Goal: Task Accomplishment & Management: Manage account settings

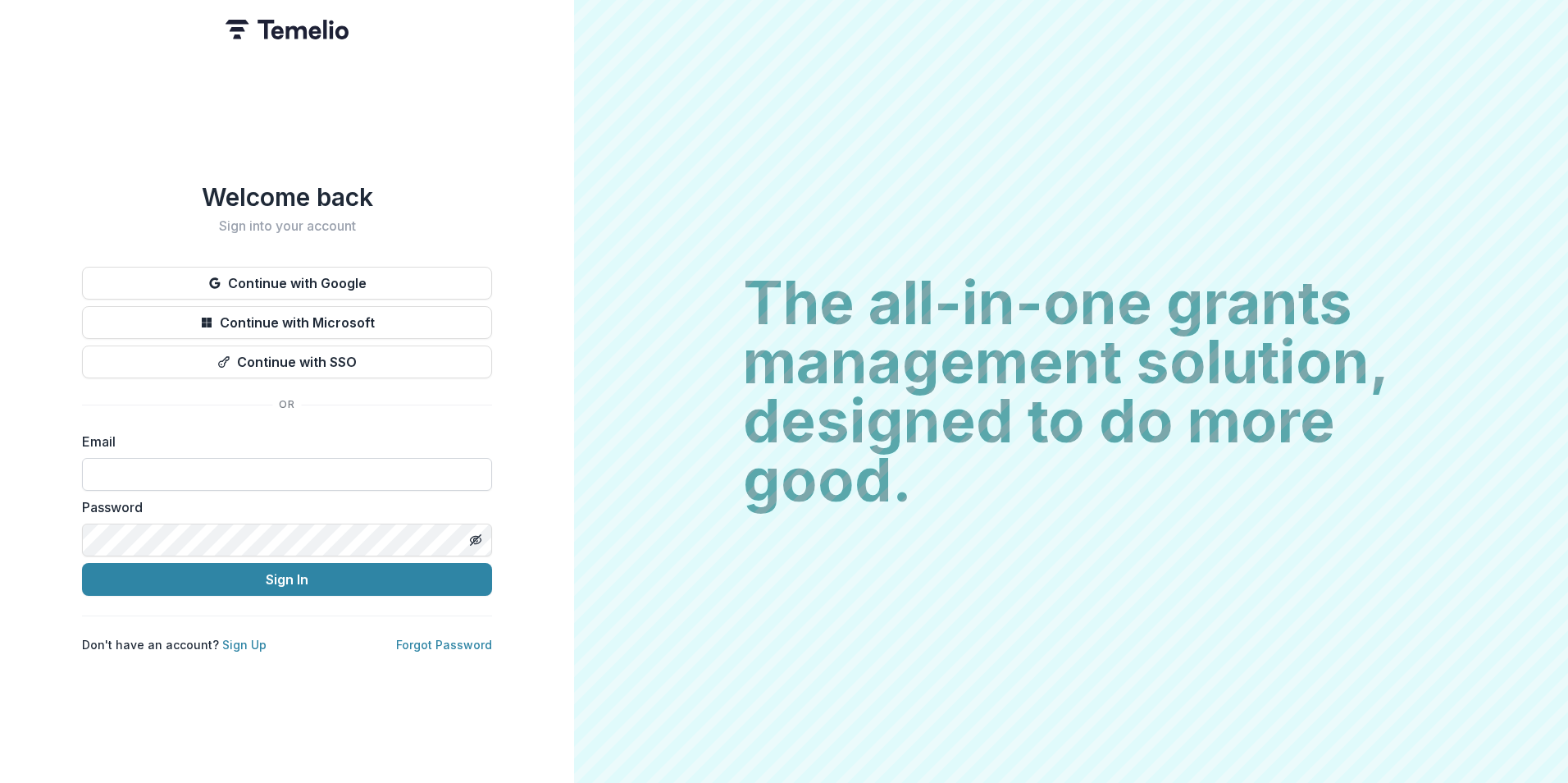
click at [204, 469] on input at bounding box center [287, 474] width 410 height 33
drag, startPoint x: 95, startPoint y: 464, endPoint x: 125, endPoint y: 472, distance: 31.0
click at [125, 472] on input "**********" at bounding box center [287, 474] width 410 height 33
type input "**********"
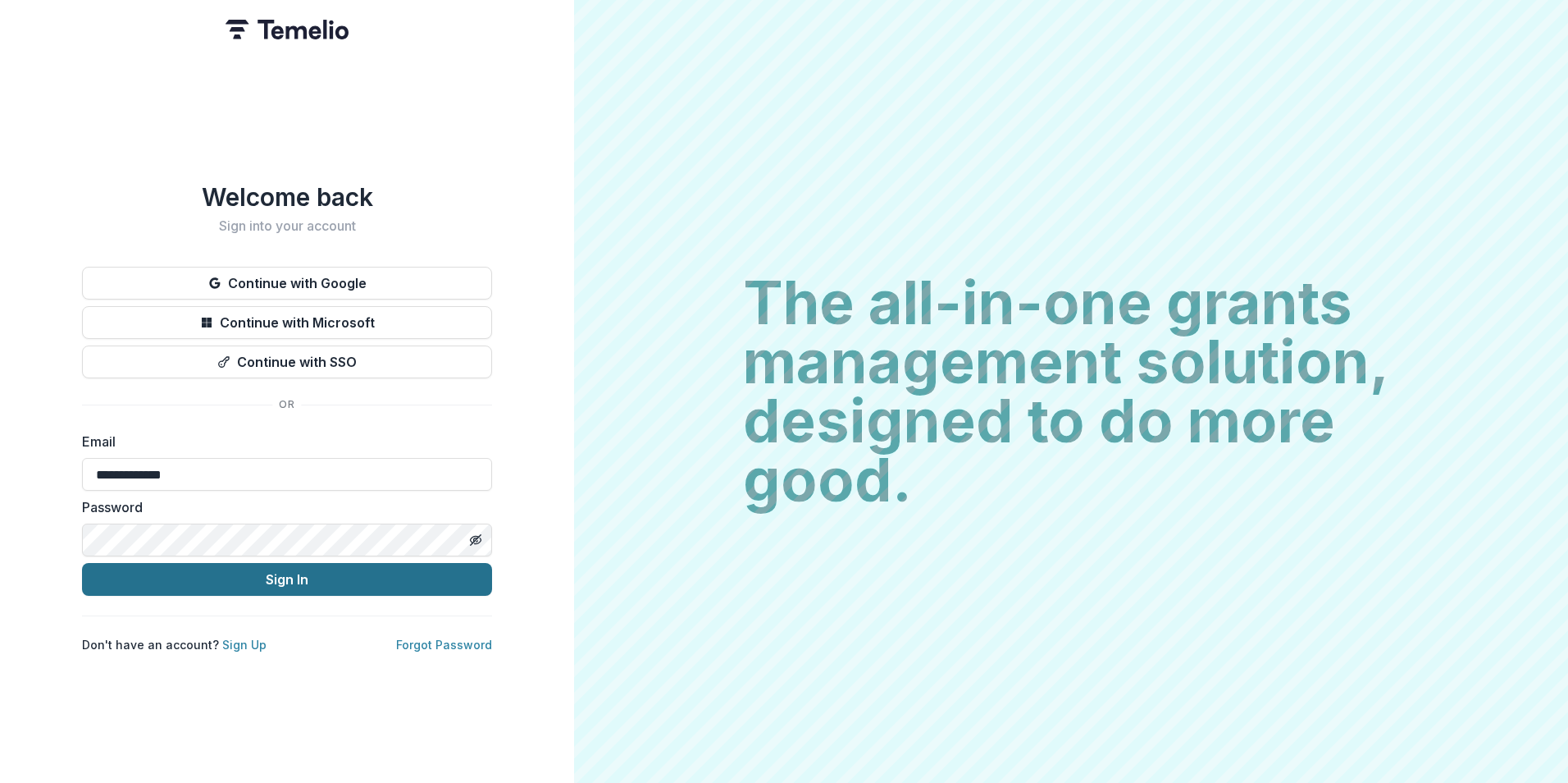
click at [82, 563] on button "Sign In" at bounding box center [287, 579] width 410 height 33
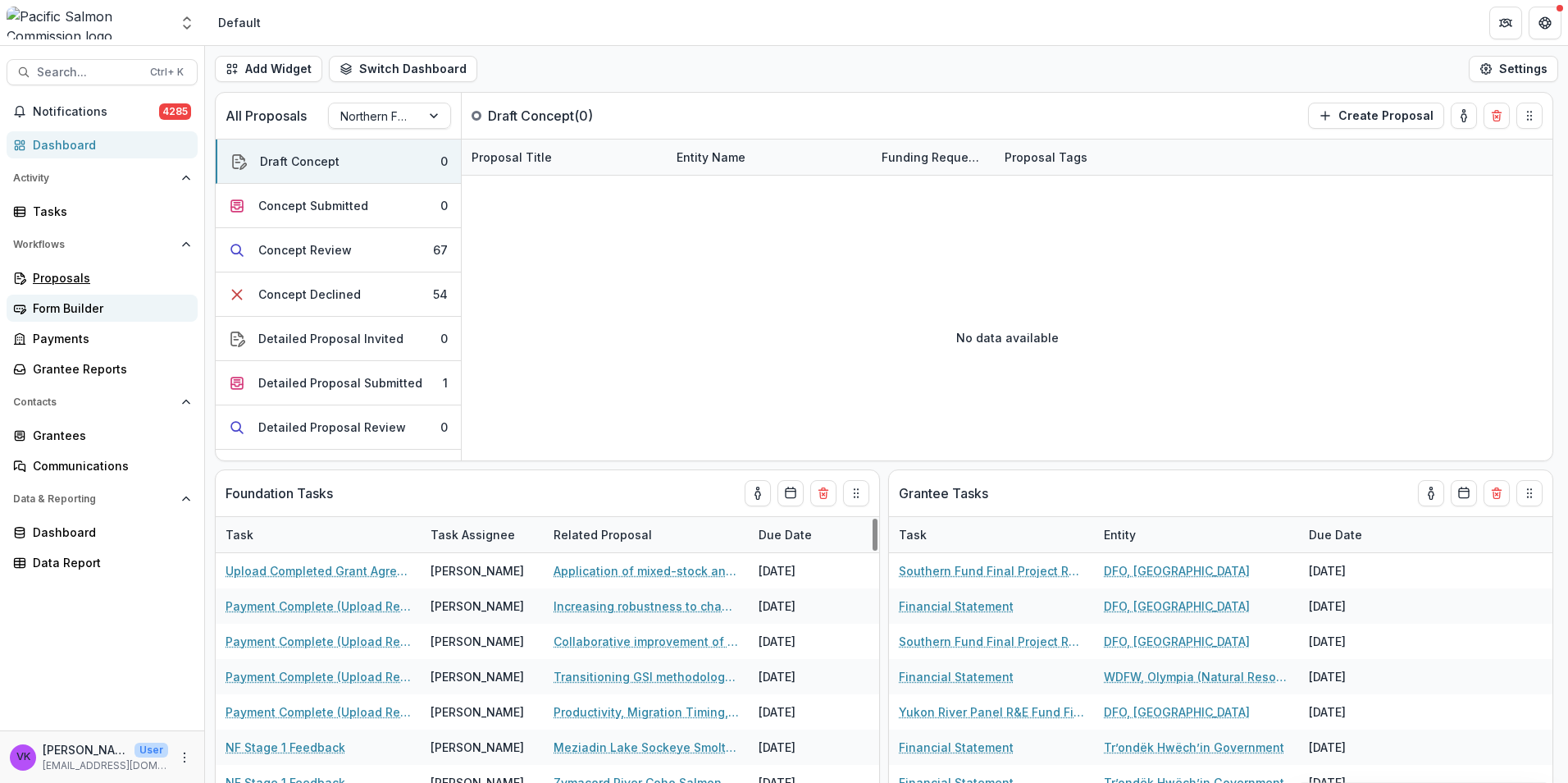
drag, startPoint x: 73, startPoint y: 271, endPoint x: 190, endPoint y: 297, distance: 119.9
click at [73, 271] on div "Proposals" at bounding box center [109, 278] width 152 height 17
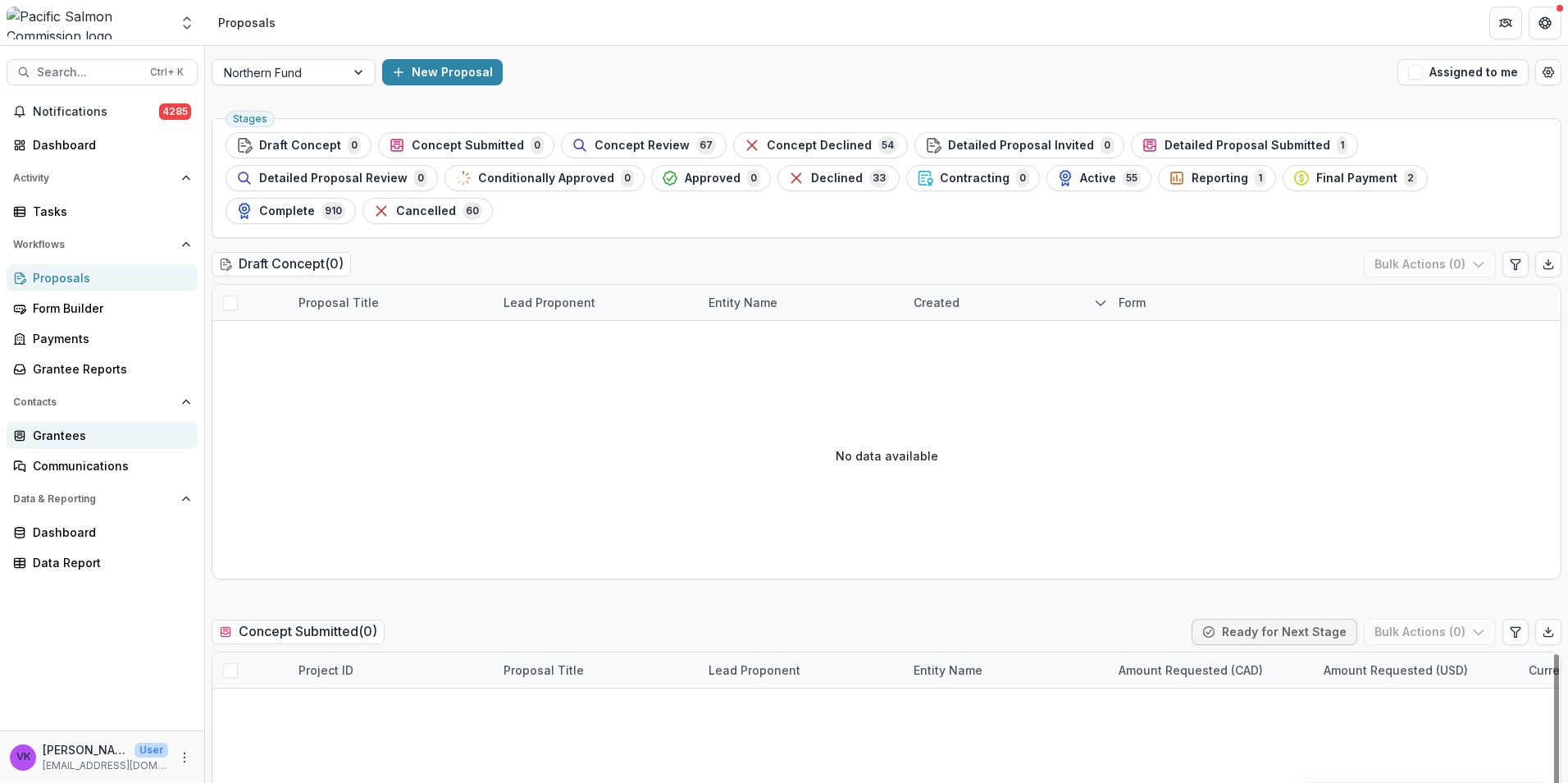
click at [66, 433] on div "Grantees" at bounding box center [109, 435] width 152 height 17
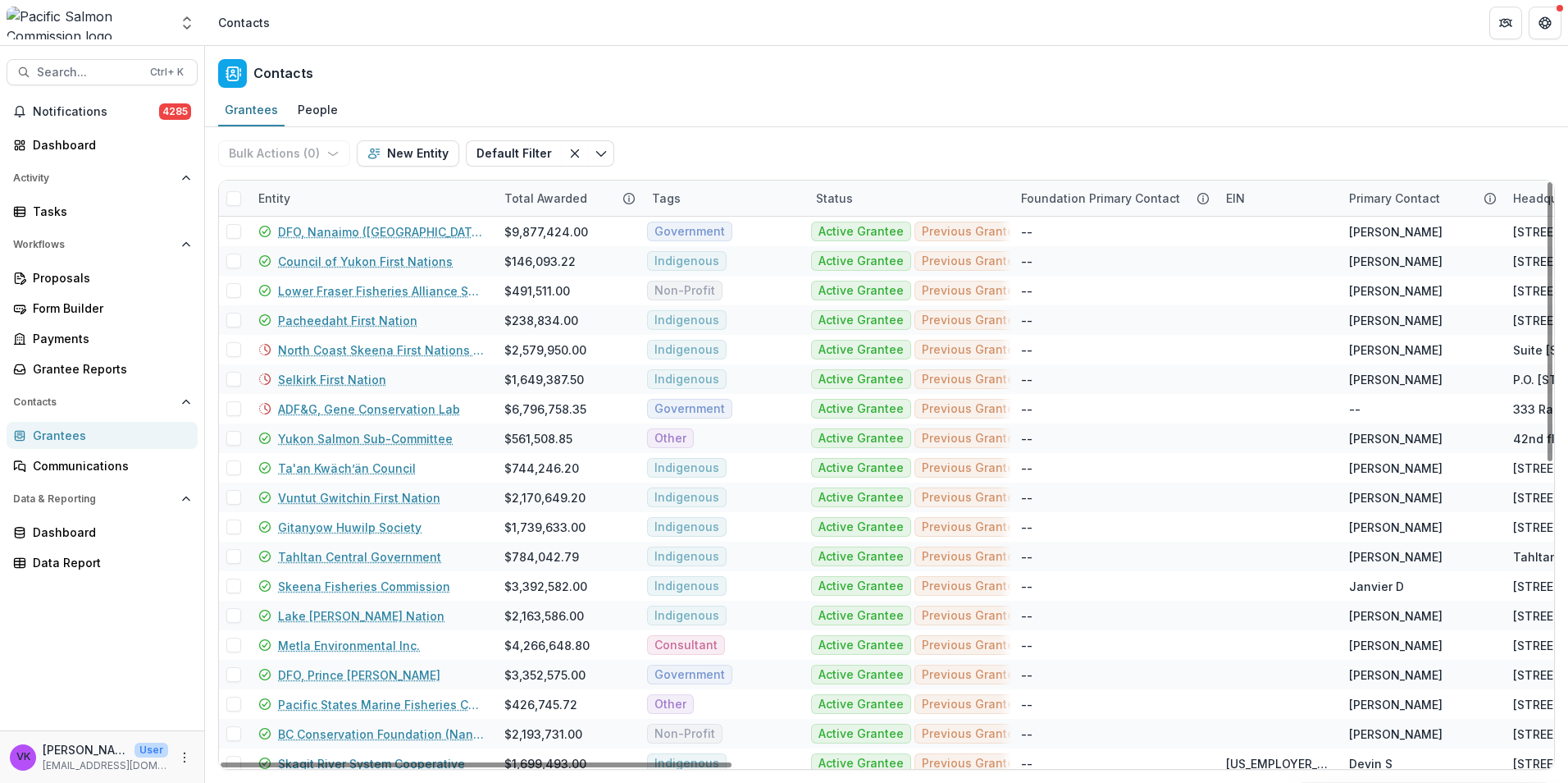
click at [365, 181] on div "Entity Total Awarded Tags Status Foundation Primary Contact EIN Primary Contact…" at bounding box center [886, 474] width 1337 height 589
click at [383, 197] on div "Entity" at bounding box center [371, 197] width 246 height 35
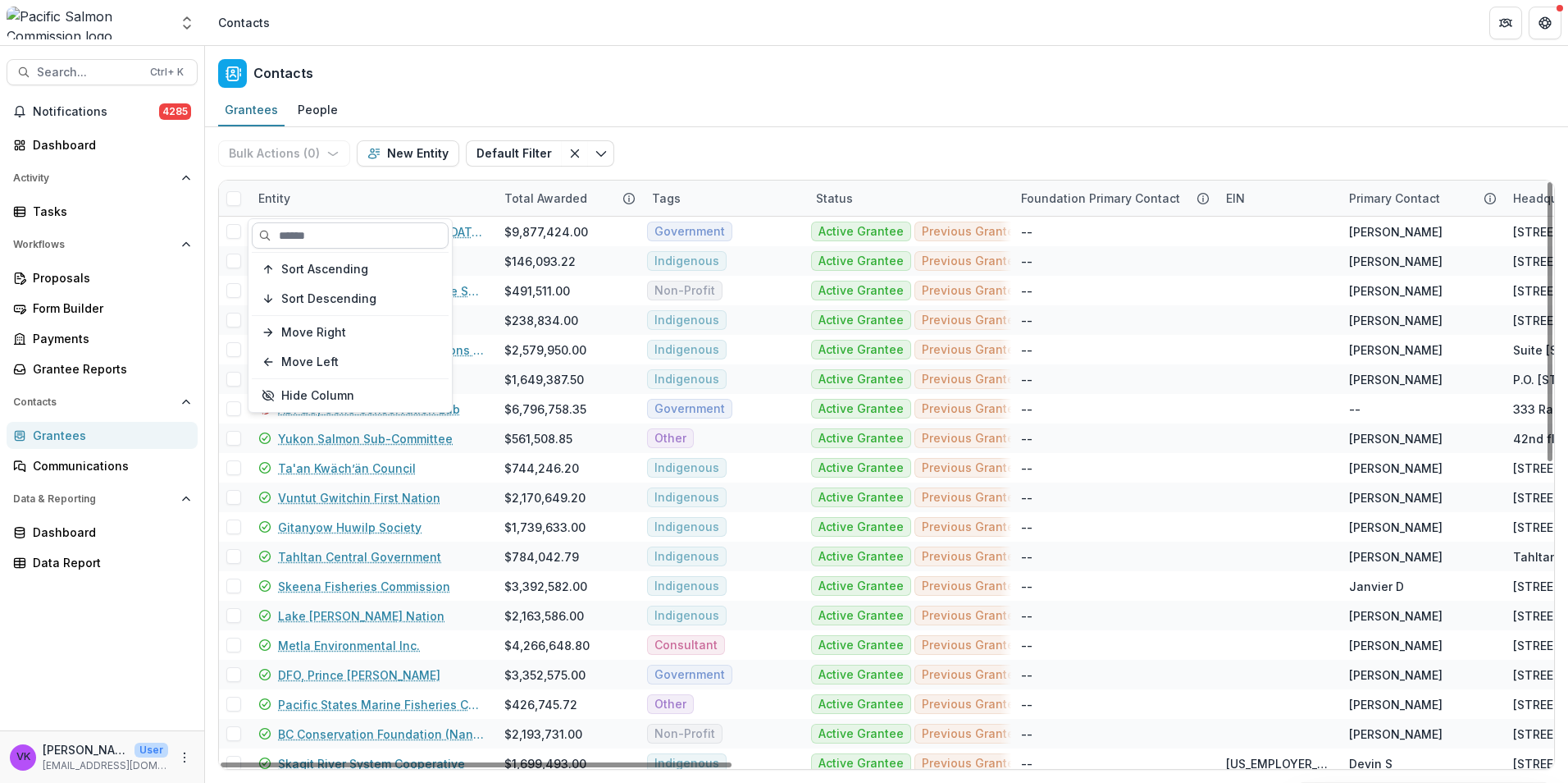
click at [365, 237] on input at bounding box center [350, 235] width 196 height 26
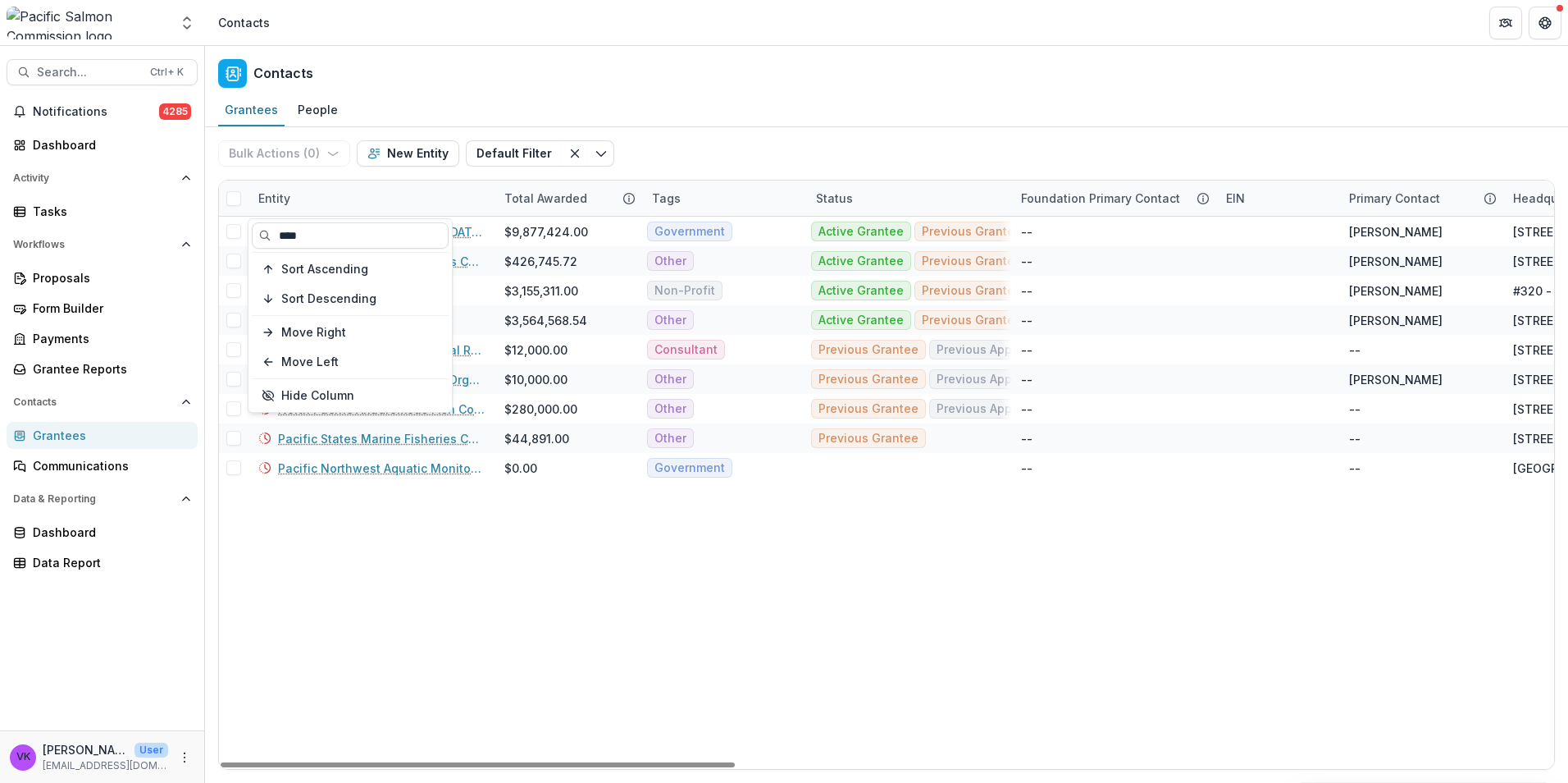
type input "****"
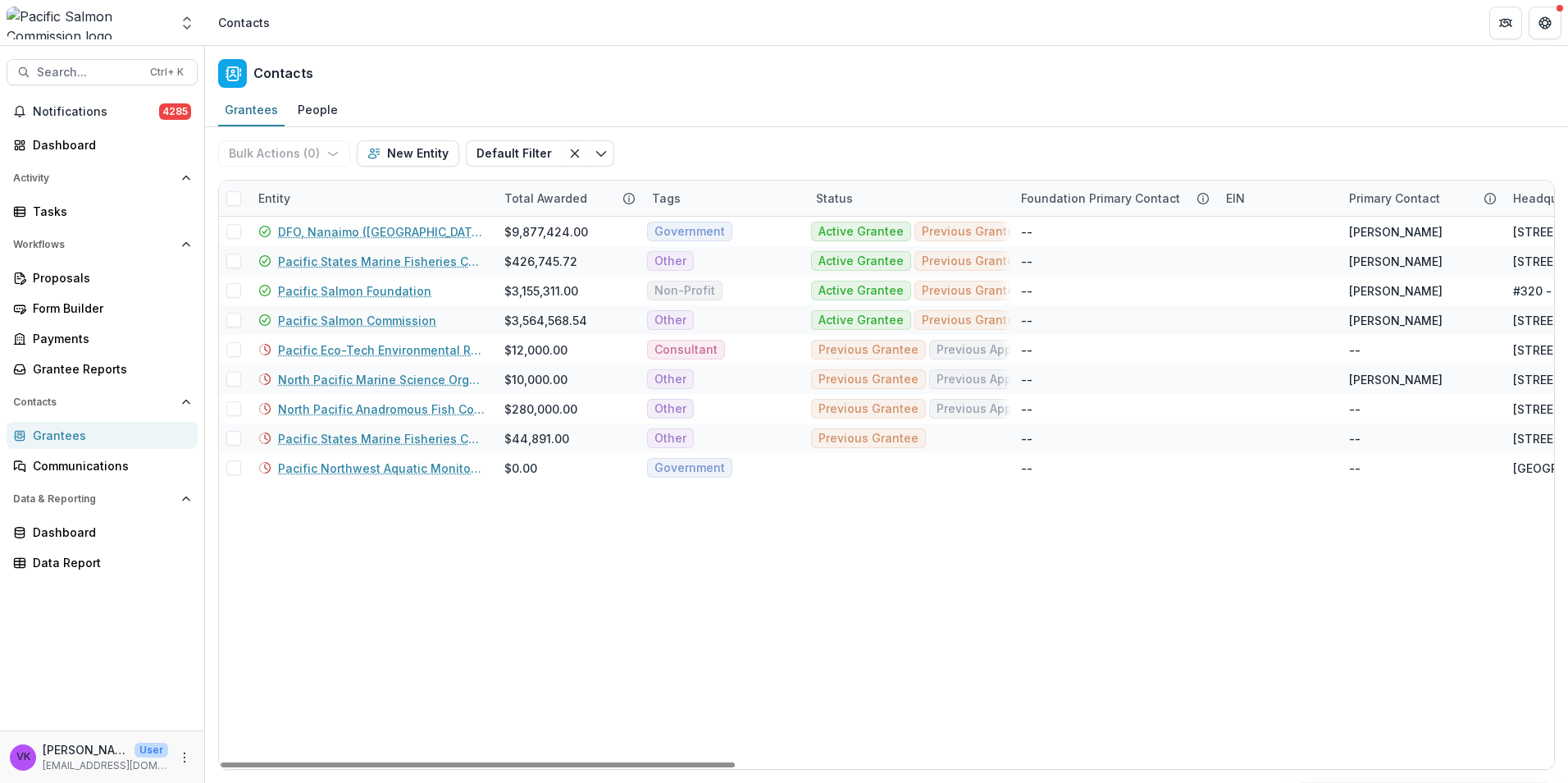
click at [394, 324] on link "Pacific Salmon Commission" at bounding box center [357, 320] width 159 height 17
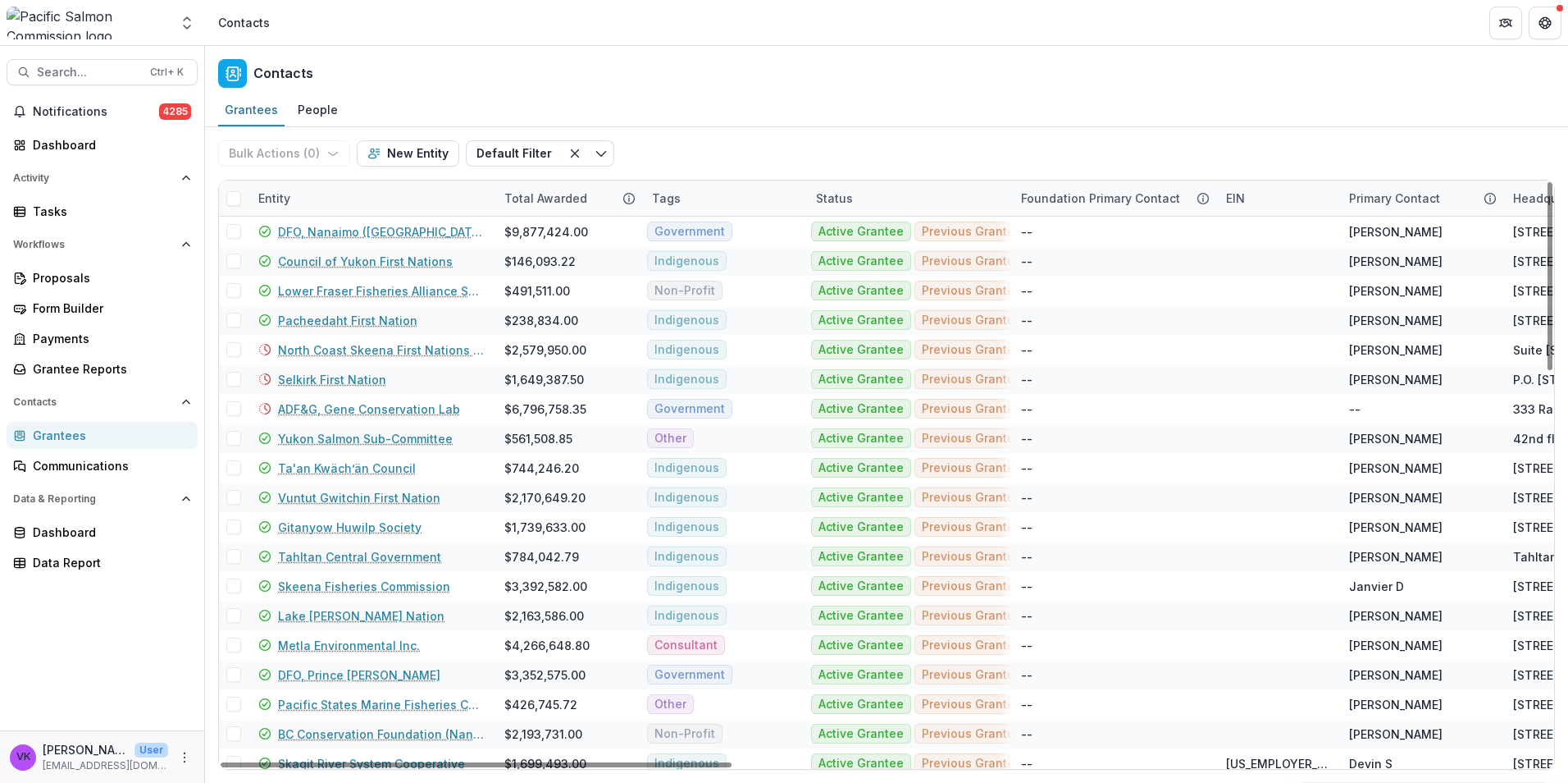
click at [384, 184] on div "Entity" at bounding box center [371, 197] width 246 height 35
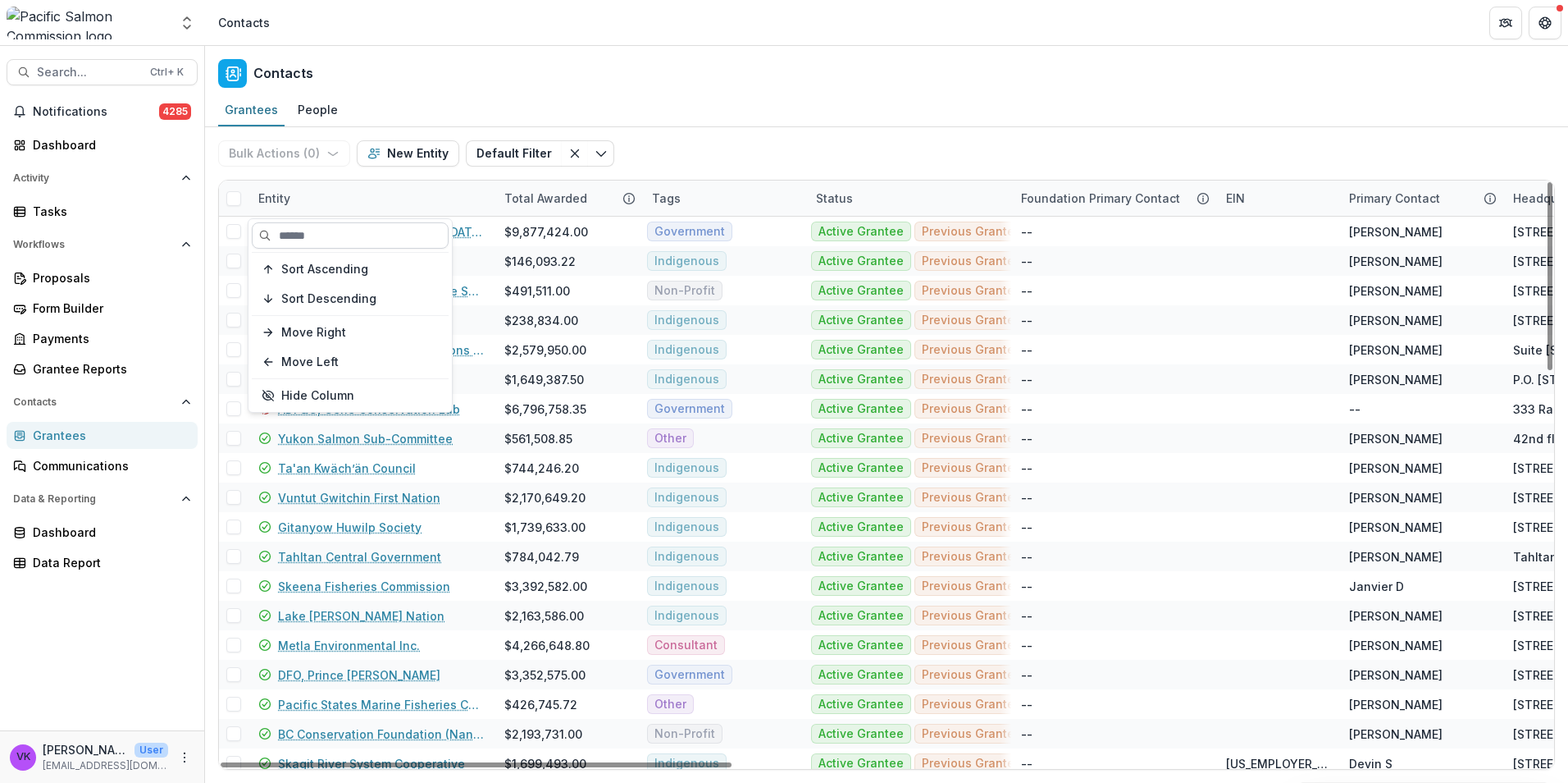
click at [368, 237] on input at bounding box center [350, 235] width 196 height 26
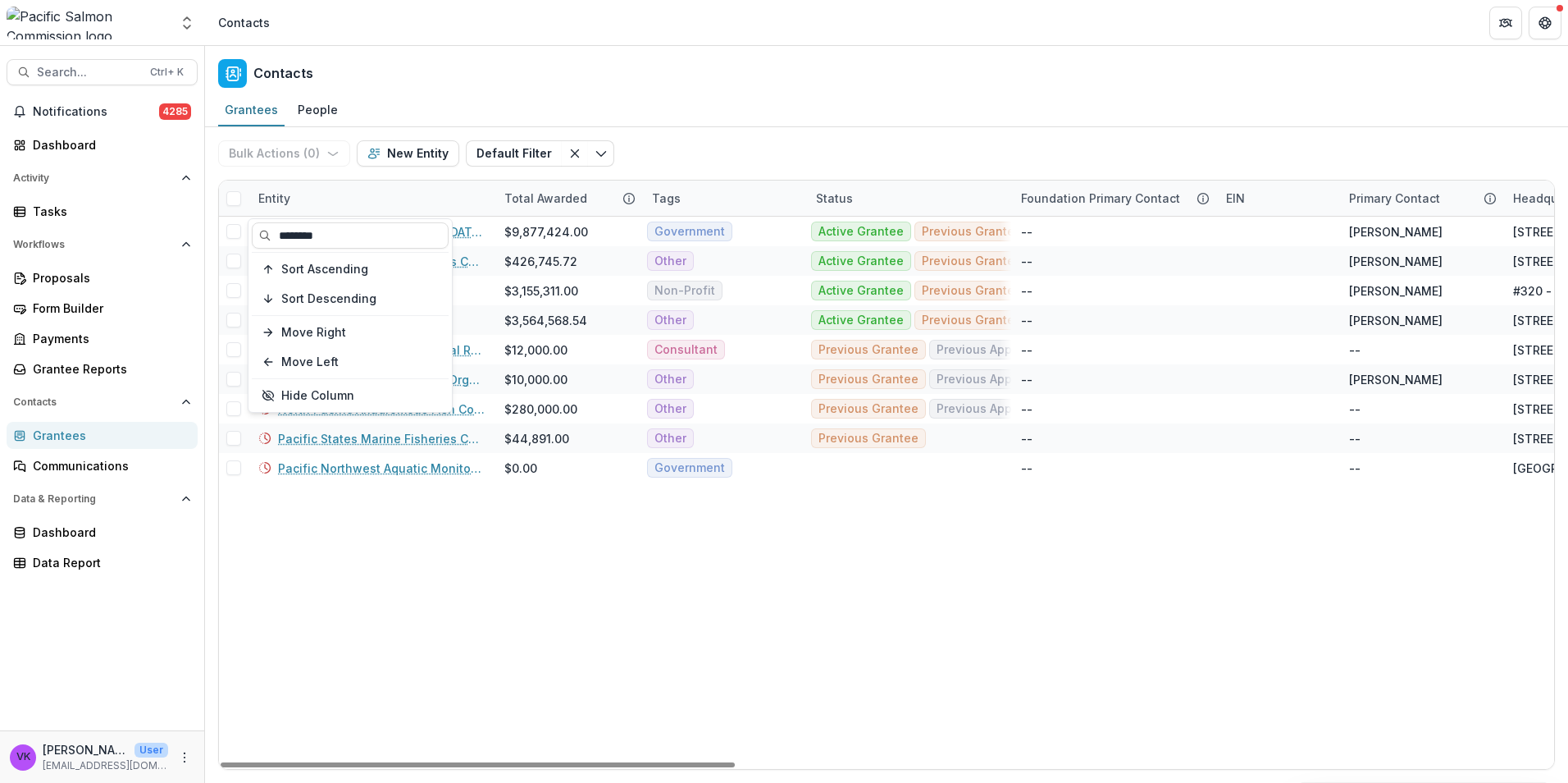
type input "*******"
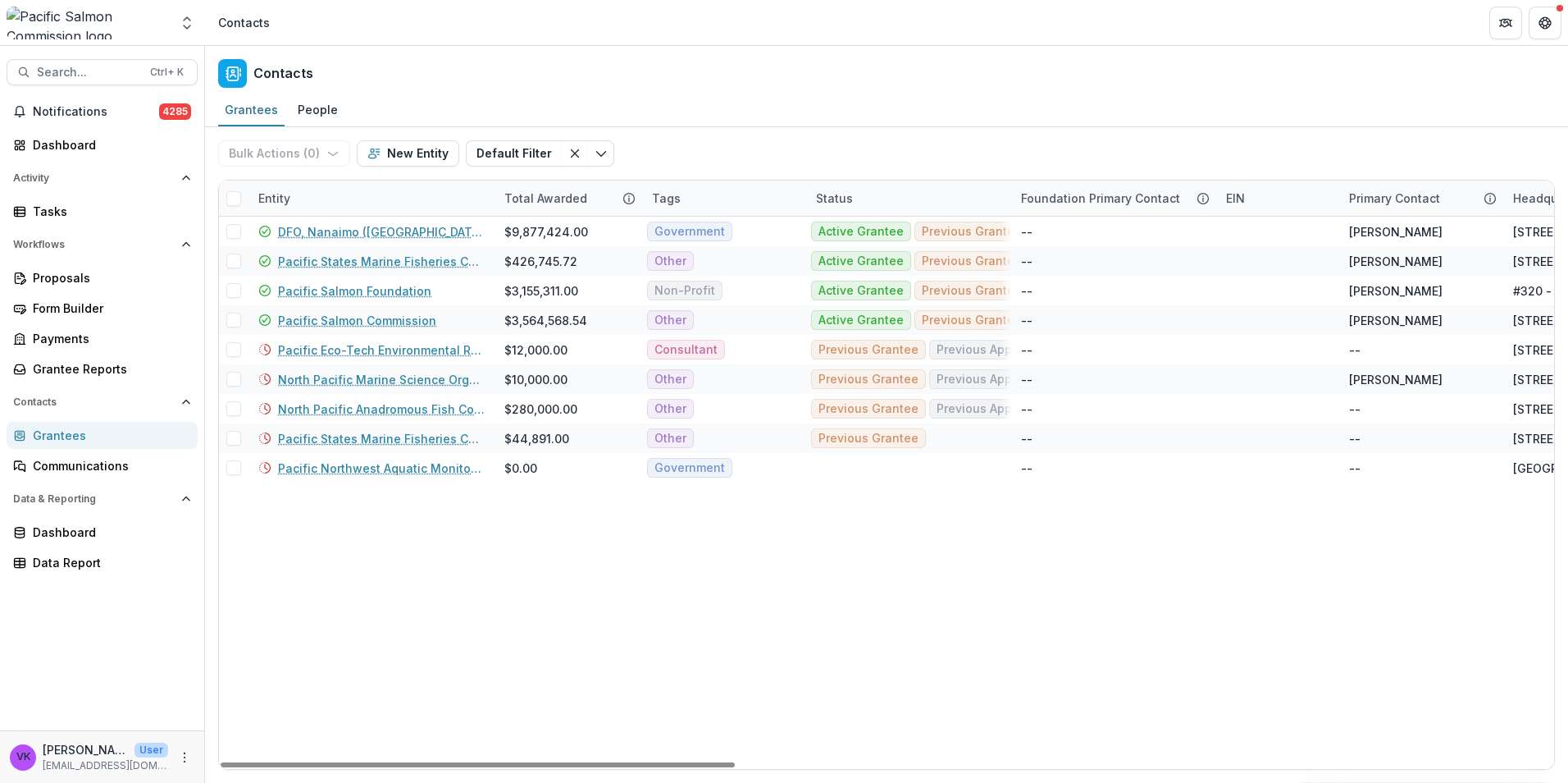
drag, startPoint x: 585, startPoint y: 529, endPoint x: 613, endPoint y: 567, distance: 47.2
click at [344, 322] on link "Pacific Salmon Commission" at bounding box center [357, 320] width 159 height 17
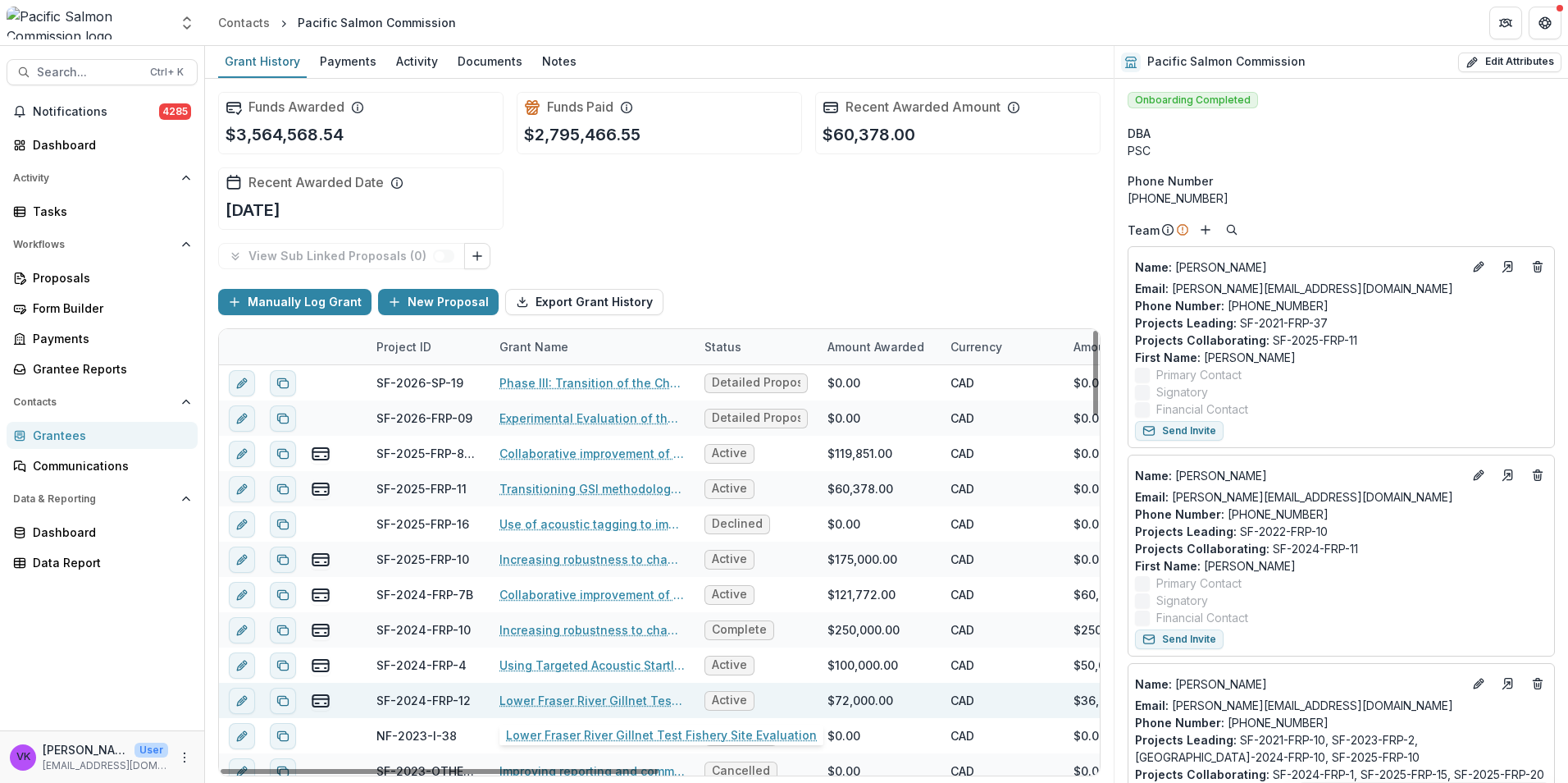
click at [571, 702] on link "Lower Fraser River Gillnet Test Fishery Site Evaluation" at bounding box center [592, 700] width 185 height 17
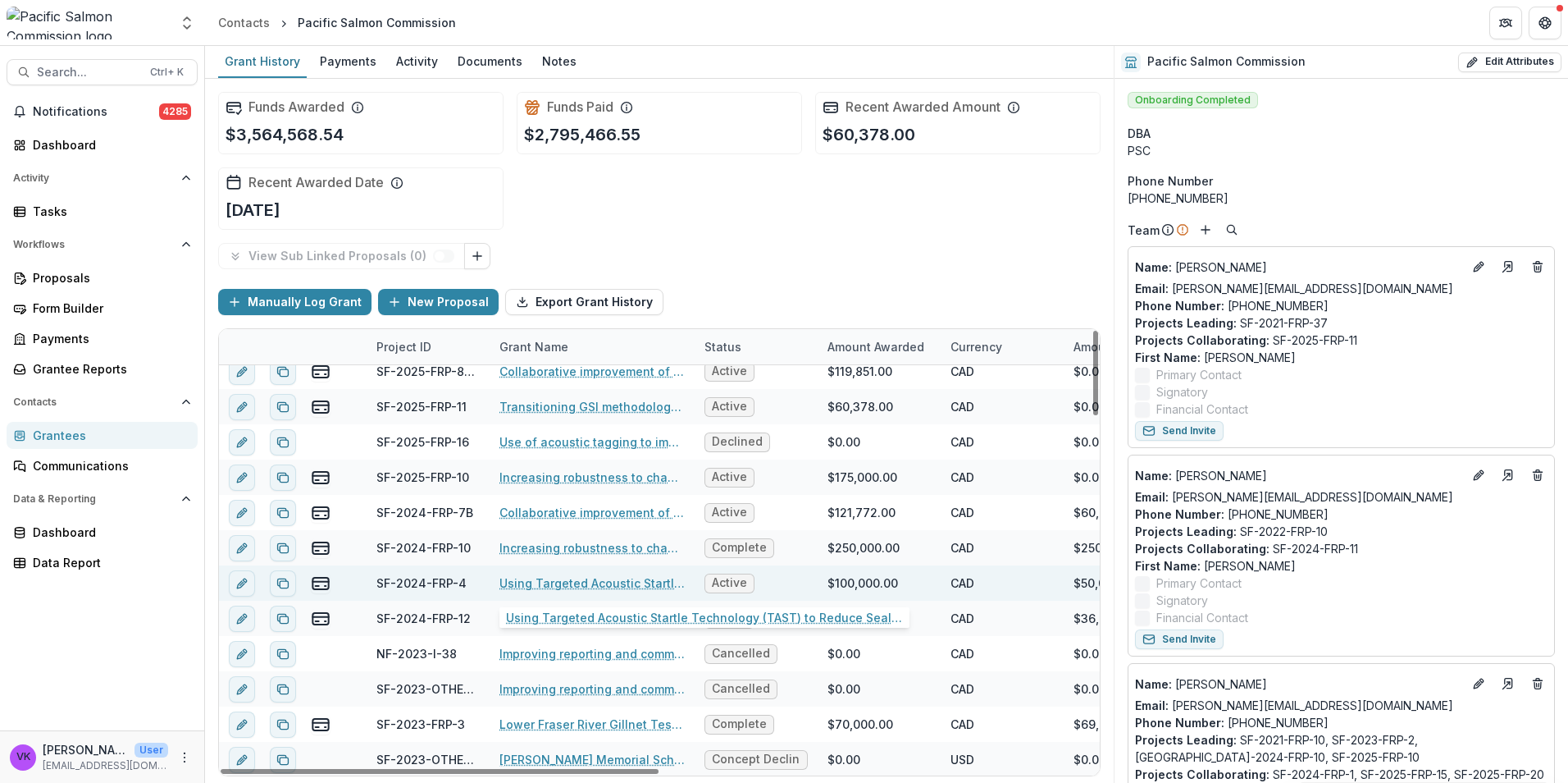
click at [572, 583] on link "Using Targeted Acoustic Startle Technology (TAST) to Reduce Seal Predation at T…" at bounding box center [592, 583] width 185 height 17
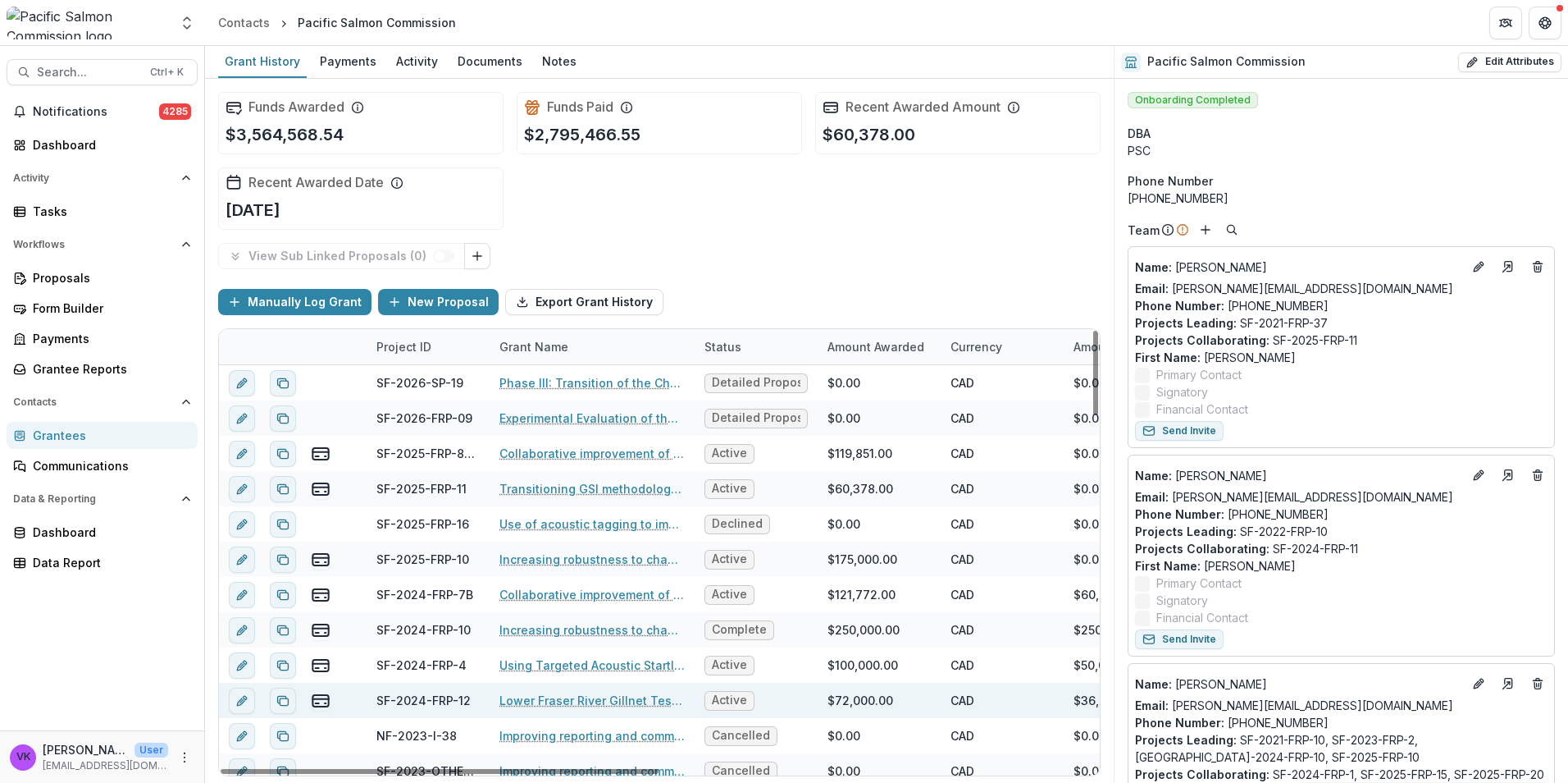
drag, startPoint x: 627, startPoint y: 711, endPoint x: 716, endPoint y: 717, distance: 89.2
click at [627, 711] on div "Lower Fraser River Gillnet Test Fishery Site Evaluation" at bounding box center [592, 700] width 185 height 35
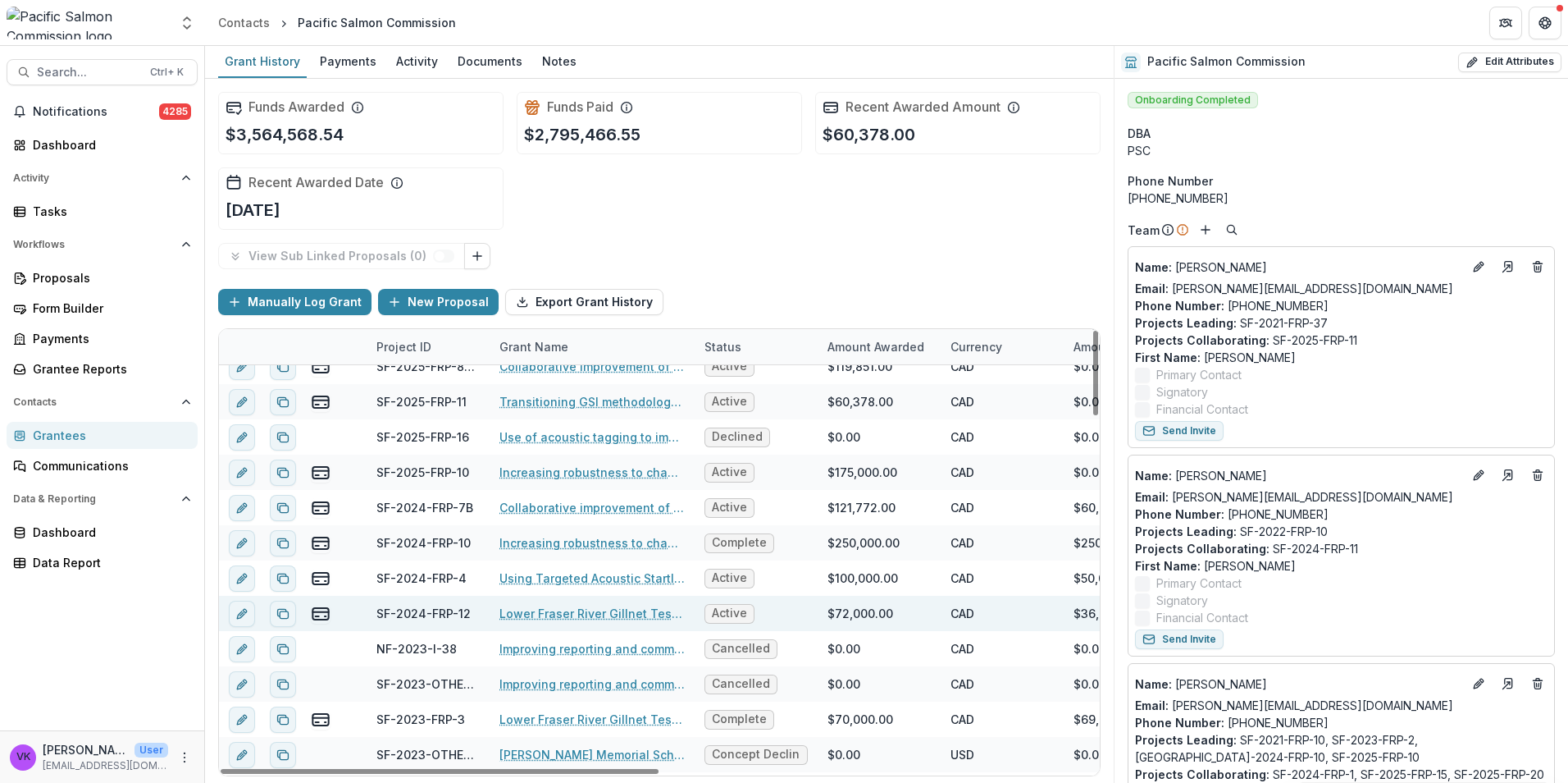
scroll to position [82, 0]
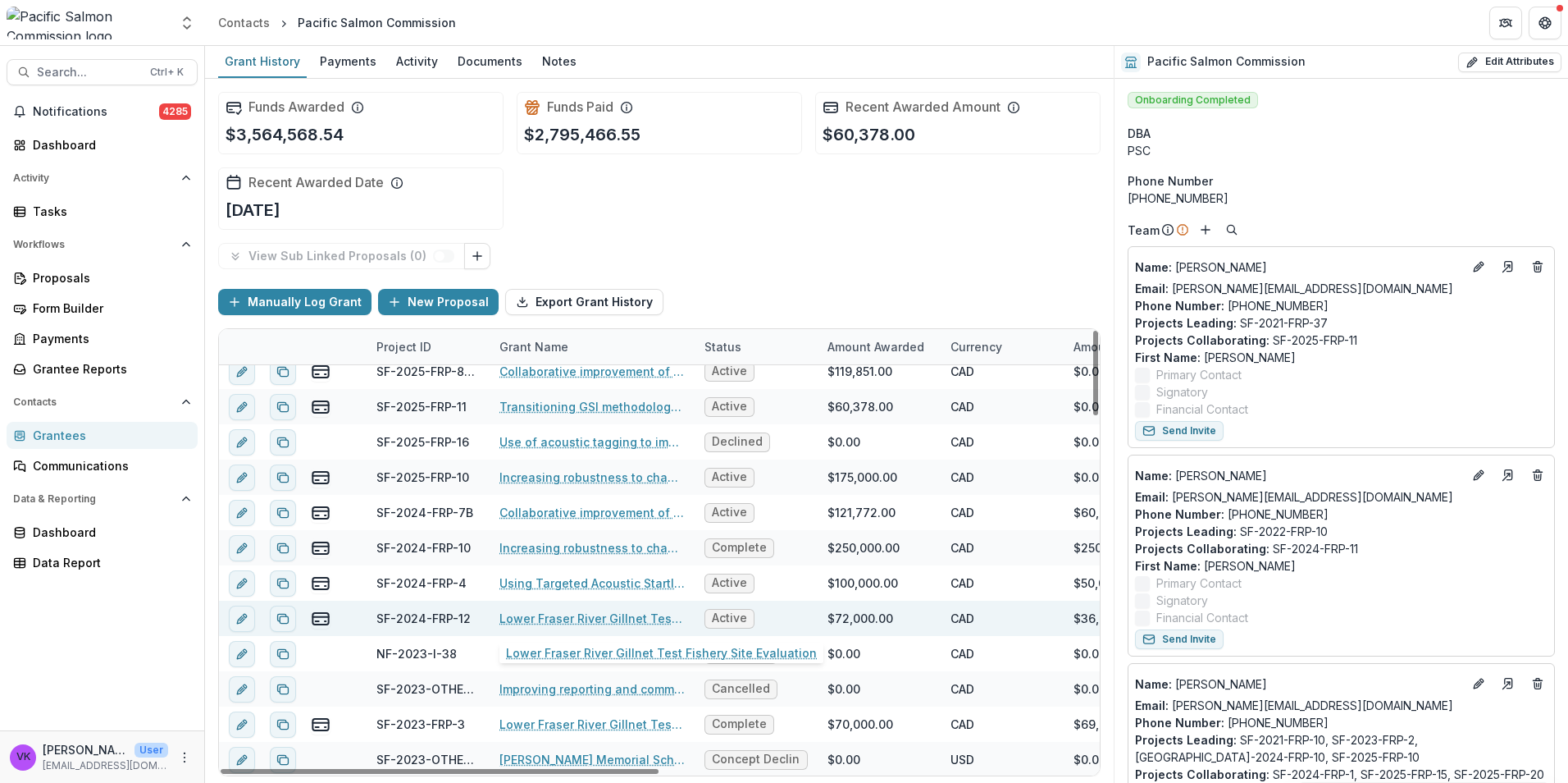
click at [618, 621] on link "Lower Fraser River Gillnet Test Fishery Site Evaluation" at bounding box center [592, 618] width 185 height 17
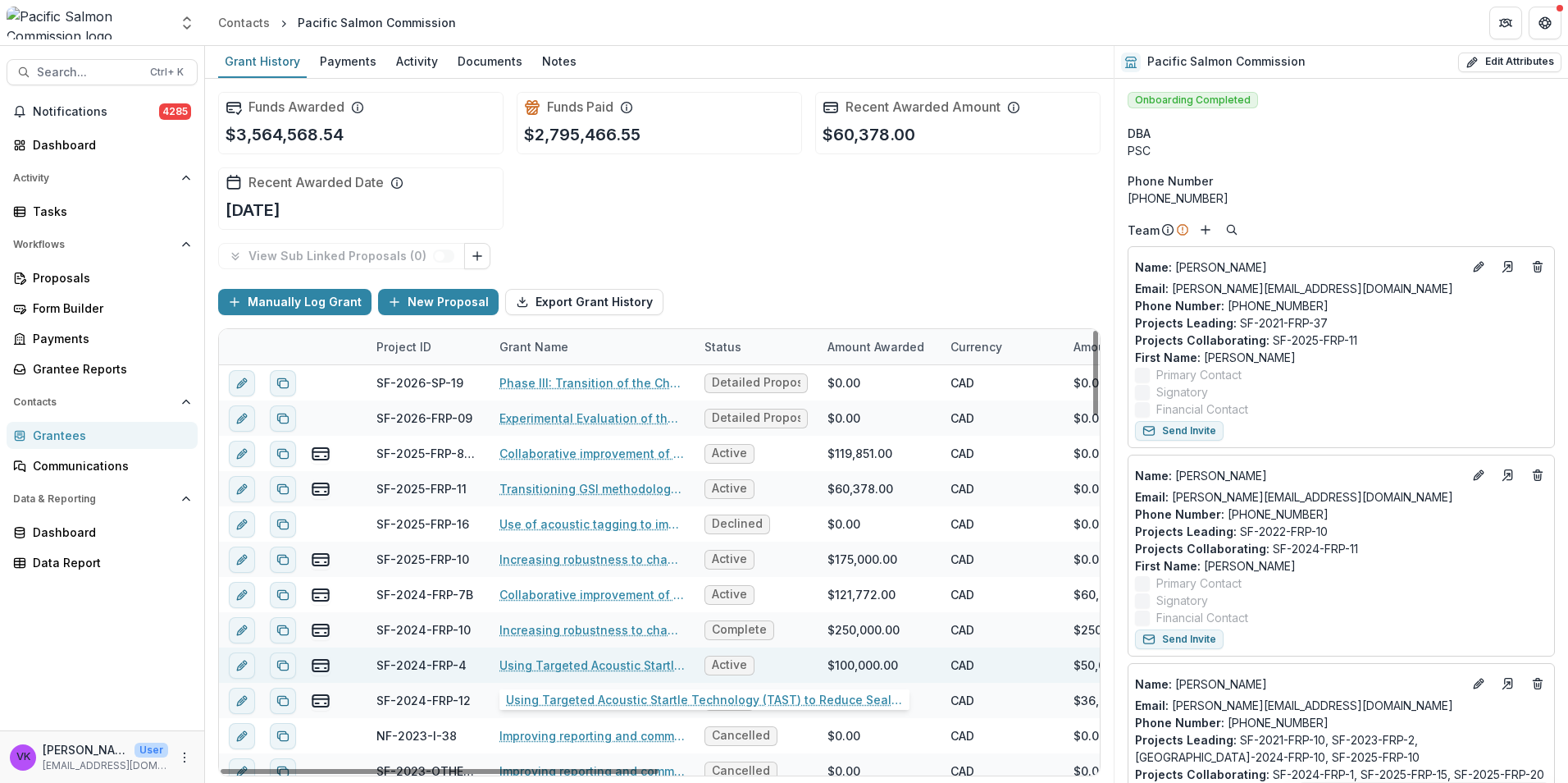
click at [629, 665] on link "Using Targeted Acoustic Startle Technology (TAST) to Reduce Seal Predation at T…" at bounding box center [592, 665] width 185 height 17
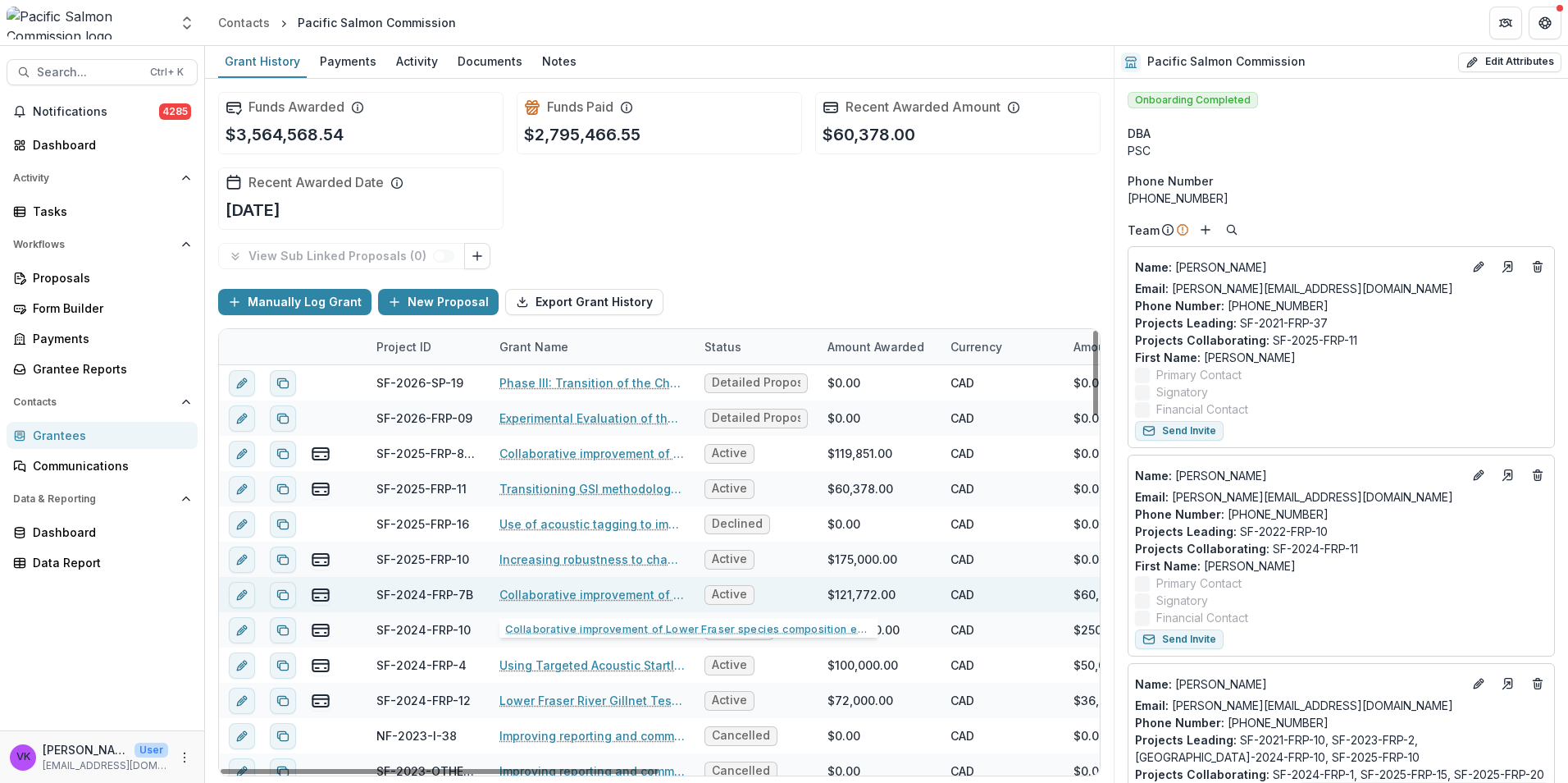
click at [627, 594] on link "Collaborative improvement of Lower Fraser species composition estimates: develo…" at bounding box center [592, 594] width 185 height 17
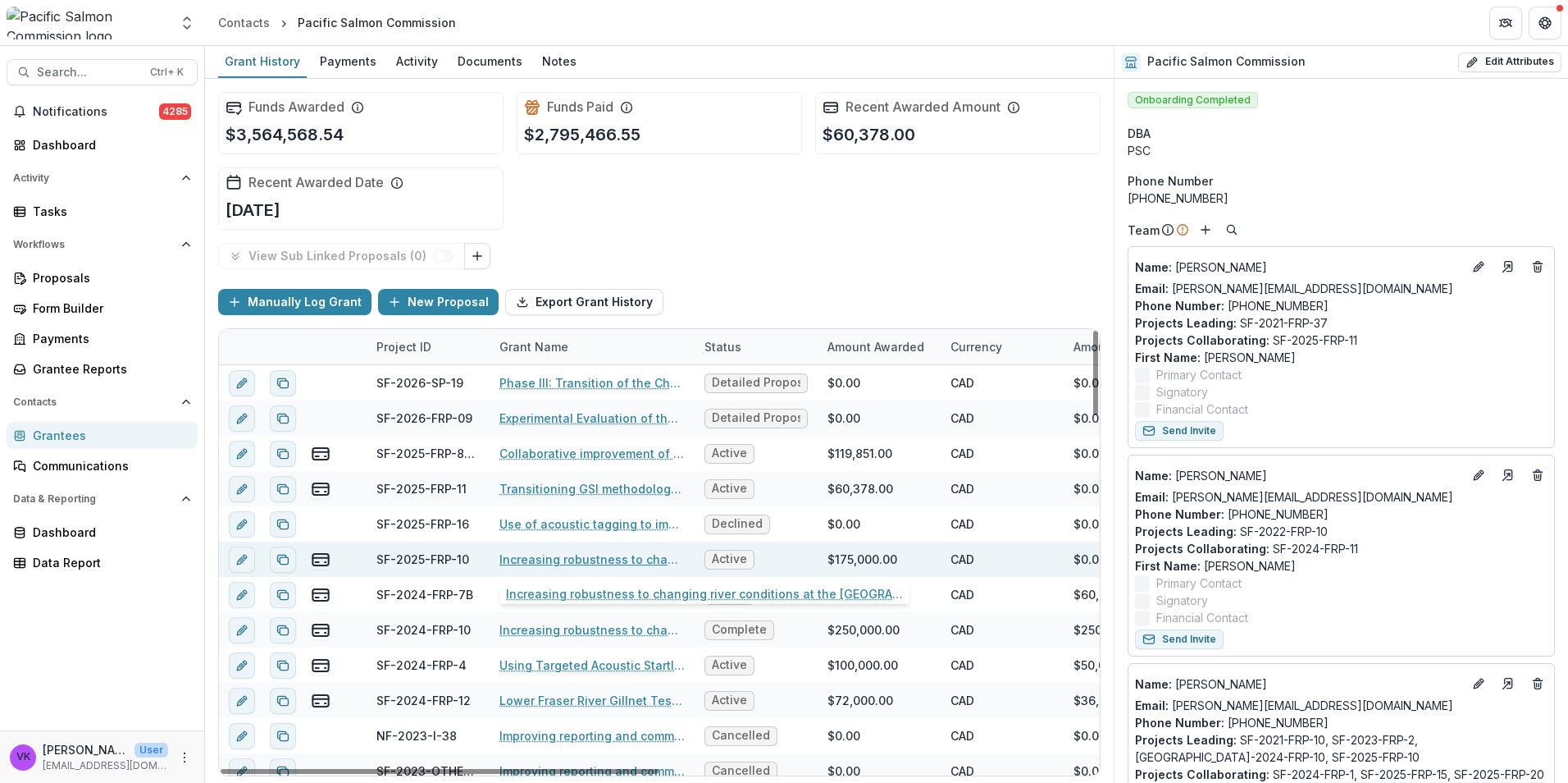
drag, startPoint x: 598, startPoint y: 558, endPoint x: 804, endPoint y: 571, distance: 206.4
click at [597, 558] on link "Increasing robustness to changing river conditions at the [GEOGRAPHIC_DATA] Sit…" at bounding box center [592, 559] width 185 height 17
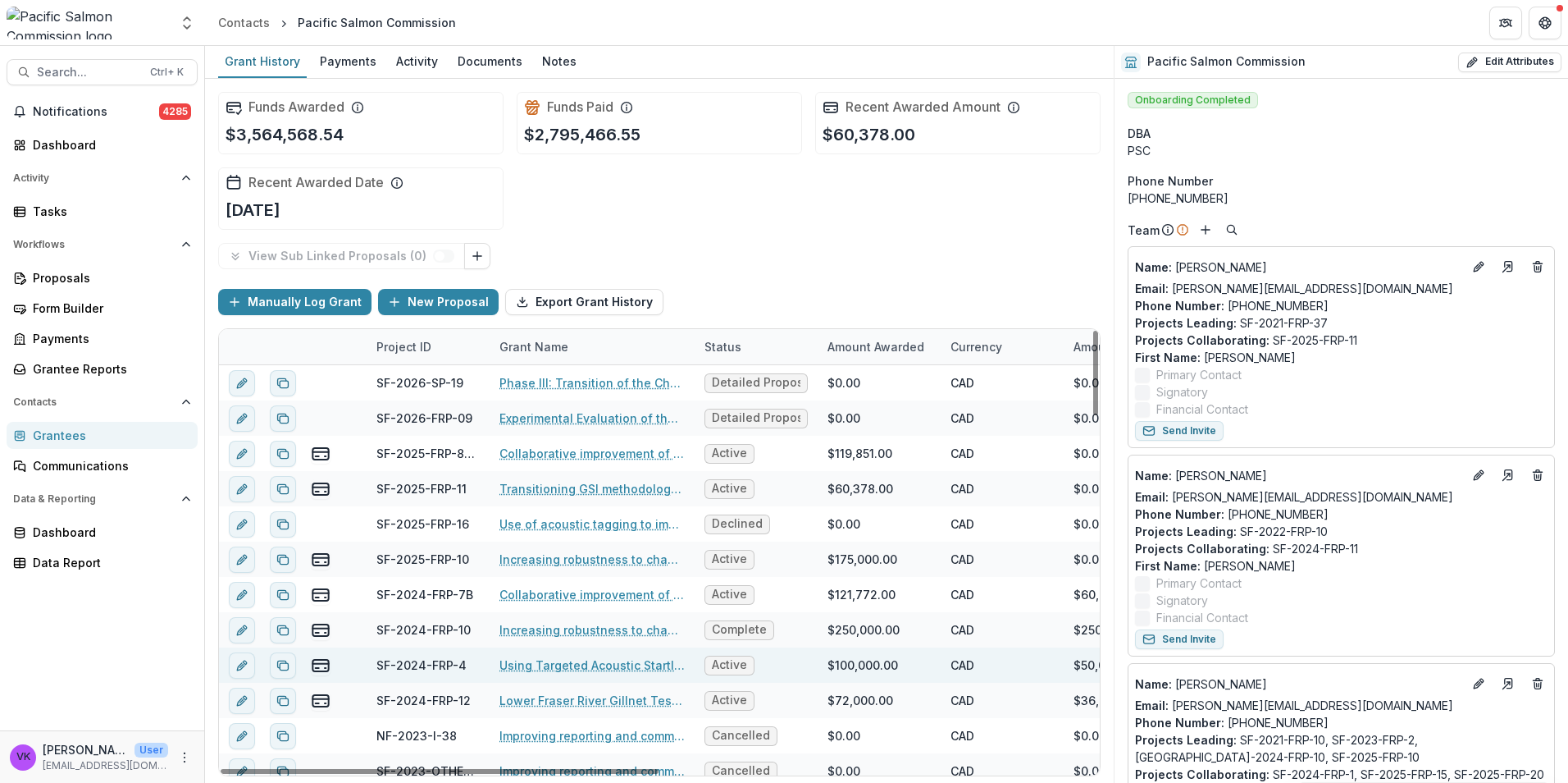
click at [595, 663] on link "Using Targeted Acoustic Startle Technology (TAST) to Reduce Seal Predation at T…" at bounding box center [592, 665] width 185 height 17
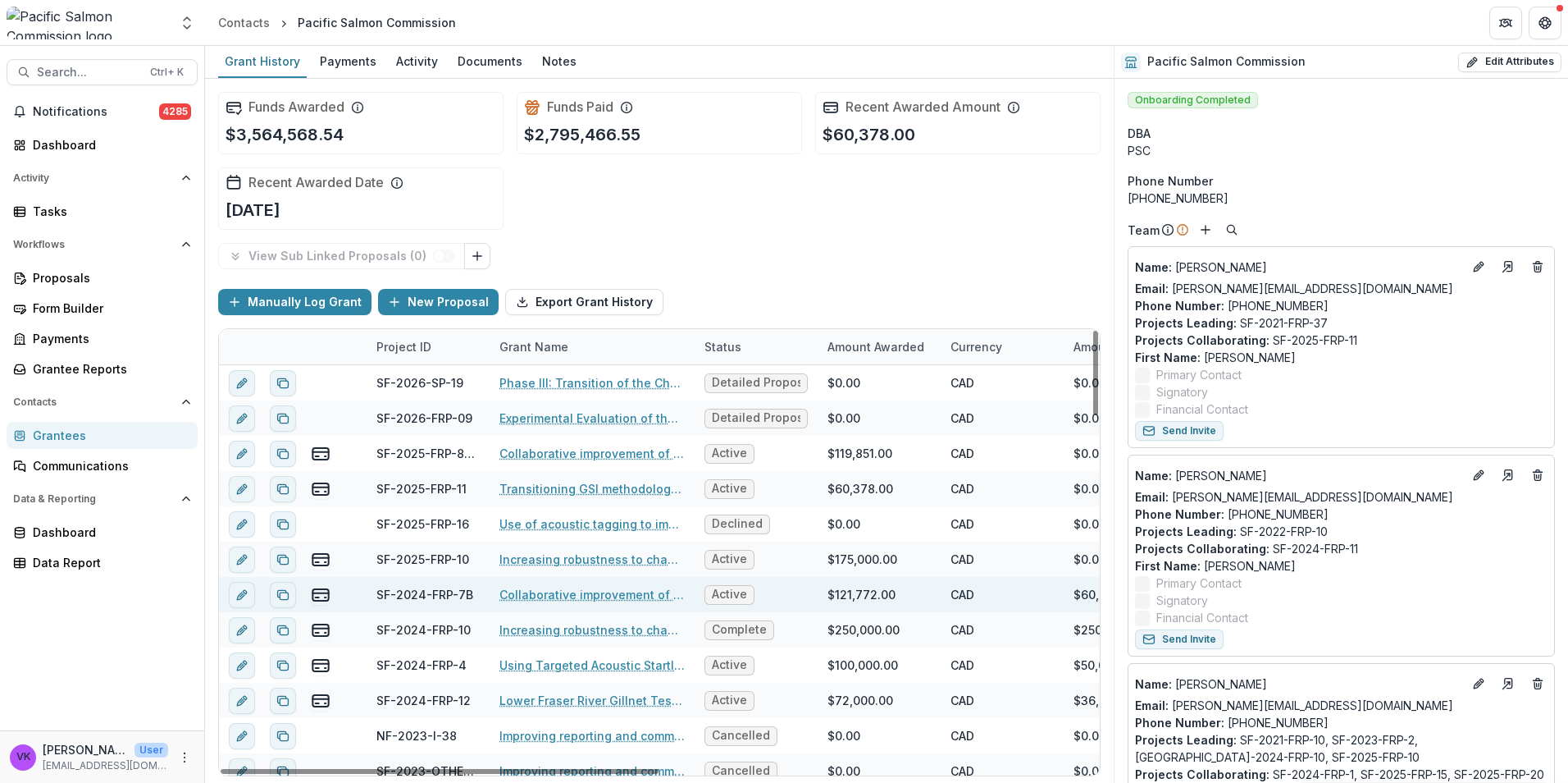
click at [618, 593] on link "Collaborative improvement of Lower Fraser species composition estimates: develo…" at bounding box center [592, 594] width 185 height 17
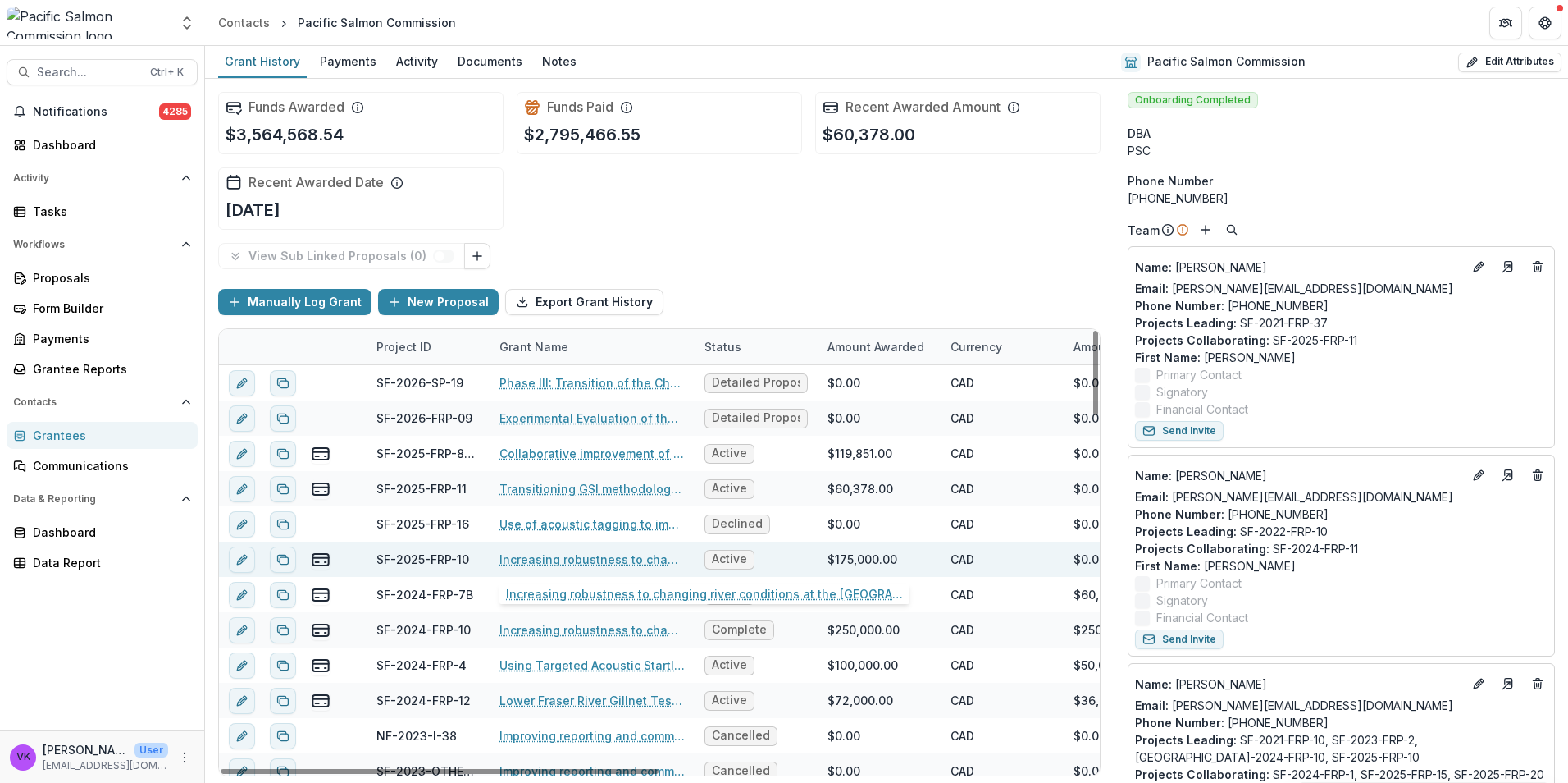
click at [651, 559] on link "Increasing robustness to changing river conditions at the [GEOGRAPHIC_DATA] Sit…" at bounding box center [592, 559] width 185 height 17
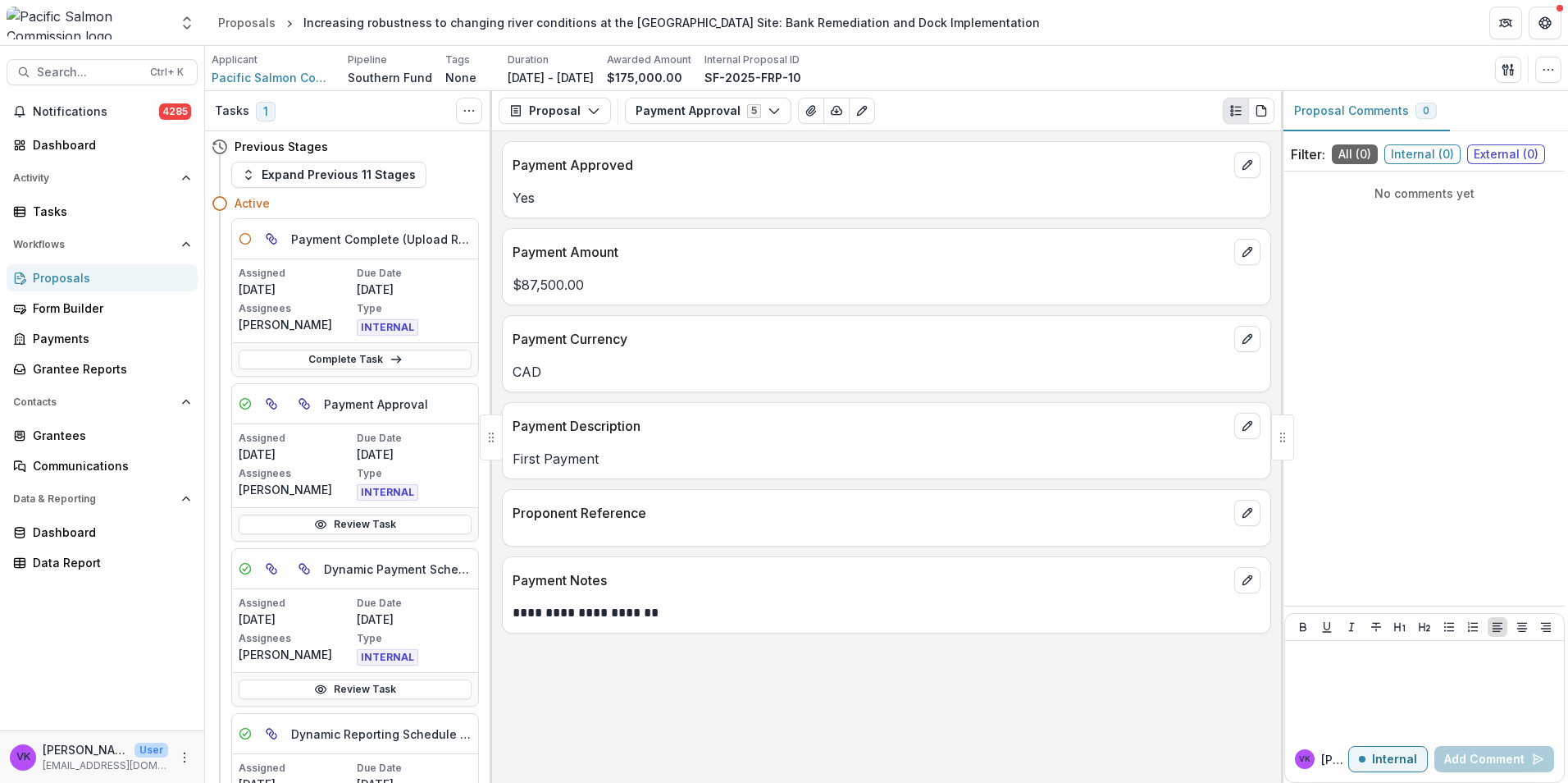
drag, startPoint x: 452, startPoint y: 14, endPoint x: 1013, endPoint y: 23, distance: 561.1
click at [1013, 23] on div "Increasing robustness to changing river conditions at the [GEOGRAPHIC_DATA] Sit…" at bounding box center [671, 23] width 736 height 17
copy div "Increasing robustness to changing river conditions at the [GEOGRAPHIC_DATA] Sit…"
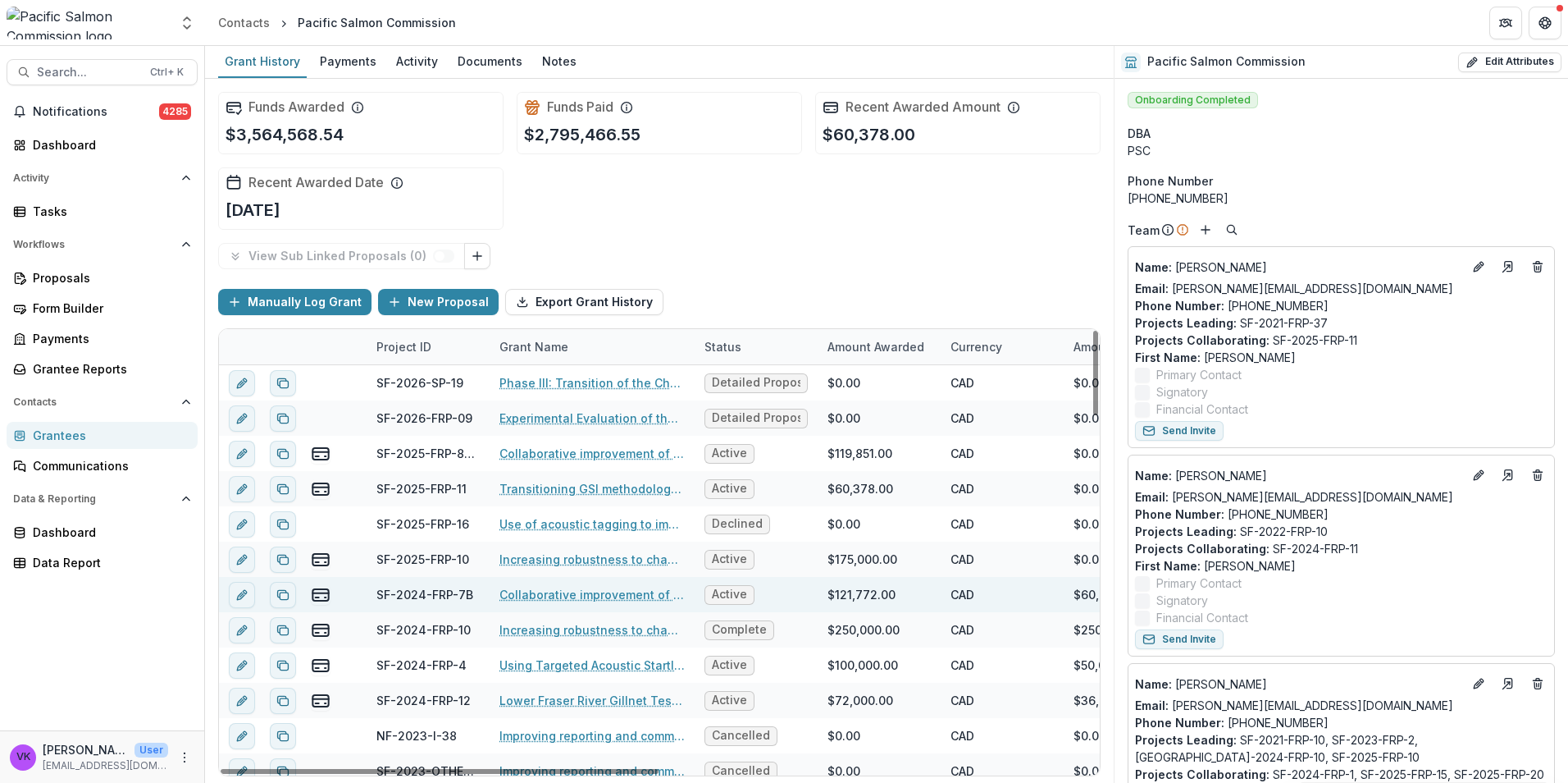
click at [621, 589] on link "Collaborative improvement of Lower Fraser species composition estimates: develo…" at bounding box center [592, 594] width 185 height 17
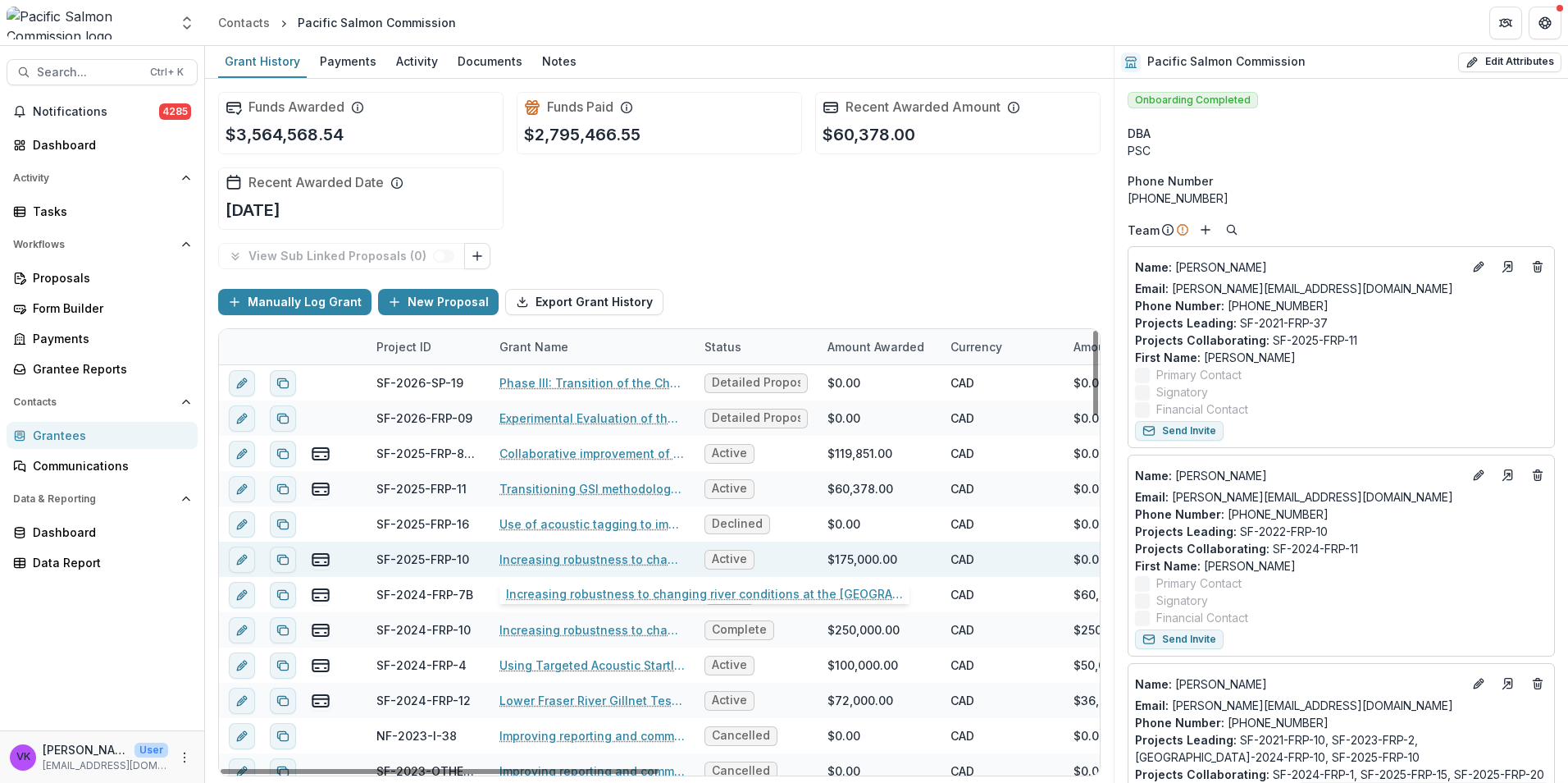
click at [630, 562] on link "Increasing robustness to changing river conditions at the [GEOGRAPHIC_DATA] Sit…" at bounding box center [592, 559] width 185 height 17
click at [636, 553] on link "Increasing robustness to changing river conditions at the [GEOGRAPHIC_DATA] Sit…" at bounding box center [592, 559] width 185 height 17
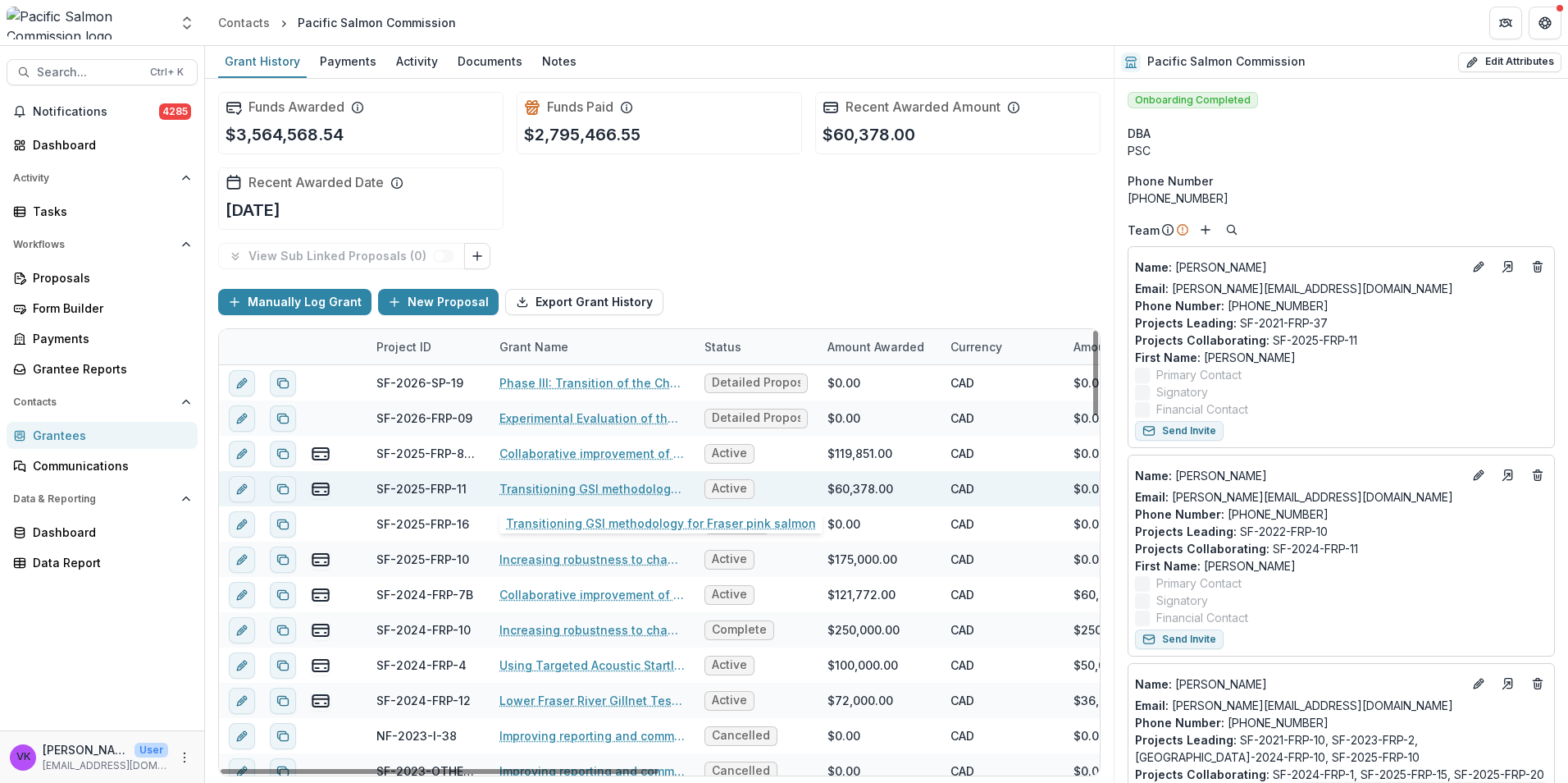
click at [599, 484] on link "Transitioning GSI methodology for Fraser pink salmon" at bounding box center [592, 488] width 185 height 17
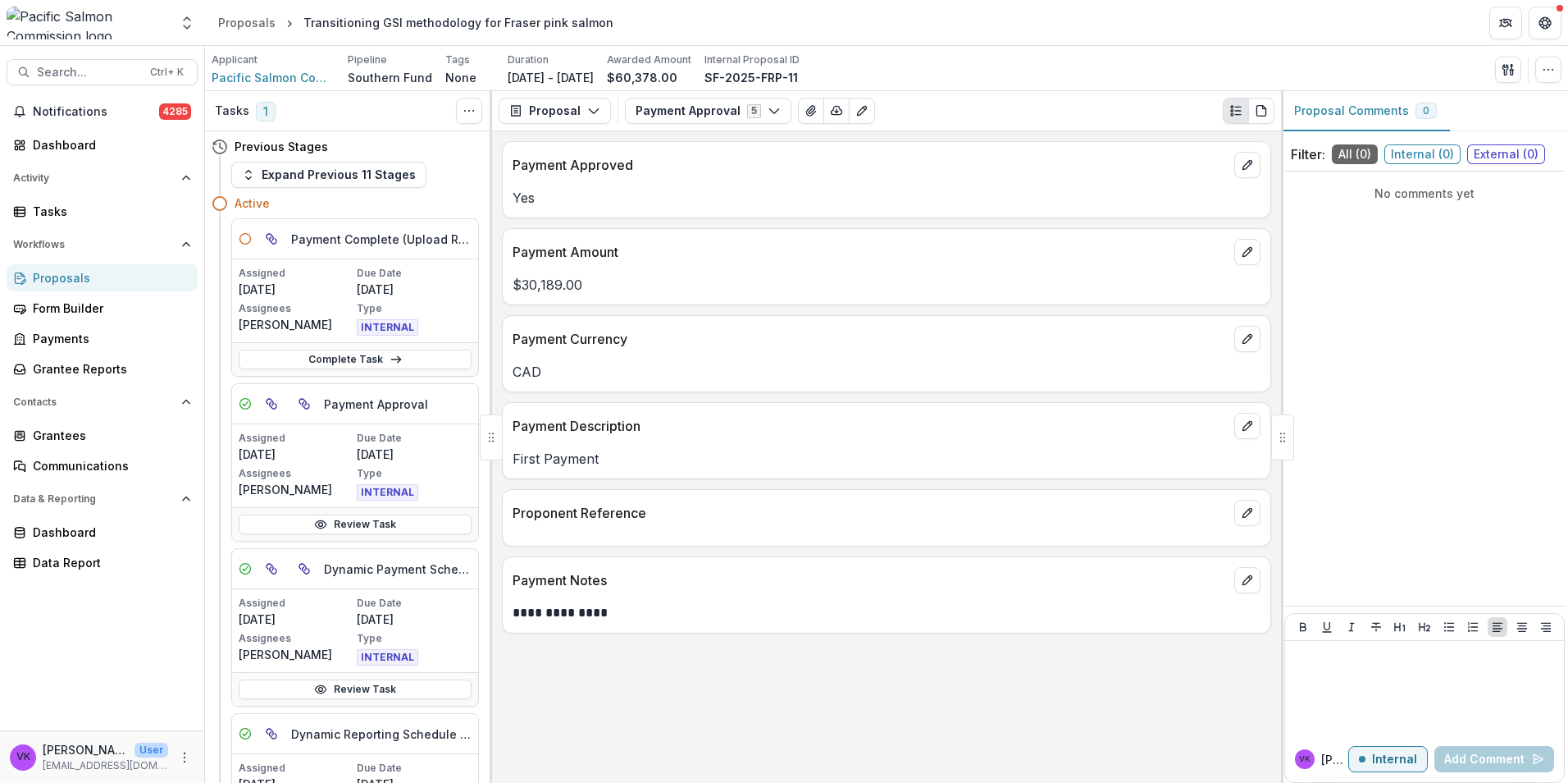
click at [303, 22] on div "Transitioning GSI methodology for Fraser pink salmon" at bounding box center [458, 23] width 310 height 17
drag, startPoint x: 302, startPoint y: 22, endPoint x: 593, endPoint y: 22, distance: 291.0
click at [593, 22] on div "Transitioning GSI methodology for Fraser pink salmon" at bounding box center [458, 23] width 310 height 17
drag, startPoint x: 593, startPoint y: 22, endPoint x: 584, endPoint y: 26, distance: 9.8
copy div "Transitioning GSI methodology for Fraser pink salmon"
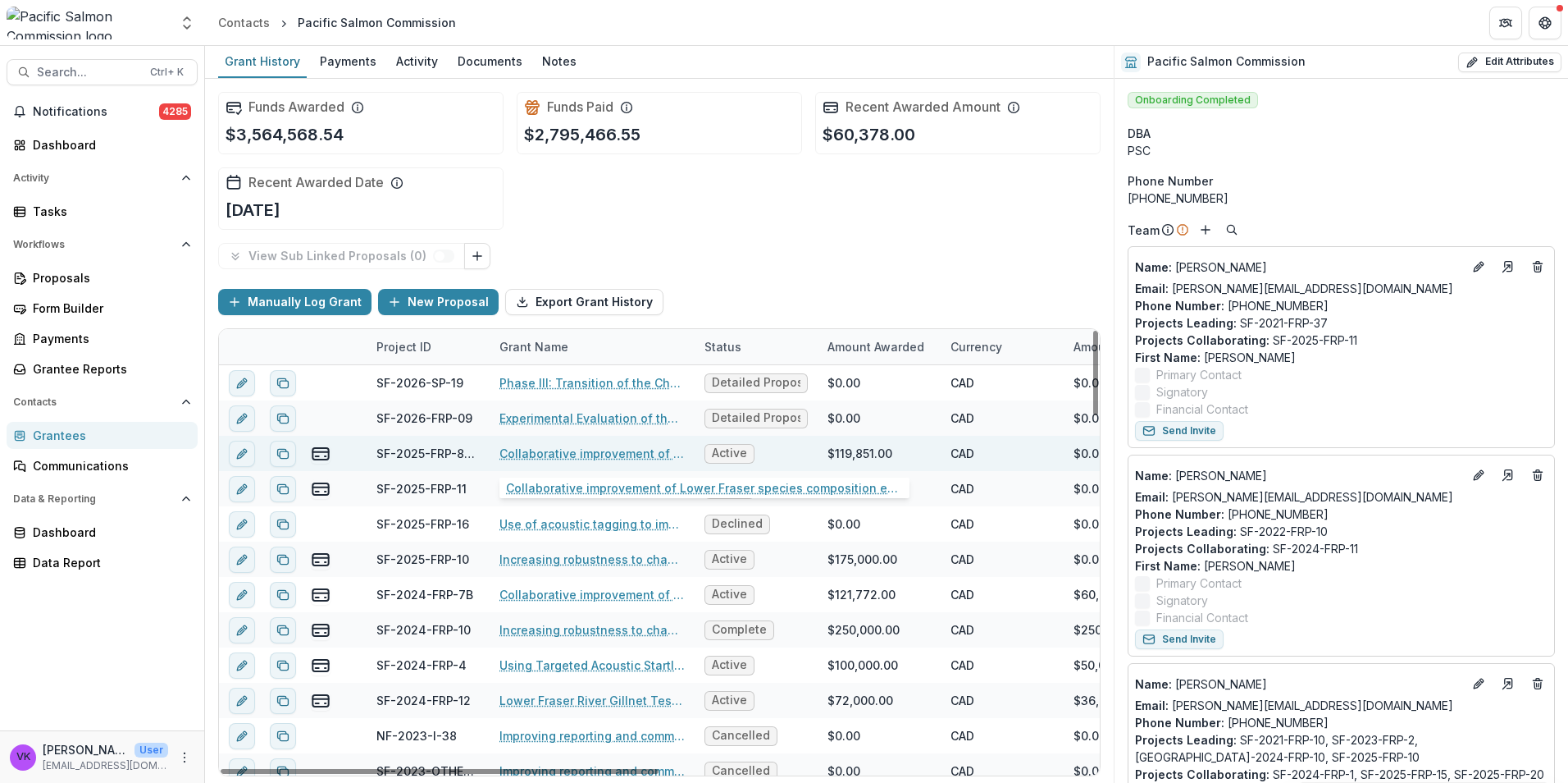
click at [611, 453] on link "Collaborative improvement of Lower Fraser species composition estimates: develo…" at bounding box center [592, 453] width 185 height 17
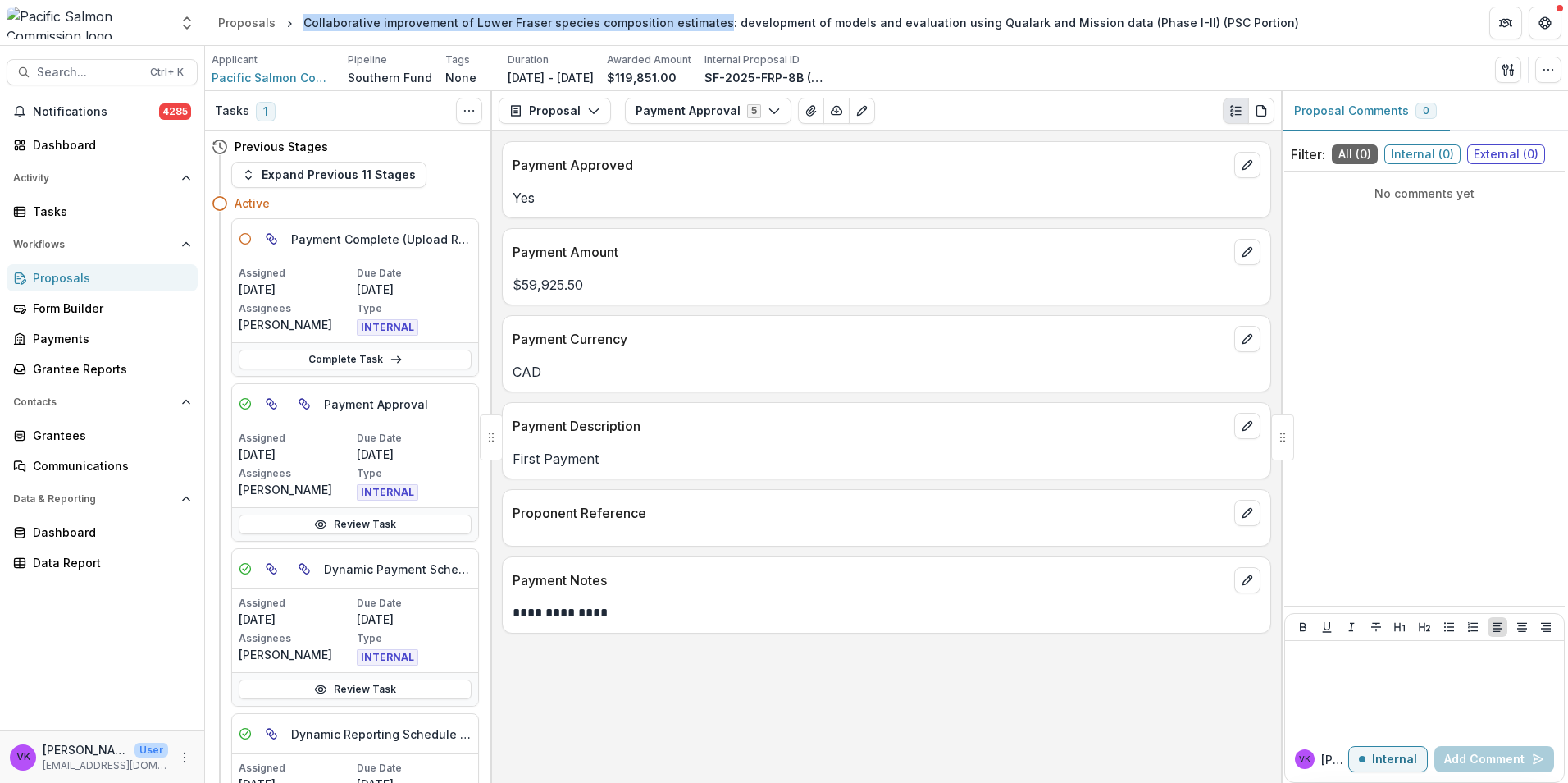
drag, startPoint x: 304, startPoint y: 22, endPoint x: 707, endPoint y: 9, distance: 403.2
click at [707, 9] on header "Proposals Collaborative improvement of Lower Fraser species composition estimat…" at bounding box center [886, 23] width 1363 height 45
drag, startPoint x: 707, startPoint y: 9, endPoint x: 700, endPoint y: 19, distance: 12.2
copy div "Collaborative improvement of Lower Fraser species composition estimates"
drag, startPoint x: 761, startPoint y: 79, endPoint x: 988, endPoint y: 85, distance: 227.1
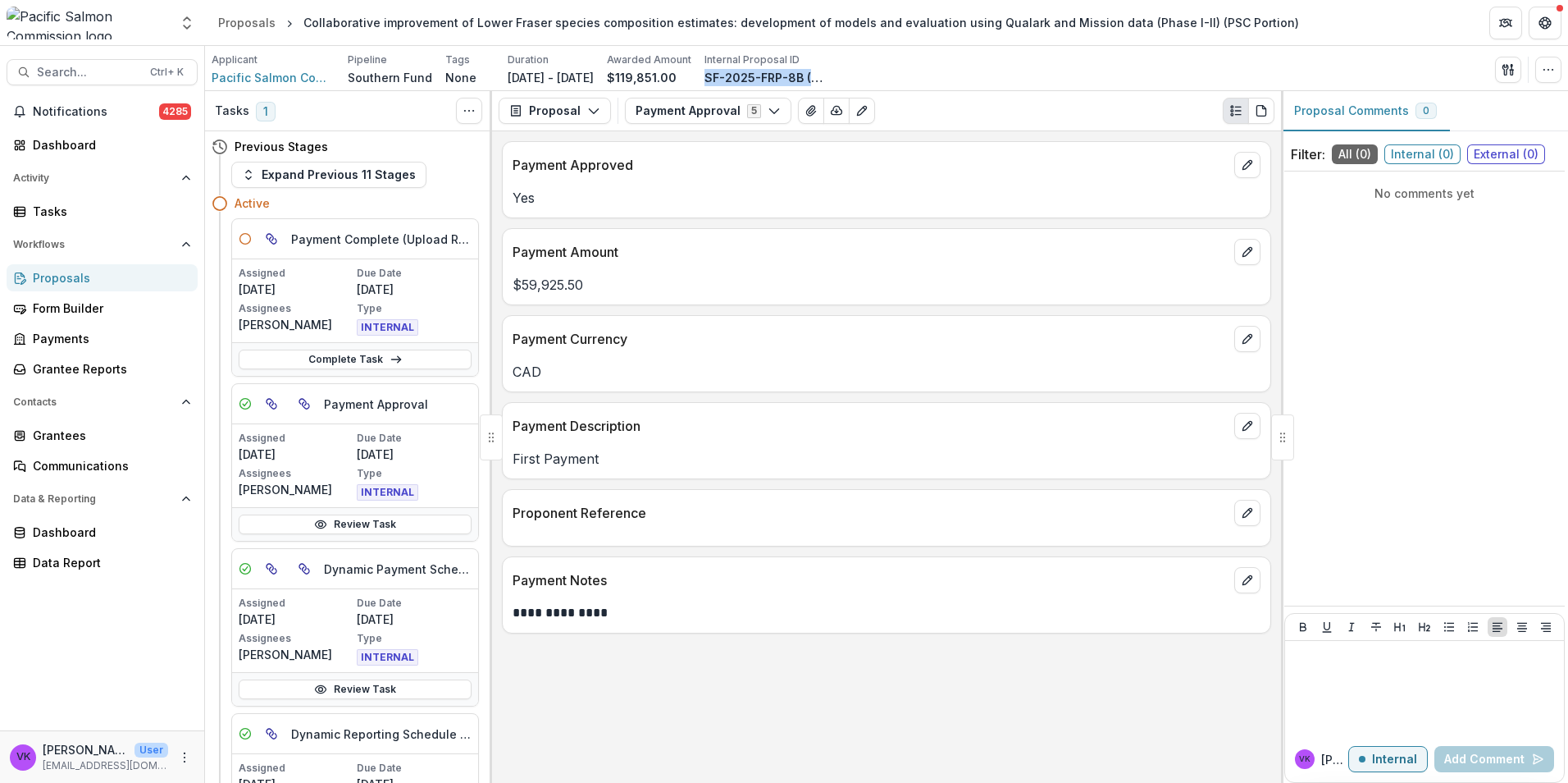
click at [988, 85] on div "Applicant Pacific Salmon Commission Pipeline Southern Fund Tags None All tags D…" at bounding box center [886, 70] width 1350 height 34
copy p "SF-2025-FRP-8B (PSC)"
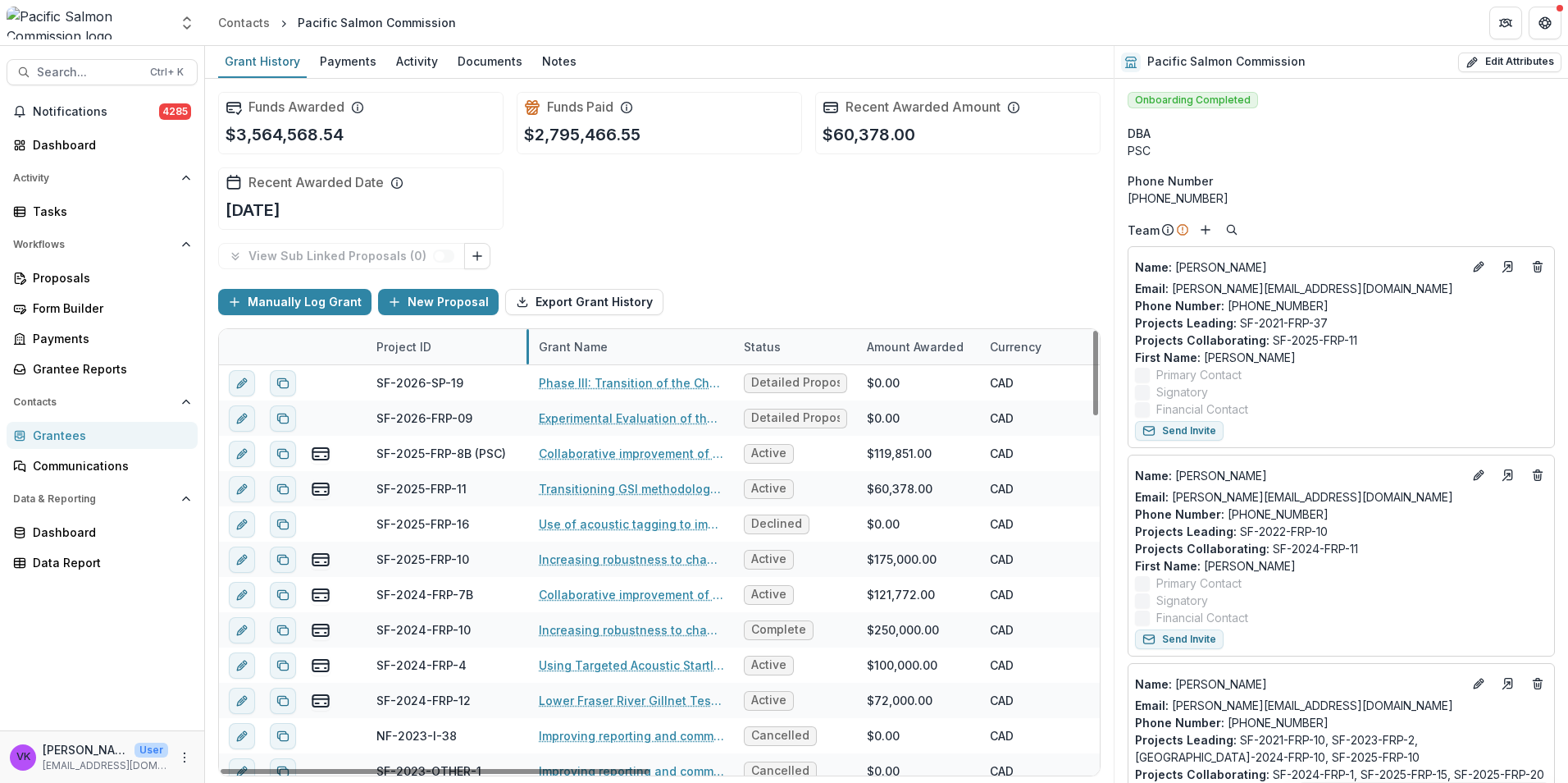
drag, startPoint x: 488, startPoint y: 351, endPoint x: 521, endPoint y: 361, distance: 34.5
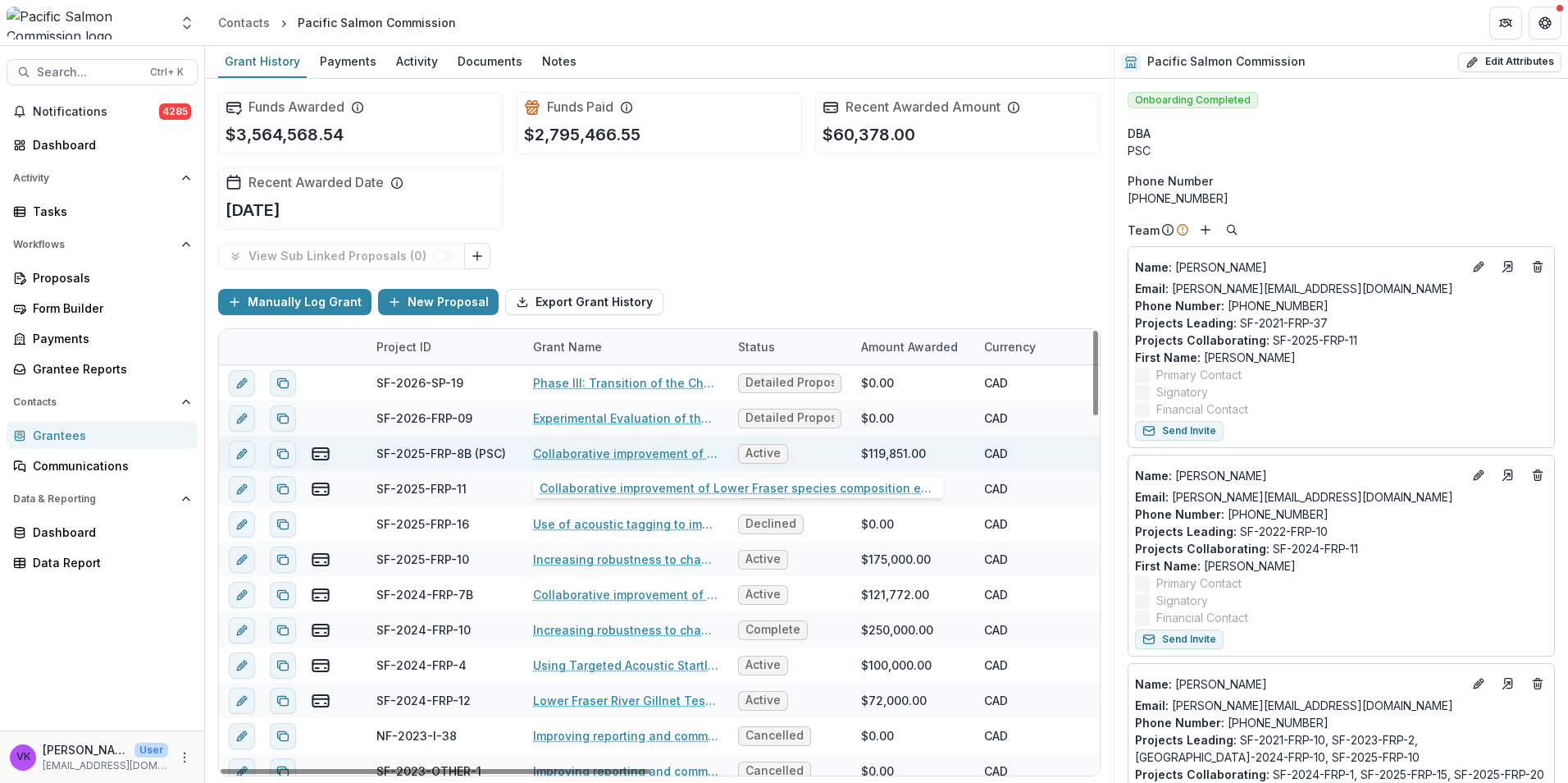
click at [608, 447] on link "Collaborative improvement of Lower Fraser species composition estimates: develo…" at bounding box center [626, 453] width 185 height 17
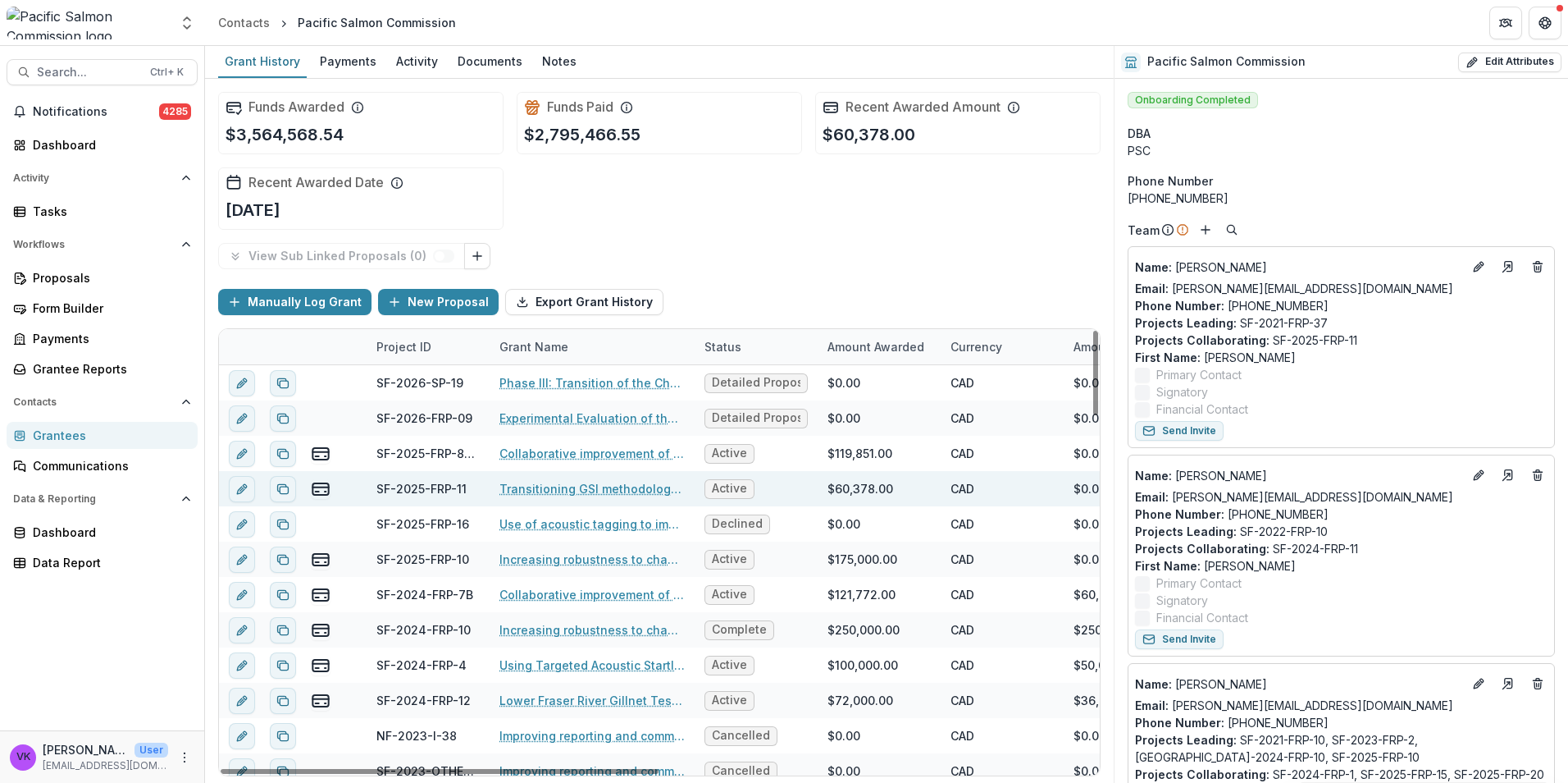
click at [599, 489] on link "Transitioning GSI methodology for Fraser pink salmon" at bounding box center [592, 488] width 185 height 17
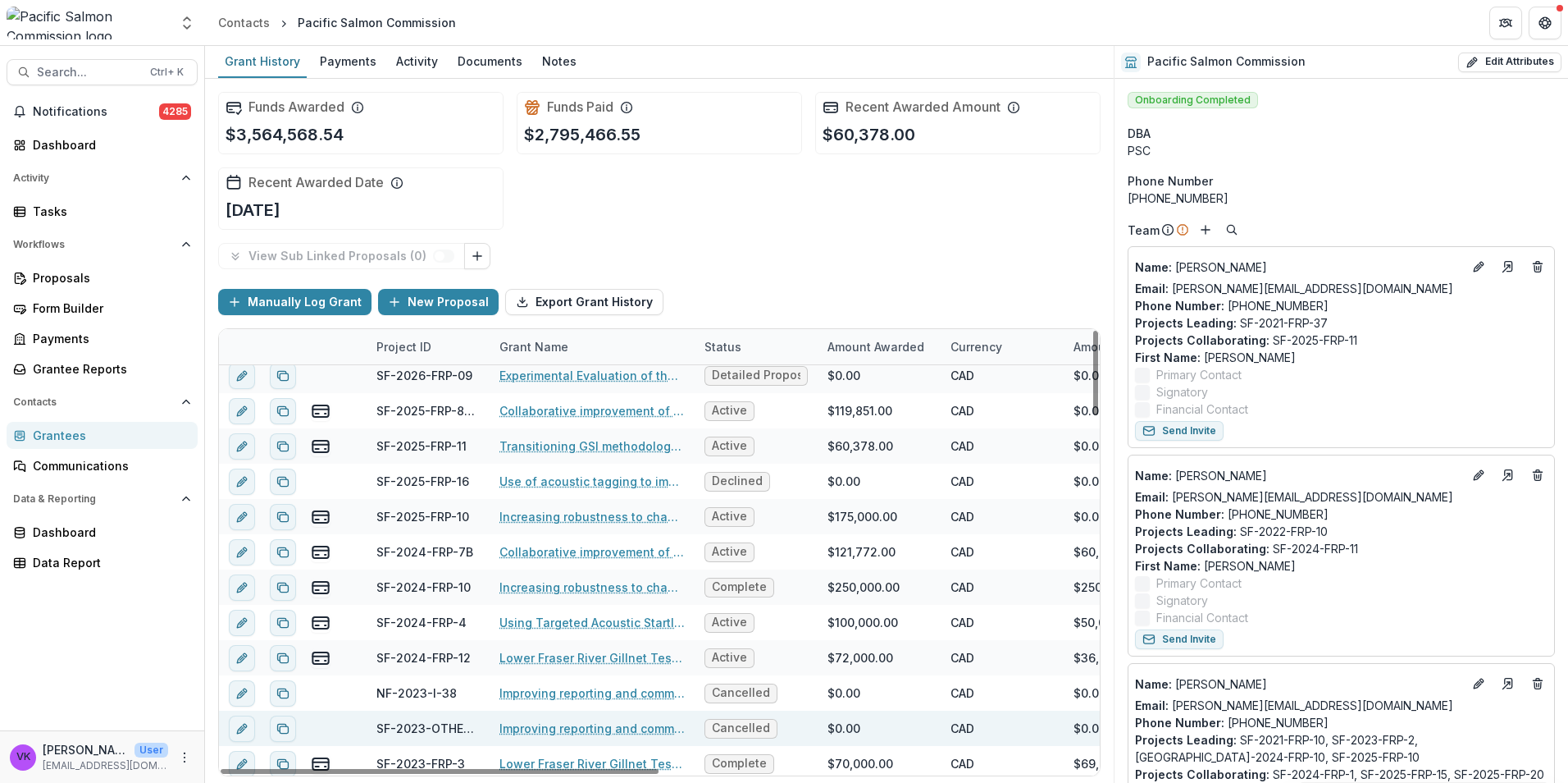
scroll to position [164, 0]
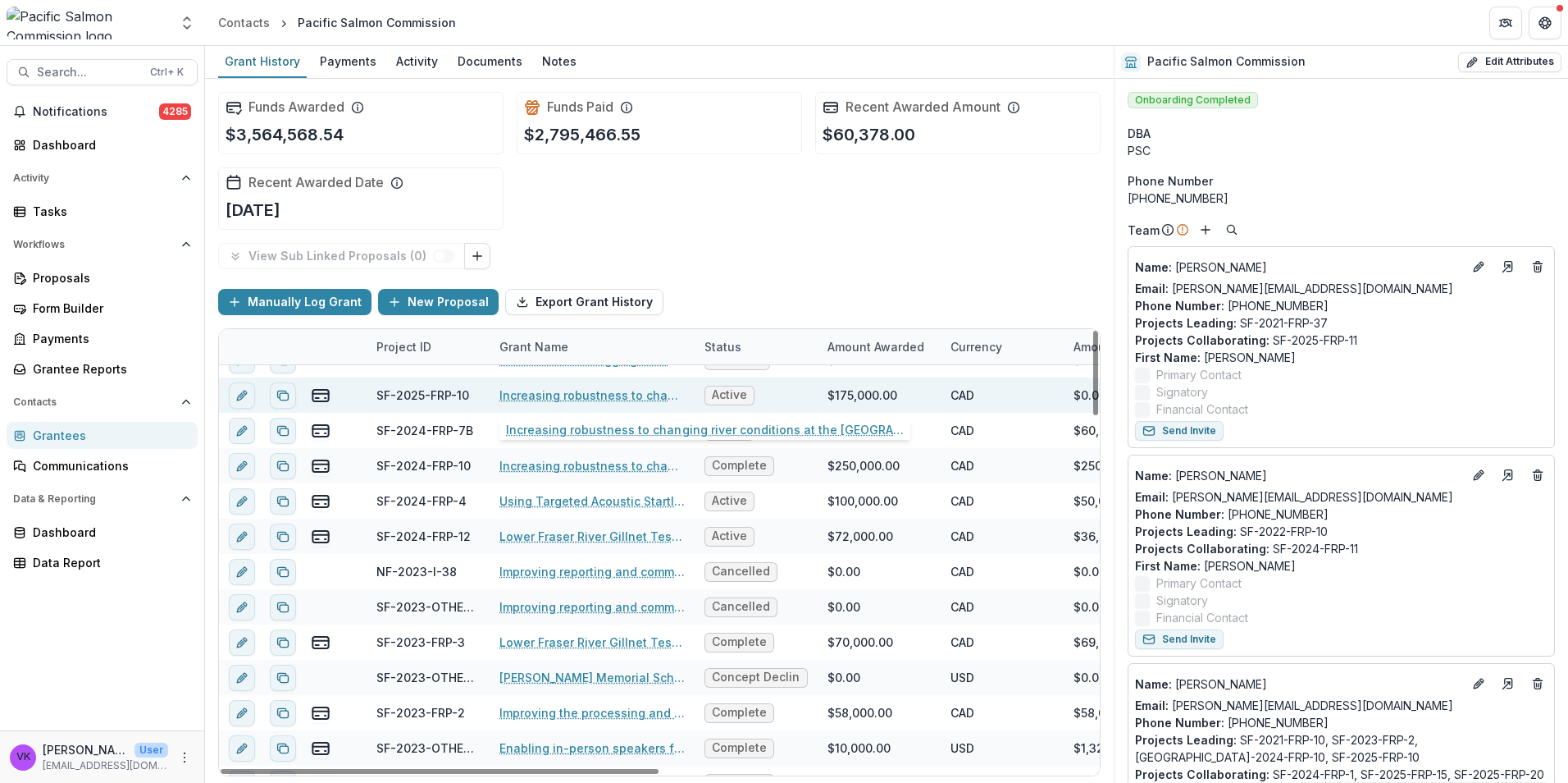
click at [598, 395] on link "Increasing robustness to changing river conditions at the [GEOGRAPHIC_DATA] Sit…" at bounding box center [592, 395] width 185 height 17
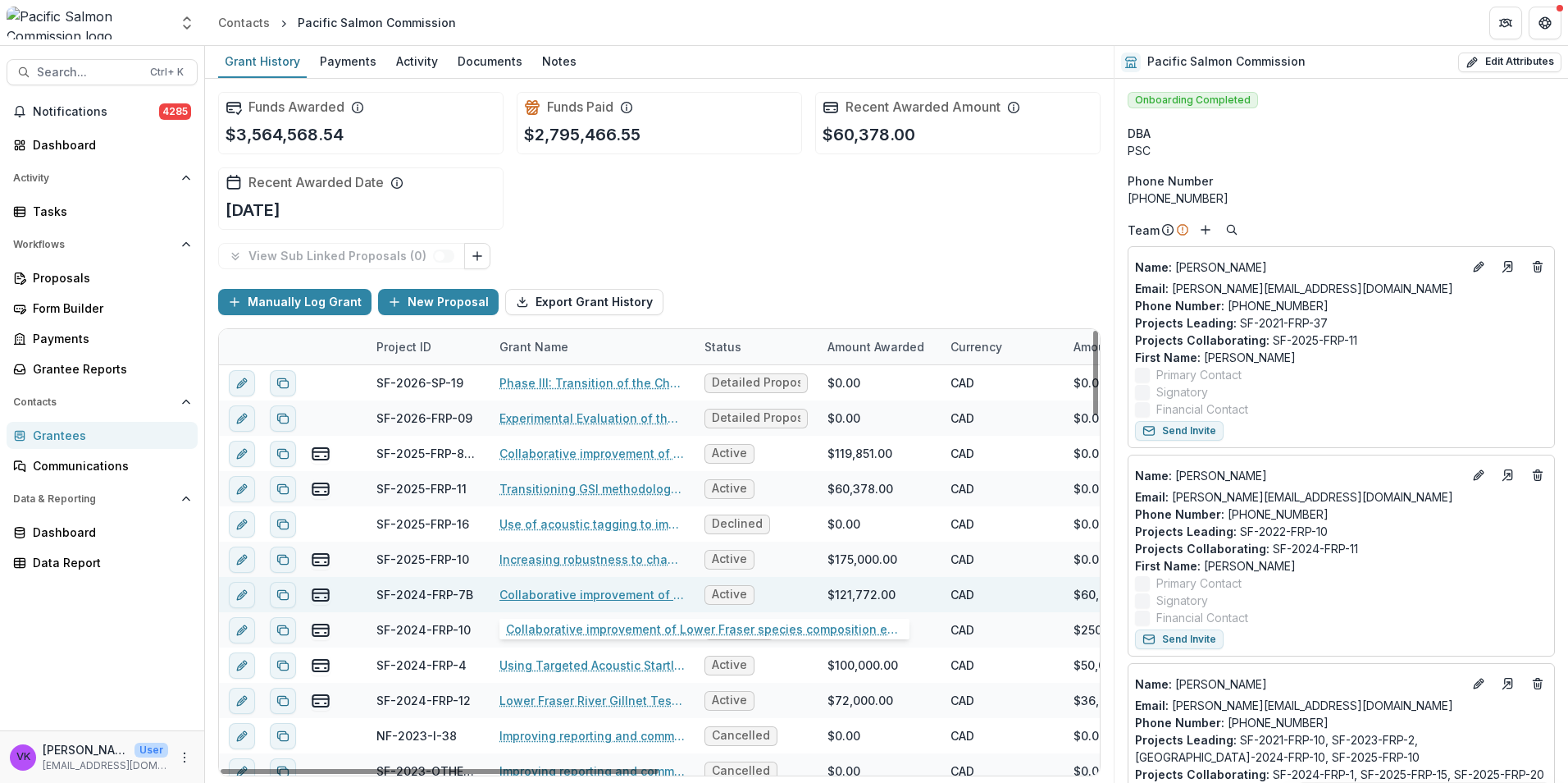
drag, startPoint x: 623, startPoint y: 595, endPoint x: 1052, endPoint y: 607, distance: 429.2
click at [623, 596] on link "Collaborative improvement of Lower Fraser species composition estimates: develo…" at bounding box center [592, 594] width 185 height 17
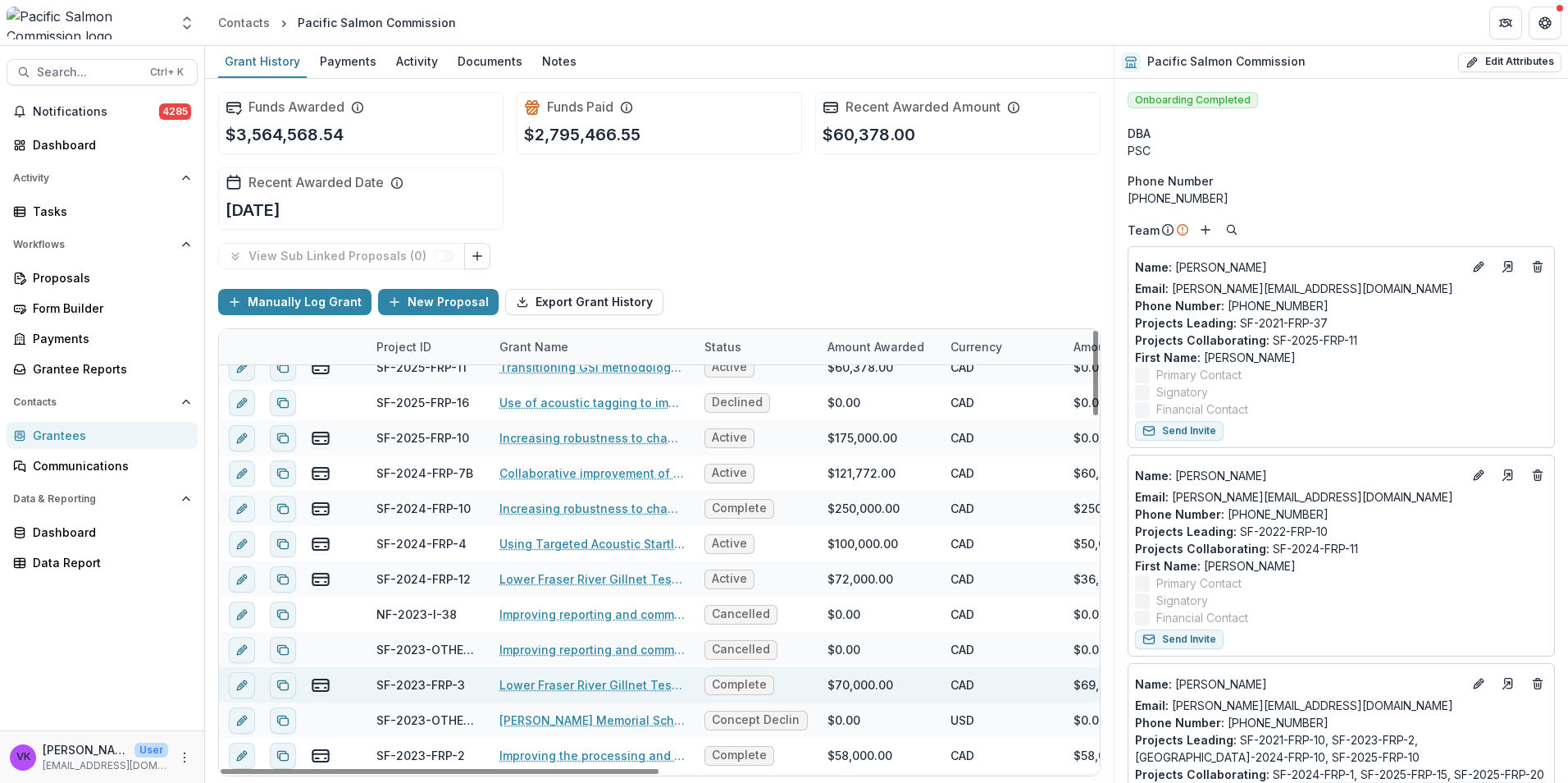
scroll to position [164, 0]
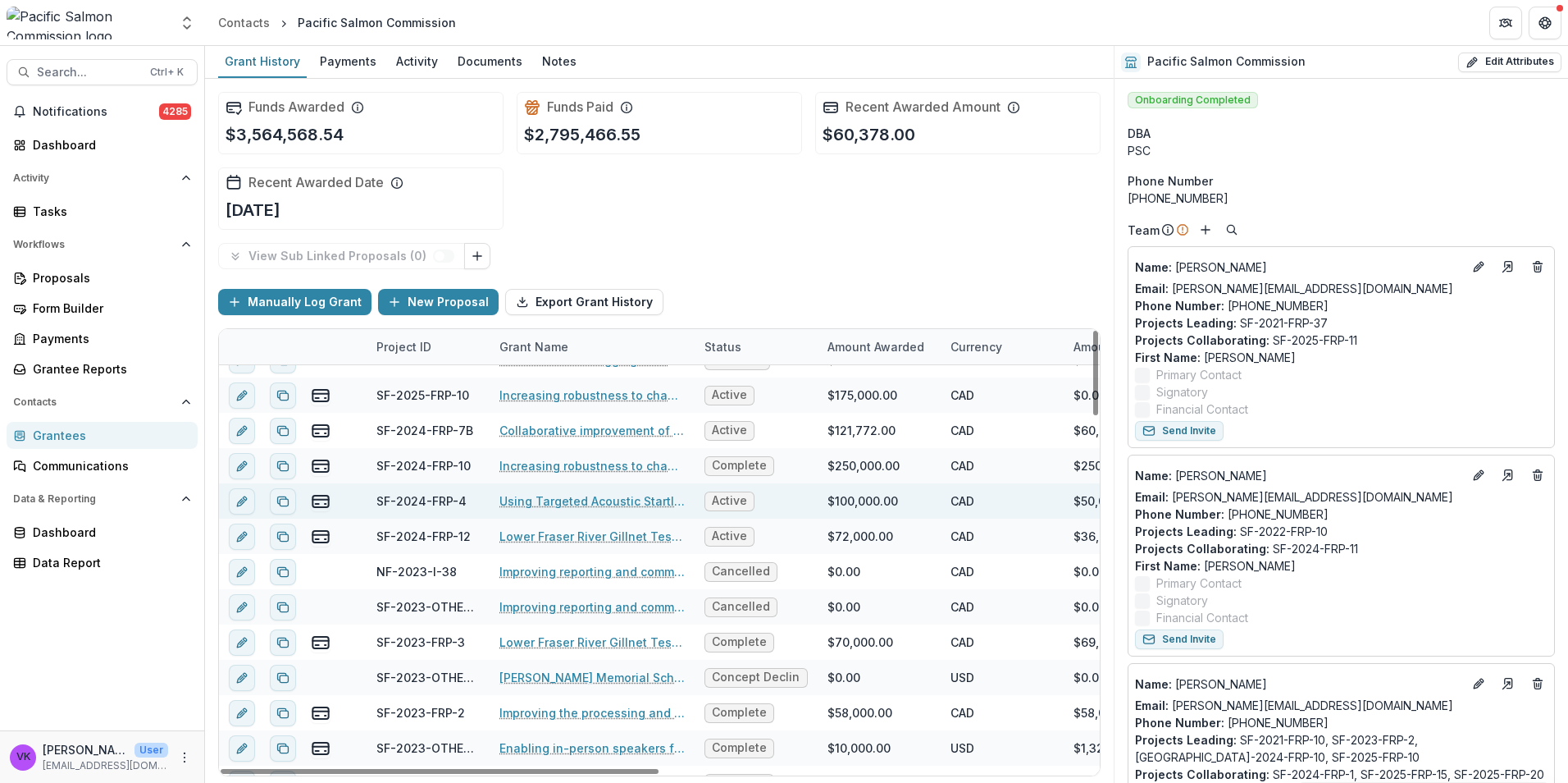
click at [623, 497] on link "Using Targeted Acoustic Startle Technology (TAST) to Reduce Seal Predation at T…" at bounding box center [592, 501] width 185 height 17
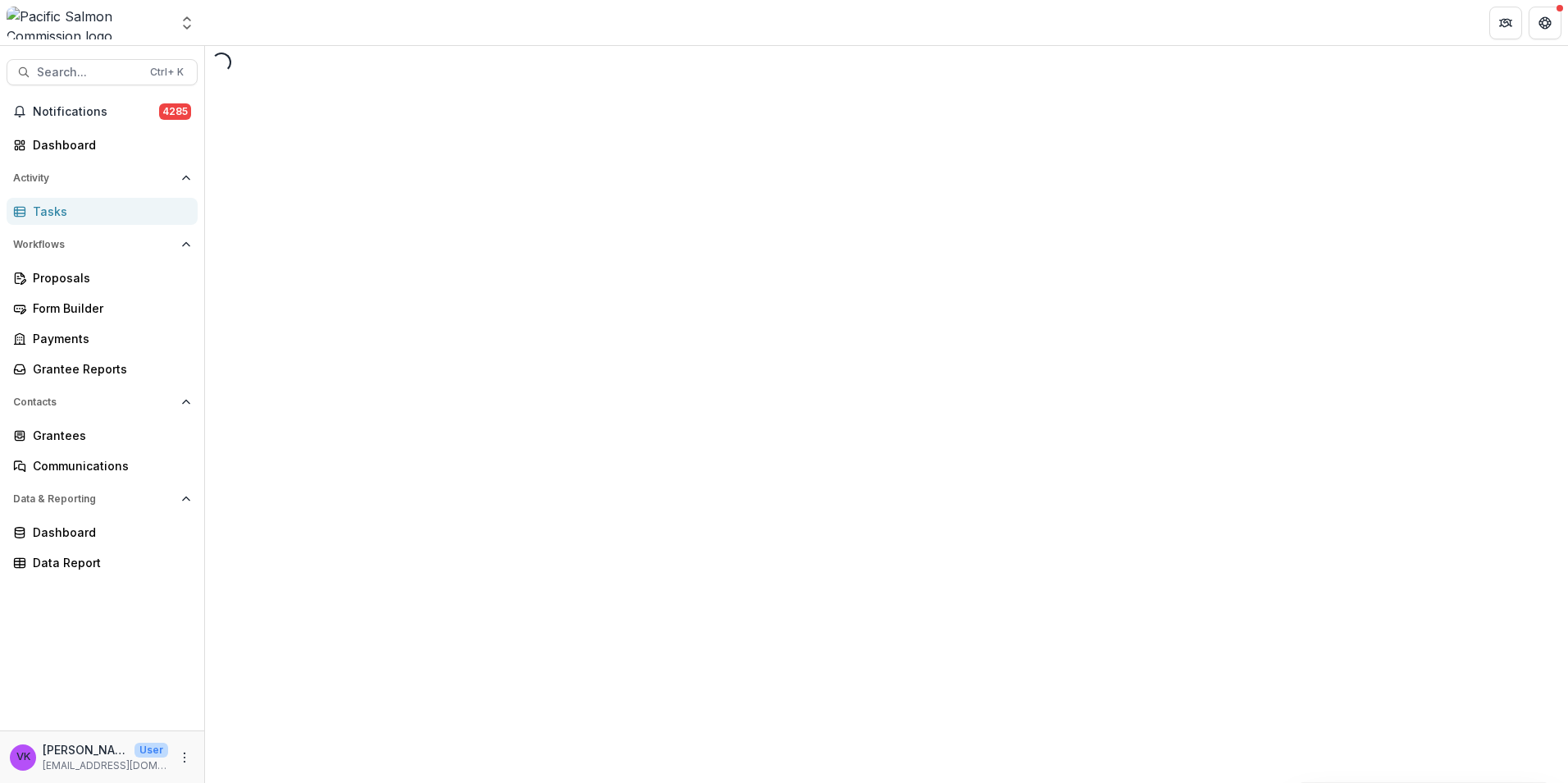
select select "********"
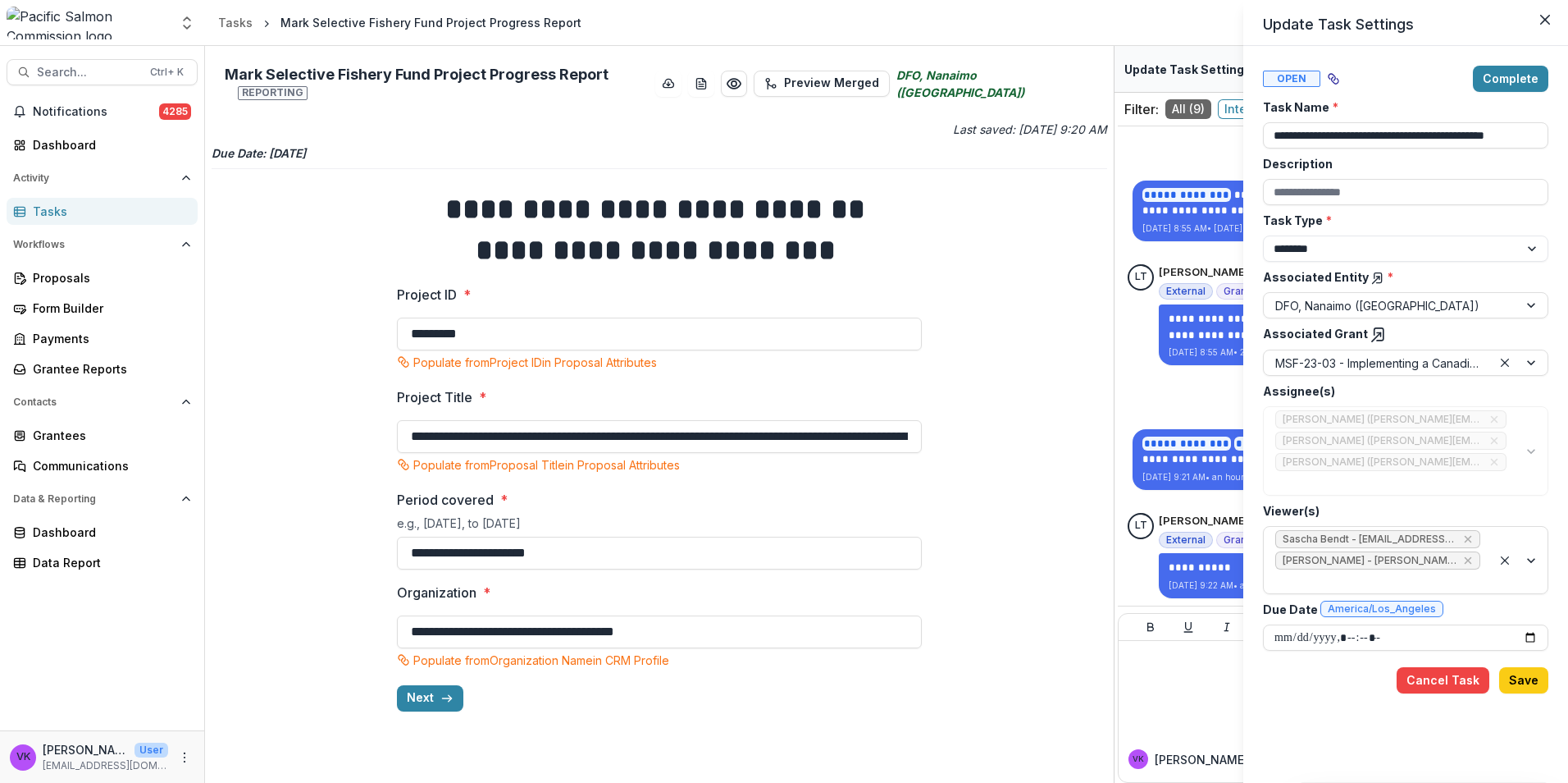
click at [1008, 486] on div "**********" at bounding box center [784, 391] width 1568 height 783
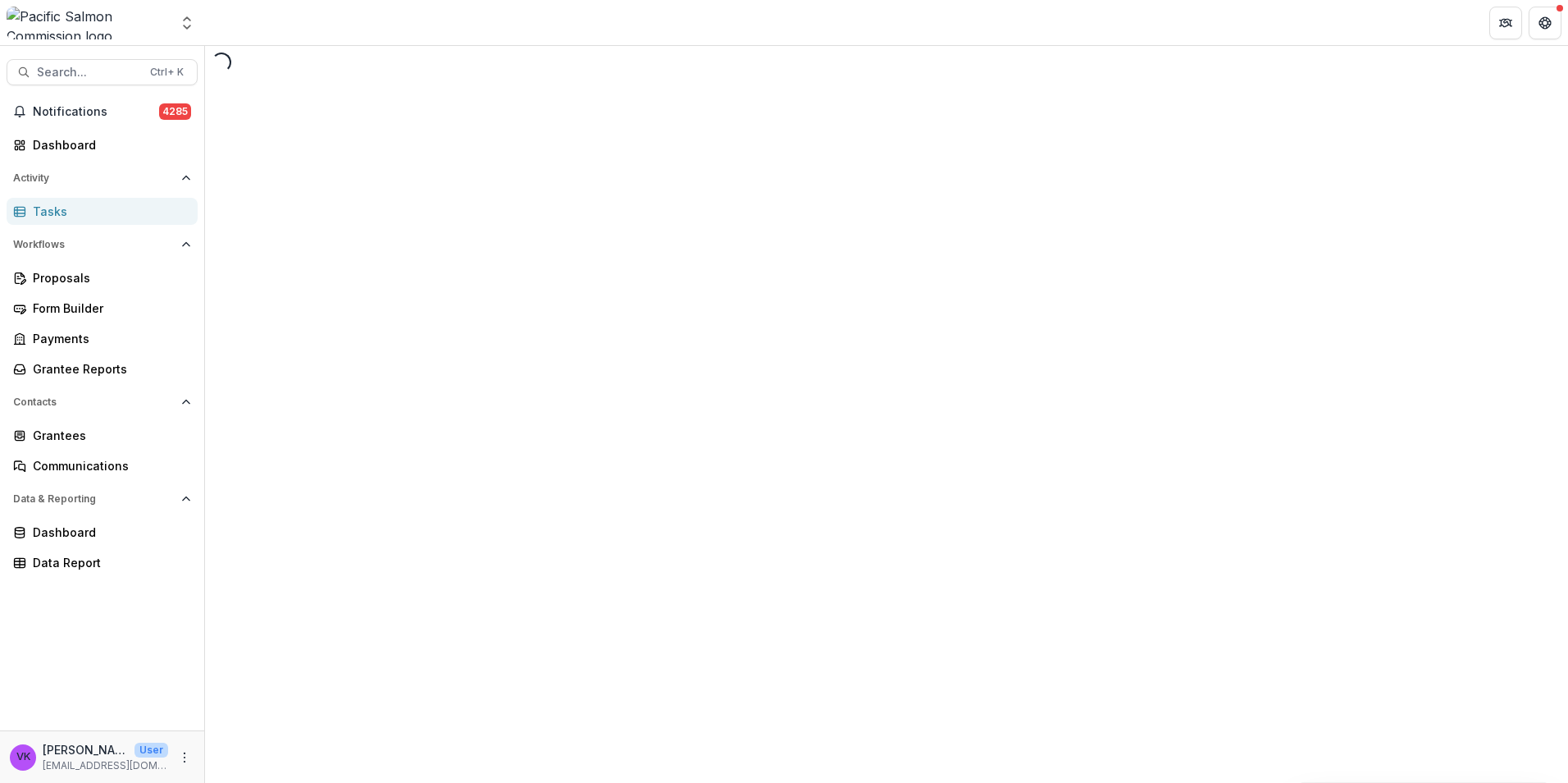
select select "********"
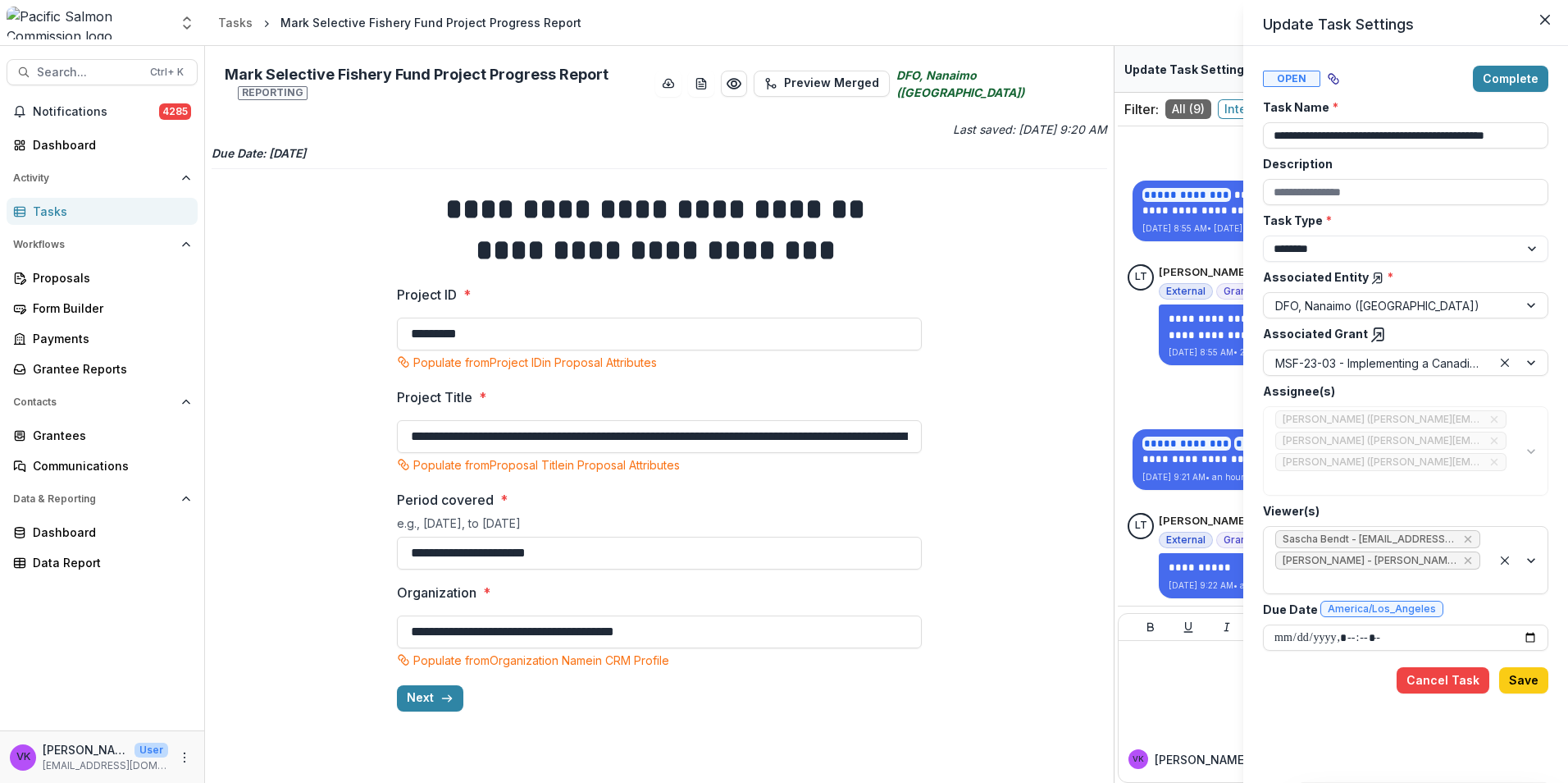
click at [991, 270] on div "**********" at bounding box center [784, 391] width 1568 height 783
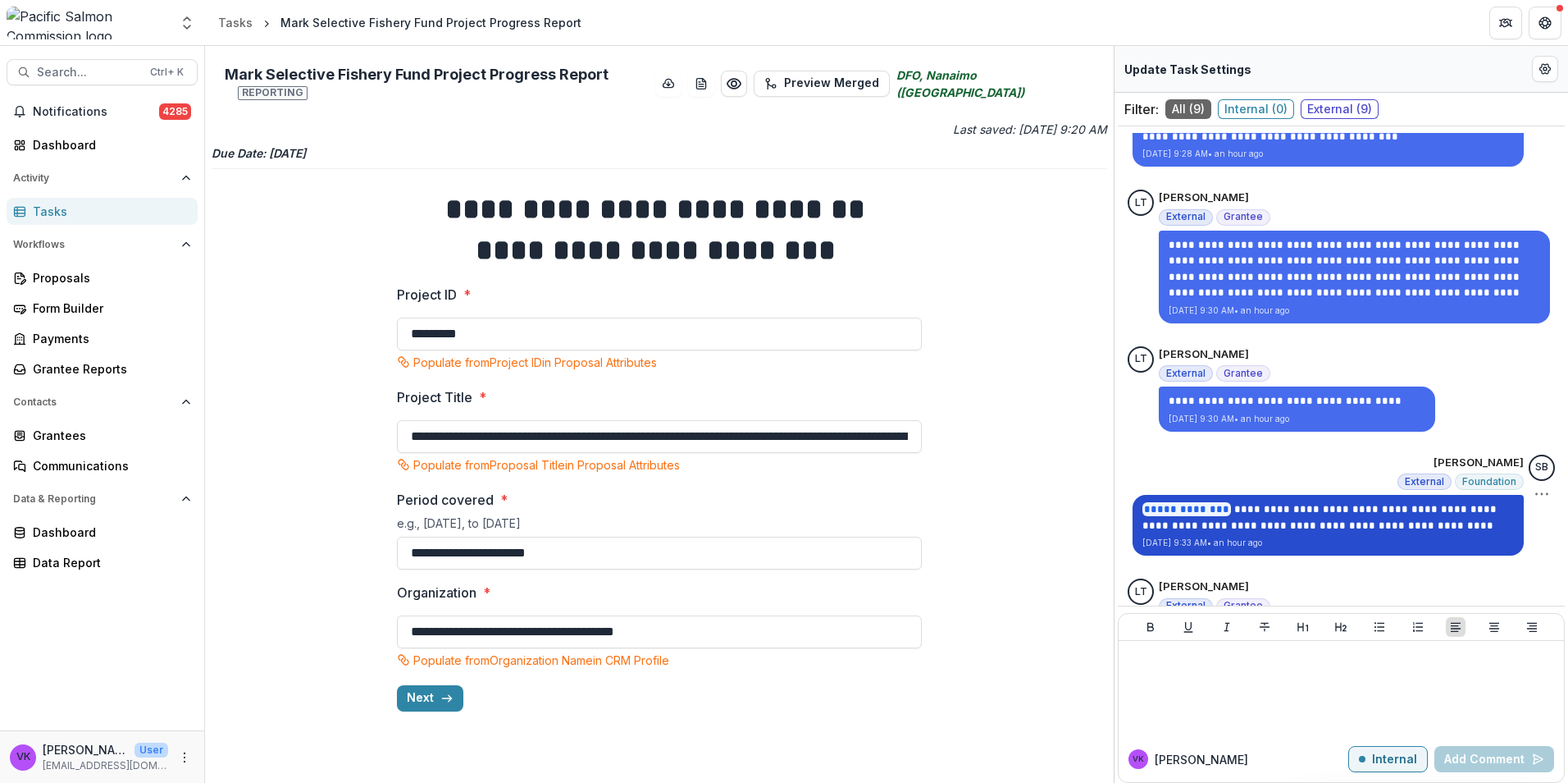
scroll to position [622, 0]
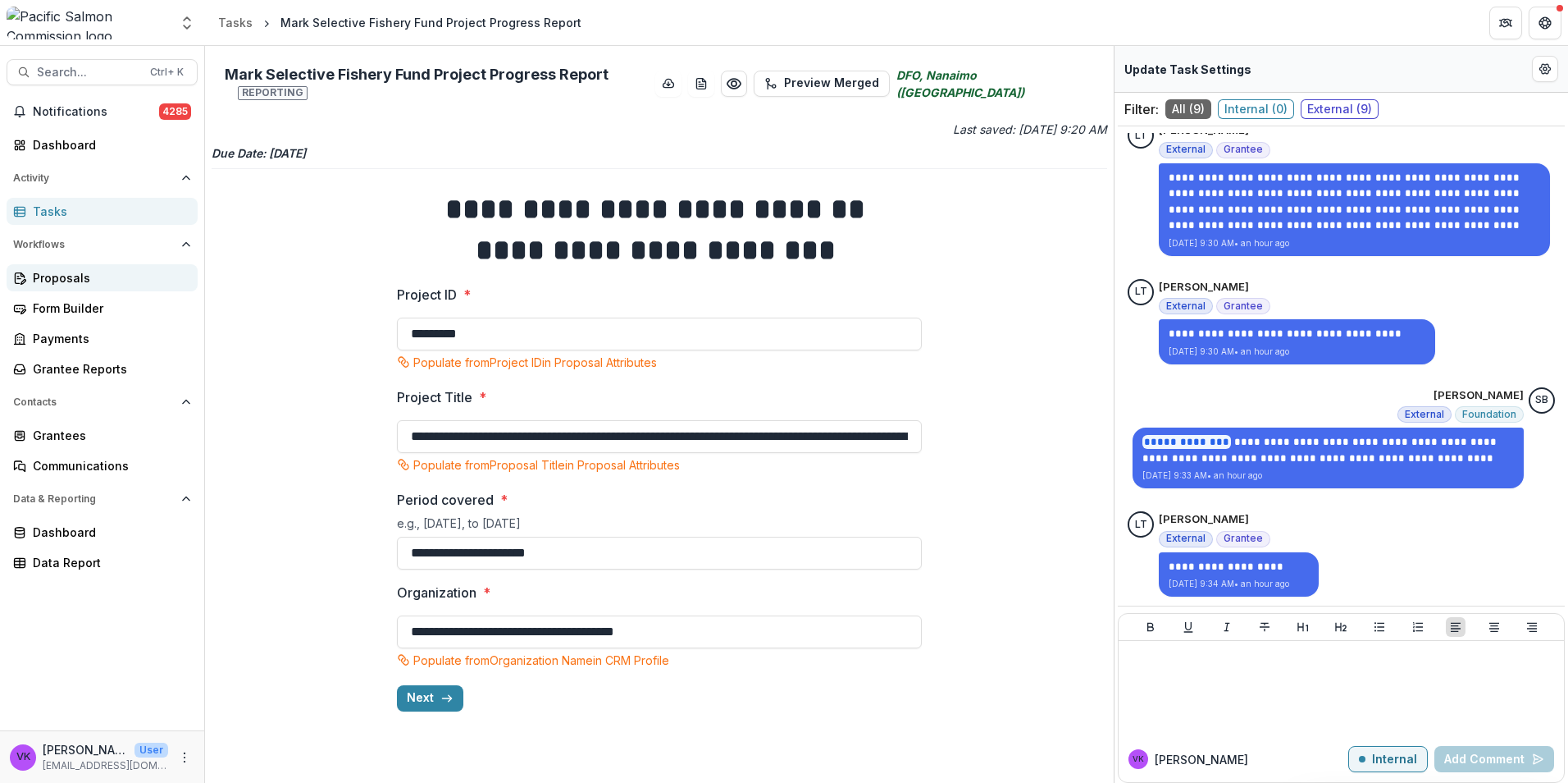
click at [54, 283] on div "Proposals" at bounding box center [109, 278] width 152 height 17
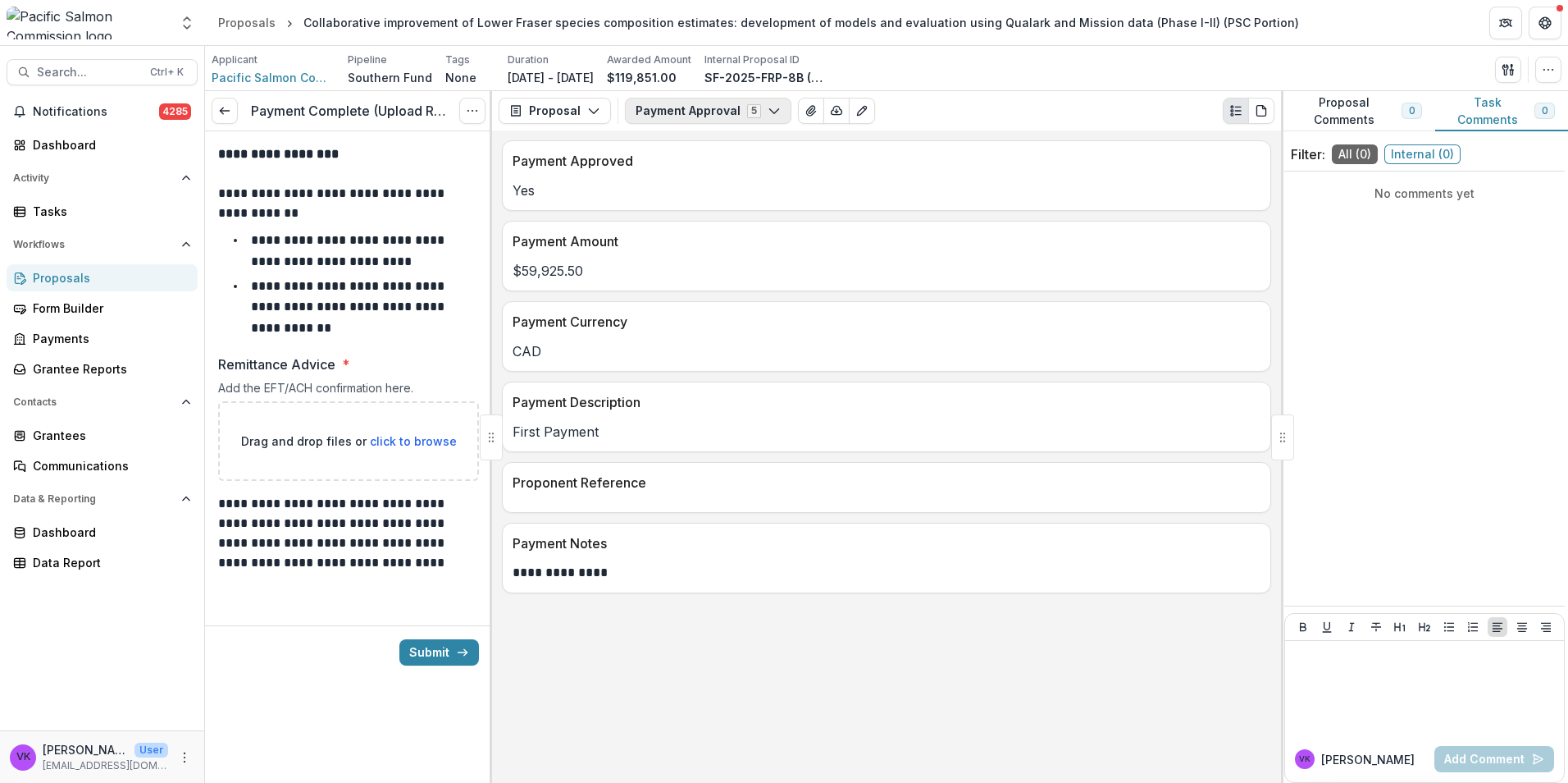
click at [782, 110] on button "Payment Approval 5" at bounding box center [708, 111] width 166 height 26
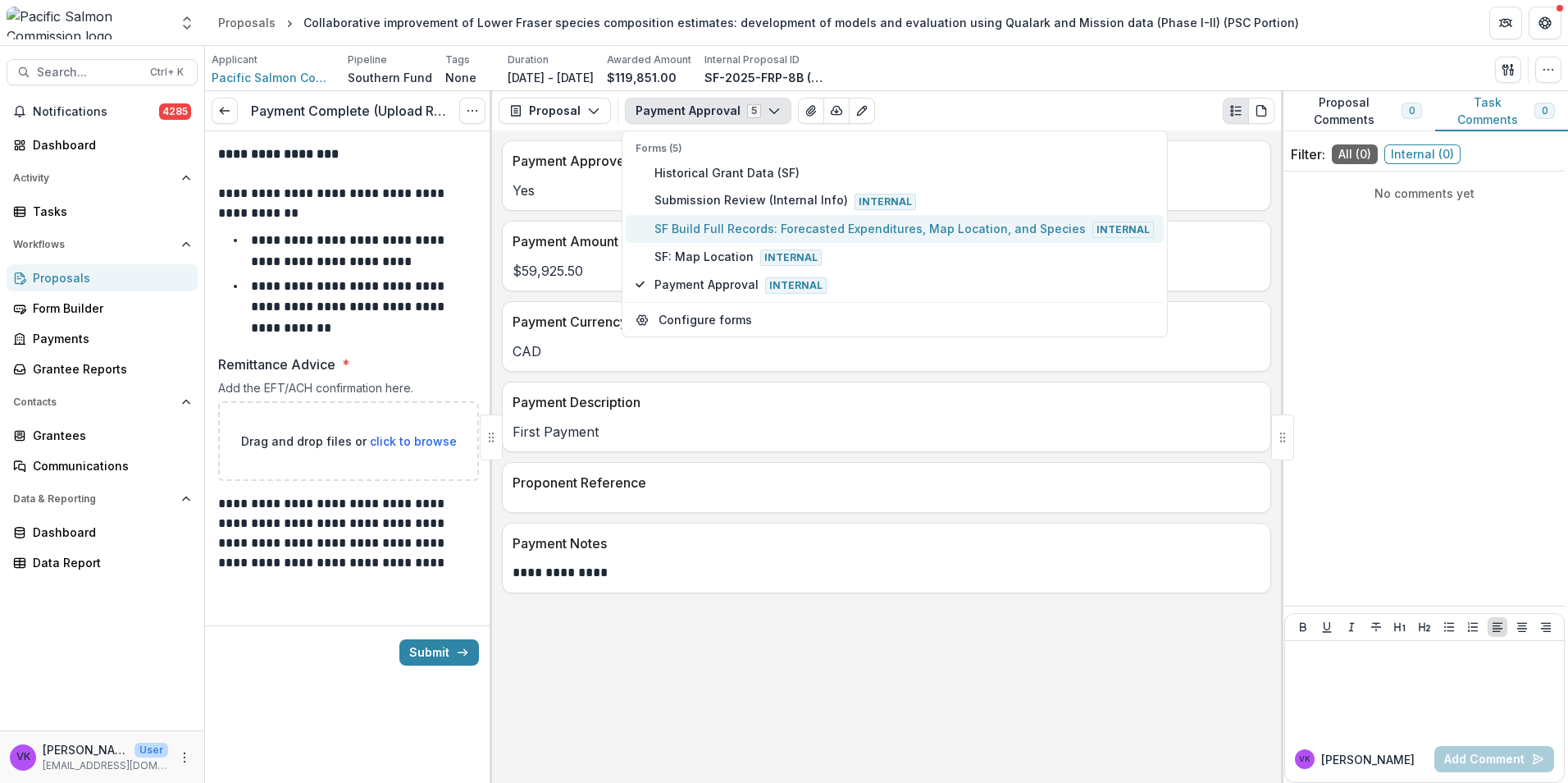
click at [730, 227] on span "SF Build Full Records: Forecasted Expenditures, Map Location, and Species Inter…" at bounding box center [903, 229] width 499 height 18
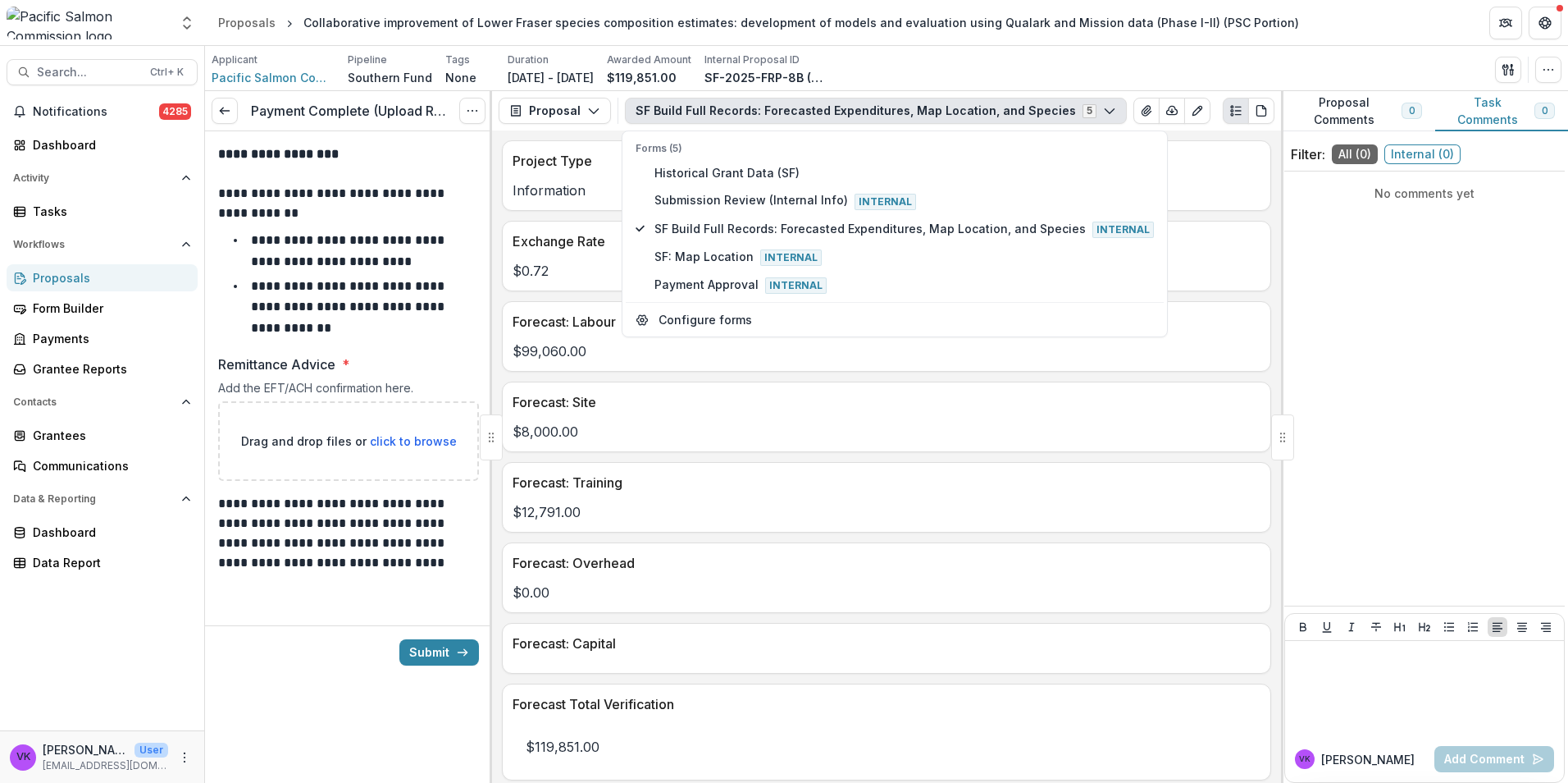
click at [371, 686] on div "**********" at bounding box center [348, 436] width 287 height 691
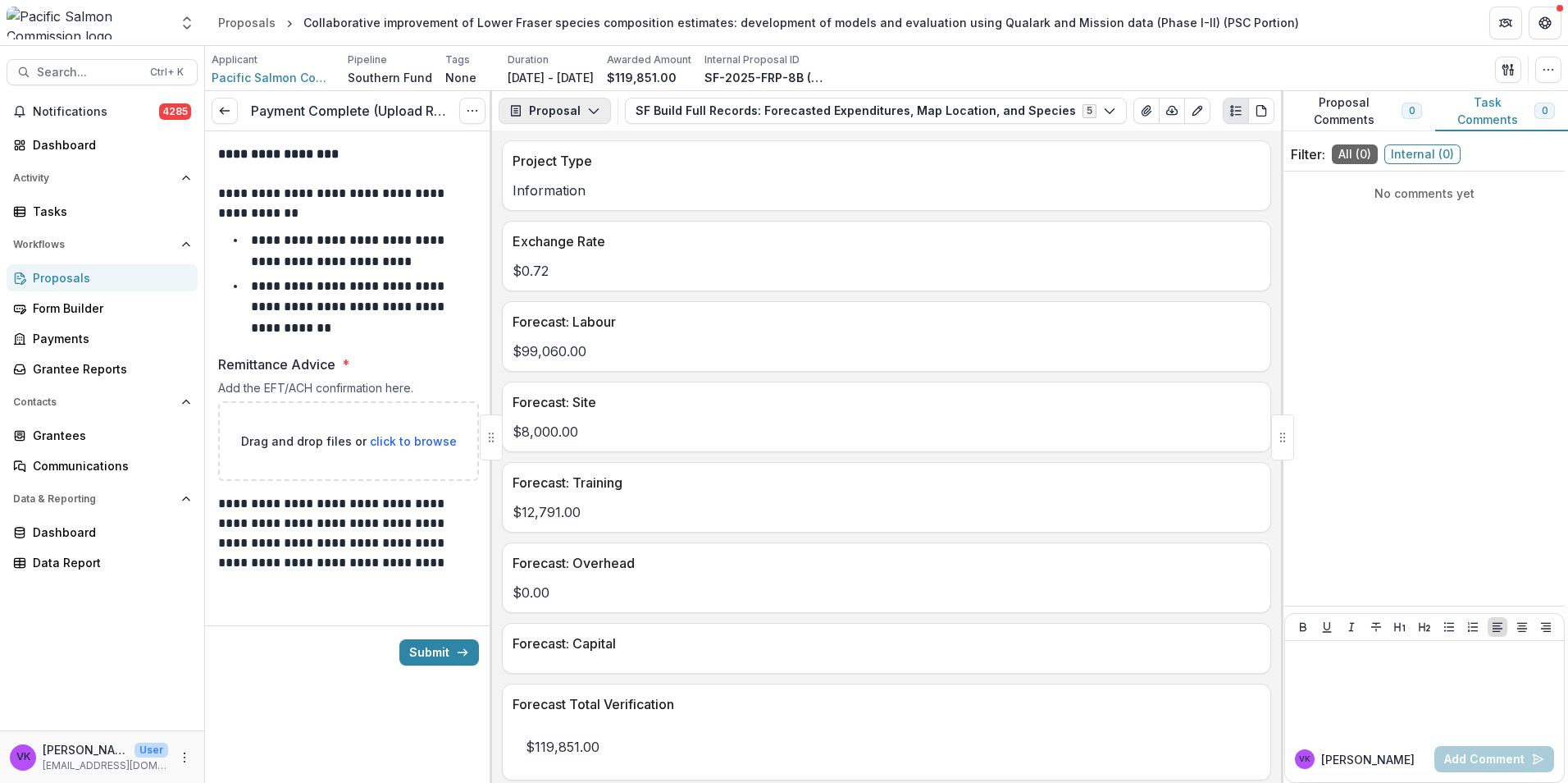
click at [596, 104] on icon "button" at bounding box center [594, 111] width 13 height 13
click at [603, 234] on div "Grant Agreements" at bounding box center [606, 230] width 150 height 17
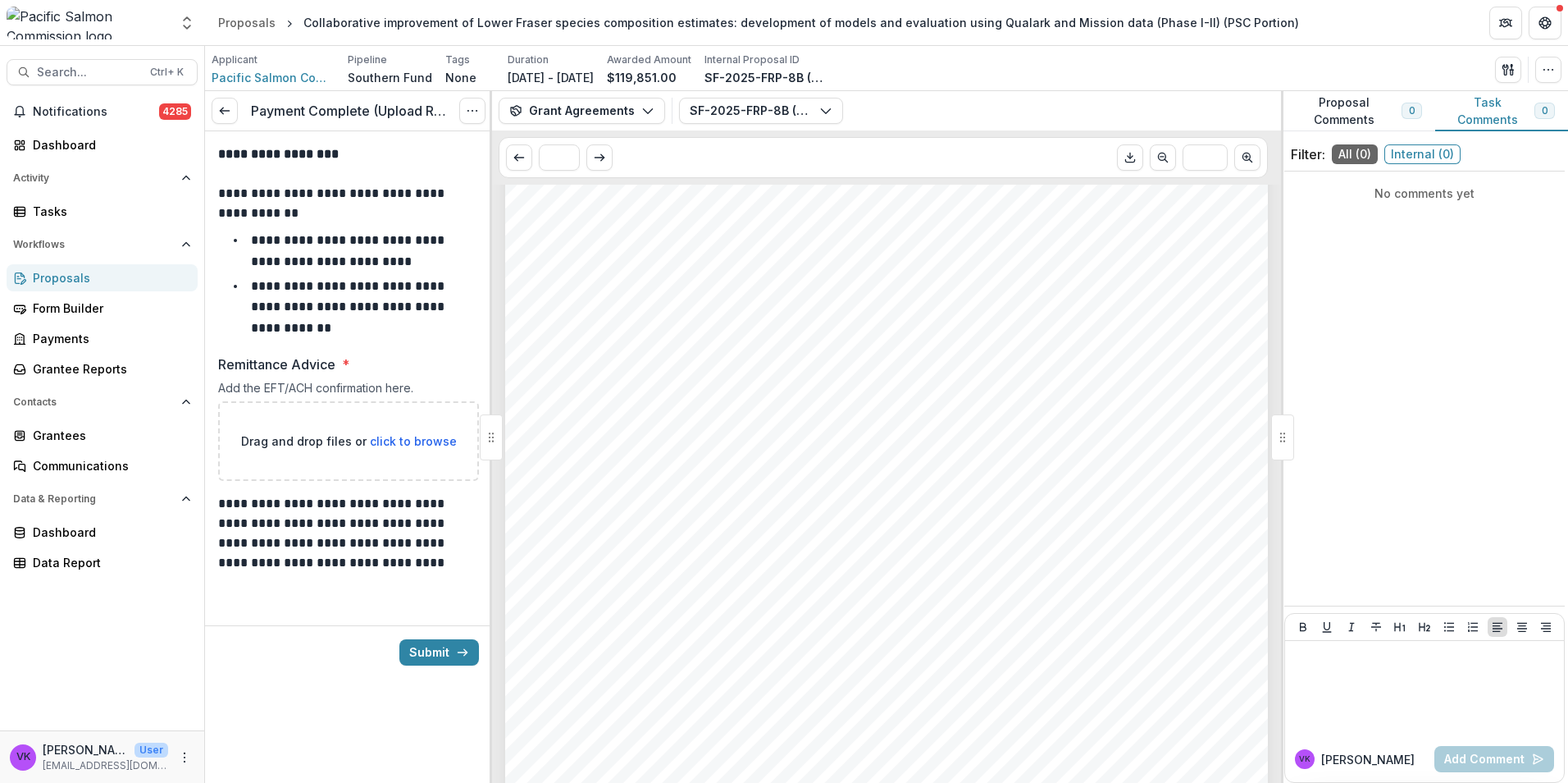
scroll to position [164, 0]
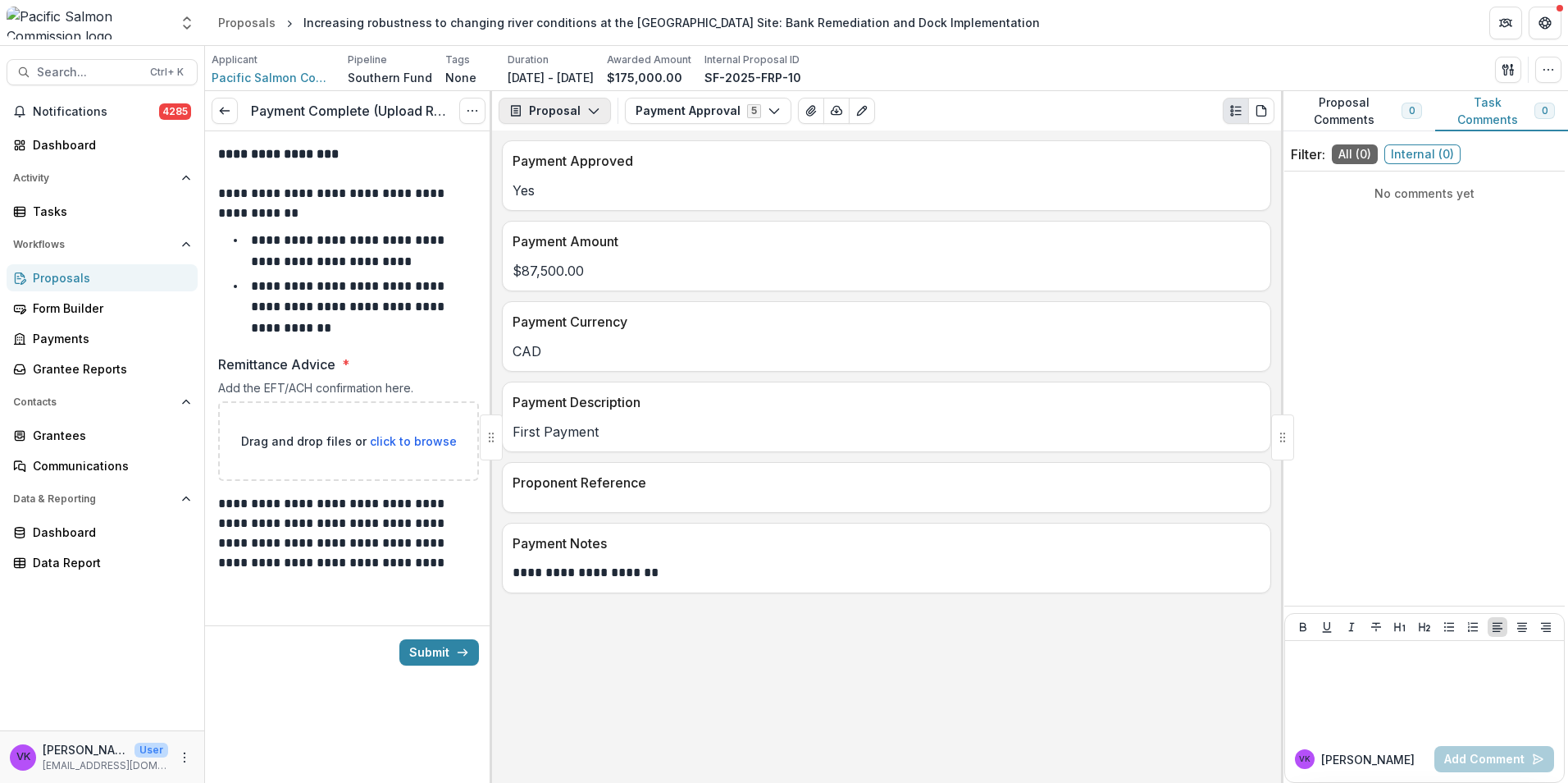
click at [587, 109] on icon "button" at bounding box center [594, 111] width 13 height 13
click at [602, 226] on div "Grant Agreements" at bounding box center [606, 230] width 150 height 17
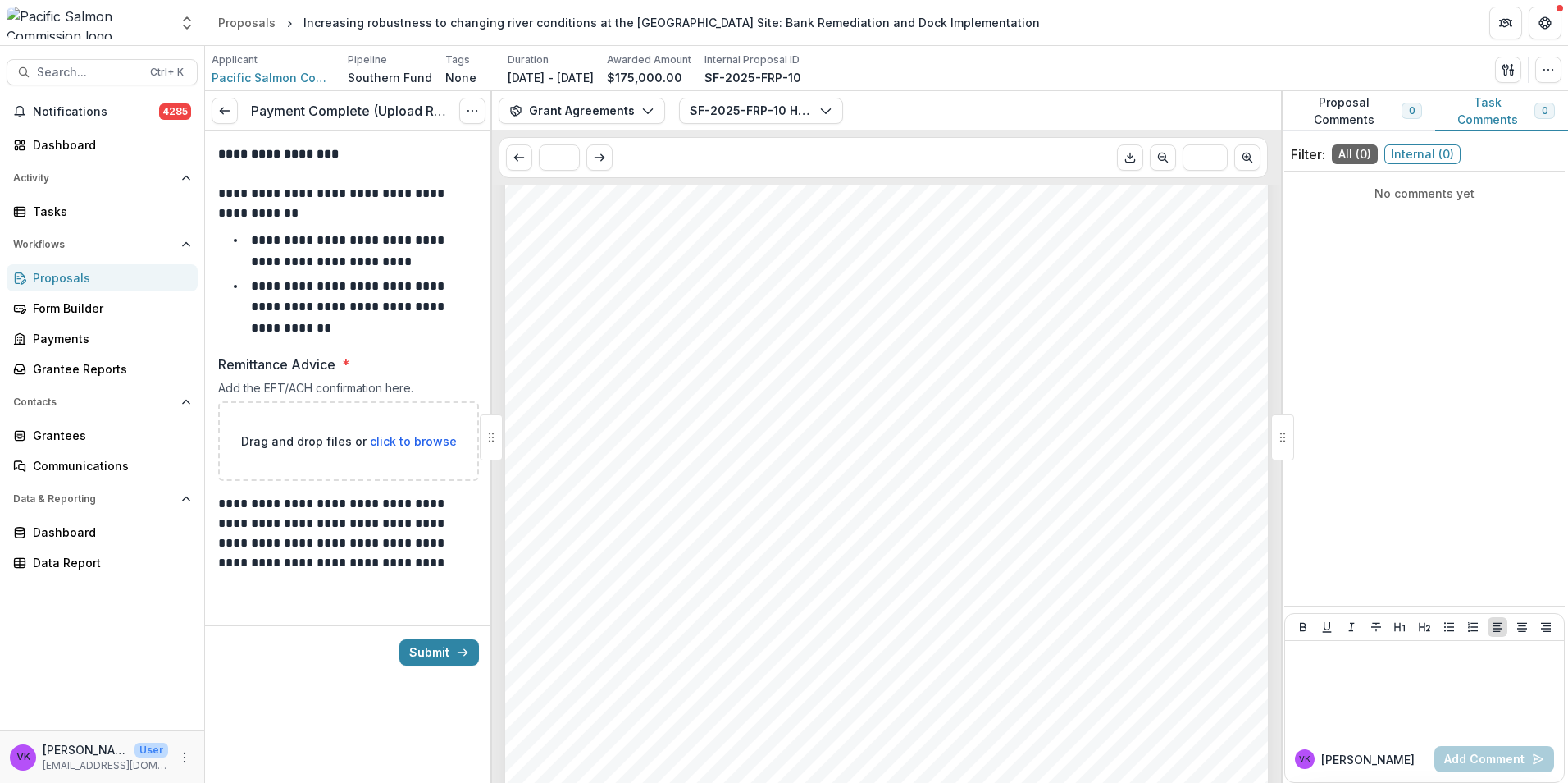
scroll to position [247, 0]
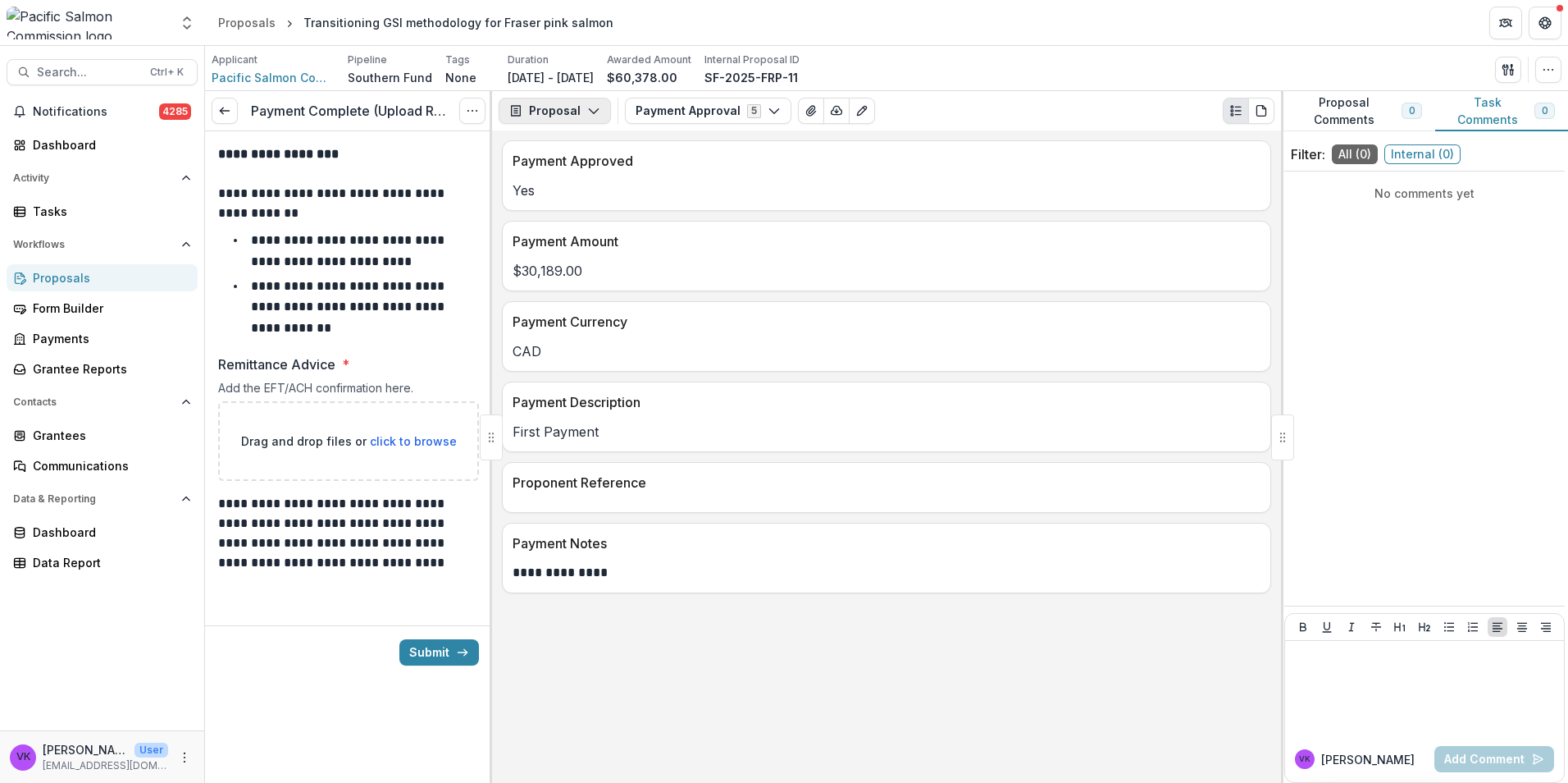
click at [587, 110] on icon "button" at bounding box center [594, 111] width 13 height 13
click at [591, 234] on div "Grant Agreements" at bounding box center [606, 230] width 150 height 17
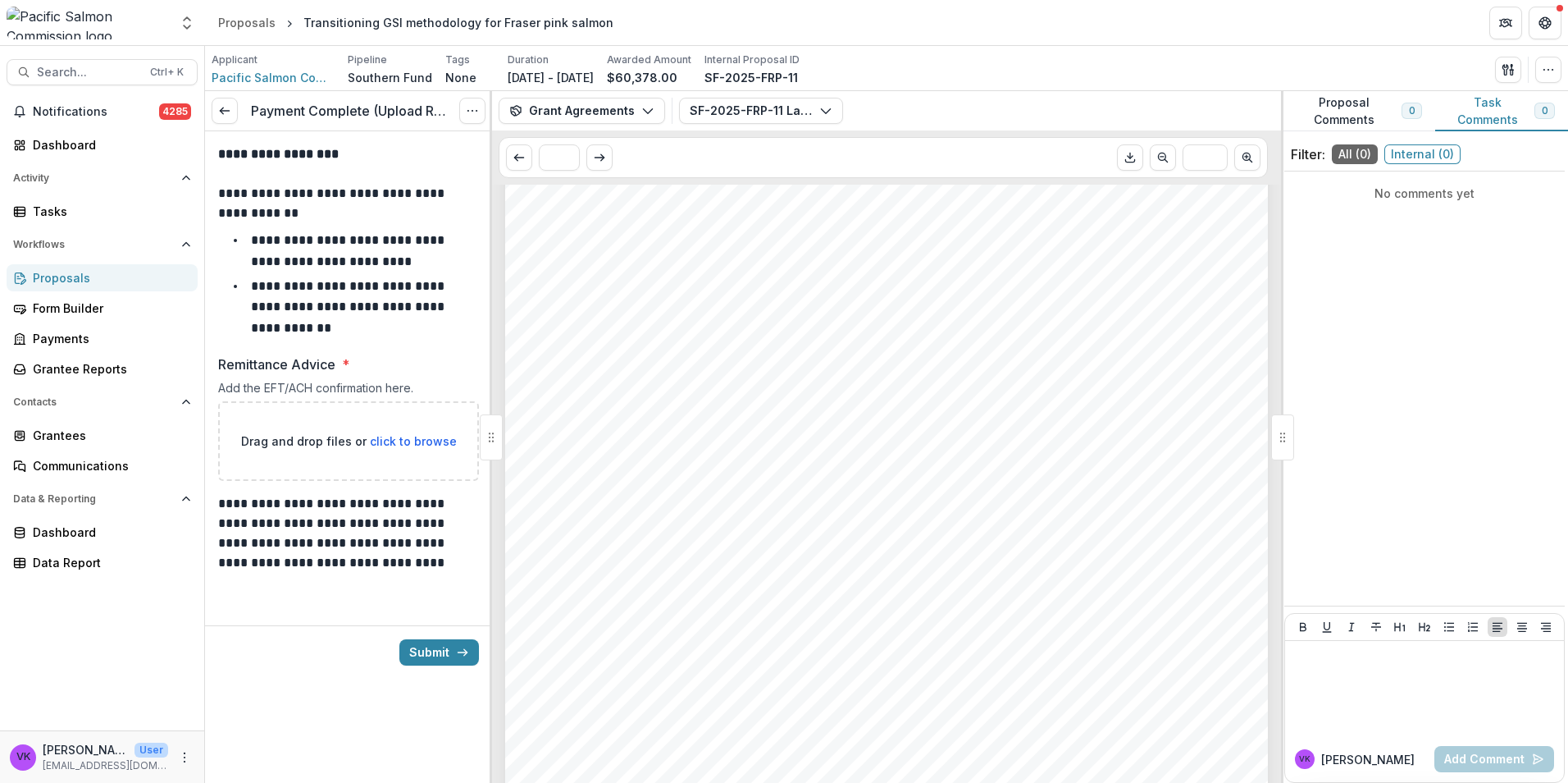
scroll to position [247, 0]
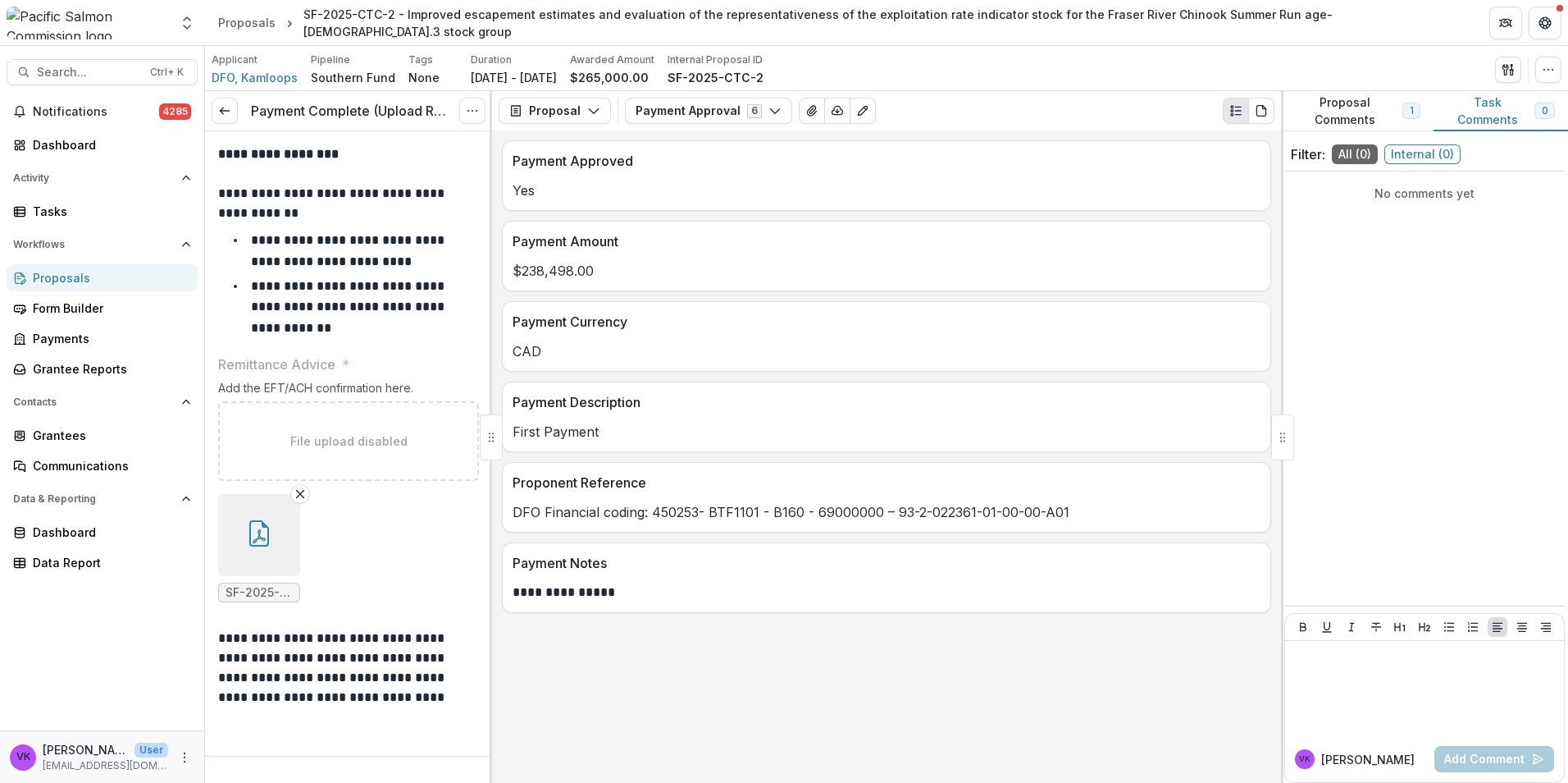
scroll to position [4, 0]
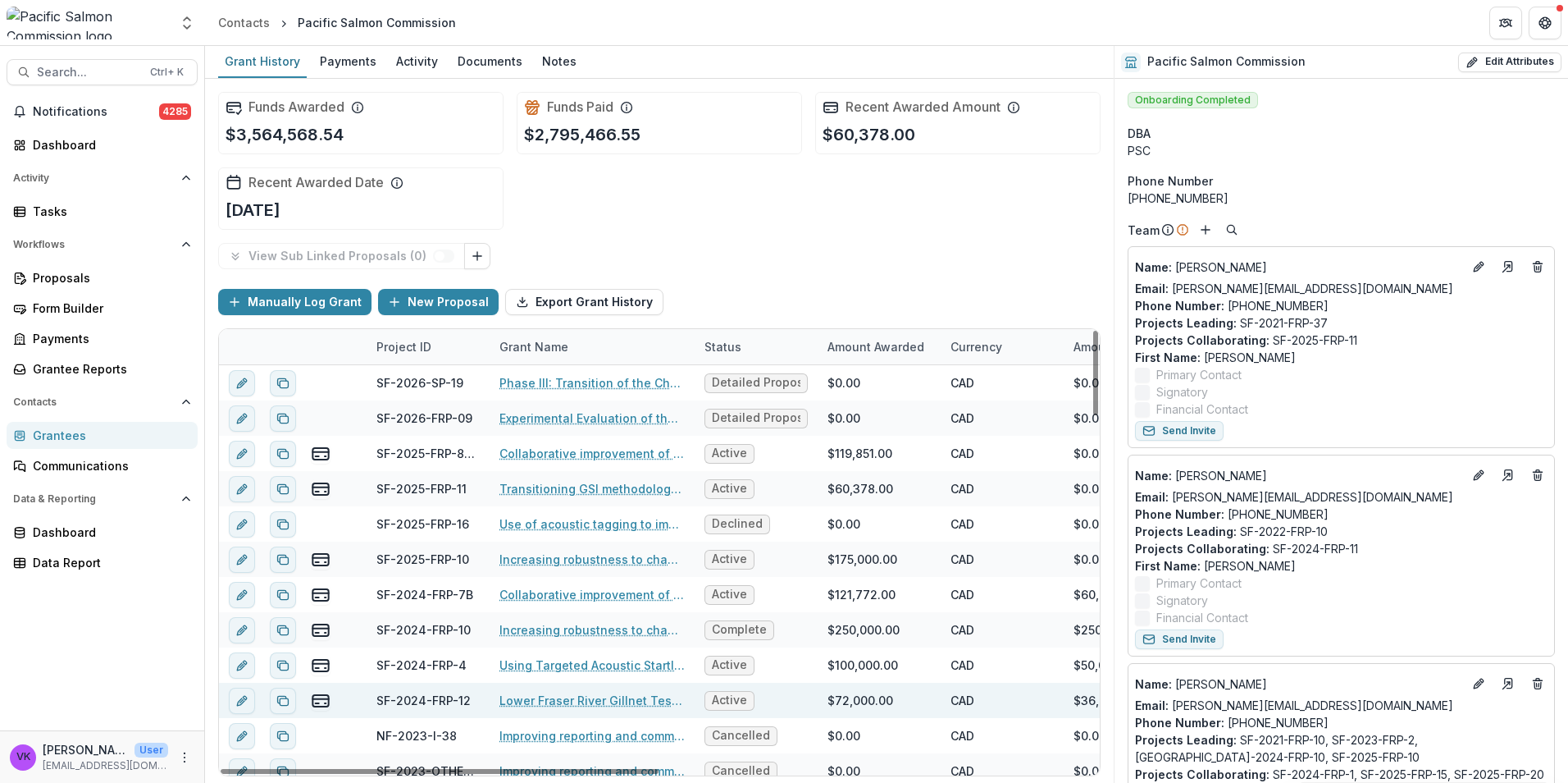
scroll to position [164, 0]
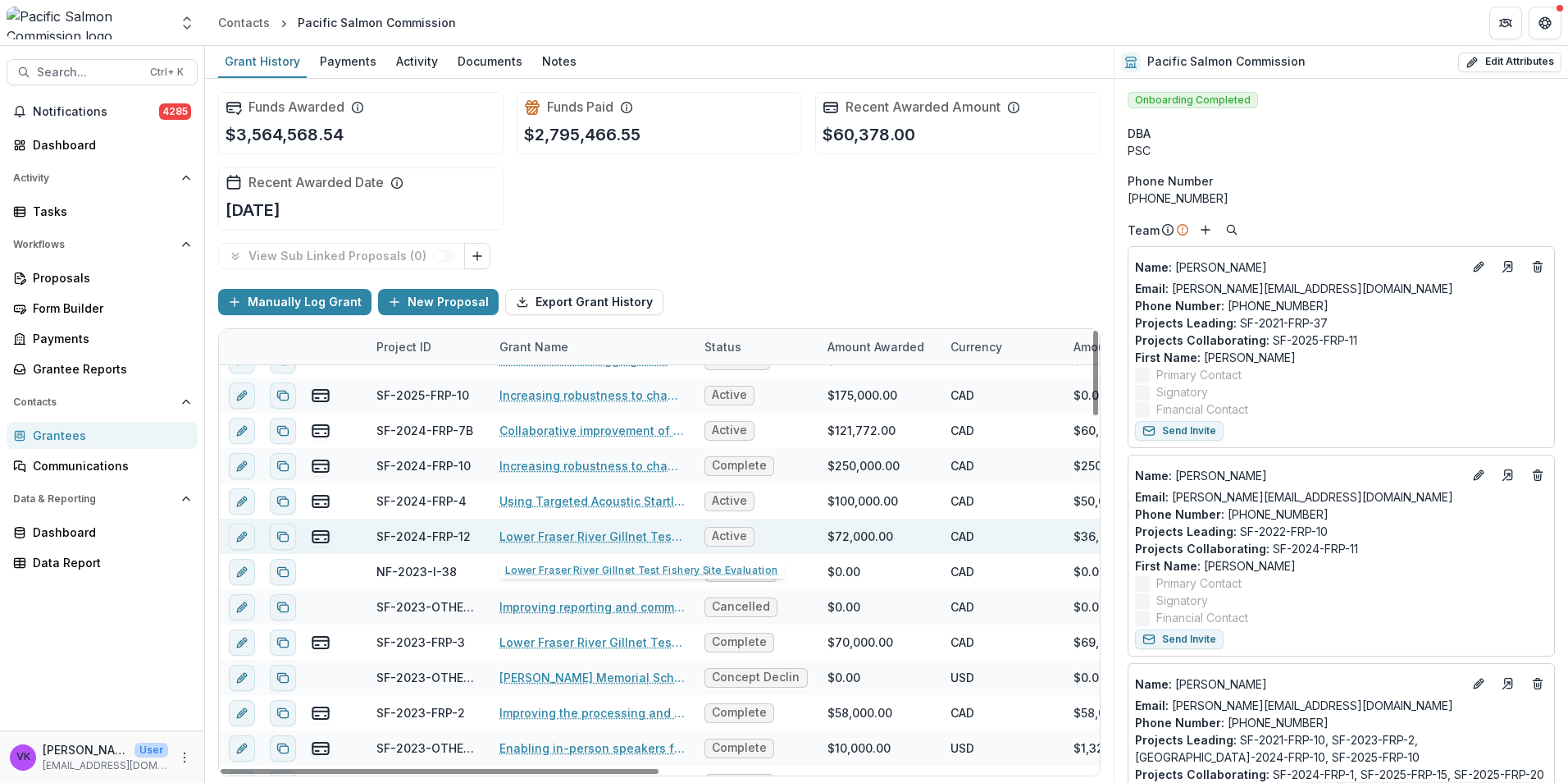
click at [621, 536] on link "Lower Fraser River Gillnet Test Fishery Site Evaluation" at bounding box center [592, 536] width 185 height 17
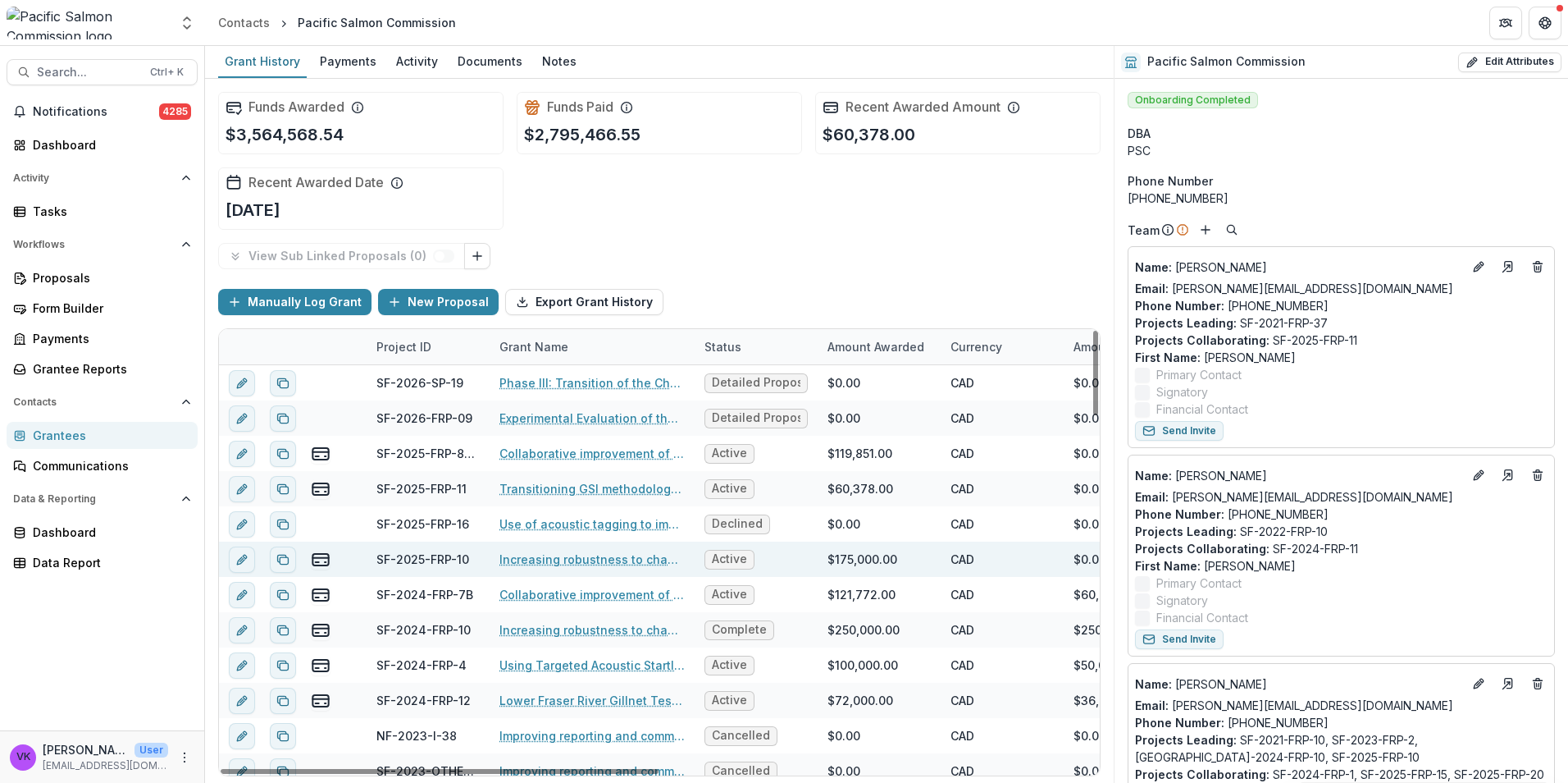
click at [612, 568] on div "Increasing robustness to changing river conditions at the [GEOGRAPHIC_DATA] Sit…" at bounding box center [592, 558] width 185 height 35
click at [576, 565] on link "Increasing robustness to changing river conditions at the [GEOGRAPHIC_DATA] Sit…" at bounding box center [592, 559] width 185 height 17
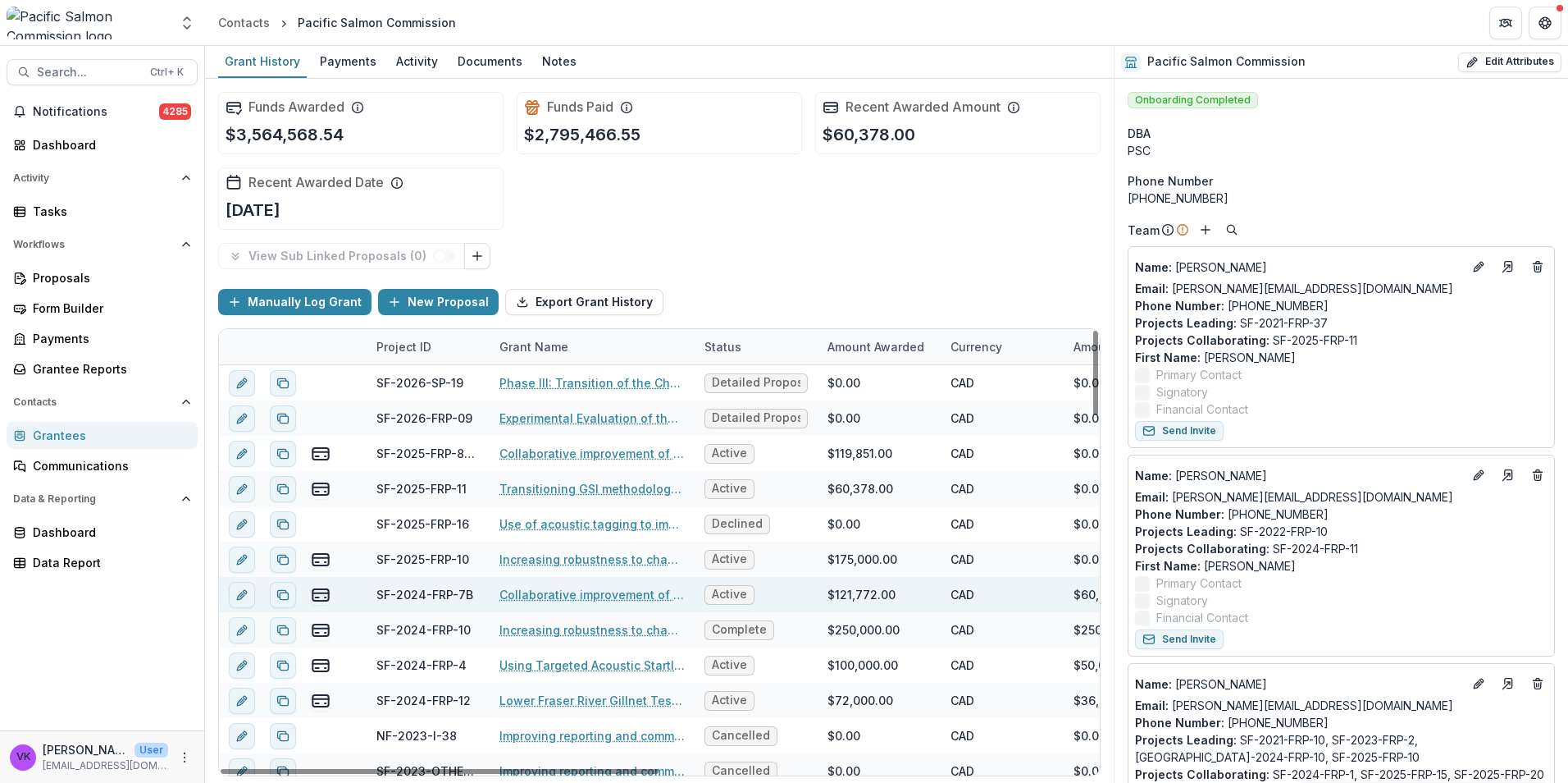
click at [646, 593] on link "Collaborative improvement of Lower Fraser species composition estimates: develo…" at bounding box center [592, 594] width 185 height 17
click at [596, 597] on link "Collaborative improvement of Lower Fraser species composition estimates: develo…" at bounding box center [592, 594] width 185 height 17
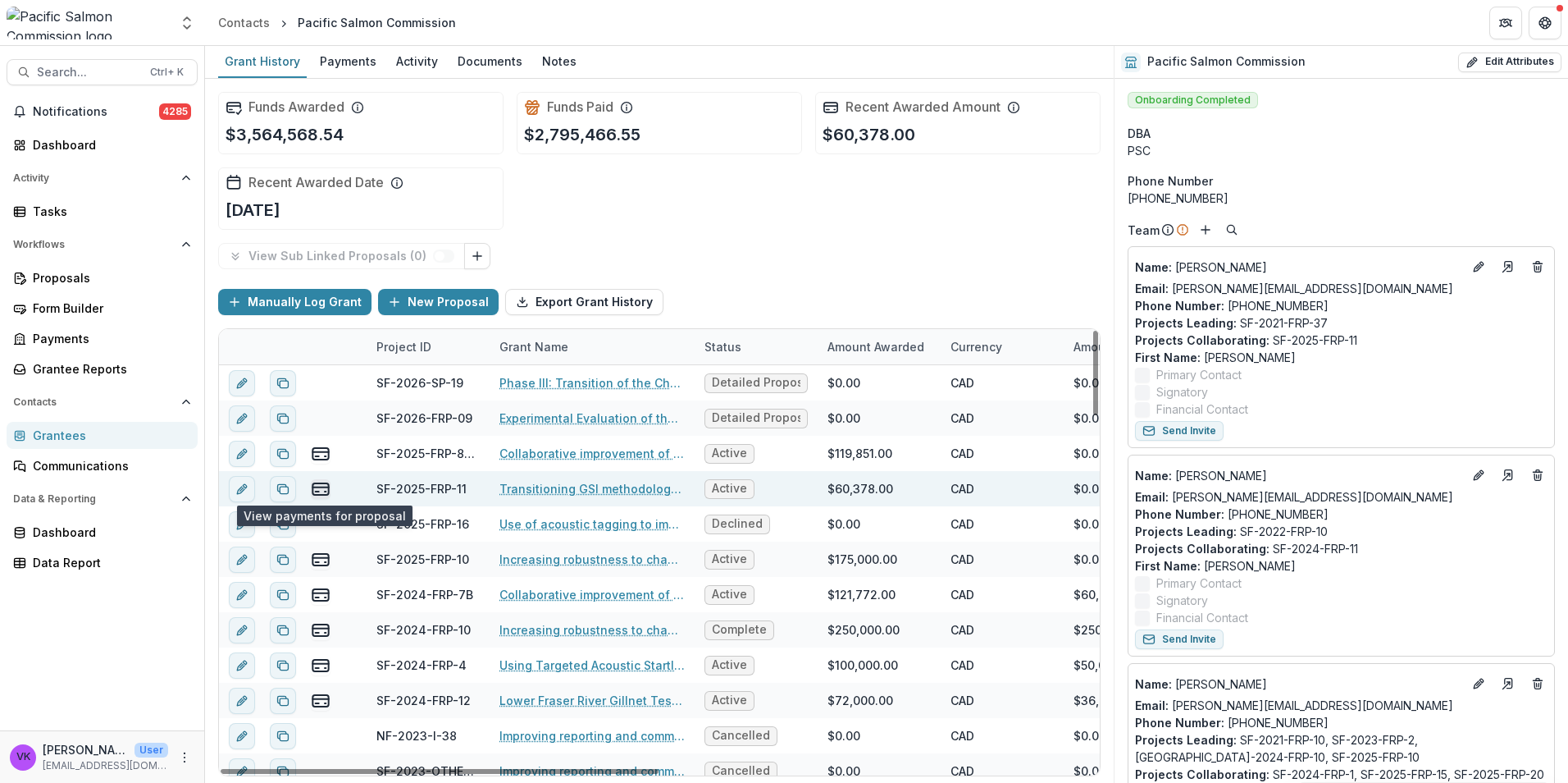
click at [318, 486] on line "view-payments" at bounding box center [320, 486] width 16 height 0
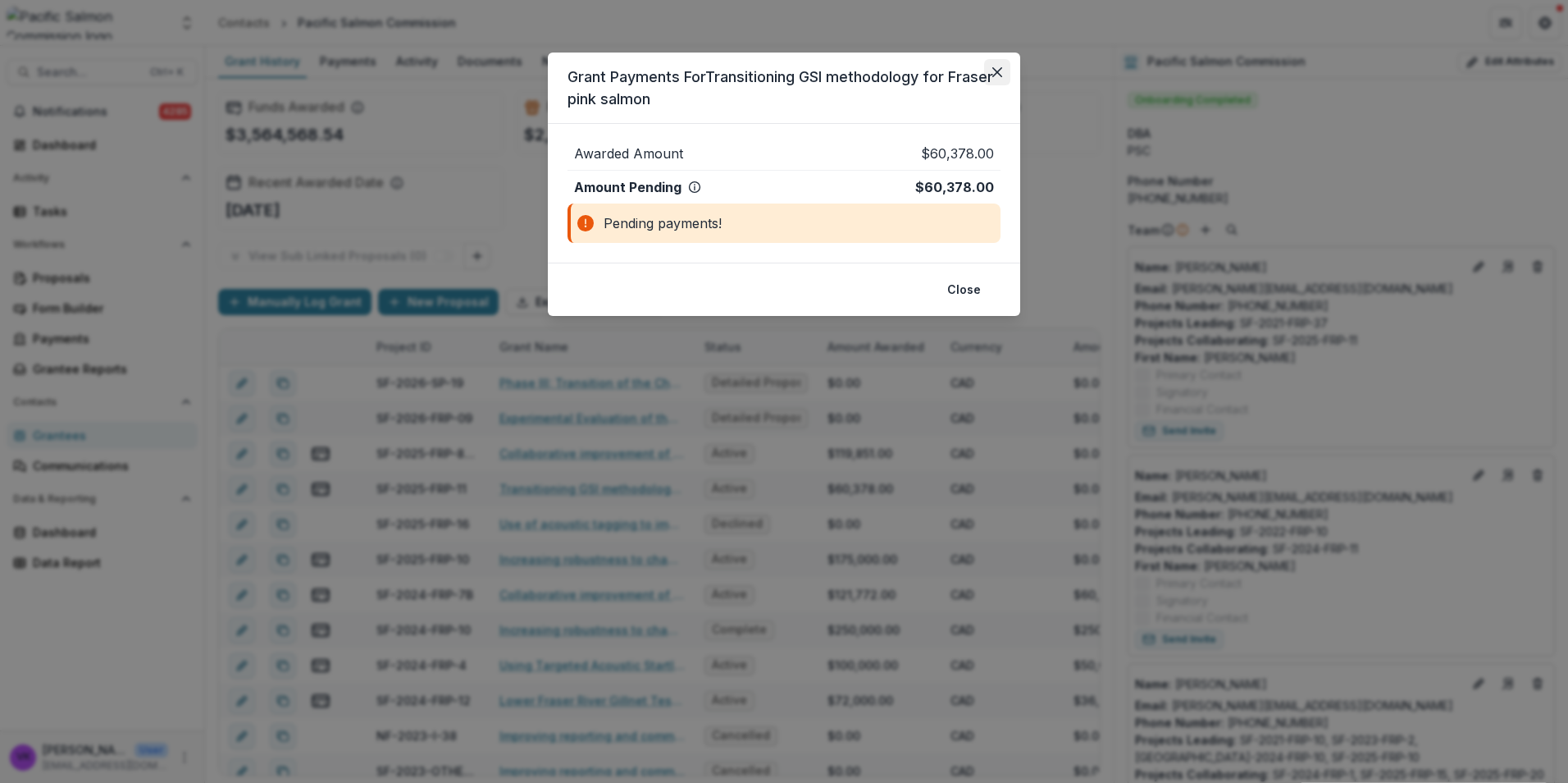
click at [1002, 72] on icon "Close" at bounding box center [997, 72] width 9 height 9
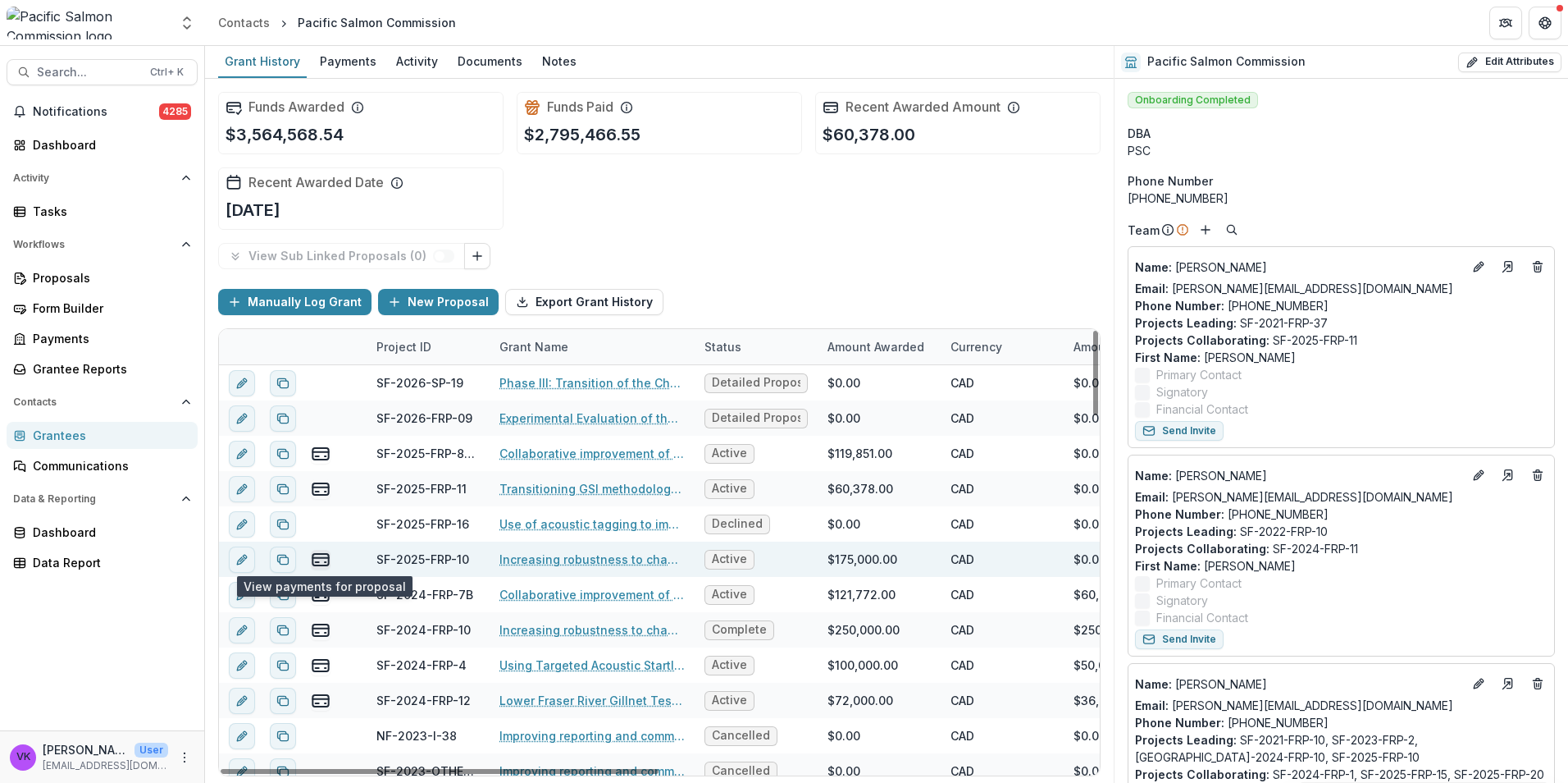
click at [317, 557] on line "view-payments" at bounding box center [320, 557] width 16 height 0
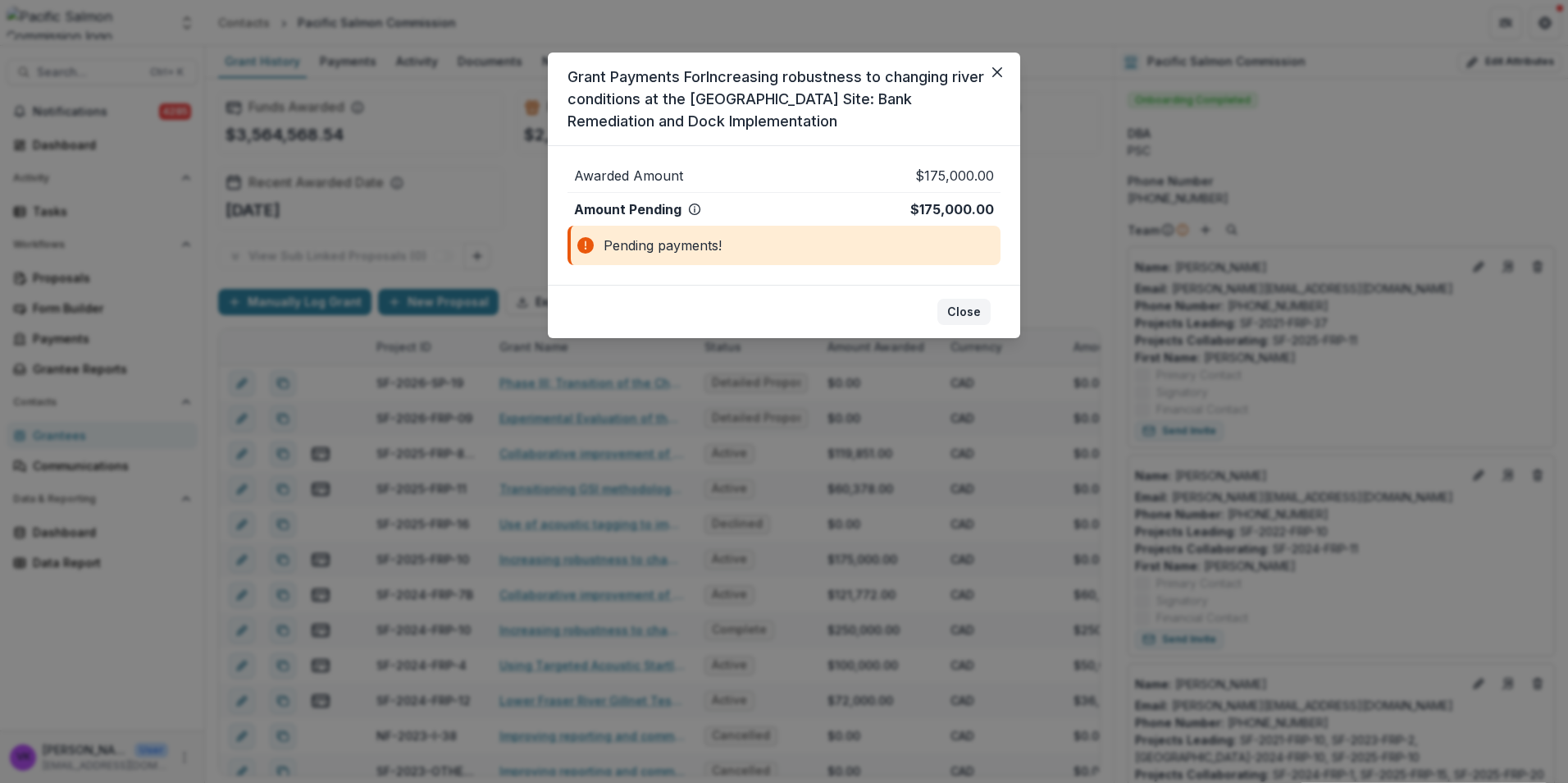
click at [966, 315] on button "Close" at bounding box center [964, 312] width 53 height 26
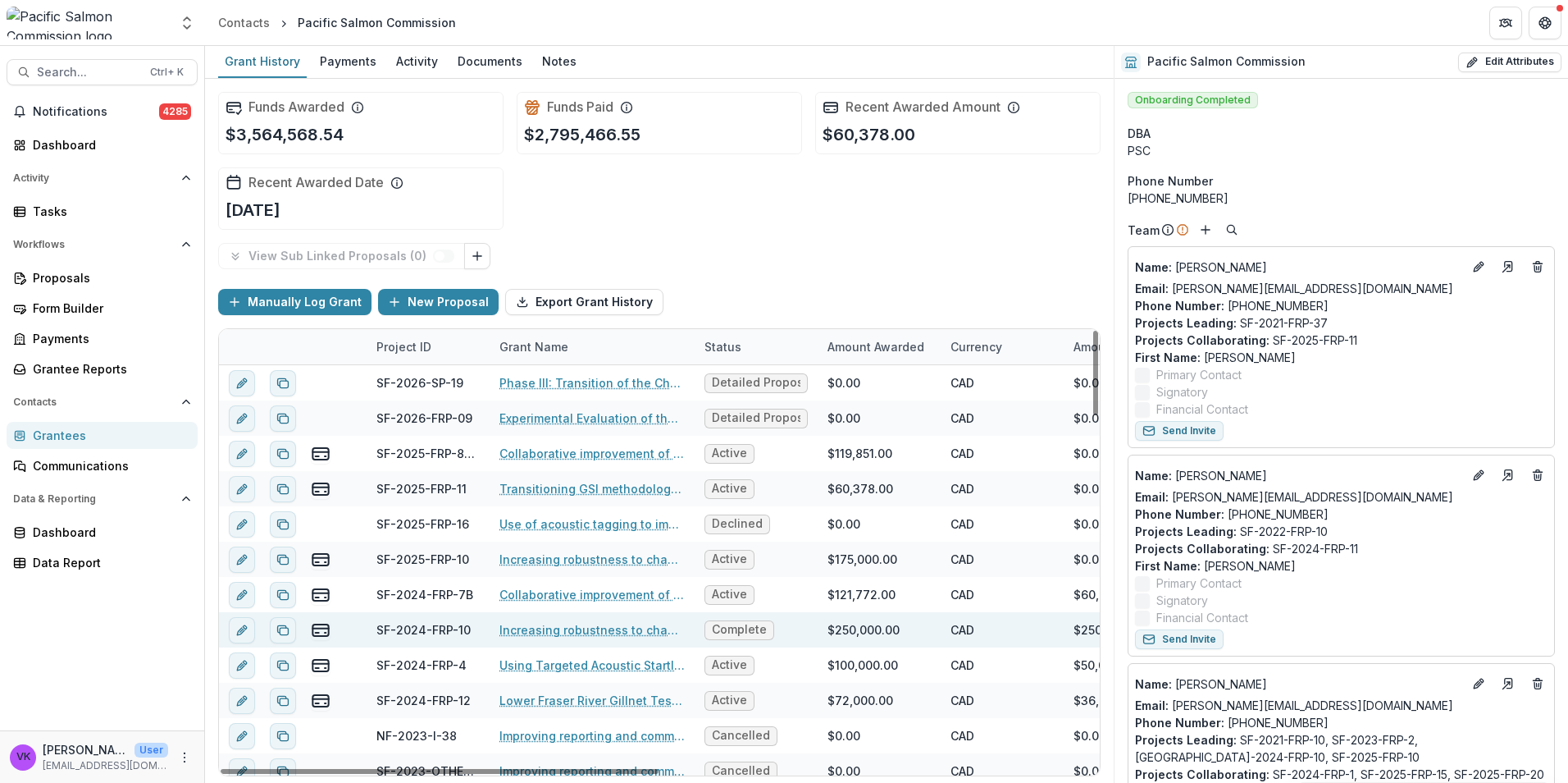
click at [583, 626] on link "Increasing robustness to changing river conditions at the [GEOGRAPHIC_DATA] Sit…" at bounding box center [592, 630] width 185 height 17
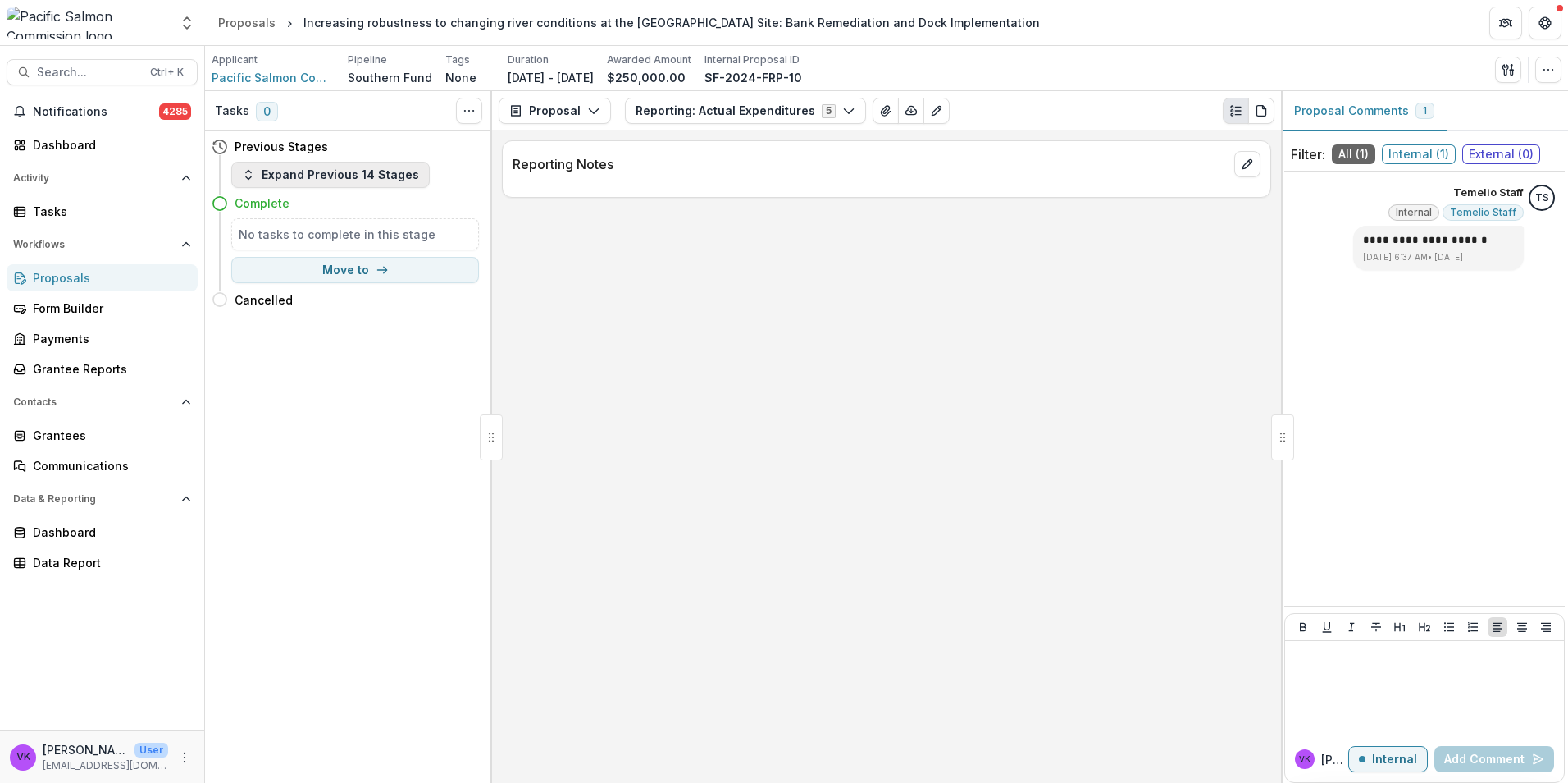
click at [254, 178] on icon "button" at bounding box center [248, 175] width 13 height 13
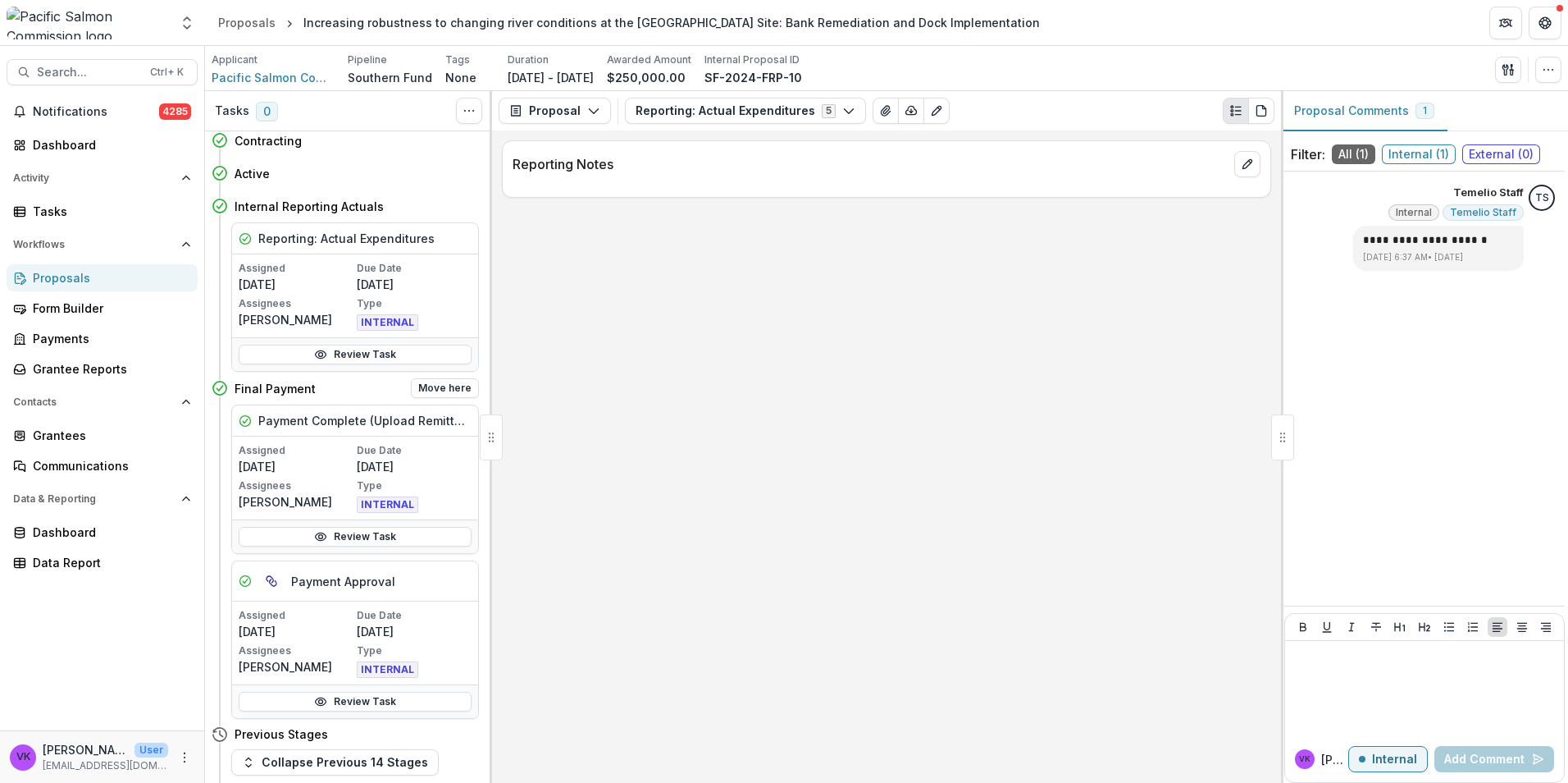
scroll to position [410, 0]
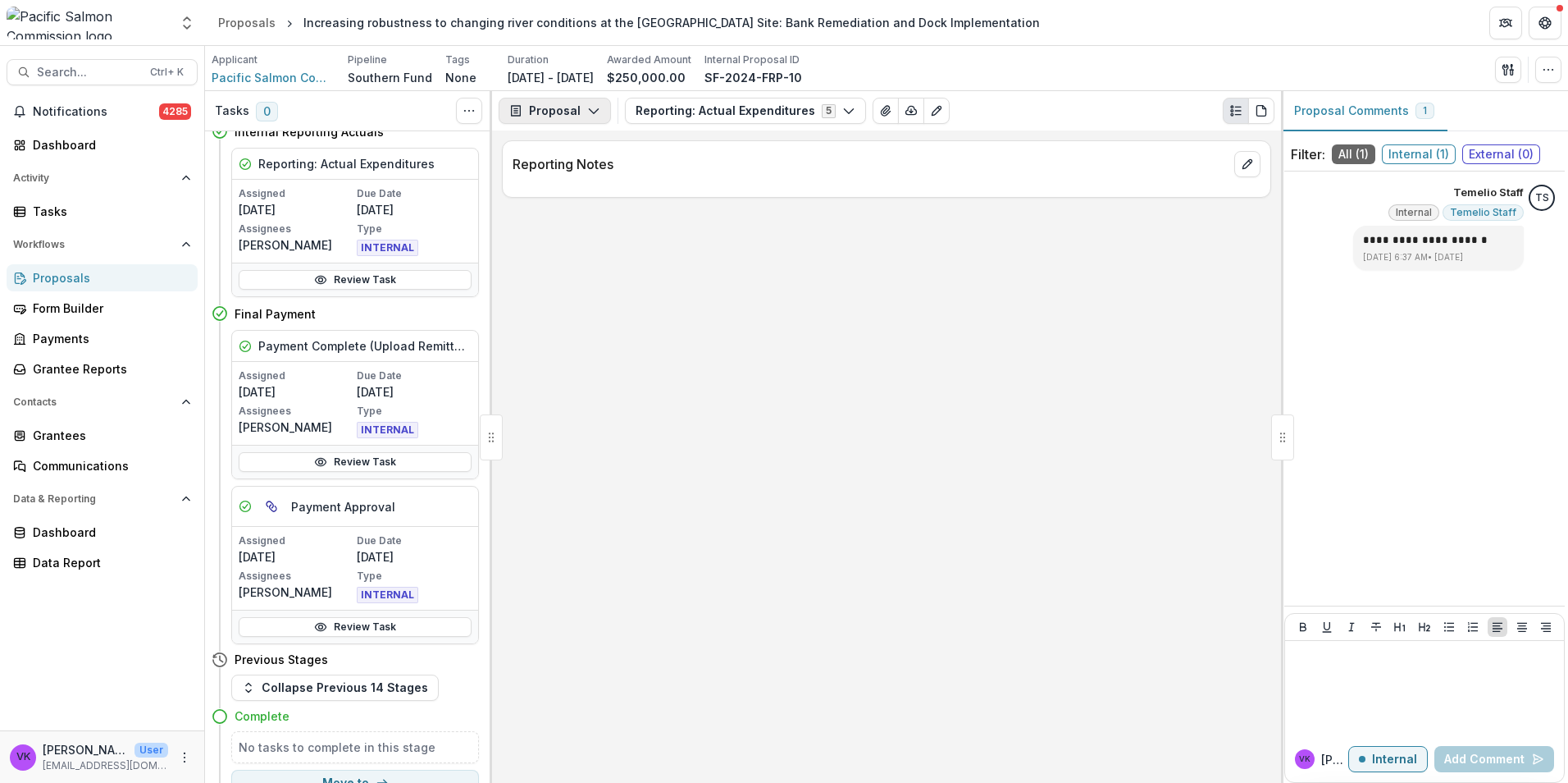
click at [595, 111] on icon "button" at bounding box center [594, 111] width 13 height 13
drag, startPoint x: 582, startPoint y: 173, endPoint x: 596, endPoint y: 179, distance: 15.2
click at [581, 173] on div "Payments" at bounding box center [606, 175] width 150 height 17
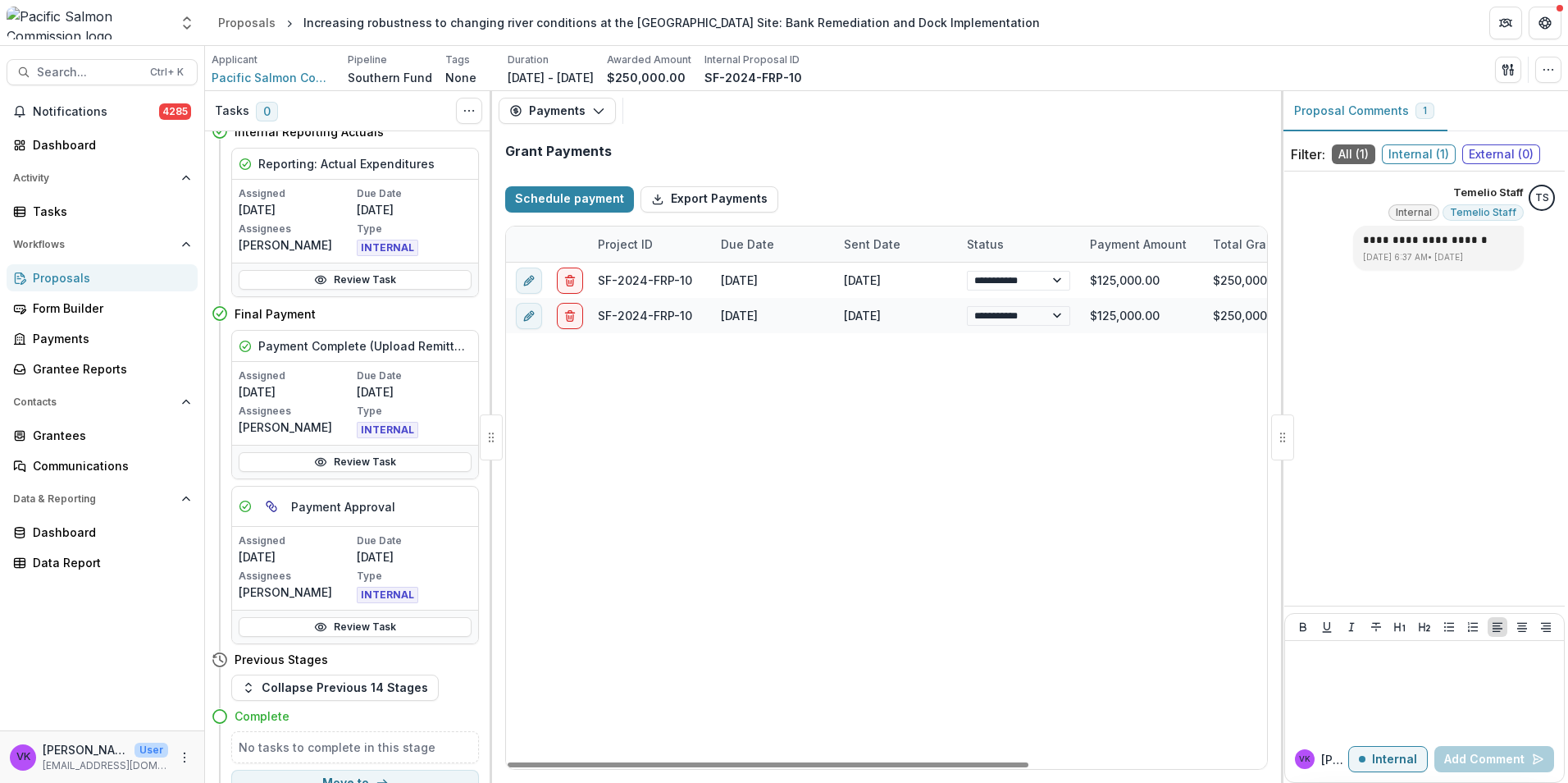
select select "**********"
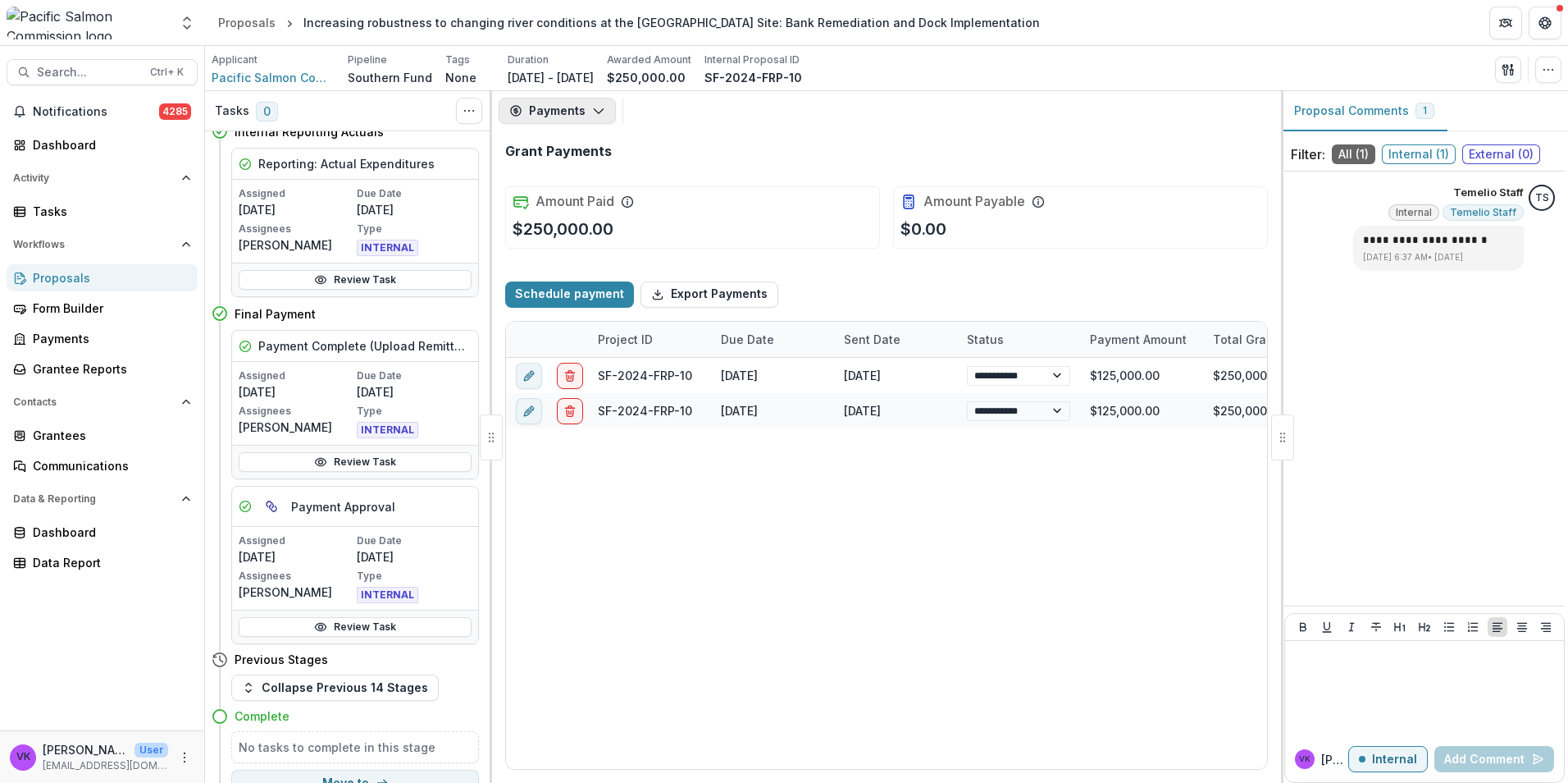
click at [592, 110] on icon "button" at bounding box center [599, 111] width 13 height 13
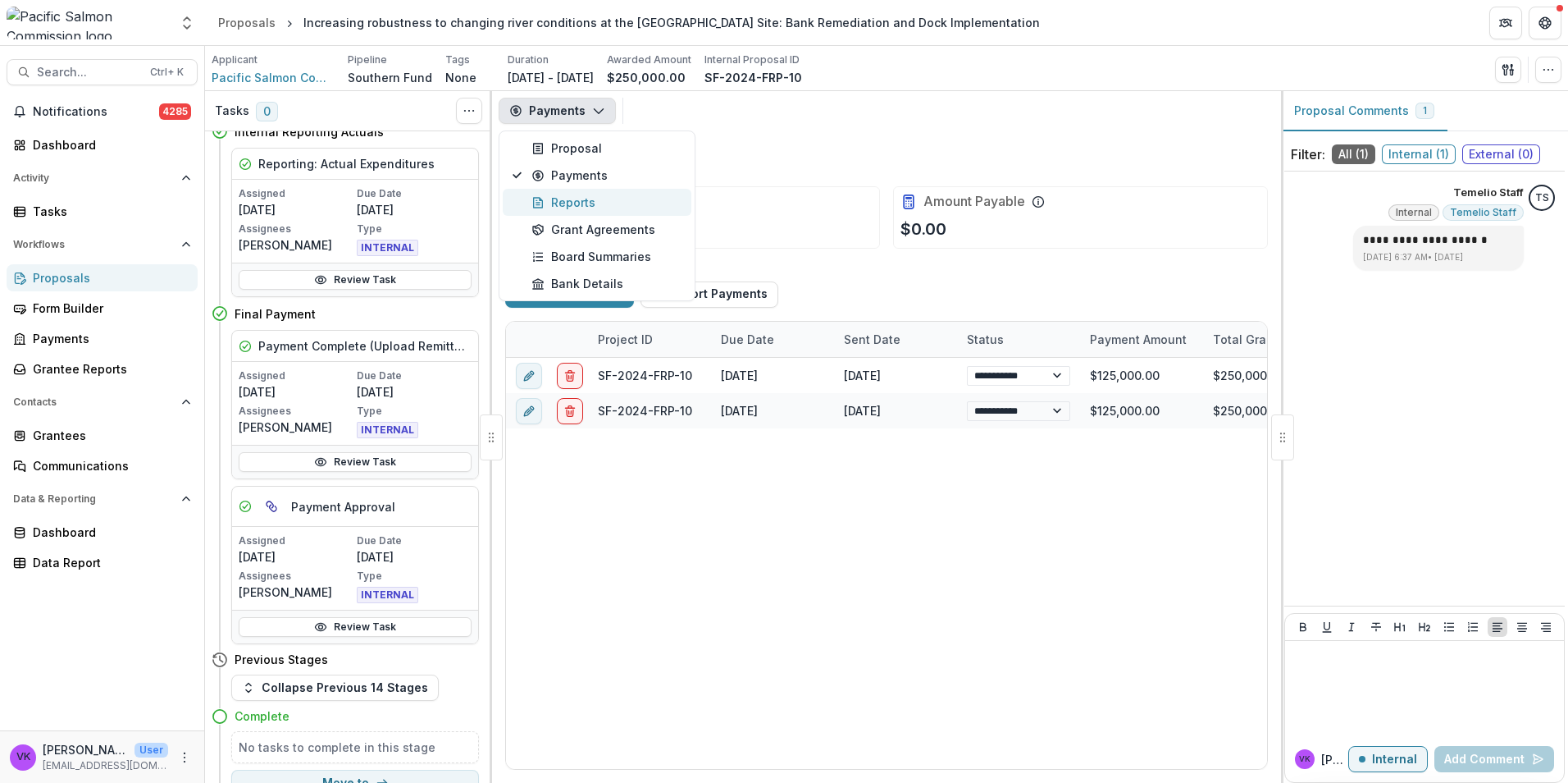
click at [580, 196] on div "Reports" at bounding box center [606, 202] width 150 height 17
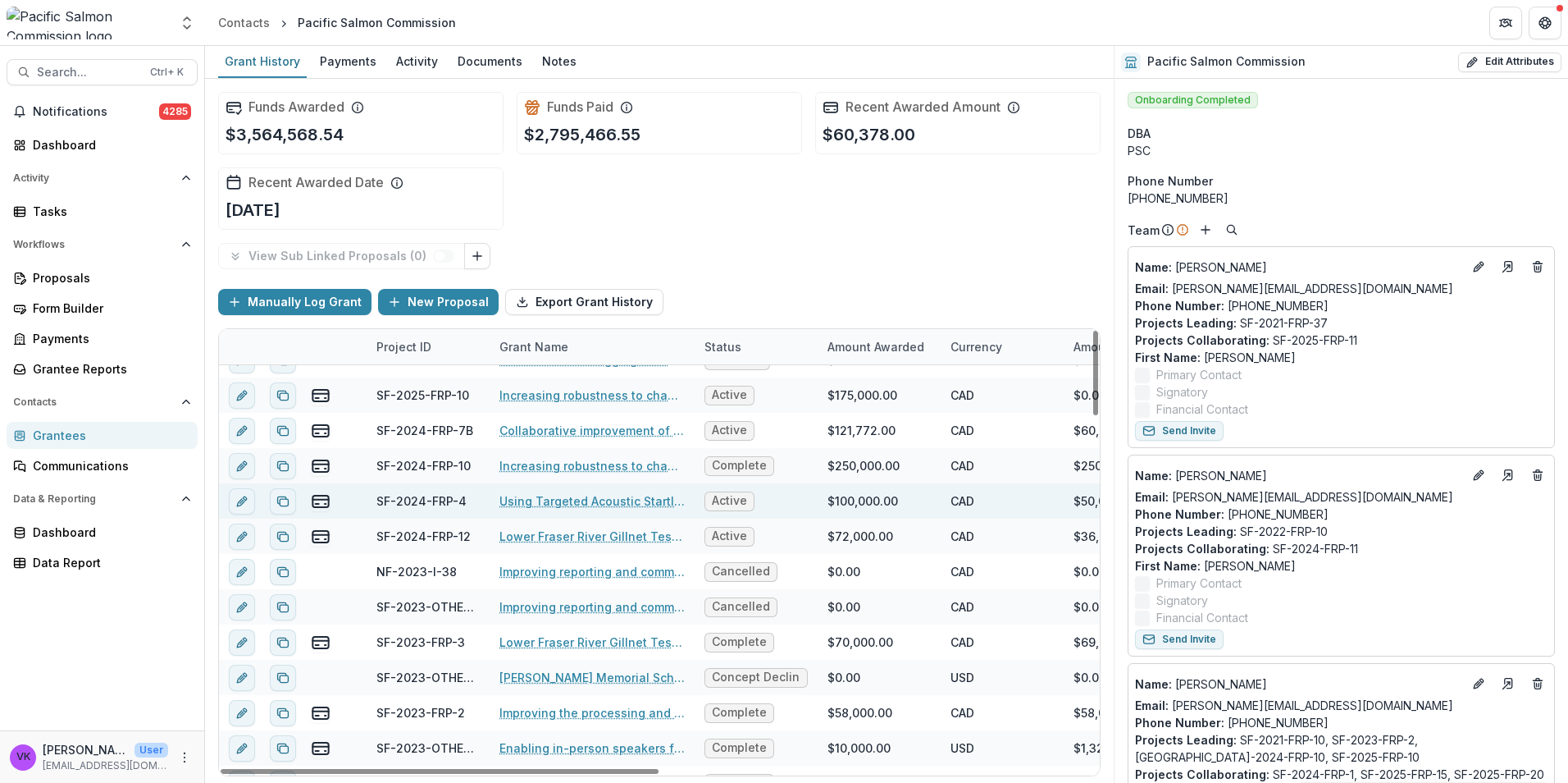
scroll to position [82, 0]
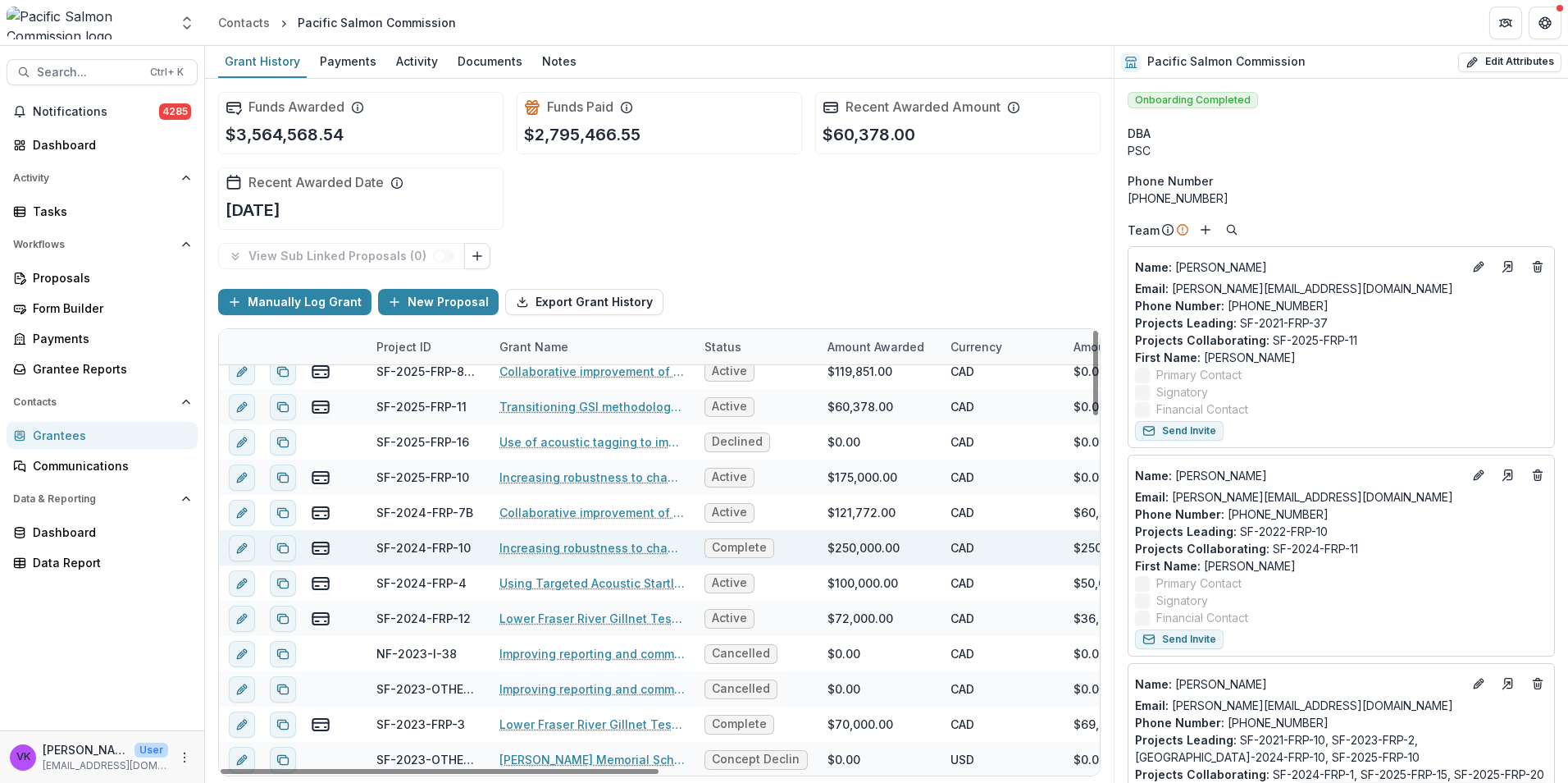
click at [633, 547] on link "Increasing robustness to changing river conditions at the [GEOGRAPHIC_DATA] Sit…" at bounding box center [592, 548] width 185 height 17
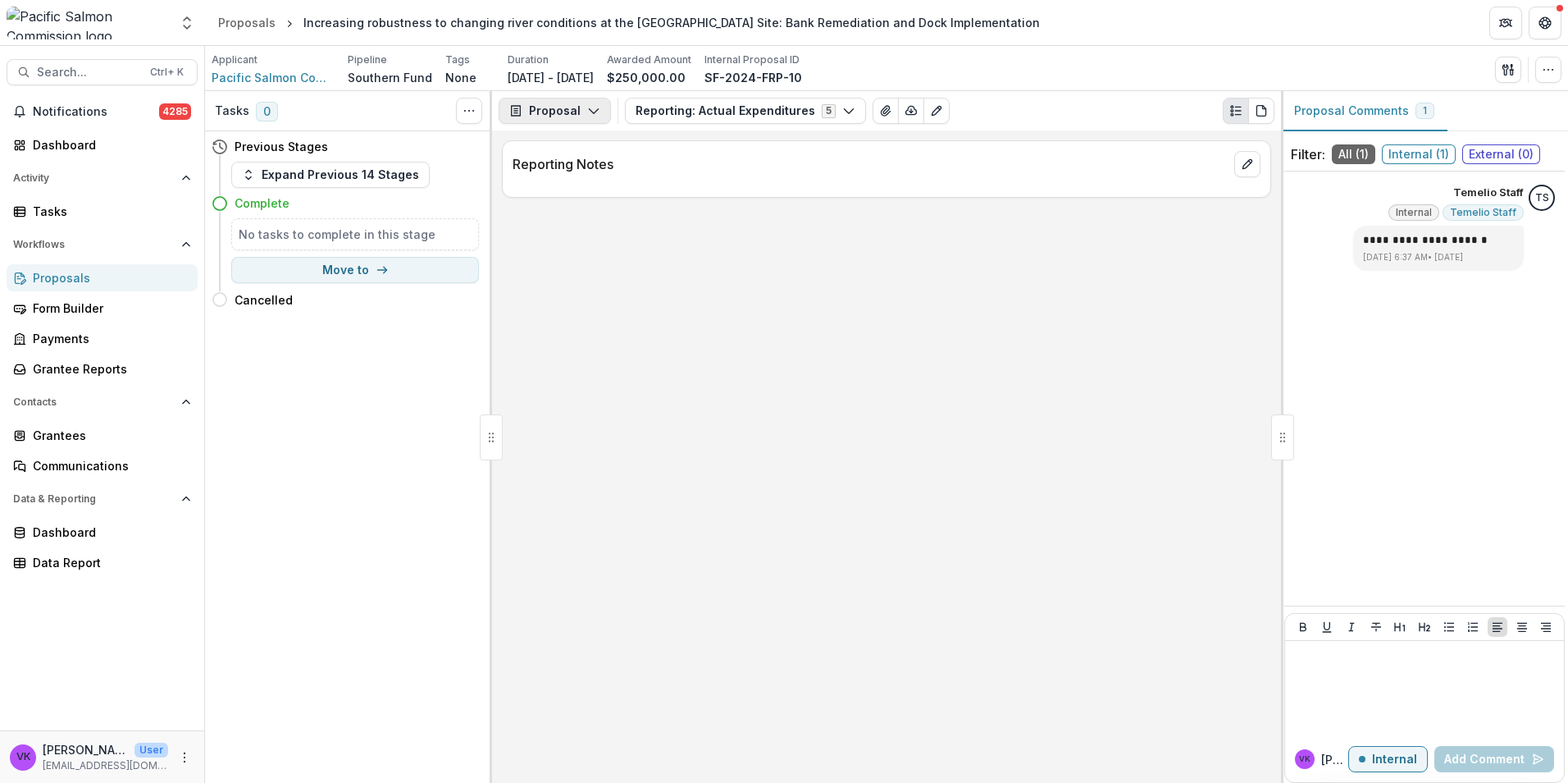
click at [587, 113] on icon "button" at bounding box center [594, 111] width 13 height 13
click at [582, 178] on div "Payments" at bounding box center [606, 175] width 150 height 17
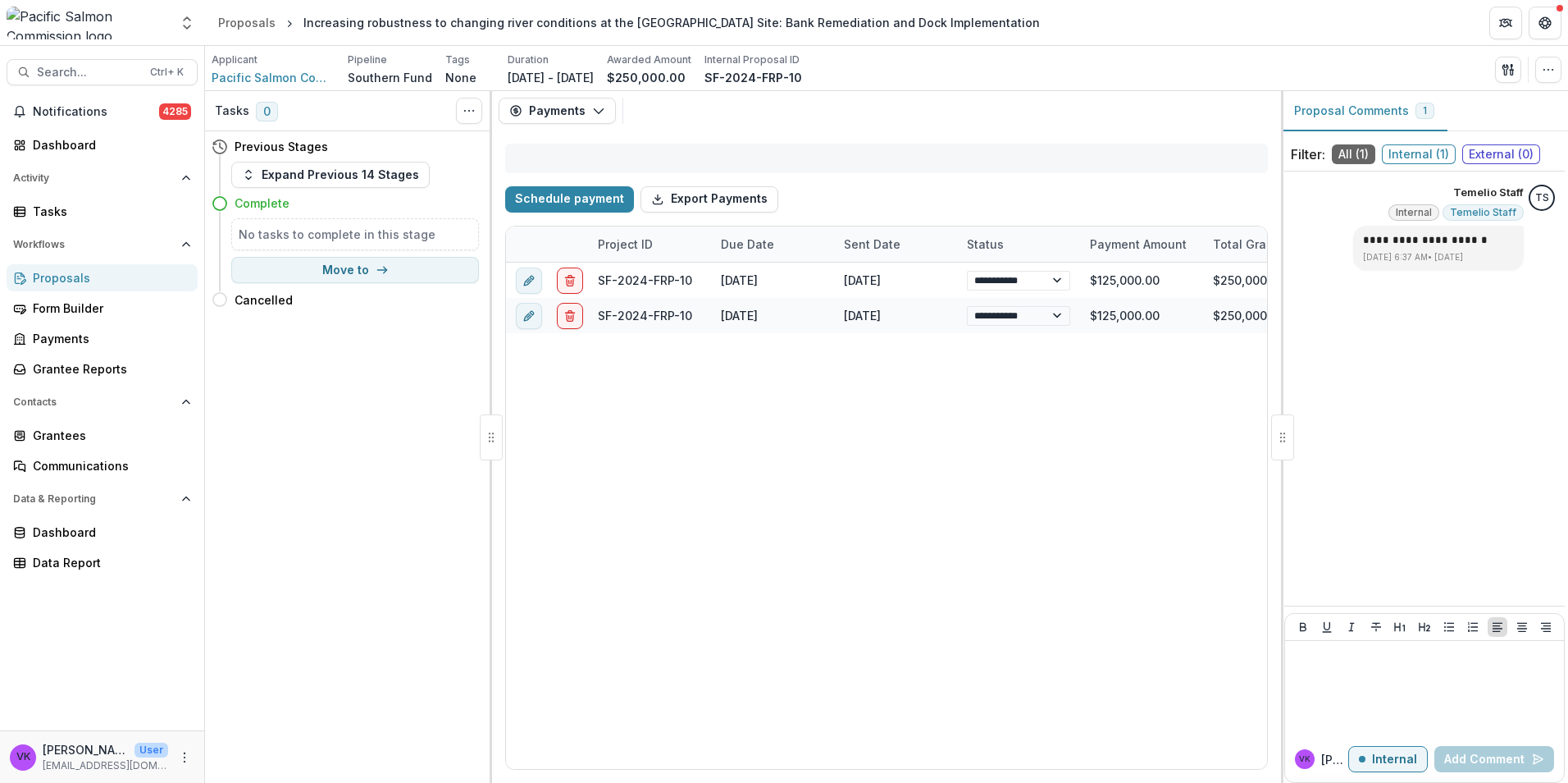
select select "**********"
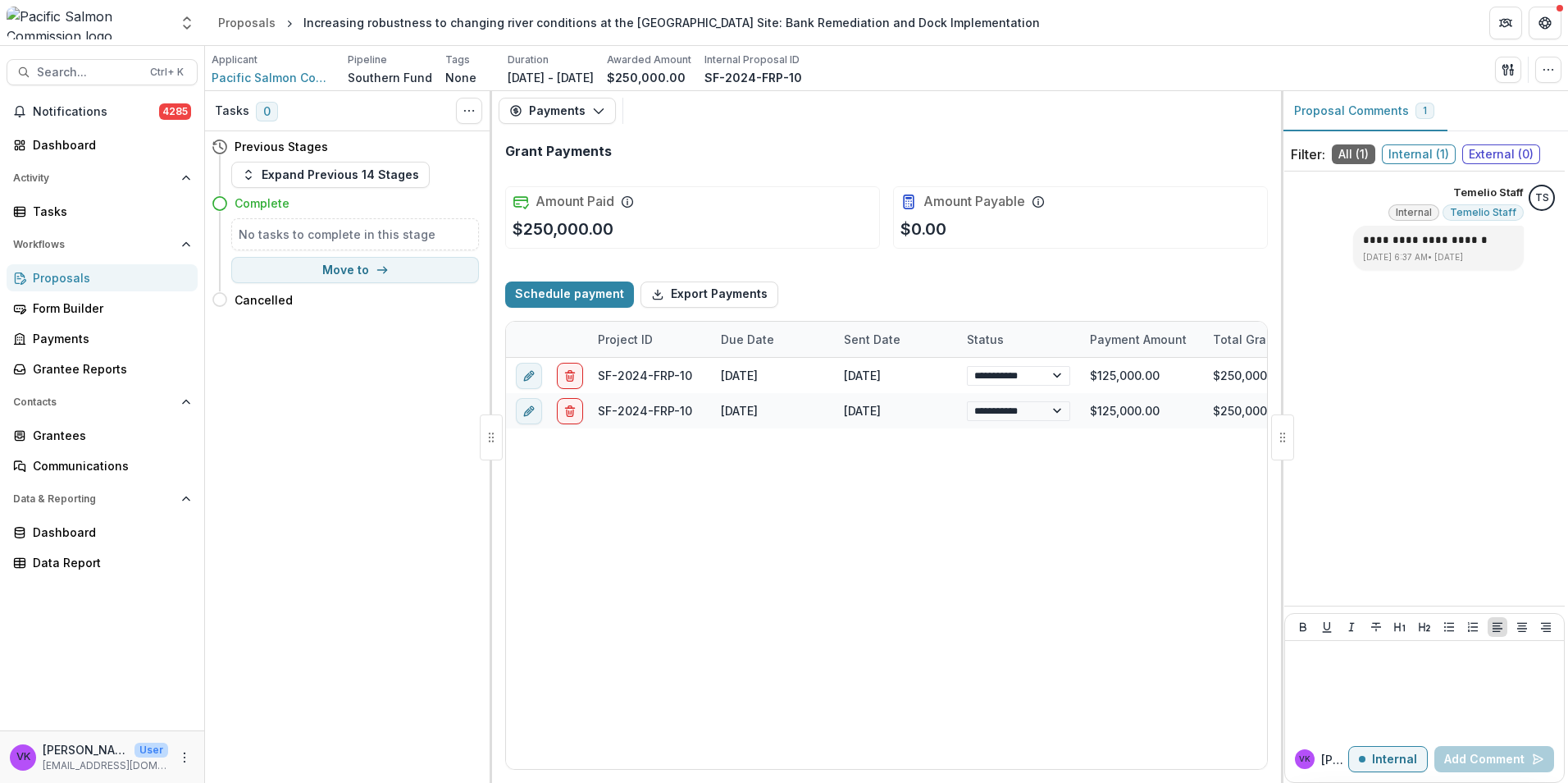
select select "**********"
drag, startPoint x: 1010, startPoint y: 763, endPoint x: 627, endPoint y: 794, distance: 384.3
click at [627, 767] on div at bounding box center [768, 764] width 521 height 5
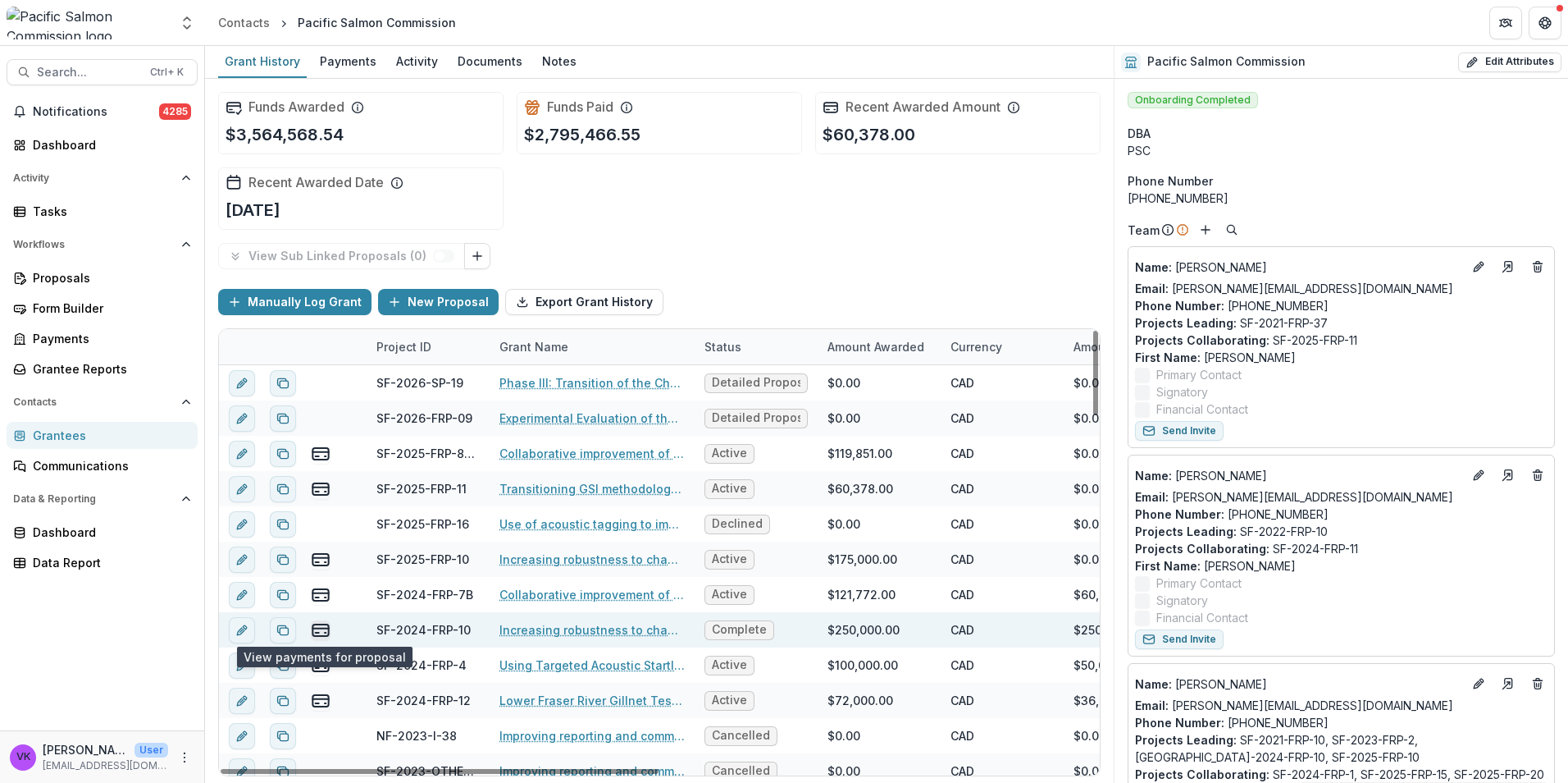
click at [316, 625] on icon "view-payments" at bounding box center [320, 630] width 20 height 20
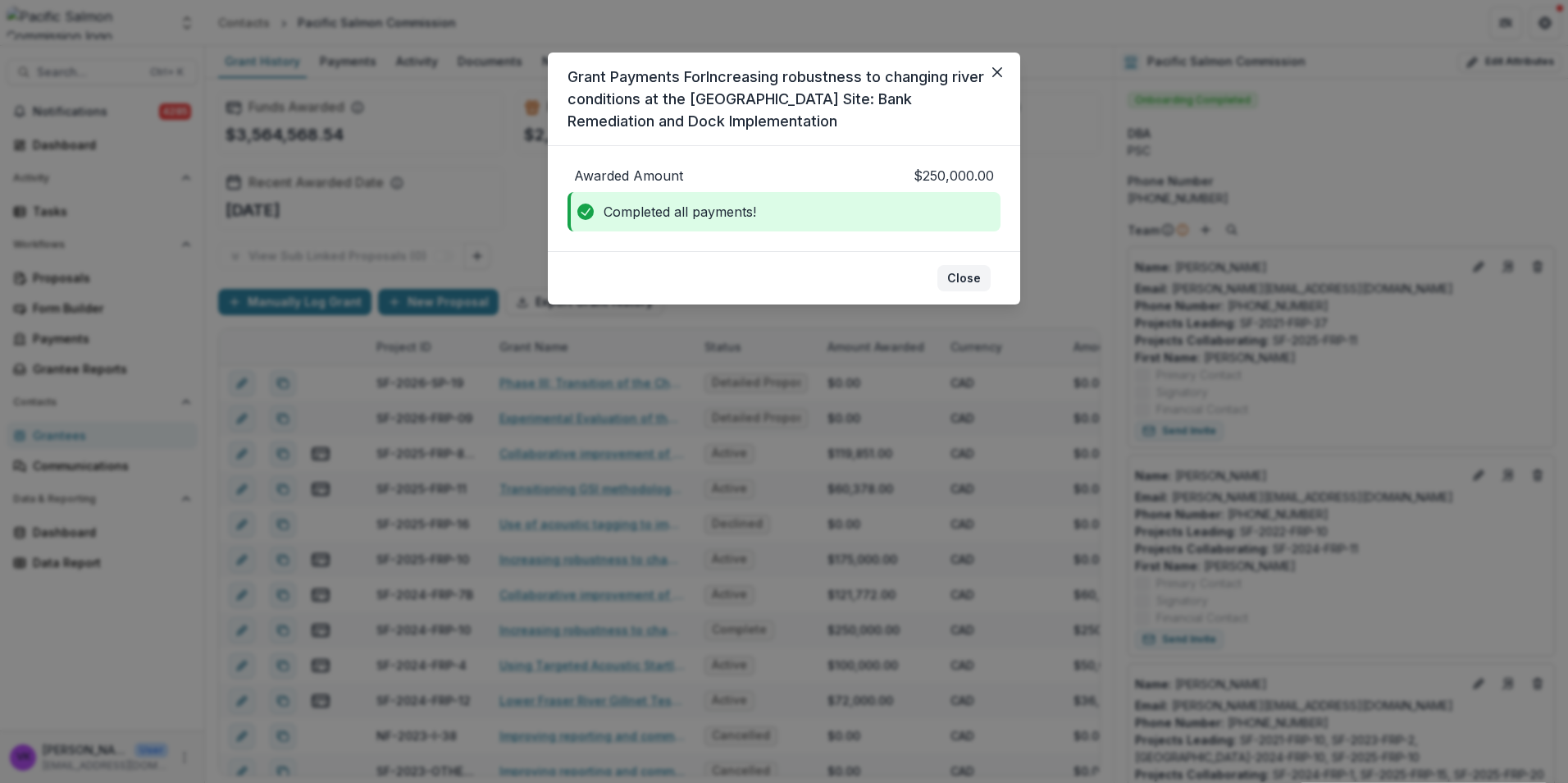
click at [966, 280] on button "Close" at bounding box center [964, 279] width 53 height 26
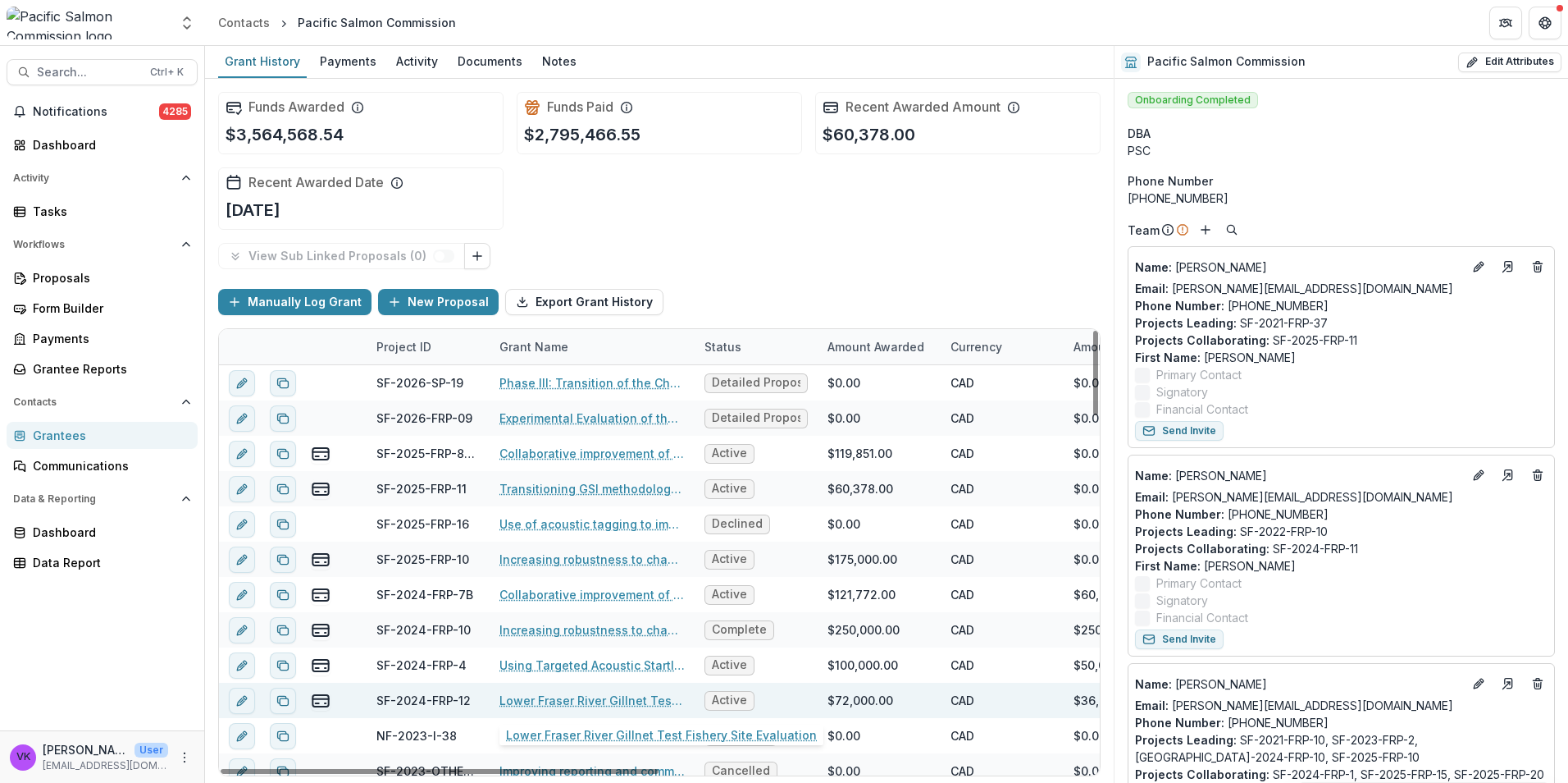
click at [618, 708] on link "Lower Fraser River Gillnet Test Fishery Site Evaluation" at bounding box center [592, 700] width 185 height 17
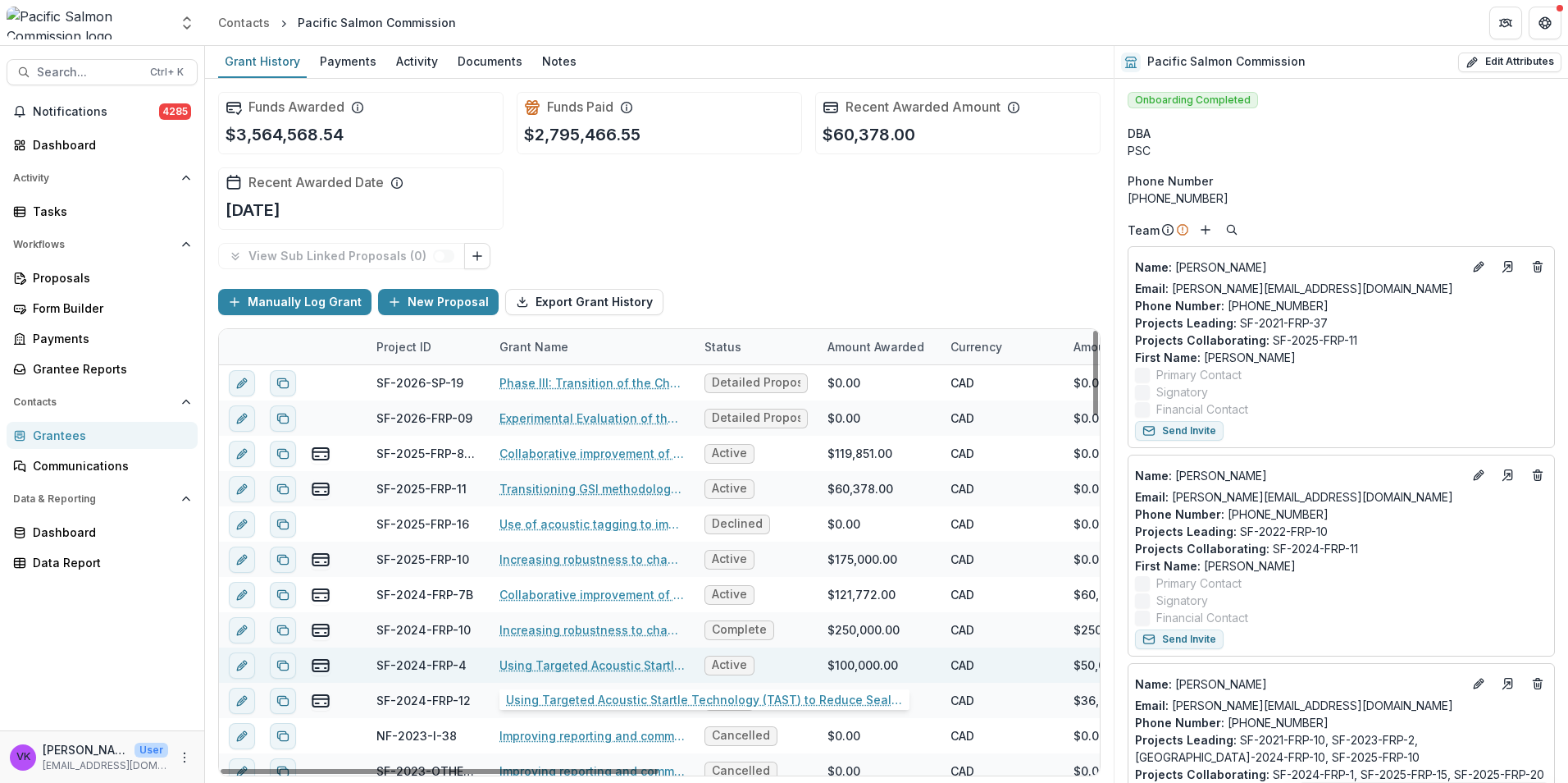
click at [616, 663] on link "Using Targeted Acoustic Startle Technology (TAST) to Reduce Seal Predation at T…" at bounding box center [592, 665] width 185 height 17
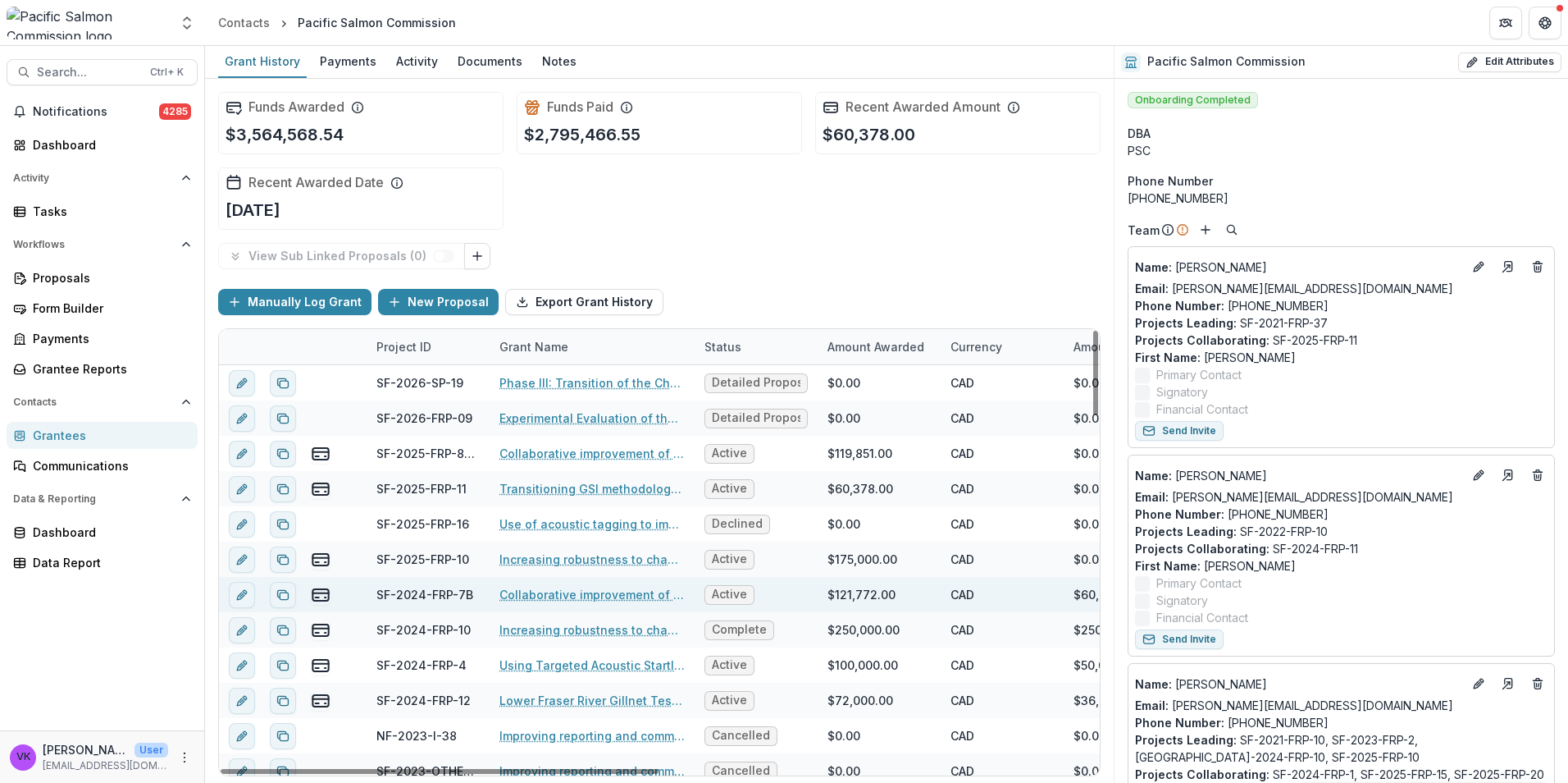
click at [651, 597] on link "Collaborative improvement of Lower Fraser species composition estimates: develo…" at bounding box center [592, 594] width 185 height 17
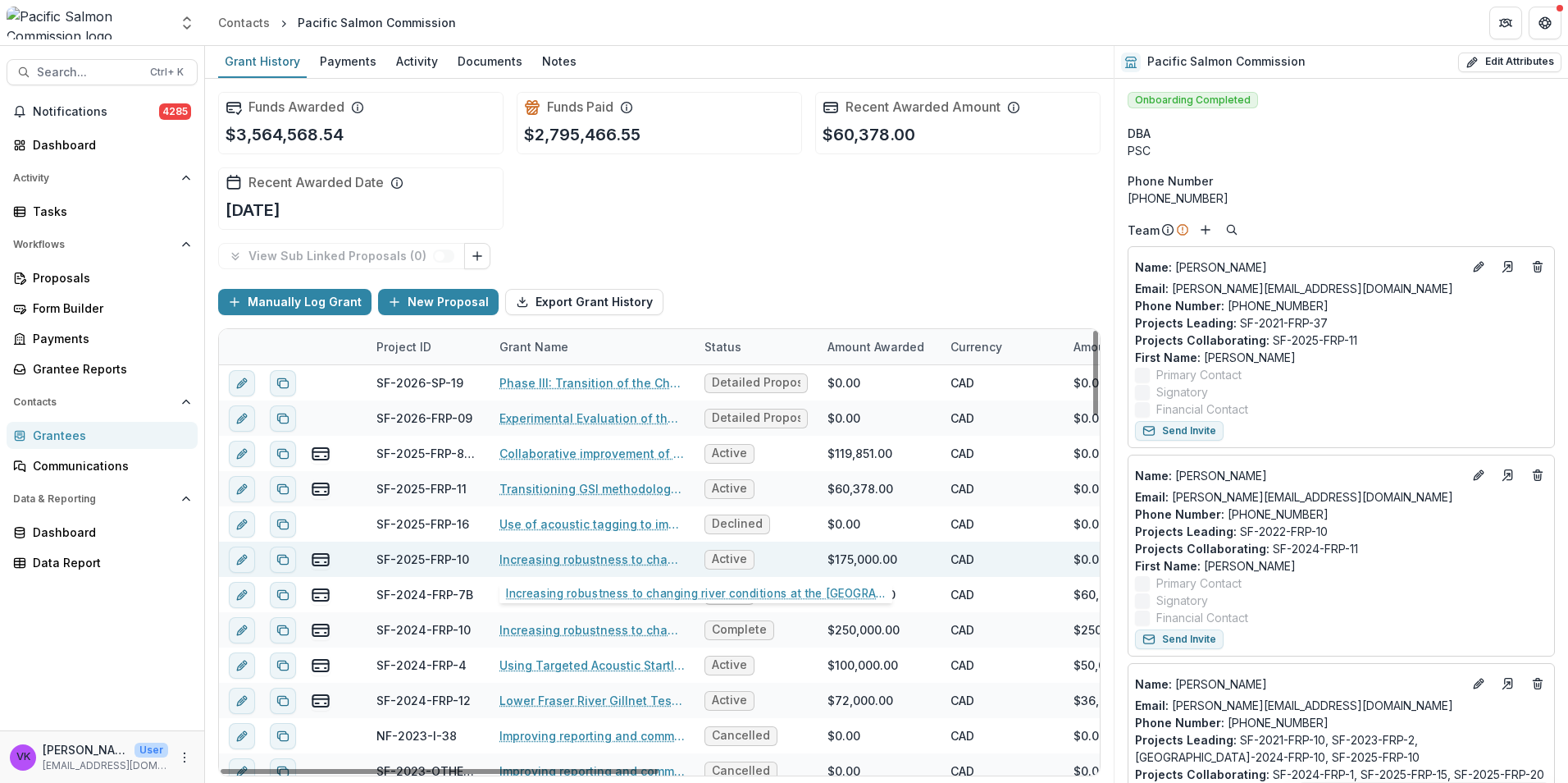
click at [635, 560] on link "Increasing robustness to changing river conditions at the [GEOGRAPHIC_DATA] Sit…" at bounding box center [592, 559] width 185 height 17
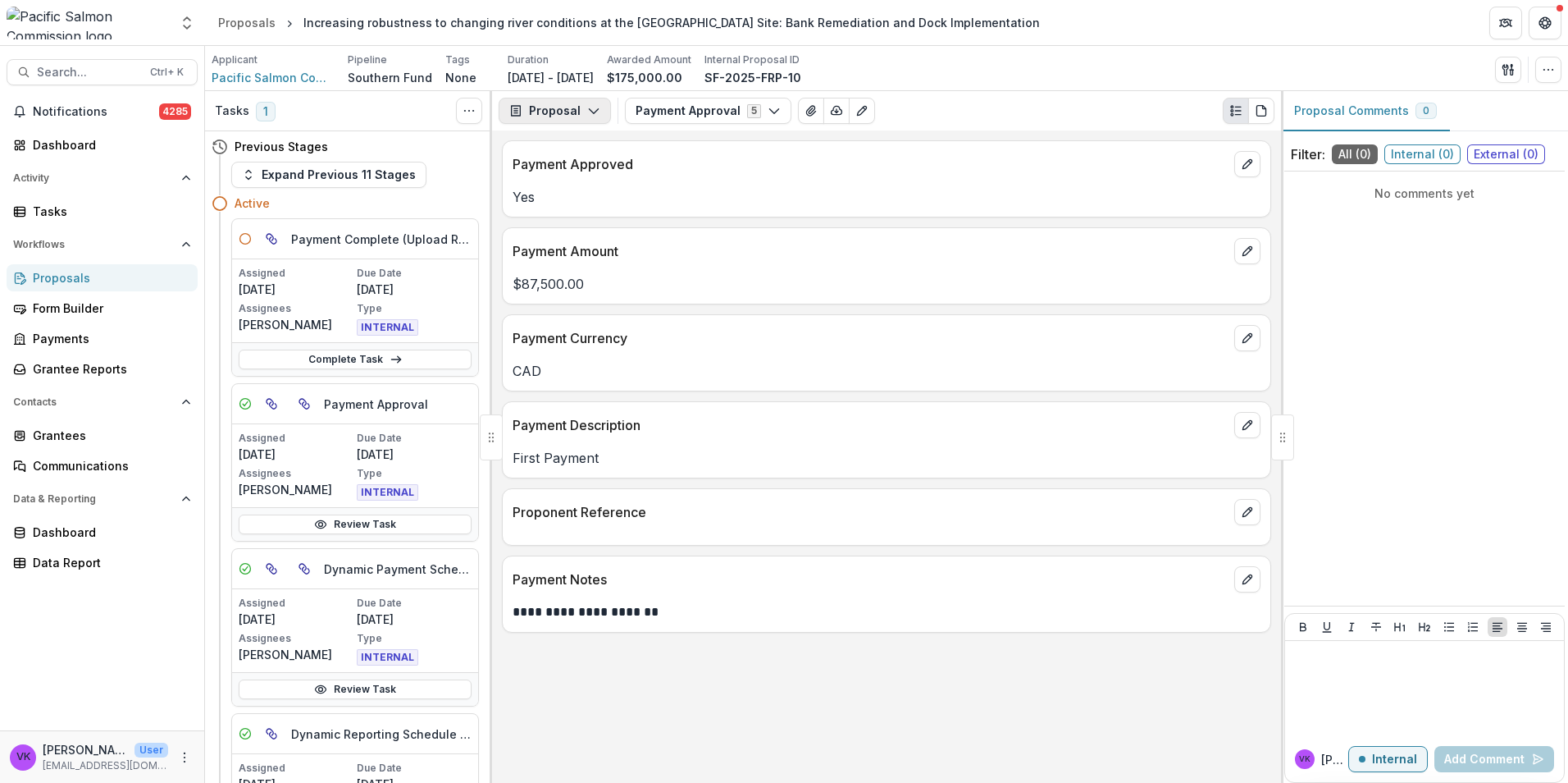
click at [590, 111] on icon "button" at bounding box center [594, 111] width 13 height 13
click at [576, 185] on button "Payments" at bounding box center [597, 175] width 189 height 27
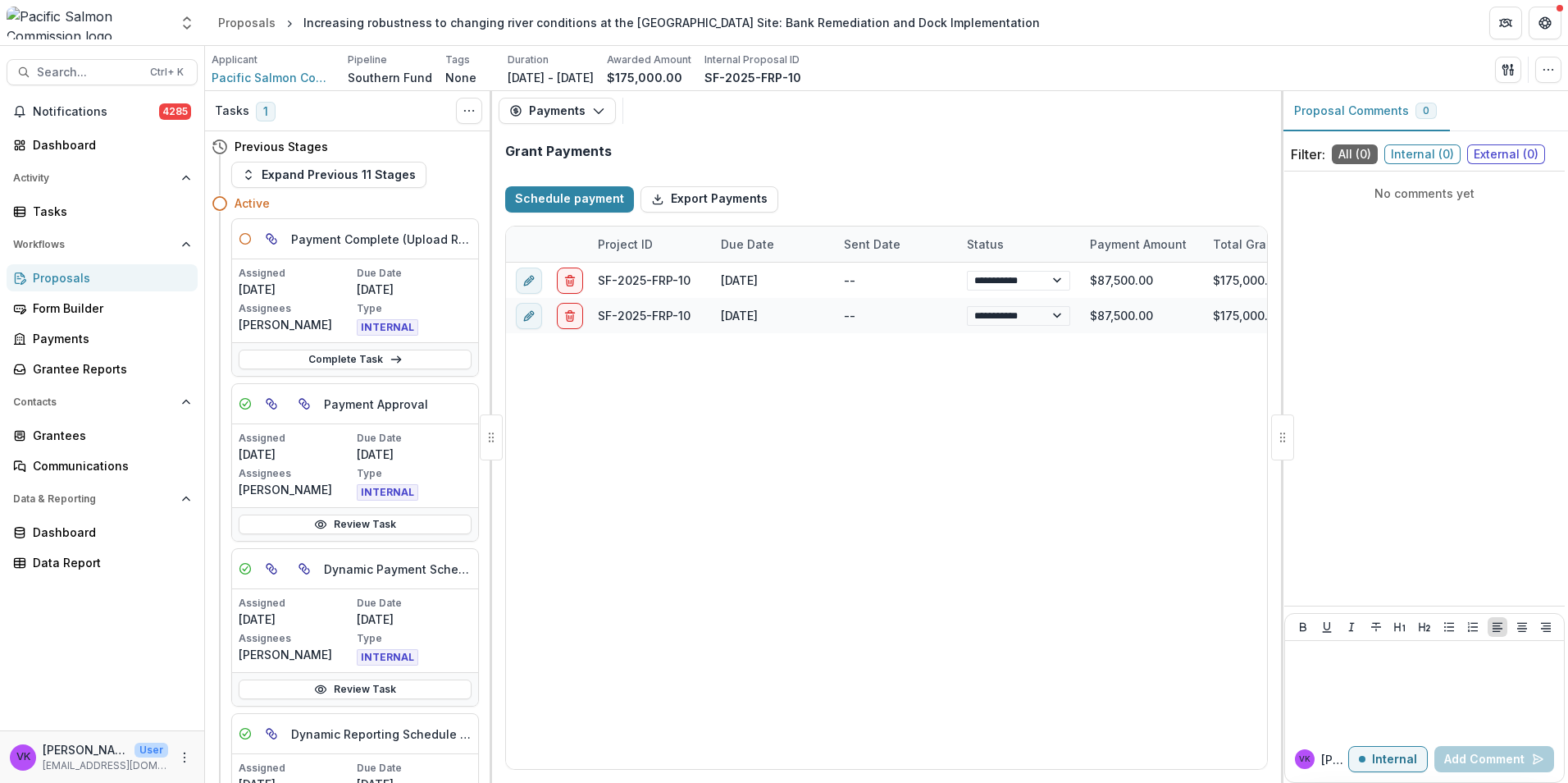
select select "**********"
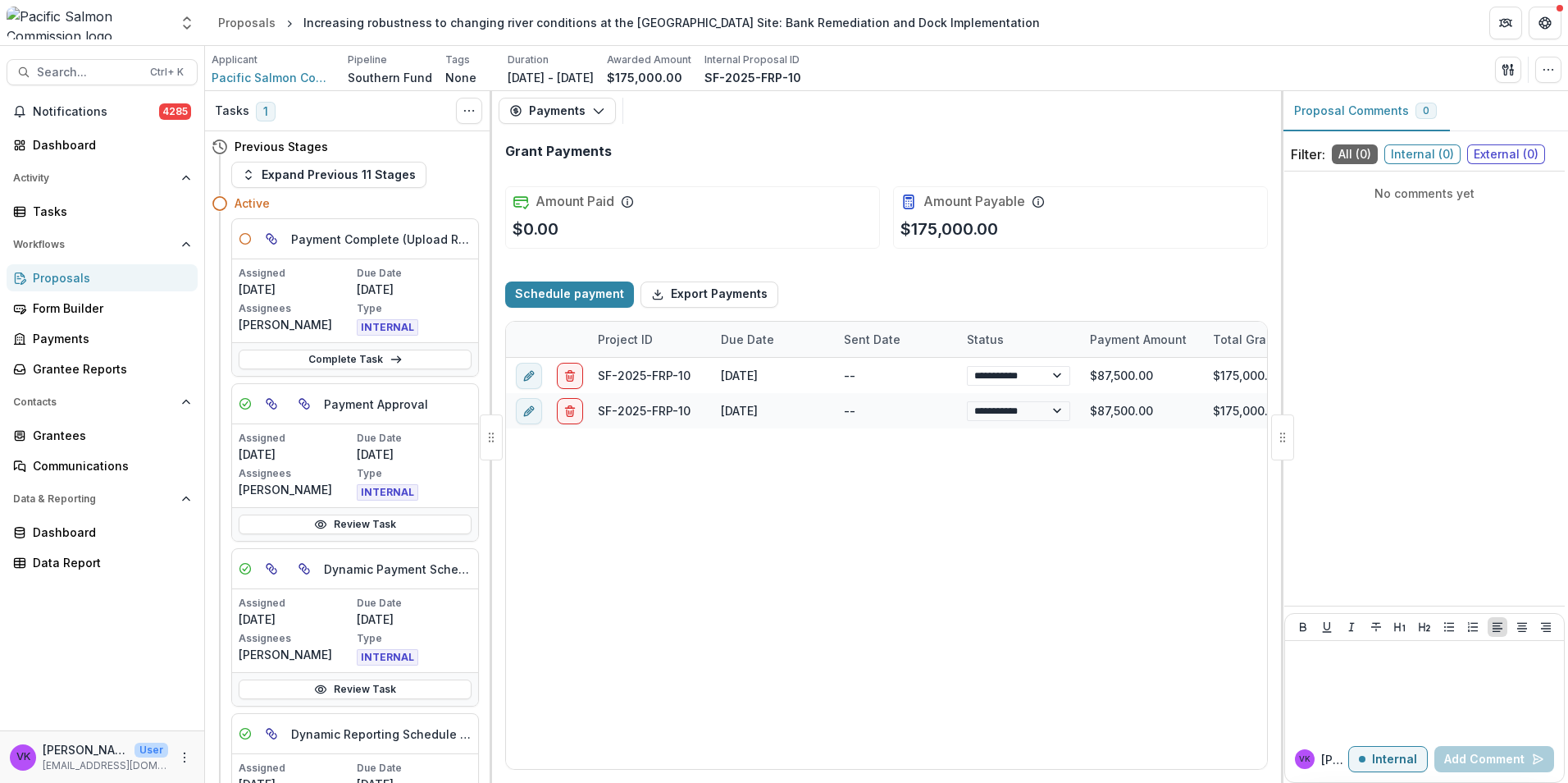
select select "**********"
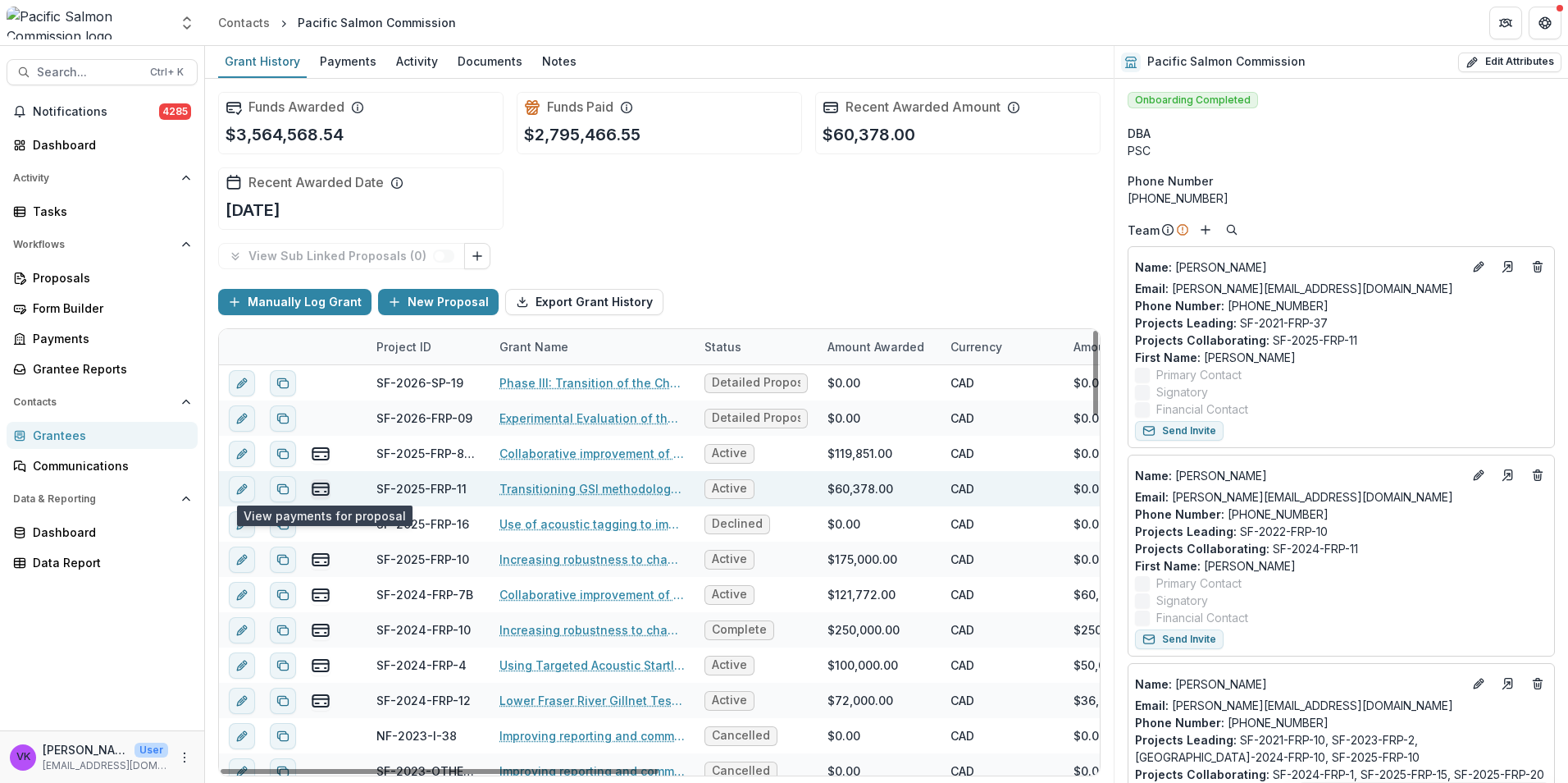
click at [317, 491] on line "view-payments" at bounding box center [316, 491] width 3 height 0
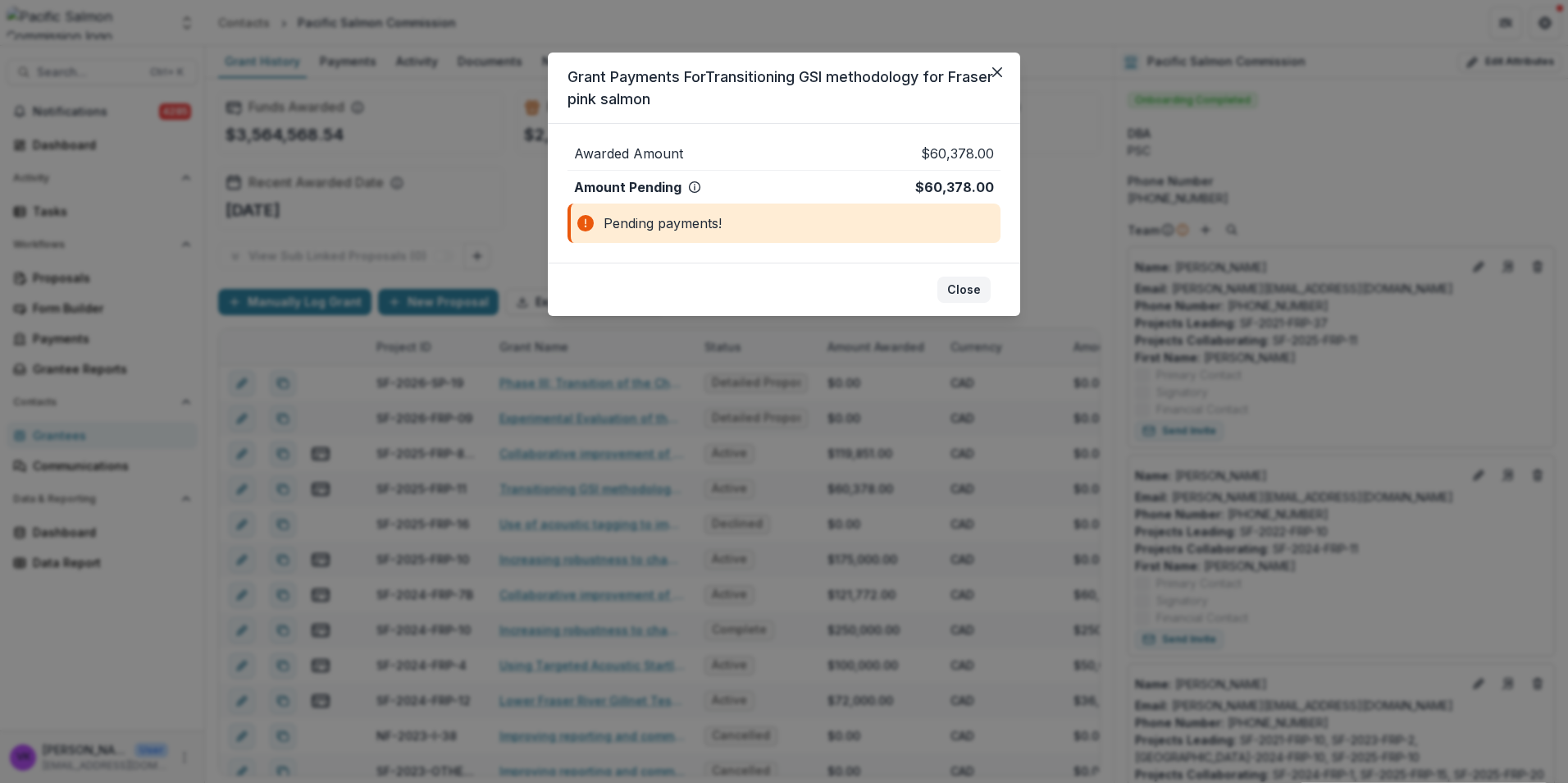
click at [956, 289] on button "Close" at bounding box center [964, 290] width 53 height 26
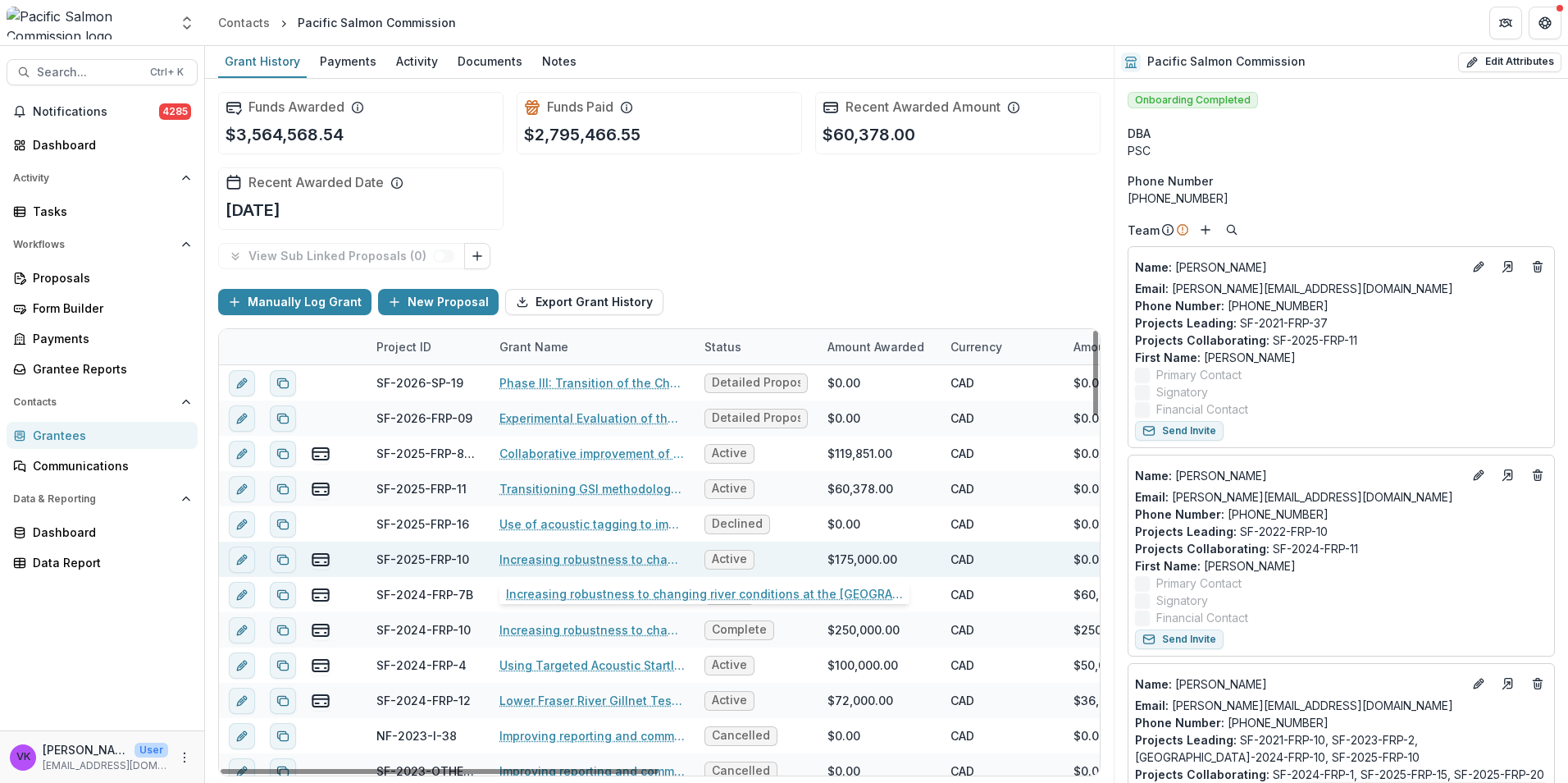
click at [569, 559] on link "Increasing robustness to changing river conditions at the [GEOGRAPHIC_DATA] Sit…" at bounding box center [592, 559] width 185 height 17
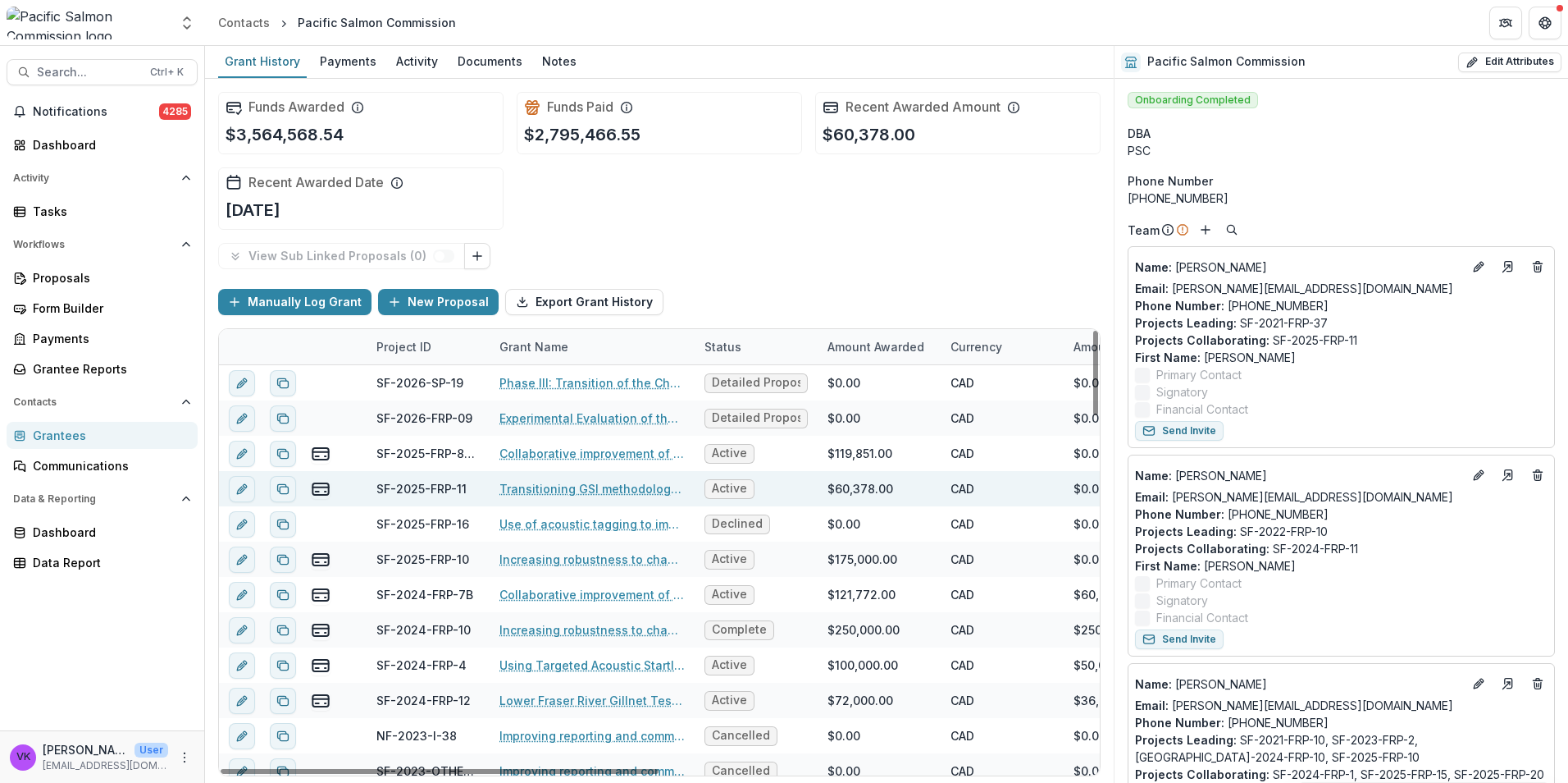
click at [596, 494] on link "Transitioning GSI methodology for Fraser pink salmon" at bounding box center [592, 488] width 185 height 17
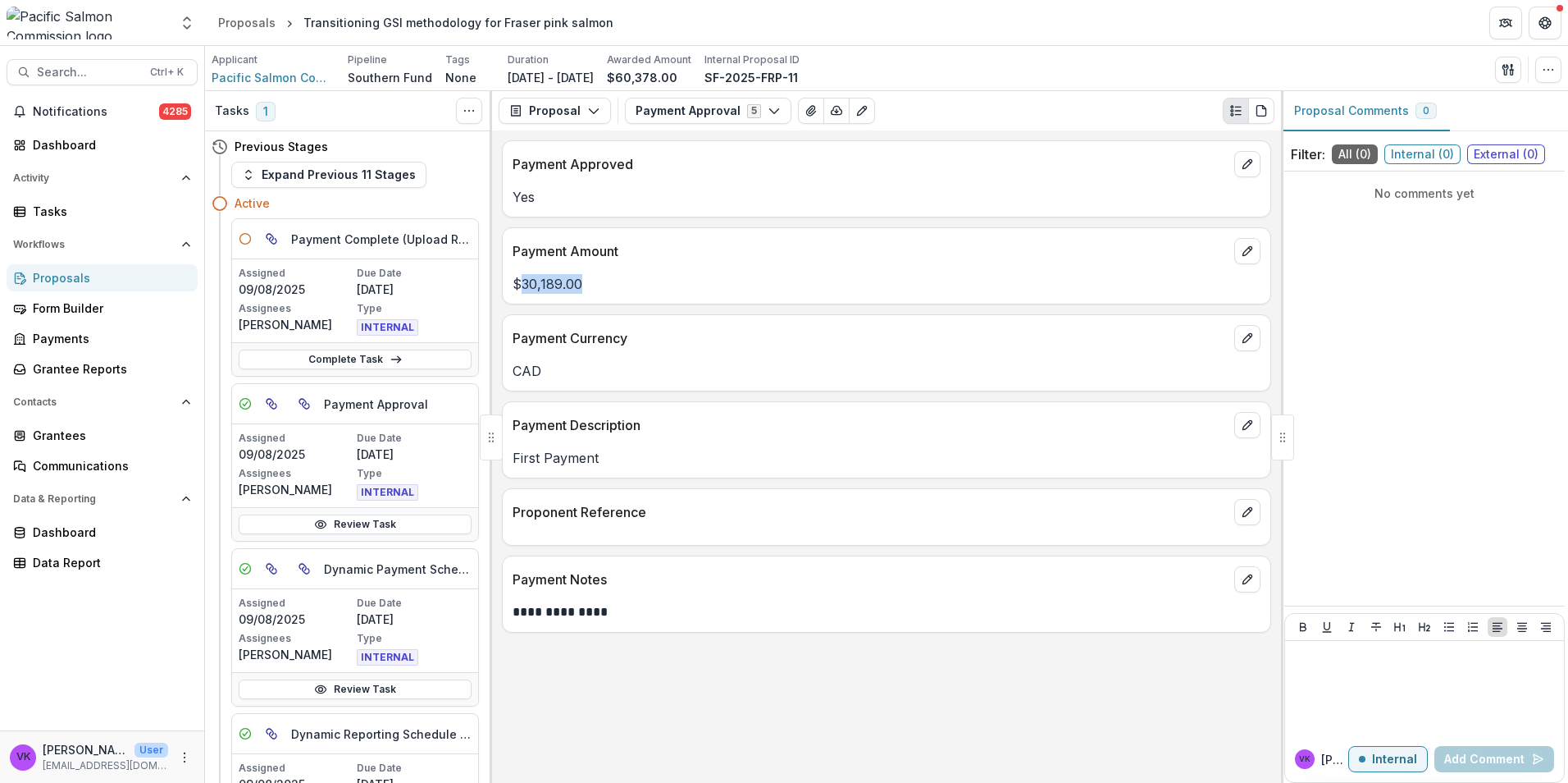
drag, startPoint x: 521, startPoint y: 281, endPoint x: 586, endPoint y: 283, distance: 65.0
click at [586, 283] on p "$30,189.00" at bounding box center [886, 283] width 748 height 20
drag, startPoint x: 586, startPoint y: 283, endPoint x: 564, endPoint y: 282, distance: 22.0
copy p "30,189.00"
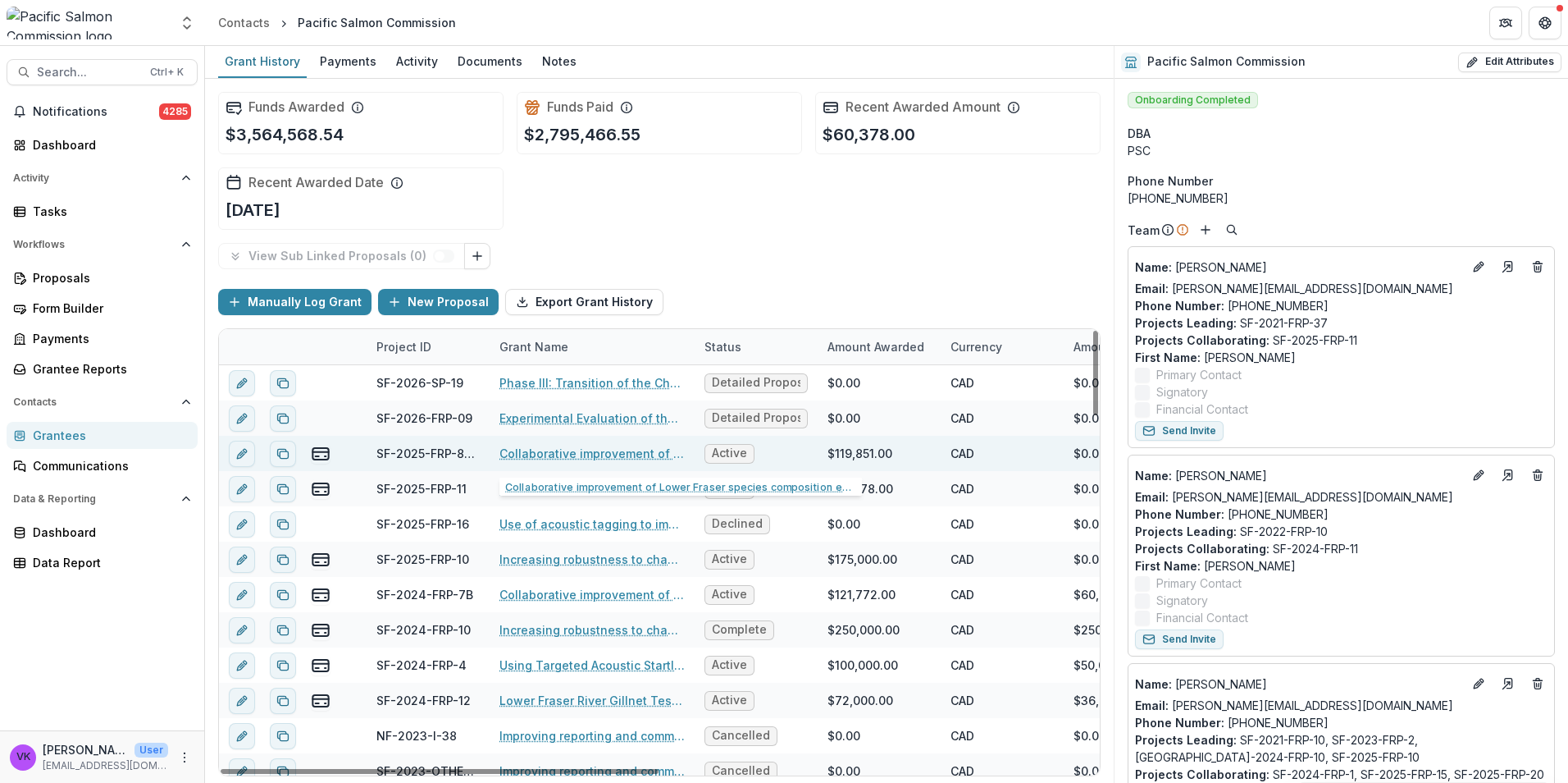
click at [599, 455] on link "Collaborative improvement of Lower Fraser species composition estimates: develo…" at bounding box center [592, 453] width 185 height 17
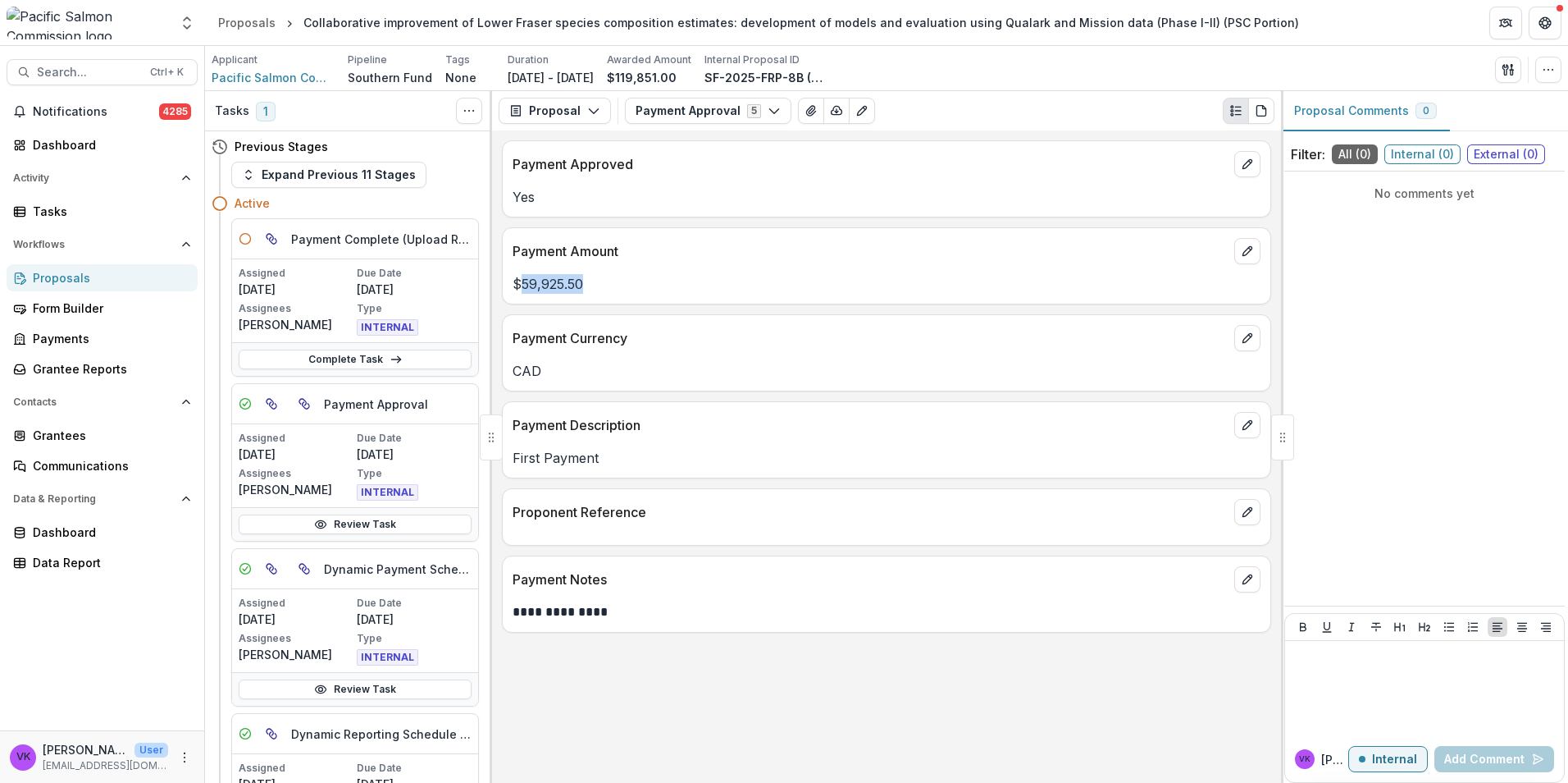
drag, startPoint x: 520, startPoint y: 284, endPoint x: 604, endPoint y: 283, distance: 84.0
click at [604, 283] on p "$59,925.50" at bounding box center [886, 283] width 748 height 20
drag, startPoint x: 604, startPoint y: 283, endPoint x: 565, endPoint y: 285, distance: 39.1
copy p "59,925.50"
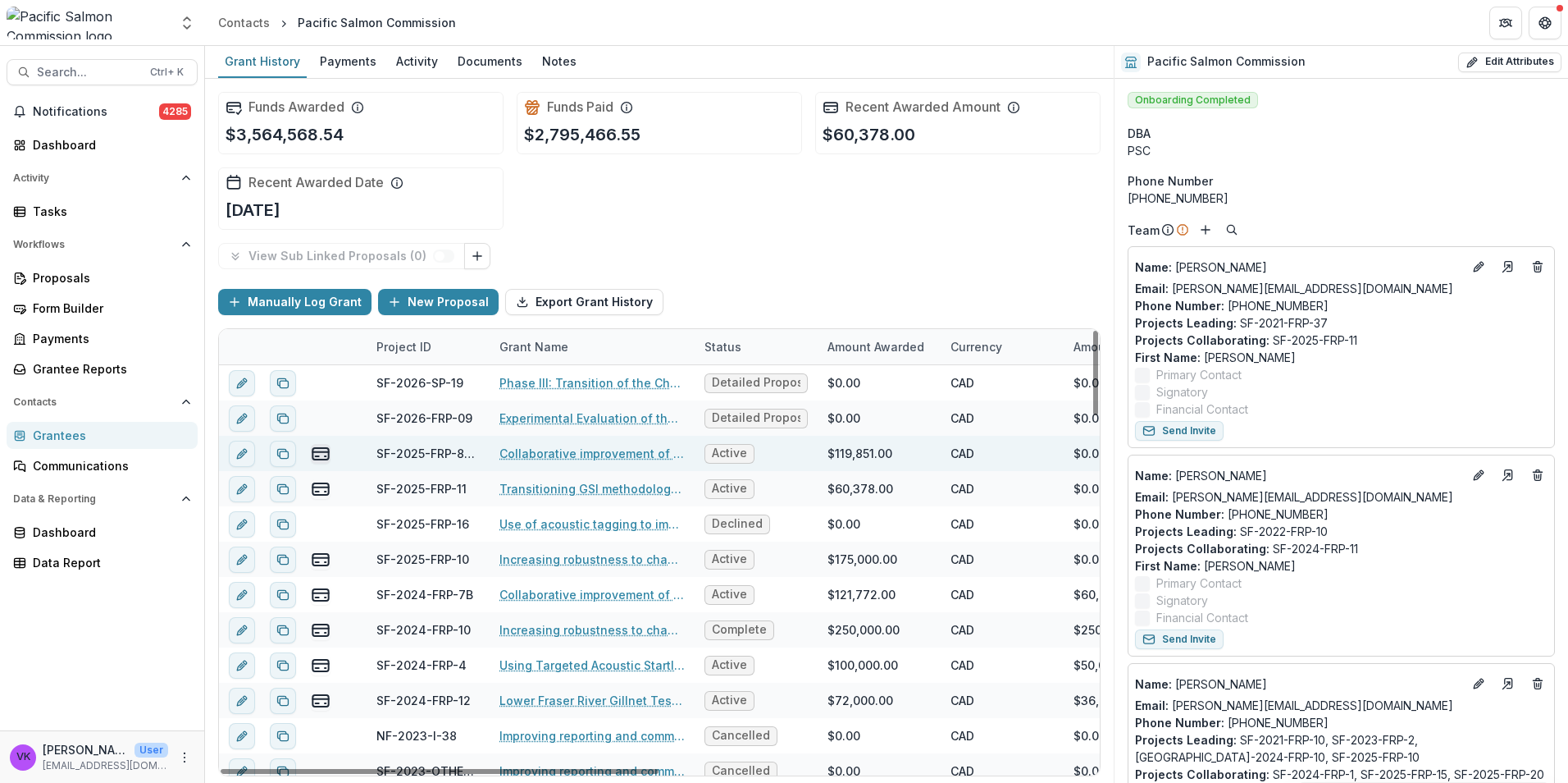
click at [316, 451] on line "view-payments" at bounding box center [320, 451] width 16 height 0
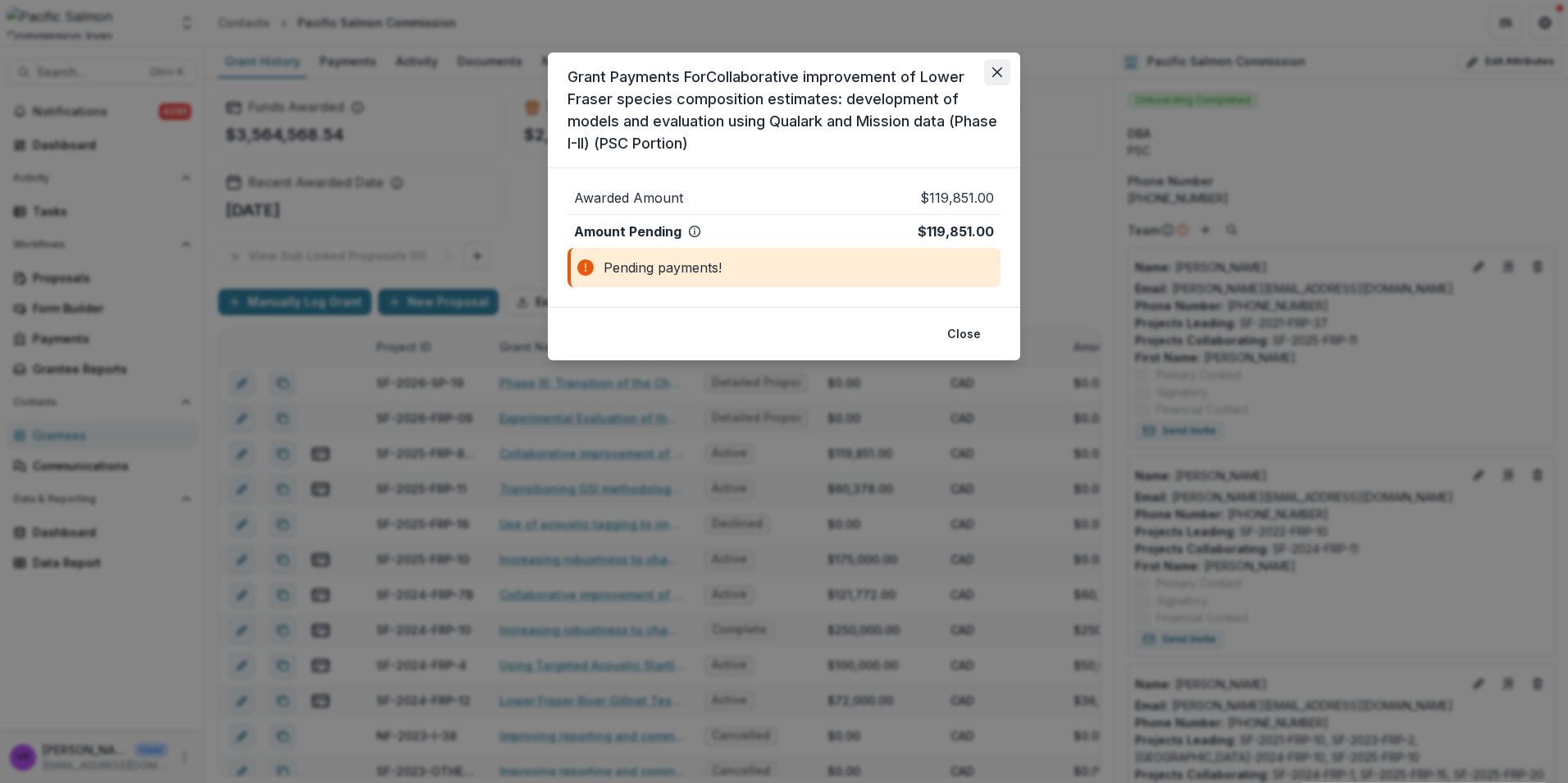
click at [995, 72] on icon "Close" at bounding box center [997, 72] width 9 height 9
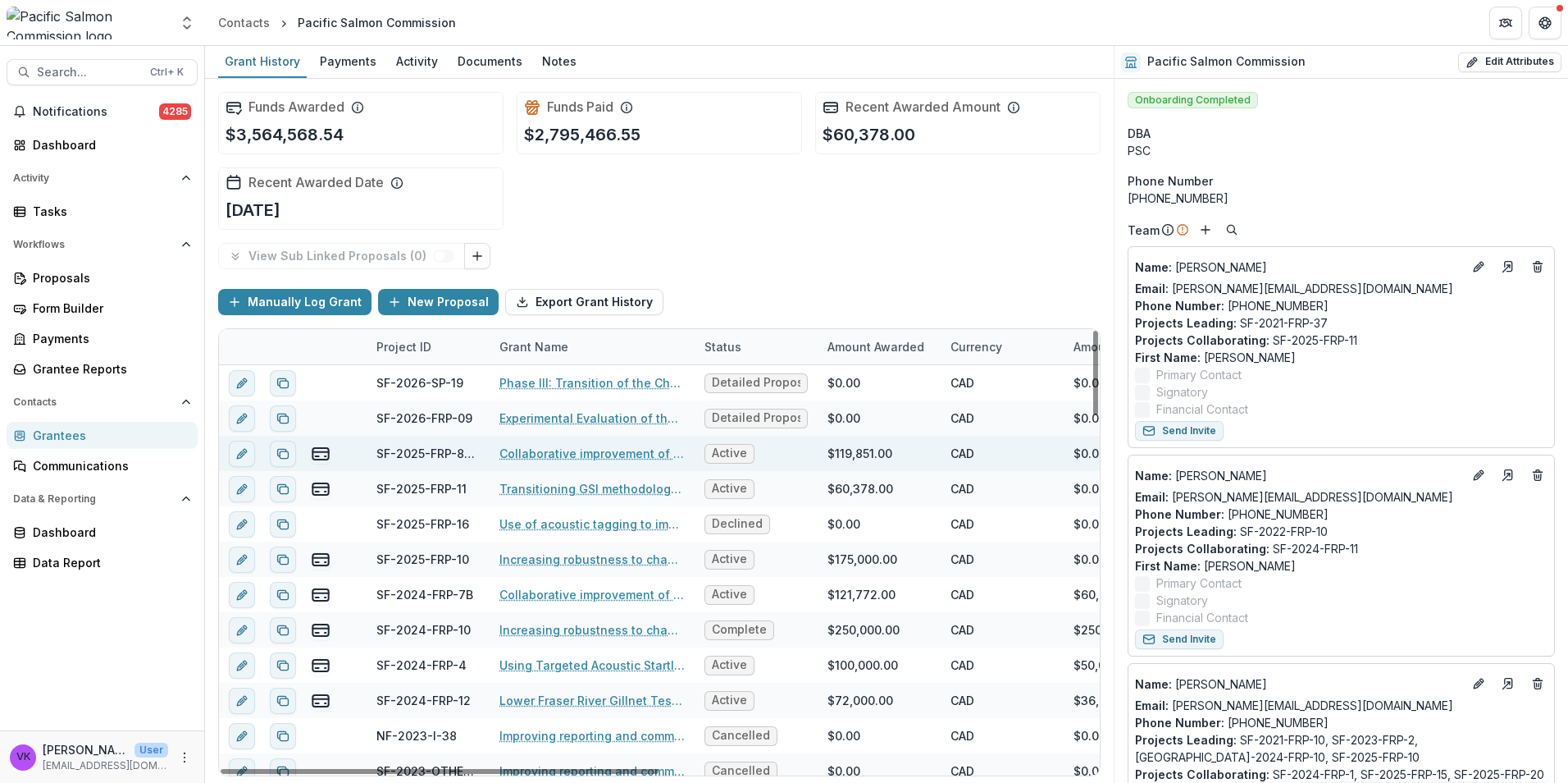
click at [582, 454] on link "Collaborative improvement of Lower Fraser species composition estimates: develo…" at bounding box center [592, 453] width 185 height 17
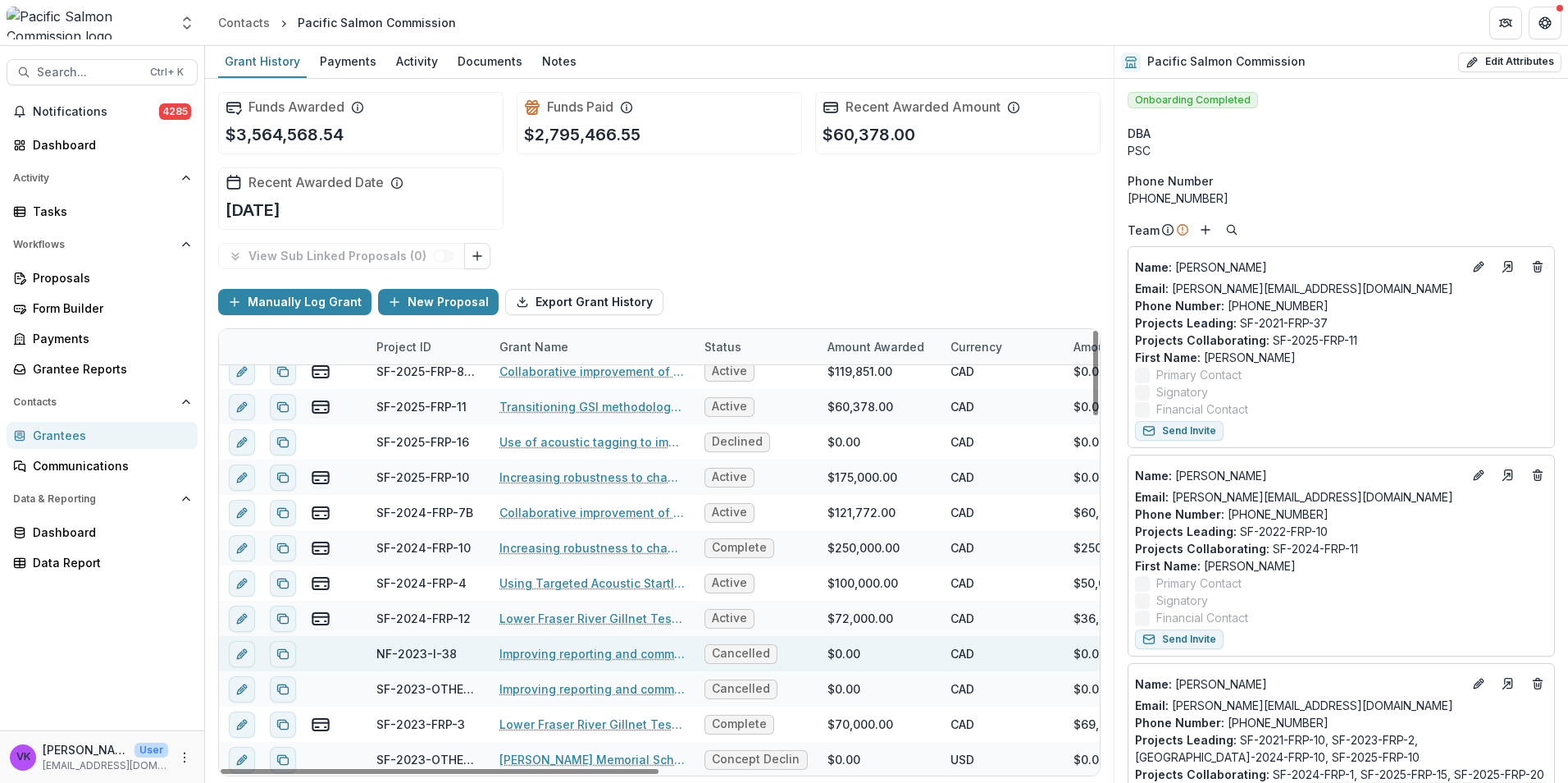
scroll to position [164, 0]
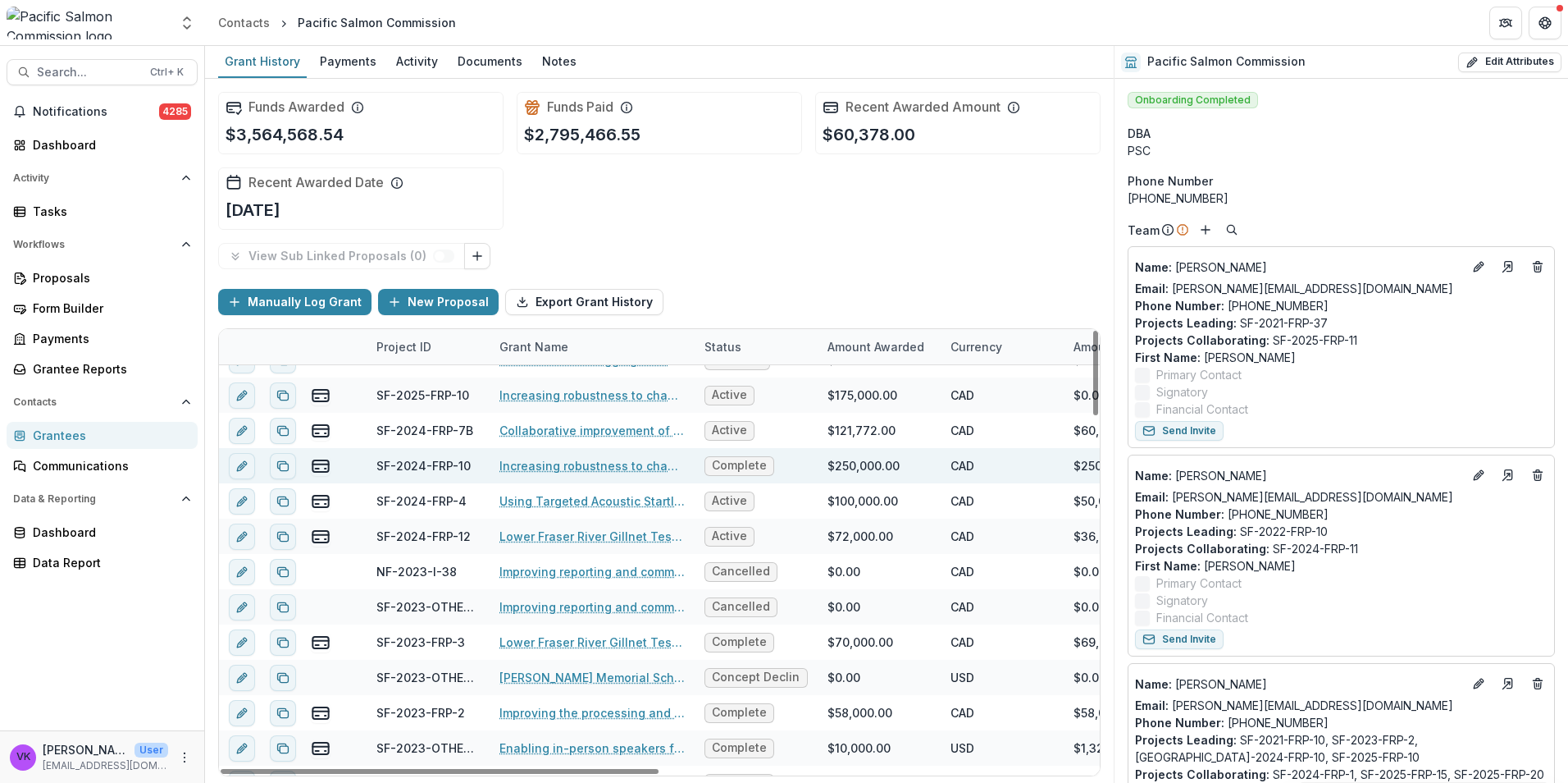
drag, startPoint x: 557, startPoint y: 465, endPoint x: 596, endPoint y: 469, distance: 39.2
click at [556, 465] on link "Increasing robustness to changing river conditions at the [GEOGRAPHIC_DATA] Sit…" at bounding box center [592, 466] width 185 height 17
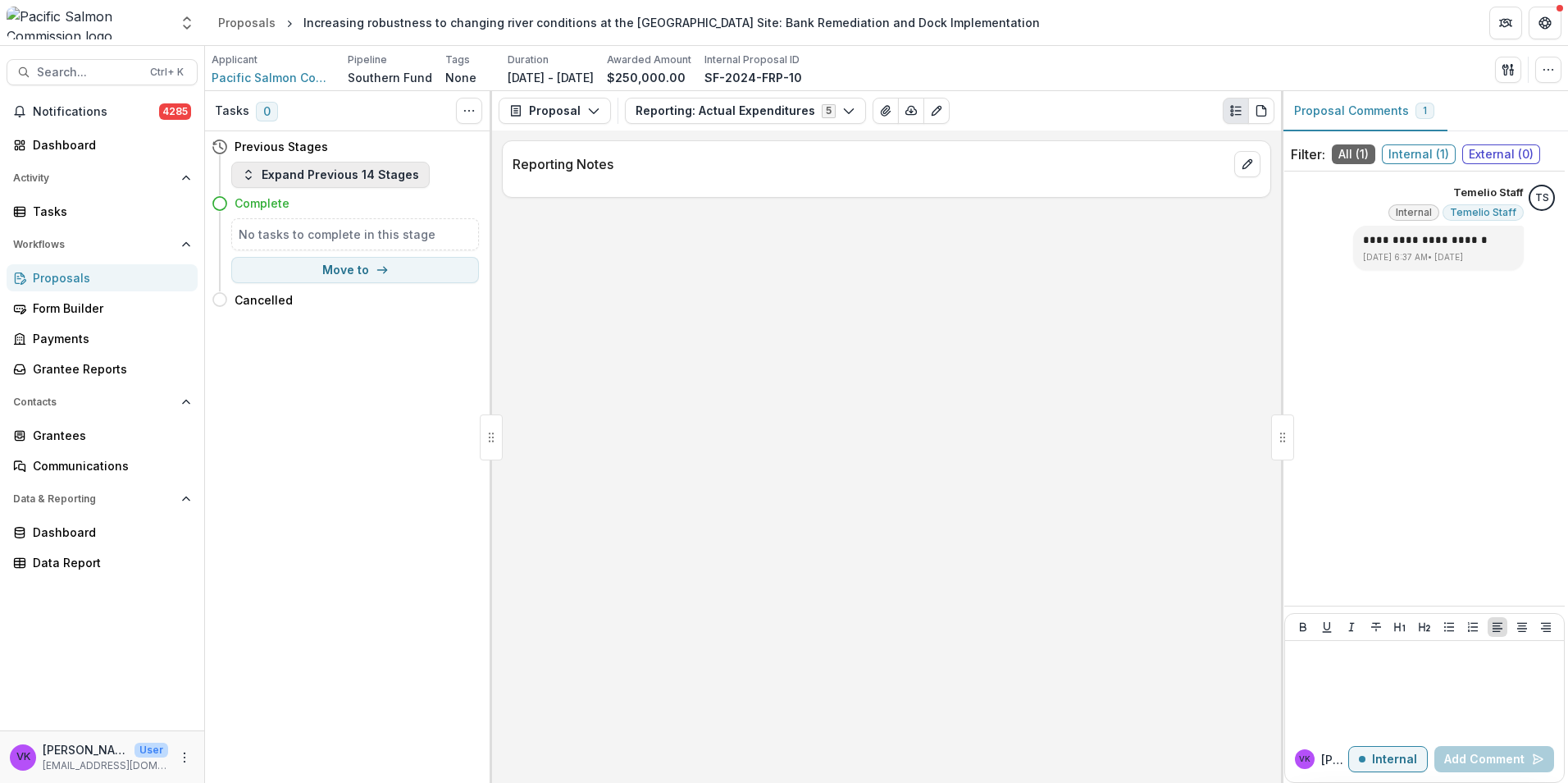
click at [261, 177] on button "Expand Previous 14 Stages" at bounding box center [330, 175] width 198 height 26
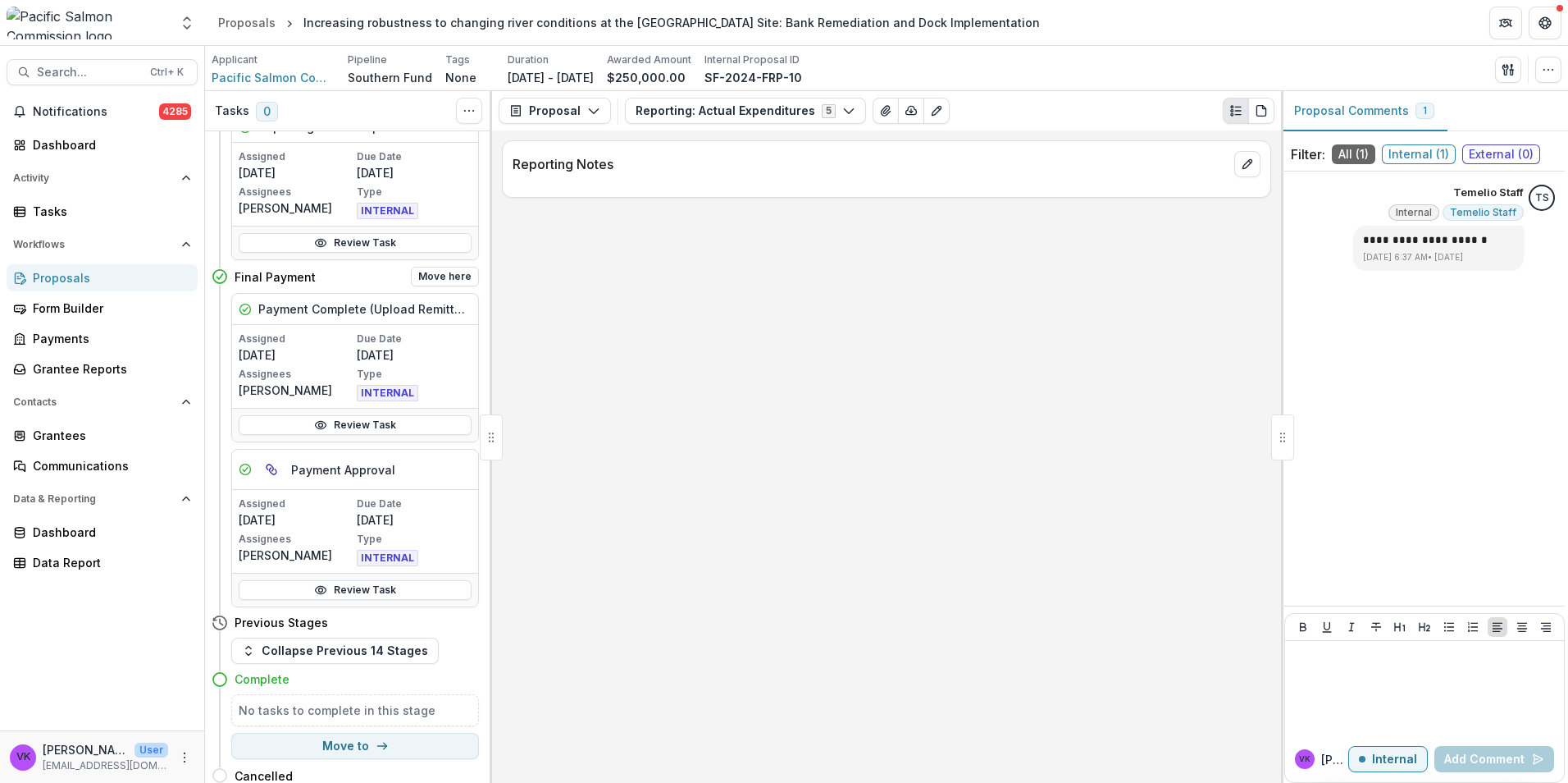
scroll to position [456, 0]
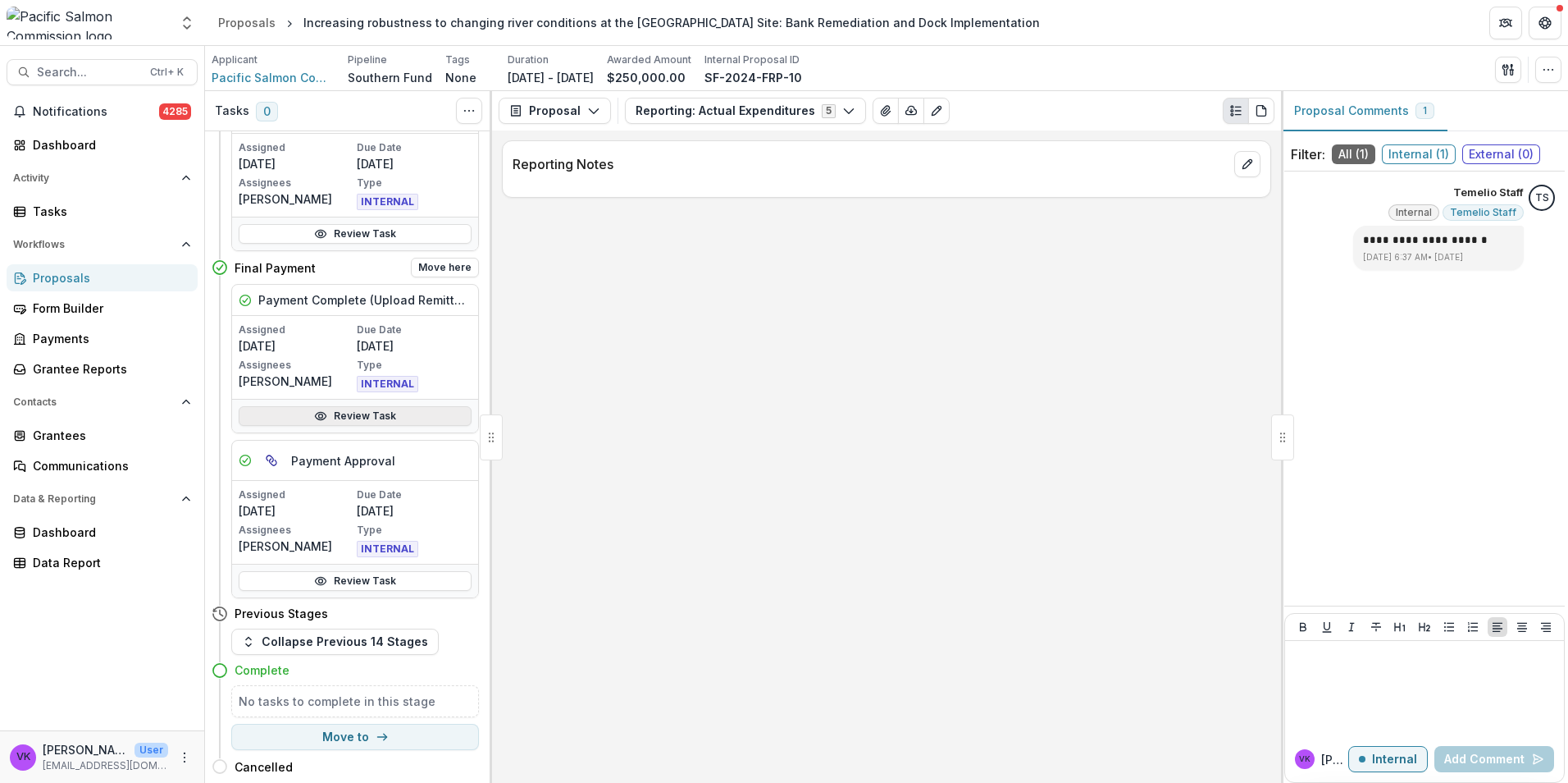
click at [348, 415] on link "Review Task" at bounding box center [355, 416] width 233 height 20
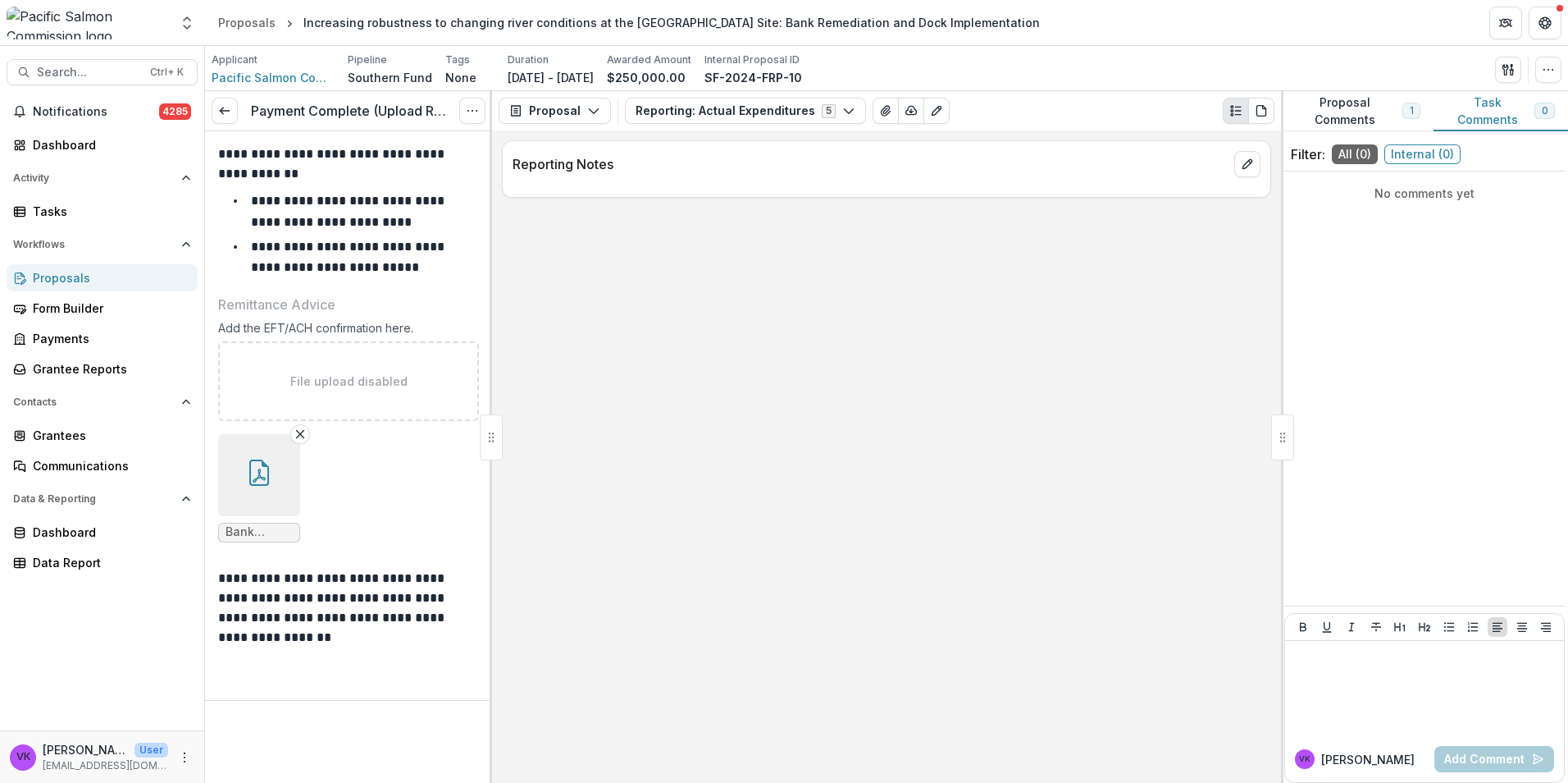
click at [259, 474] on icon "button" at bounding box center [260, 472] width 26 height 26
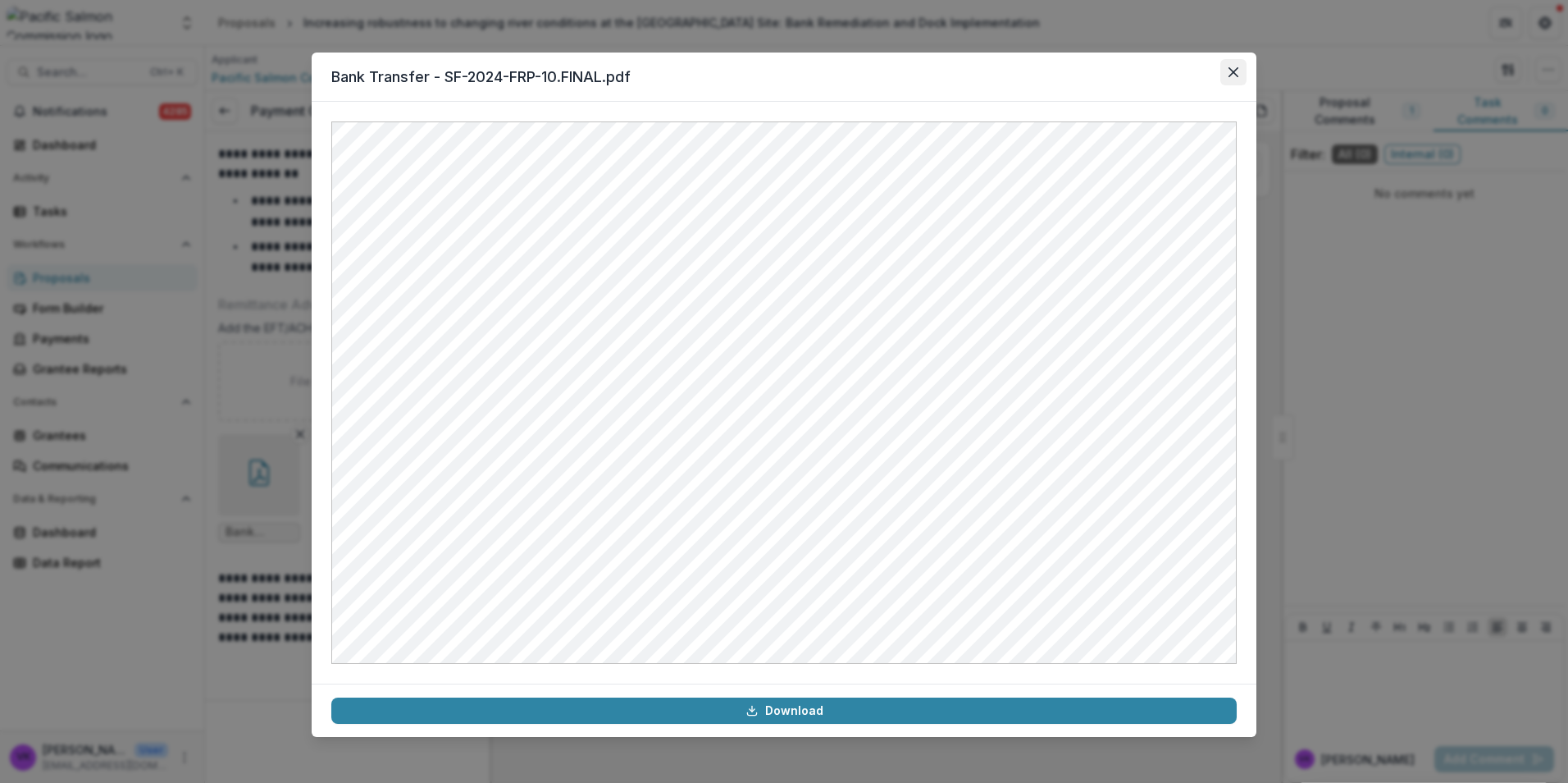
click at [1234, 67] on icon "Close" at bounding box center [1233, 72] width 9 height 9
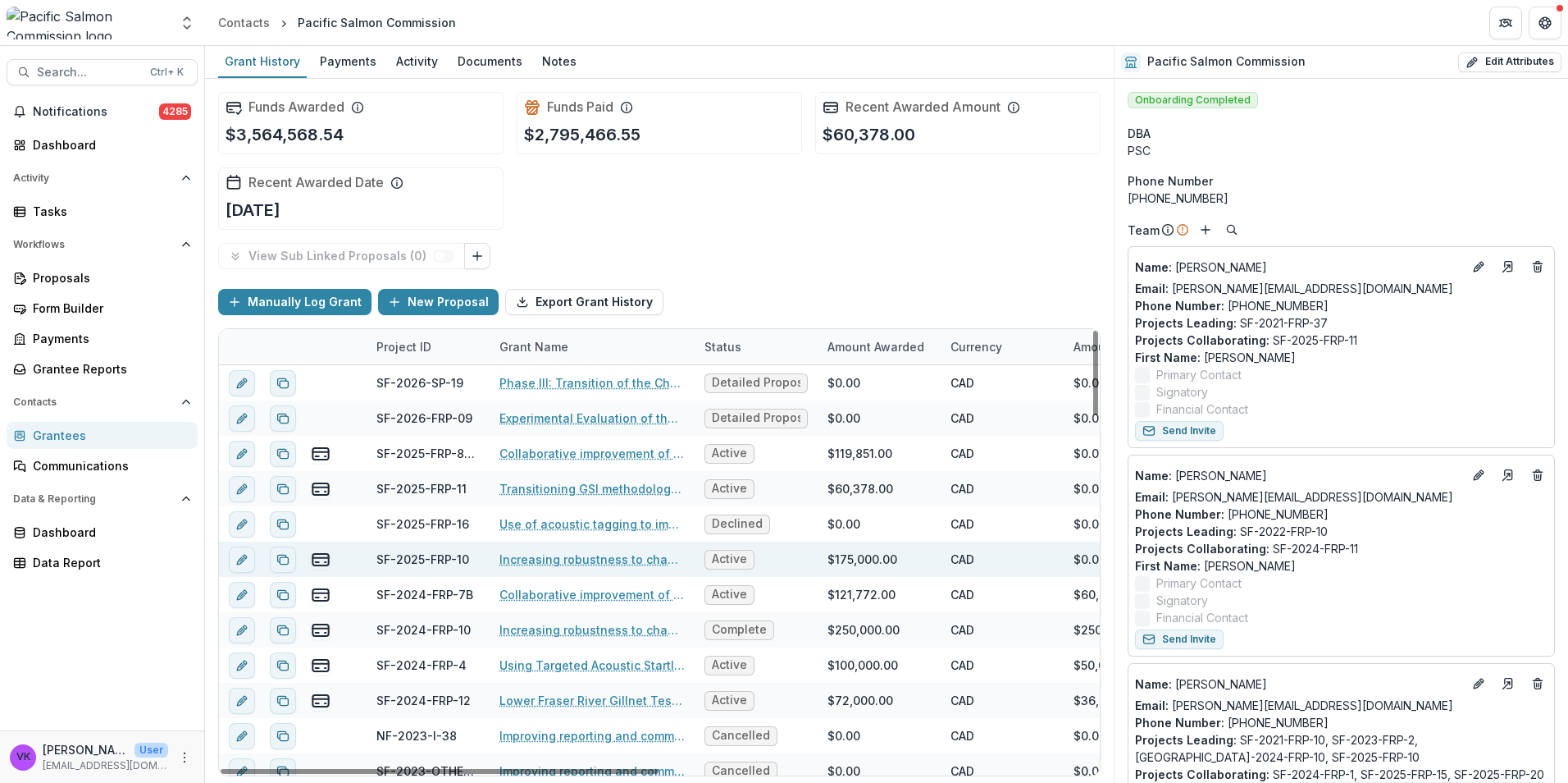
click at [558, 557] on link "Increasing robustness to changing river conditions at the [GEOGRAPHIC_DATA] Sit…" at bounding box center [592, 559] width 185 height 17
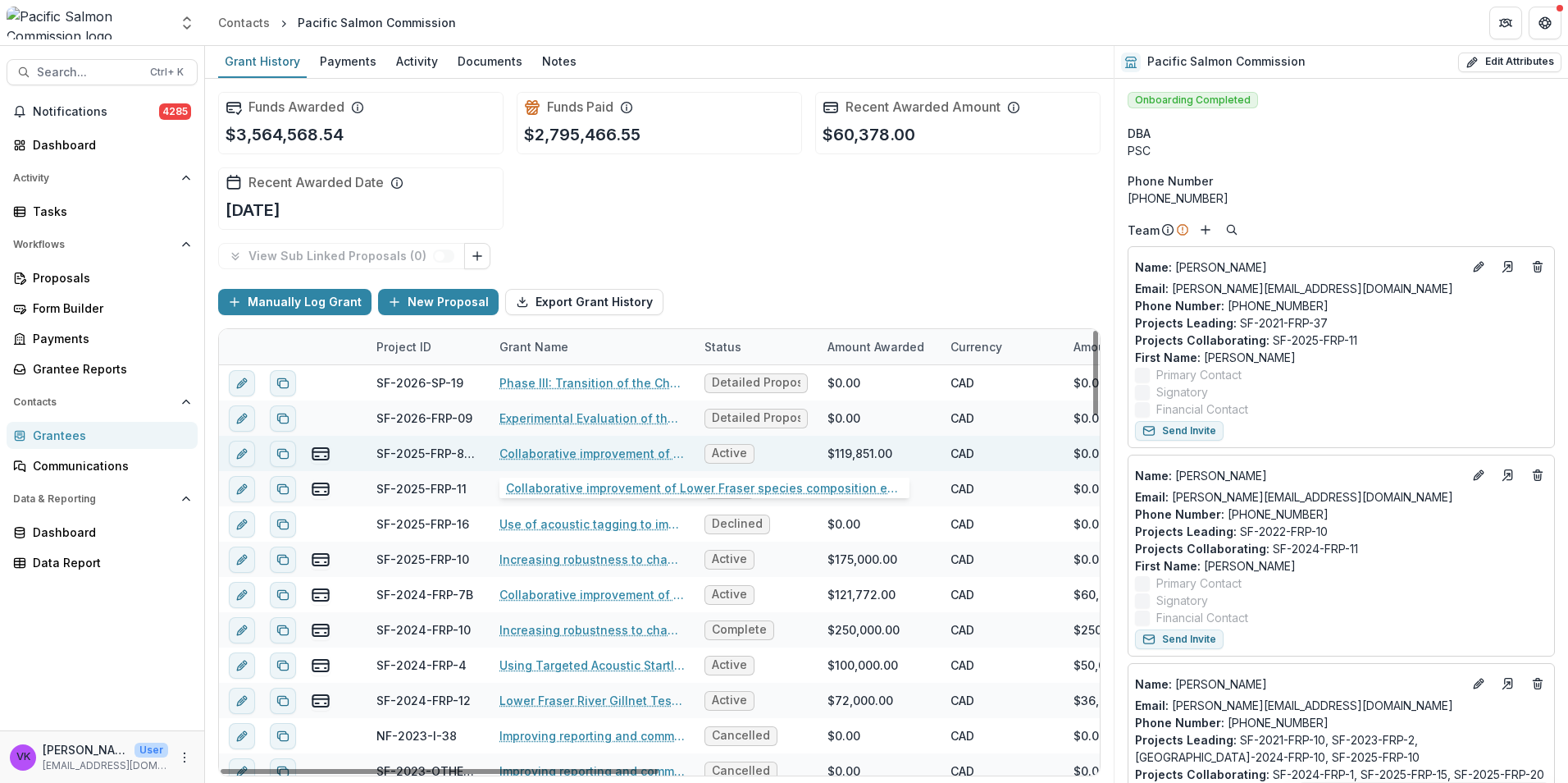
click at [589, 450] on link "Collaborative improvement of Lower Fraser species composition estimates: develo…" at bounding box center [592, 453] width 185 height 17
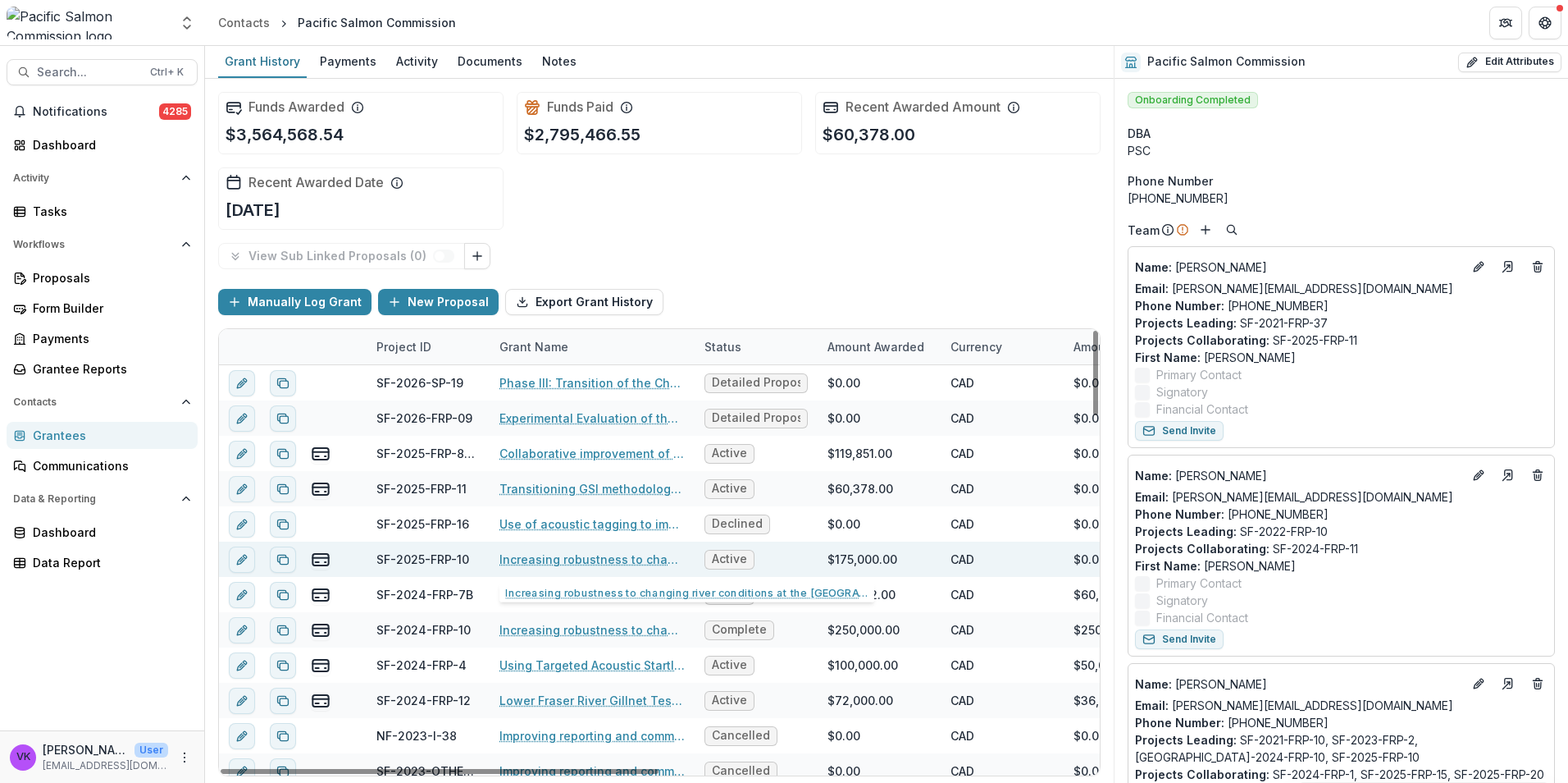
click at [570, 558] on link "Increasing robustness to changing river conditions at the [GEOGRAPHIC_DATA] Sit…" at bounding box center [592, 559] width 185 height 17
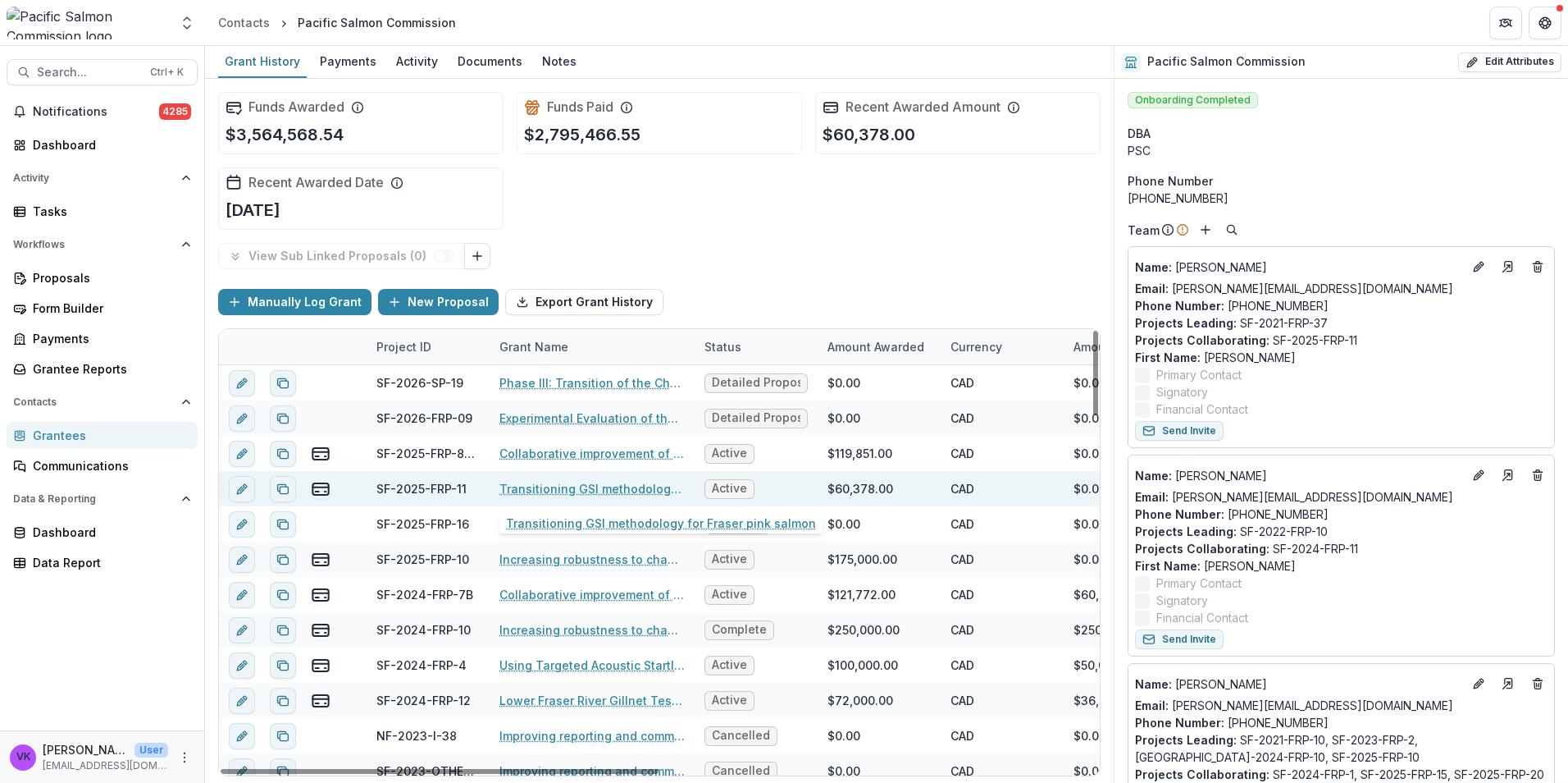
click at [623, 487] on link "Transitioning GSI methodology for Fraser pink salmon" at bounding box center [592, 488] width 185 height 17
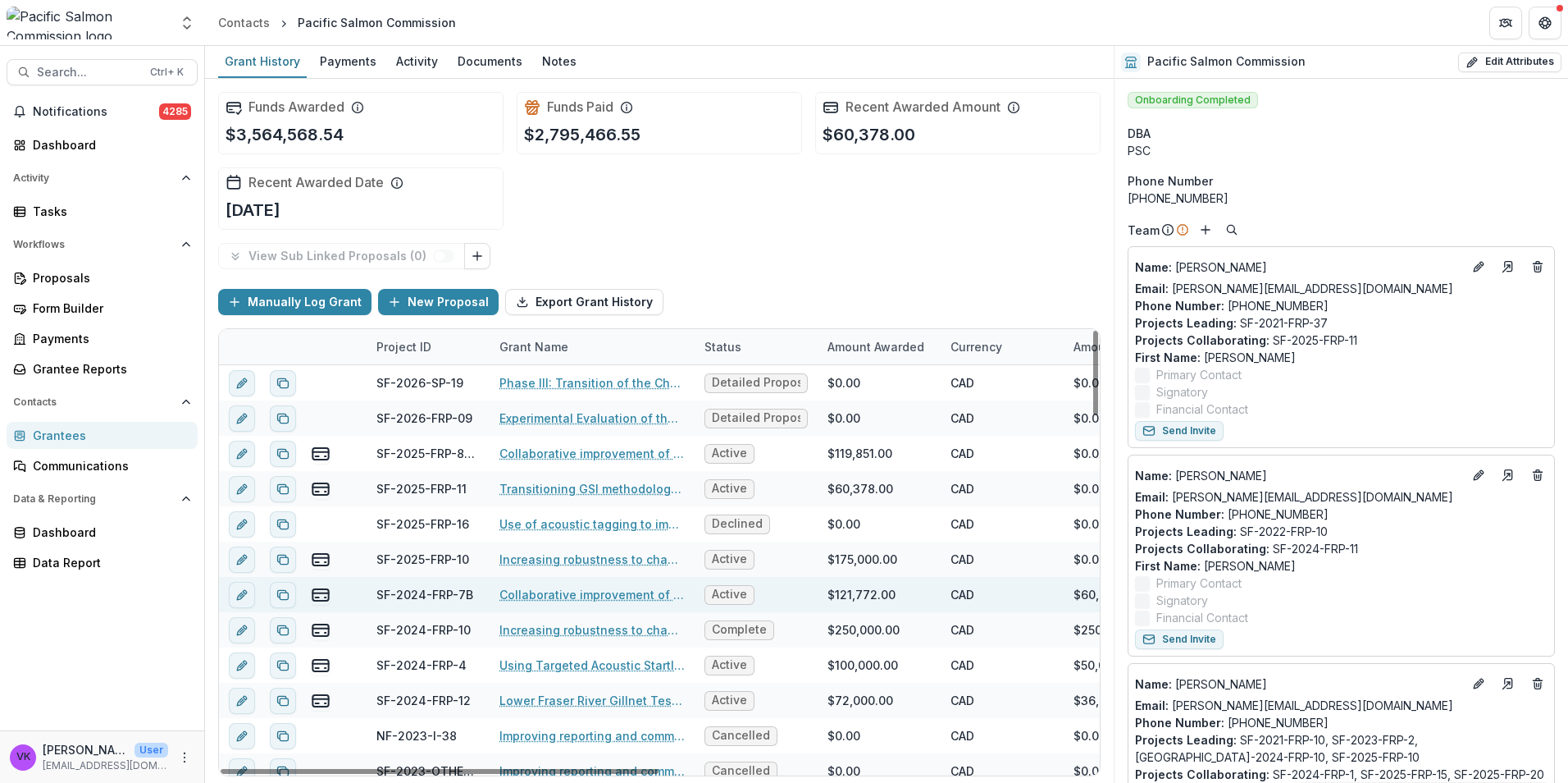
click at [602, 600] on link "Collaborative improvement of Lower Fraser species composition estimates: develo…" at bounding box center [592, 594] width 185 height 17
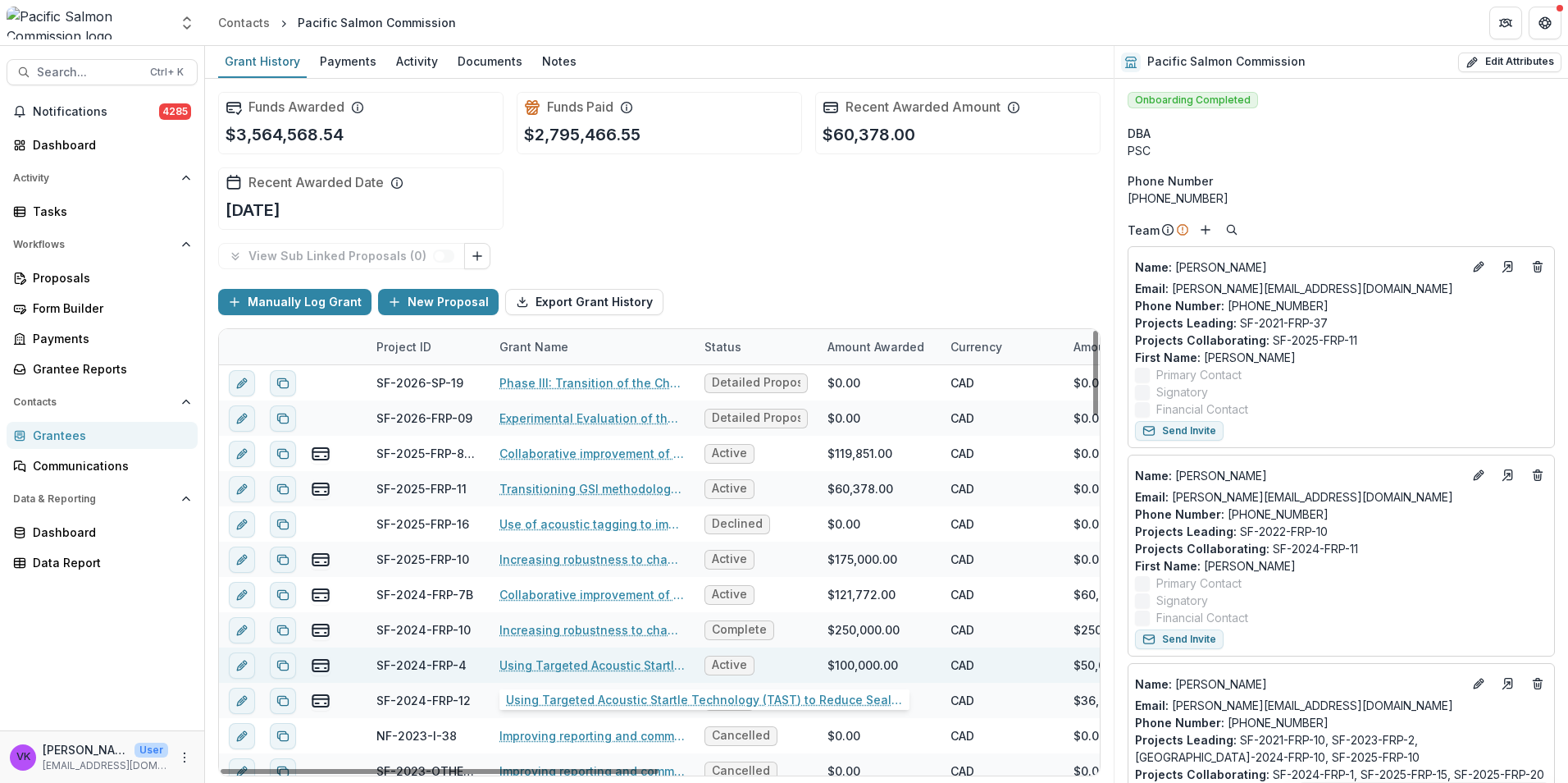
drag, startPoint x: 627, startPoint y: 660, endPoint x: 639, endPoint y: 666, distance: 13.4
click at [627, 659] on link "Using Targeted Acoustic Startle Technology (TAST) to Reduce Seal Predation at T…" at bounding box center [592, 665] width 185 height 17
click at [614, 671] on link "Using Targeted Acoustic Startle Technology (TAST) to Reduce Seal Predation at T…" at bounding box center [592, 665] width 185 height 17
drag, startPoint x: 573, startPoint y: 707, endPoint x: 683, endPoint y: 678, distance: 113.8
click at [571, 706] on link "Lower Fraser River Gillnet Test Fishery Site Evaluation" at bounding box center [592, 700] width 185 height 17
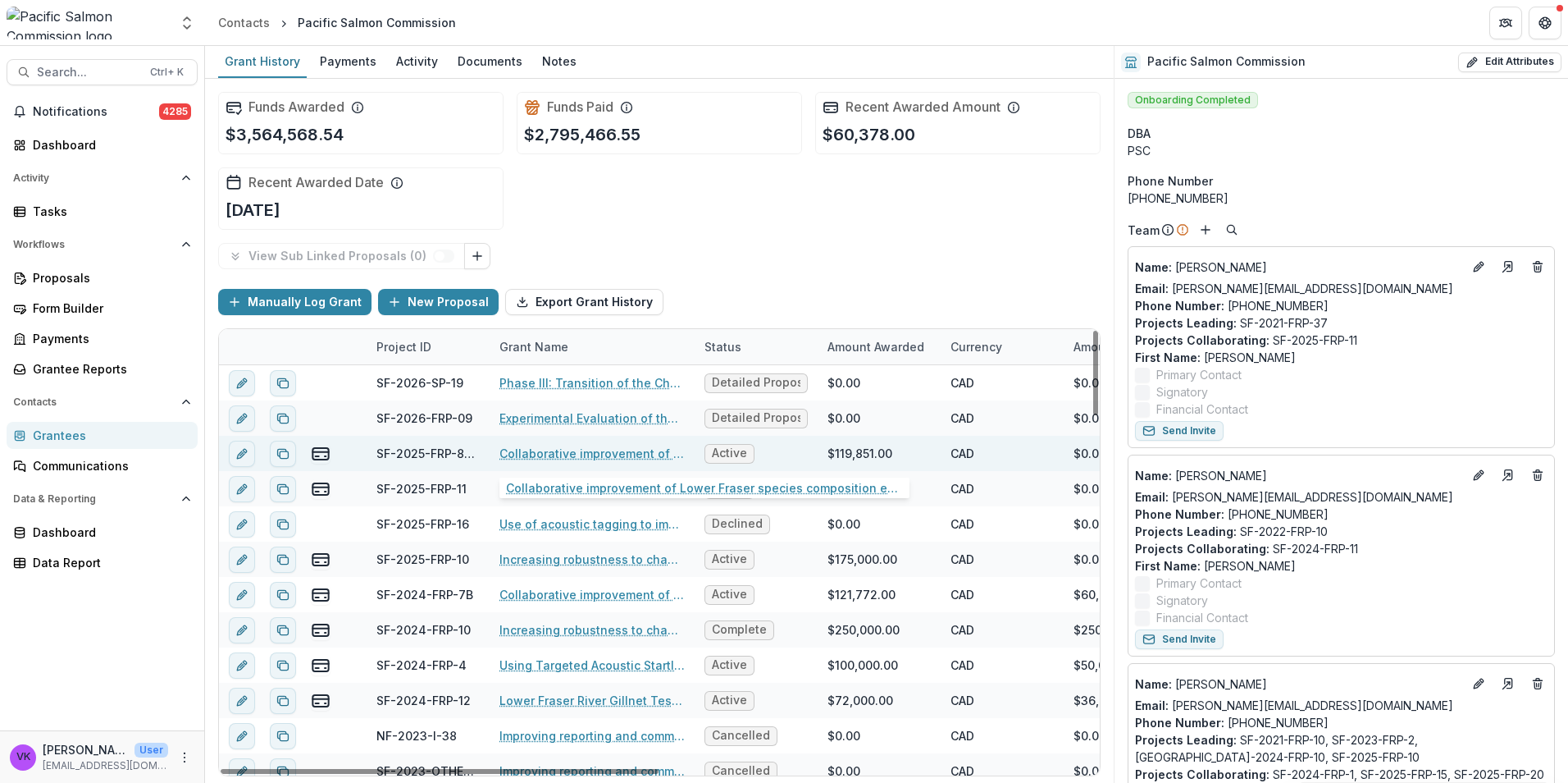
click at [556, 451] on link "Collaborative improvement of Lower Fraser species composition estimates: develo…" at bounding box center [592, 453] width 185 height 17
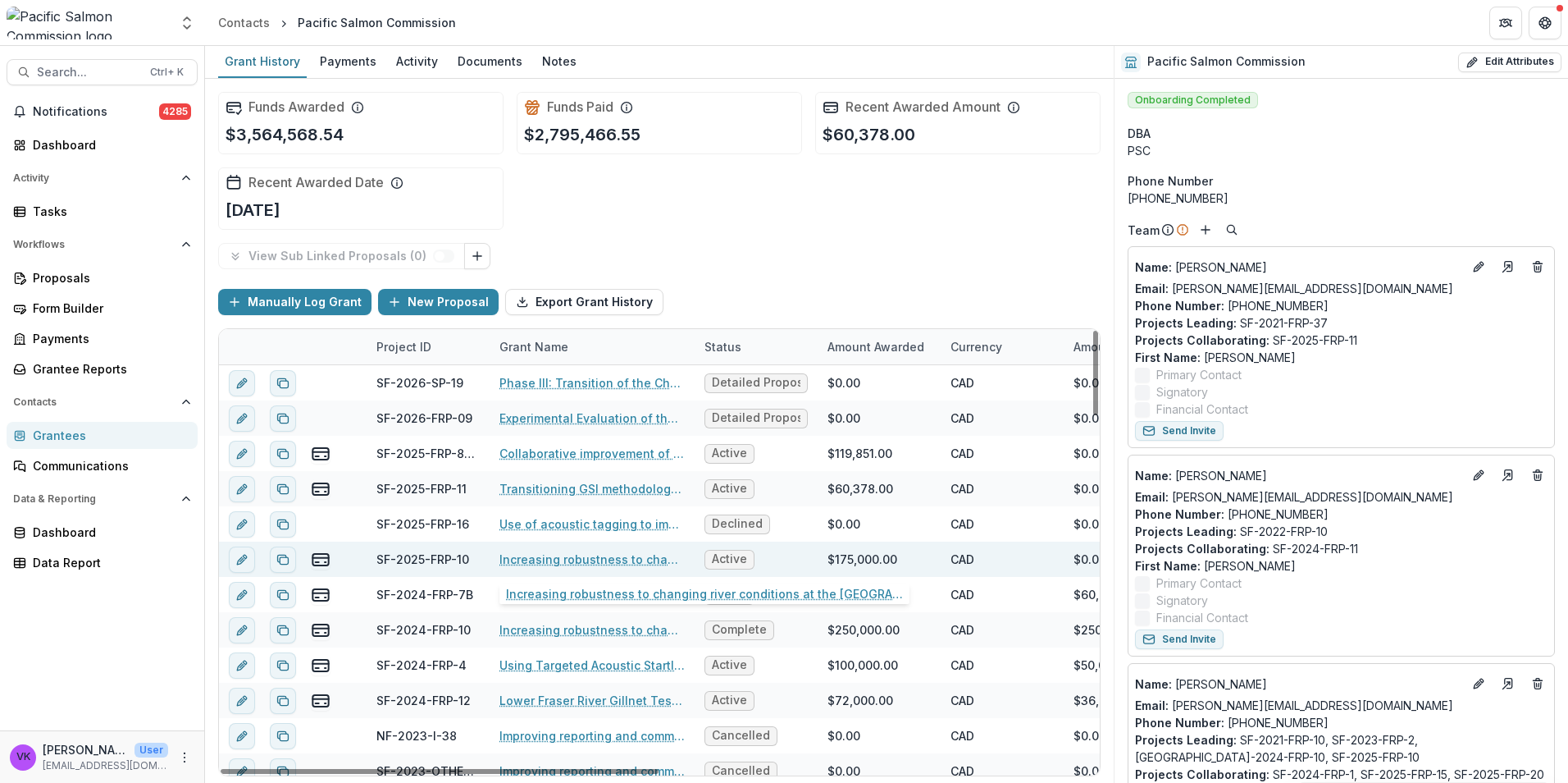
click at [573, 559] on link "Increasing robustness to changing river conditions at the [GEOGRAPHIC_DATA] Sit…" at bounding box center [592, 559] width 185 height 17
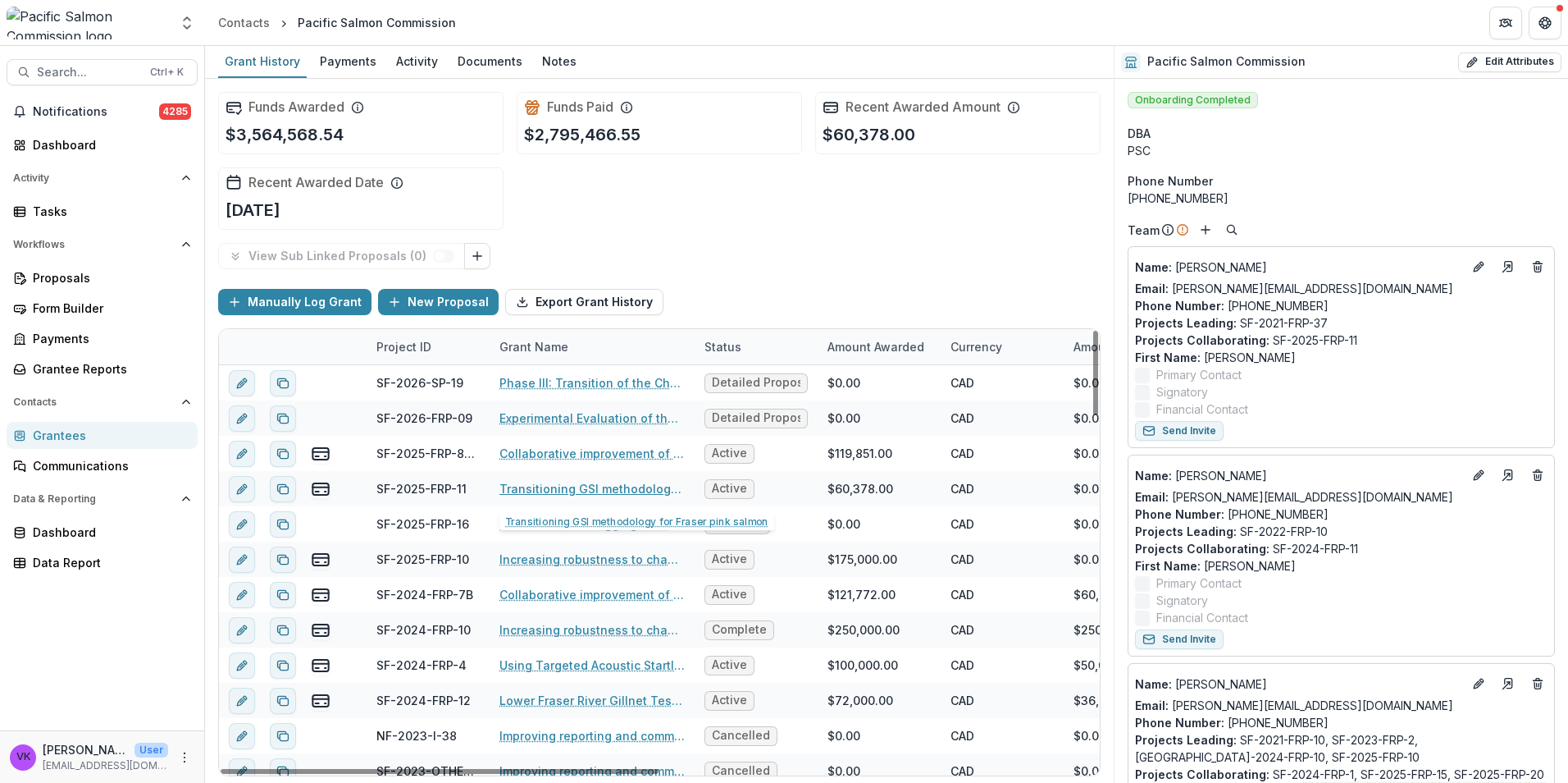
click at [602, 489] on link "Transitioning GSI methodology for Fraser pink salmon" at bounding box center [592, 488] width 185 height 17
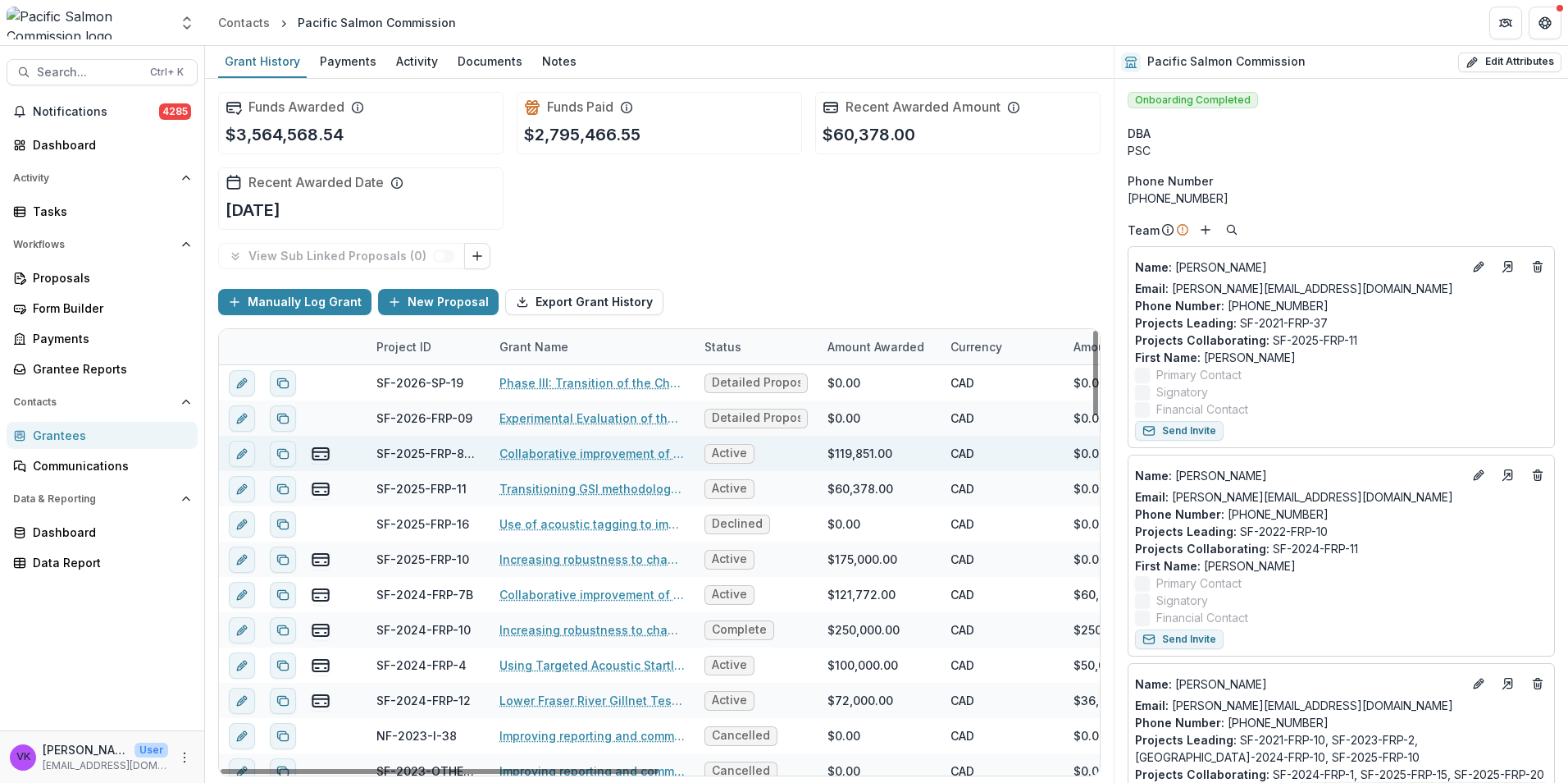
click at [560, 449] on link "Collaborative improvement of Lower Fraser species composition estimates: develo…" at bounding box center [592, 453] width 185 height 17
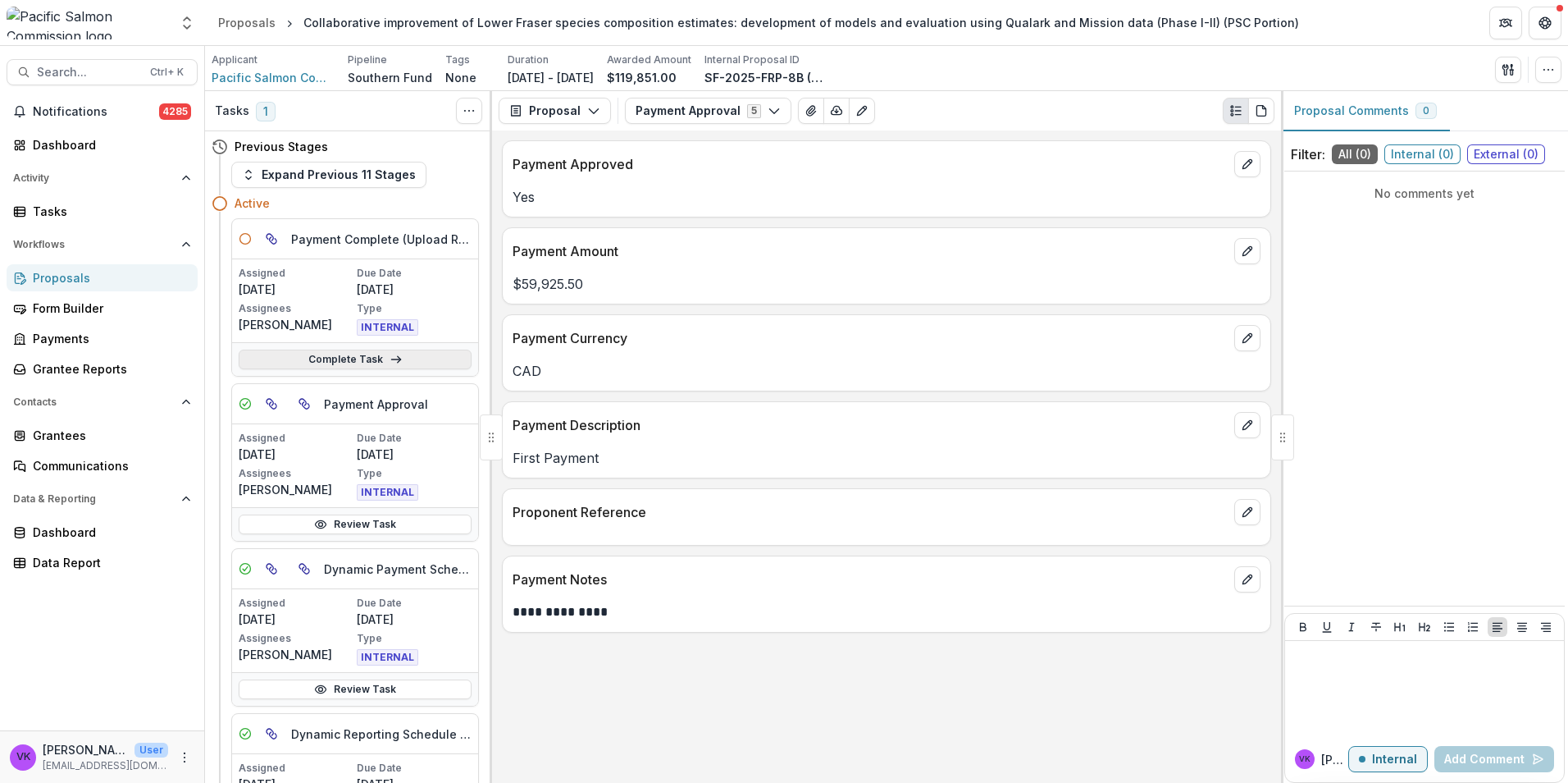
click at [374, 359] on link "Complete Task" at bounding box center [355, 359] width 233 height 20
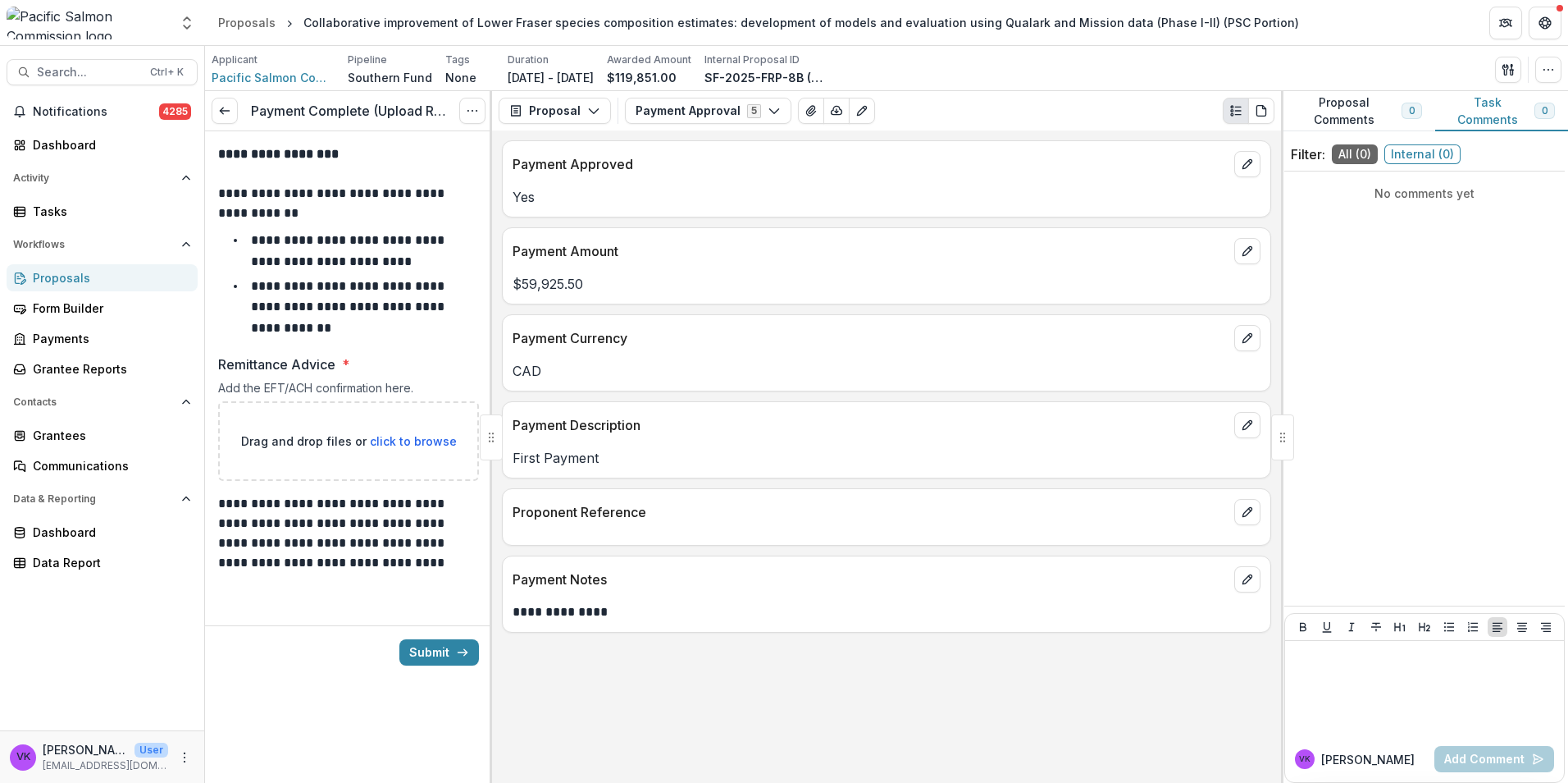
click at [430, 440] on span "click to browse" at bounding box center [413, 440] width 87 height 14
type input "**********"
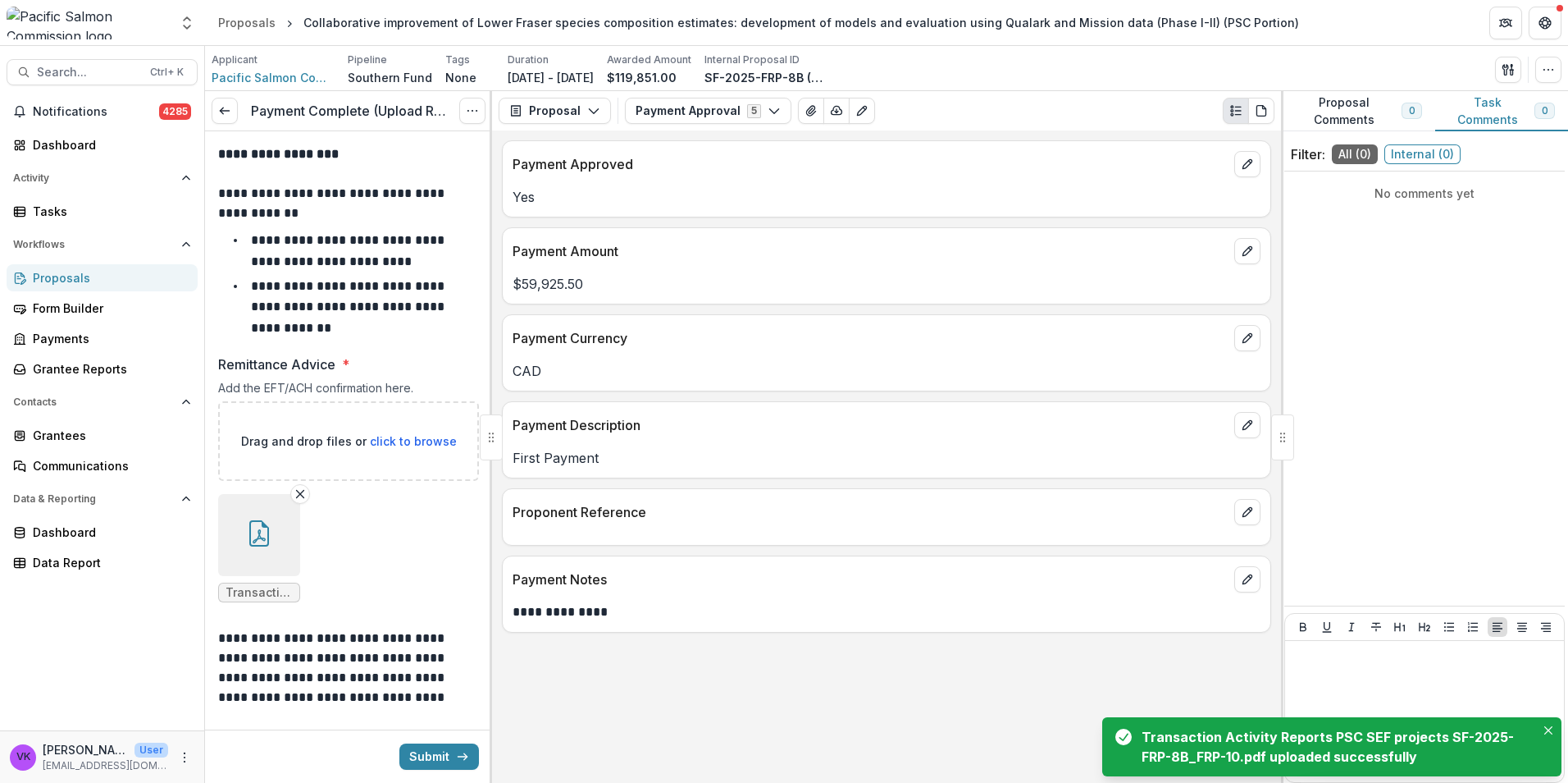
click at [262, 536] on icon "button" at bounding box center [260, 534] width 26 height 26
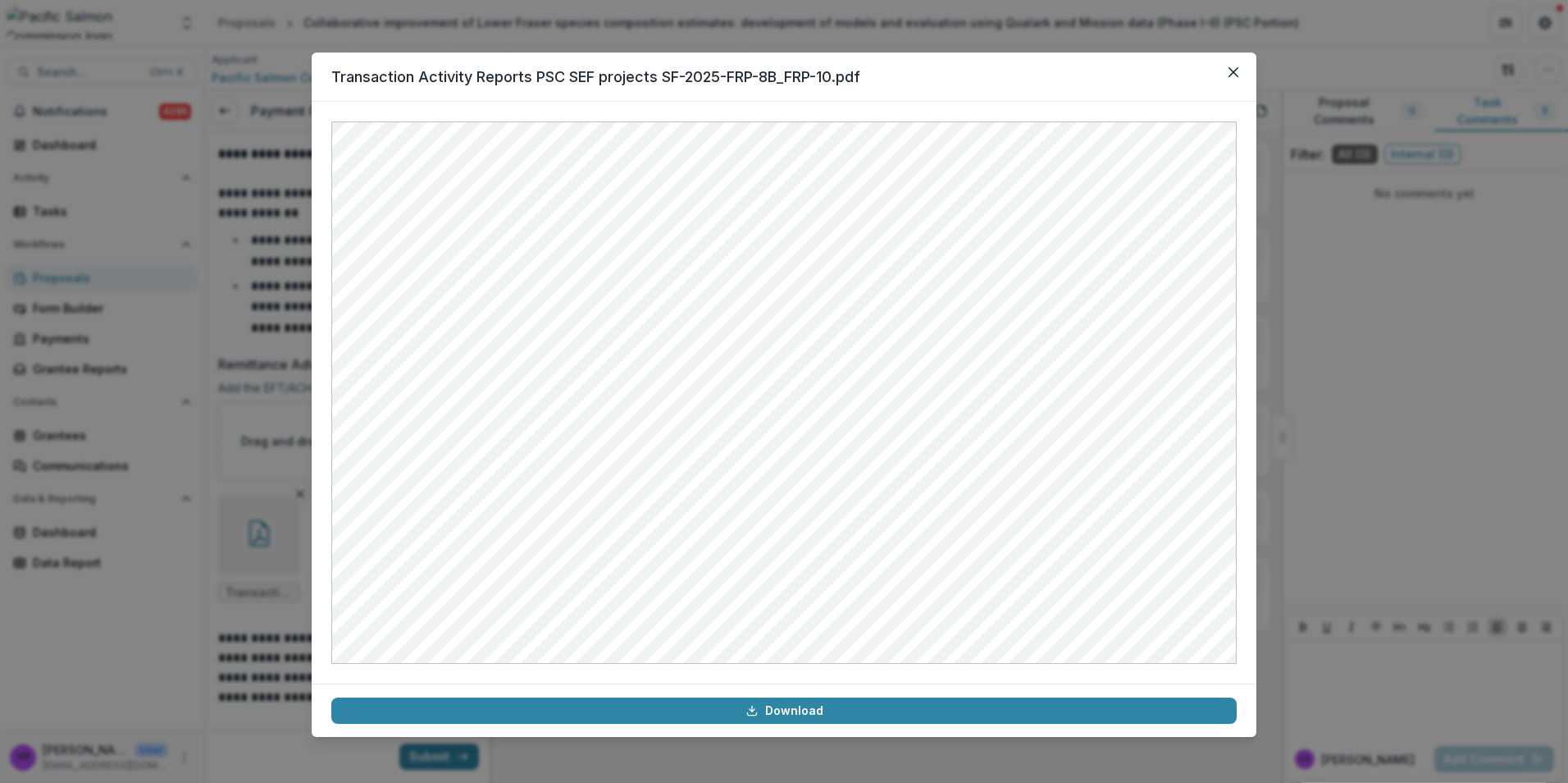
drag, startPoint x: 1232, startPoint y: 66, endPoint x: 1326, endPoint y: 104, distance: 101.4
click at [1232, 68] on icon "Close" at bounding box center [1233, 72] width 9 height 9
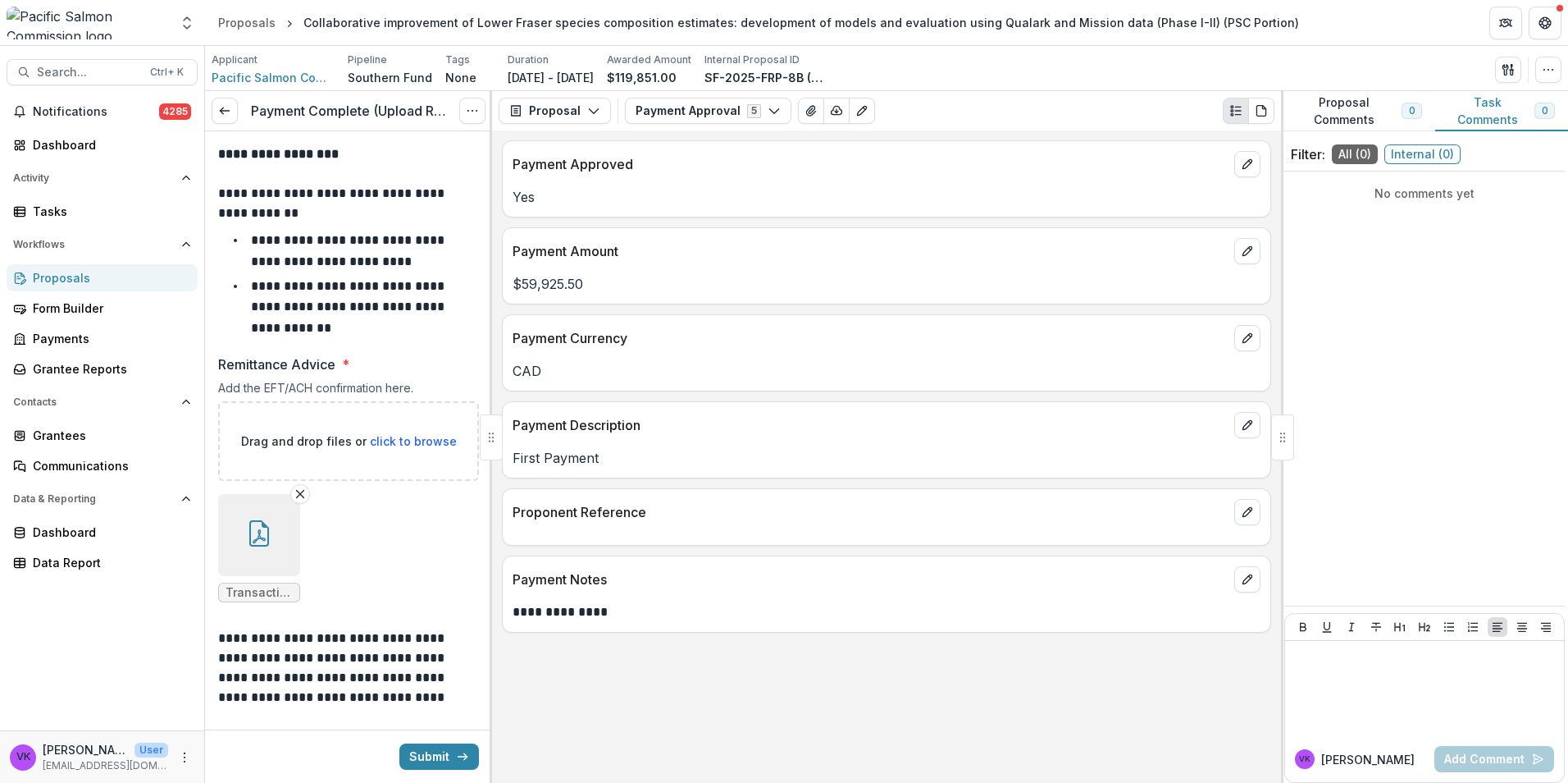
scroll to position [30, 0]
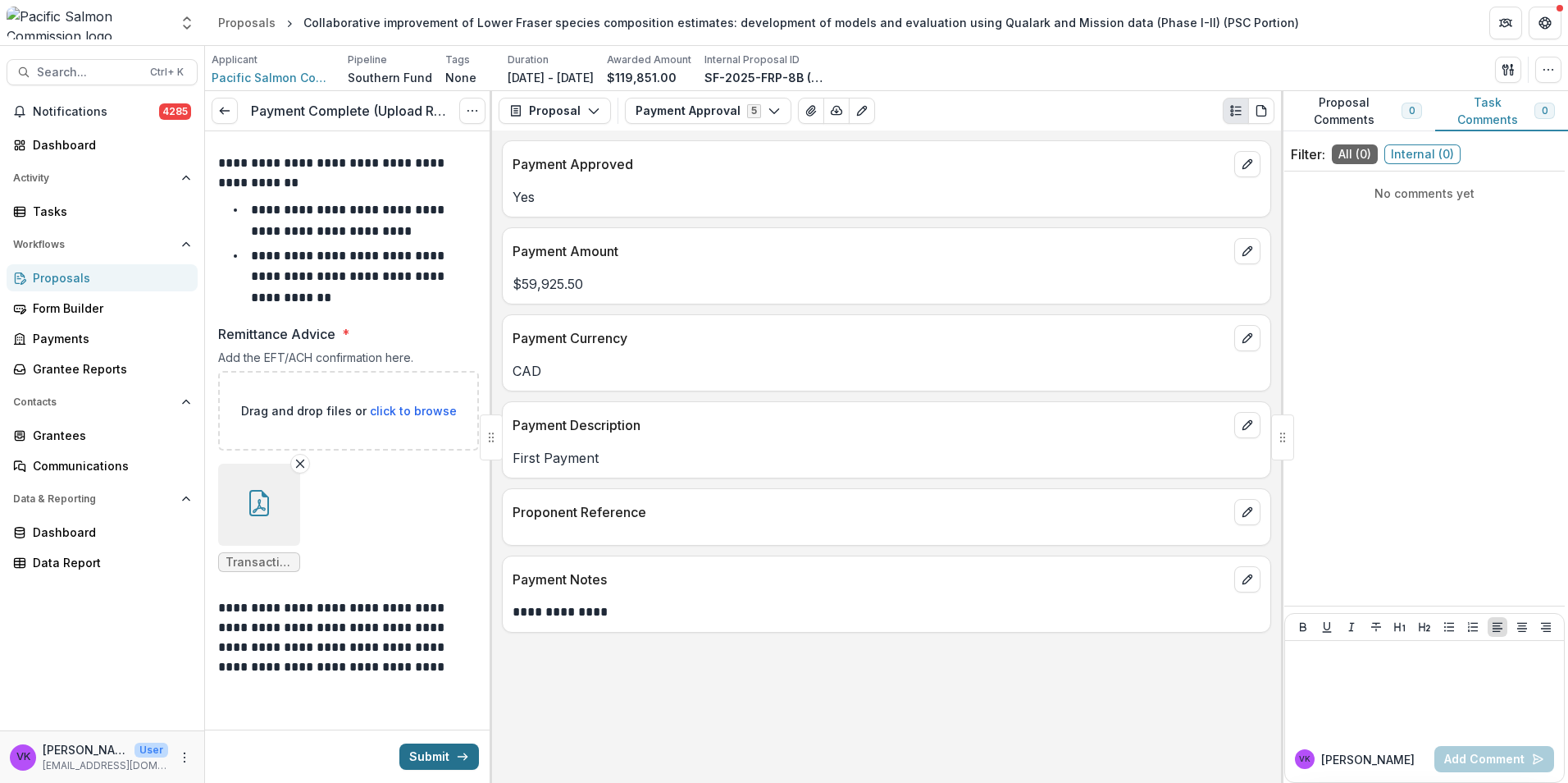
click at [428, 768] on button "Submit" at bounding box center [439, 757] width 79 height 26
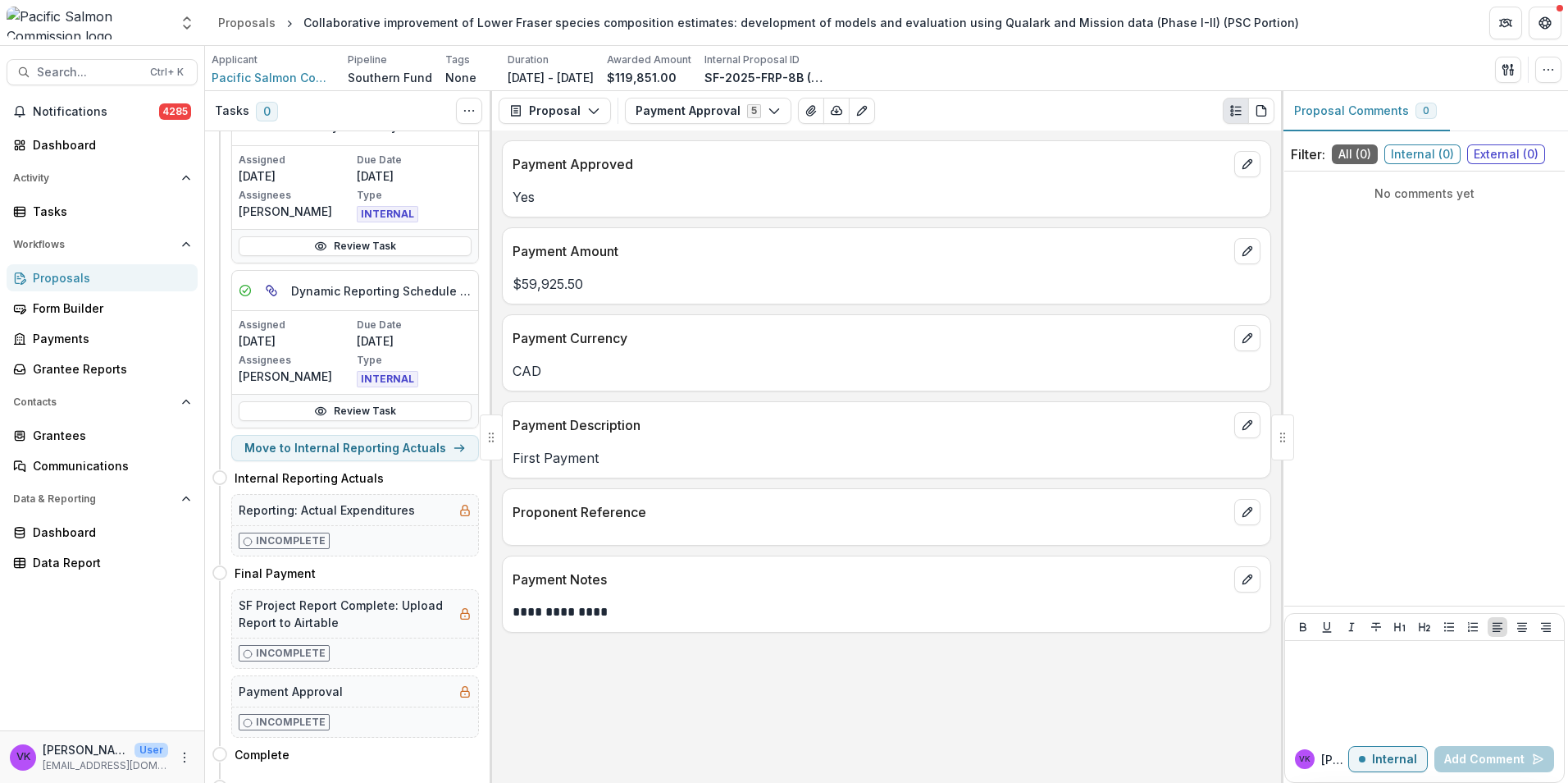
scroll to position [464, 0]
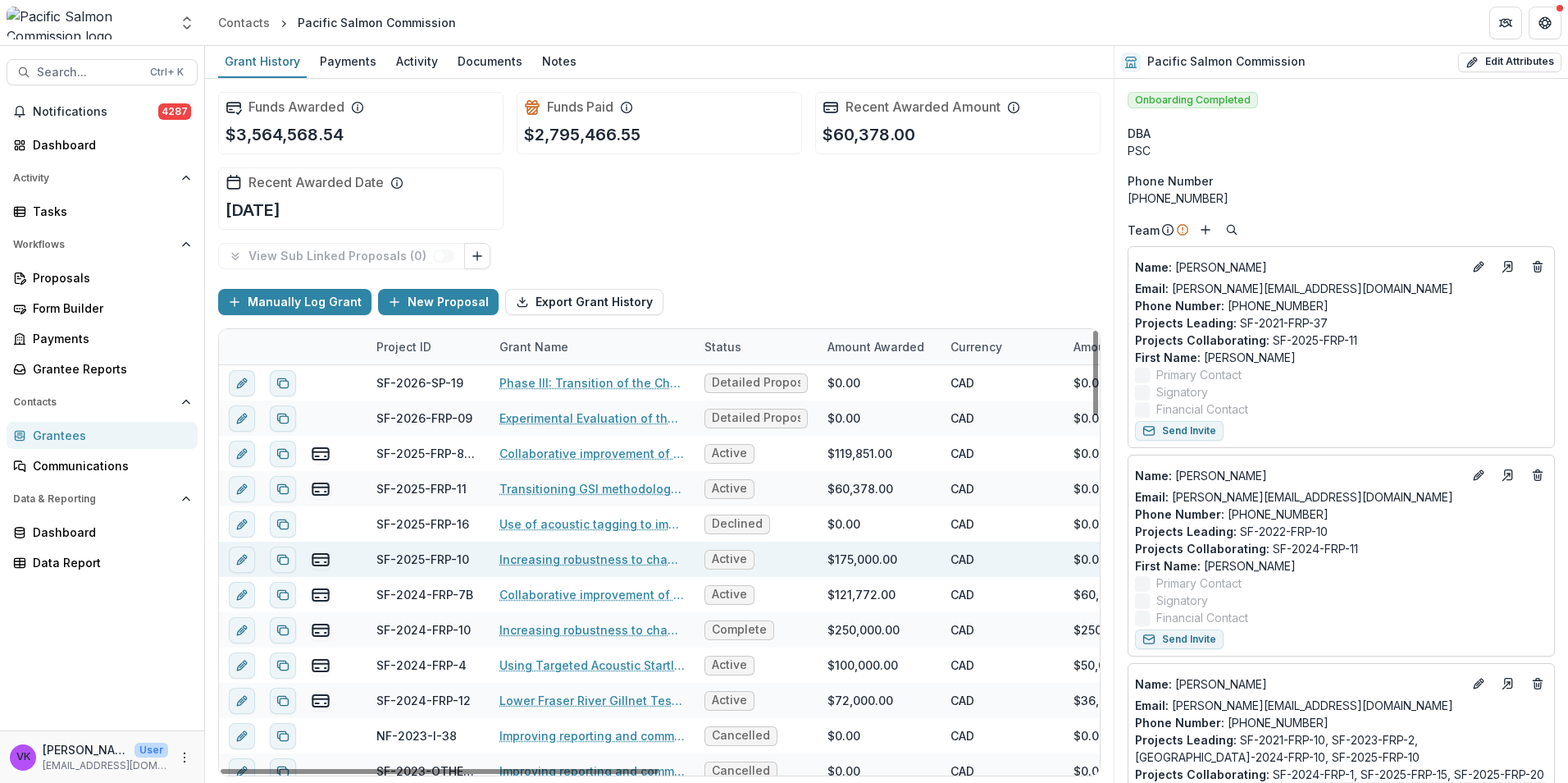
click at [601, 557] on link "Increasing robustness to changing river conditions at the [GEOGRAPHIC_DATA] Sit…" at bounding box center [592, 559] width 185 height 17
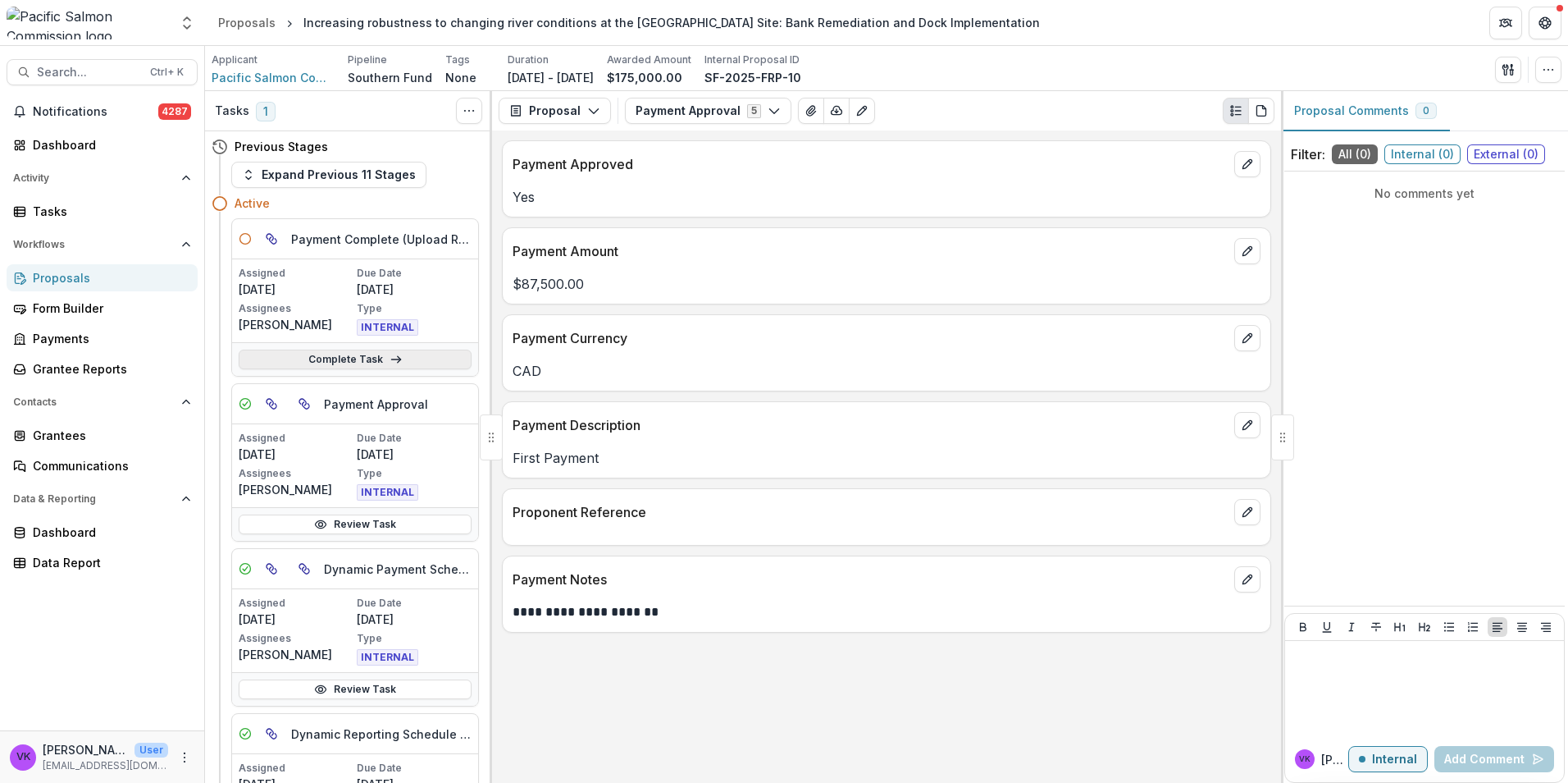
click at [340, 359] on link "Complete Task" at bounding box center [355, 359] width 233 height 20
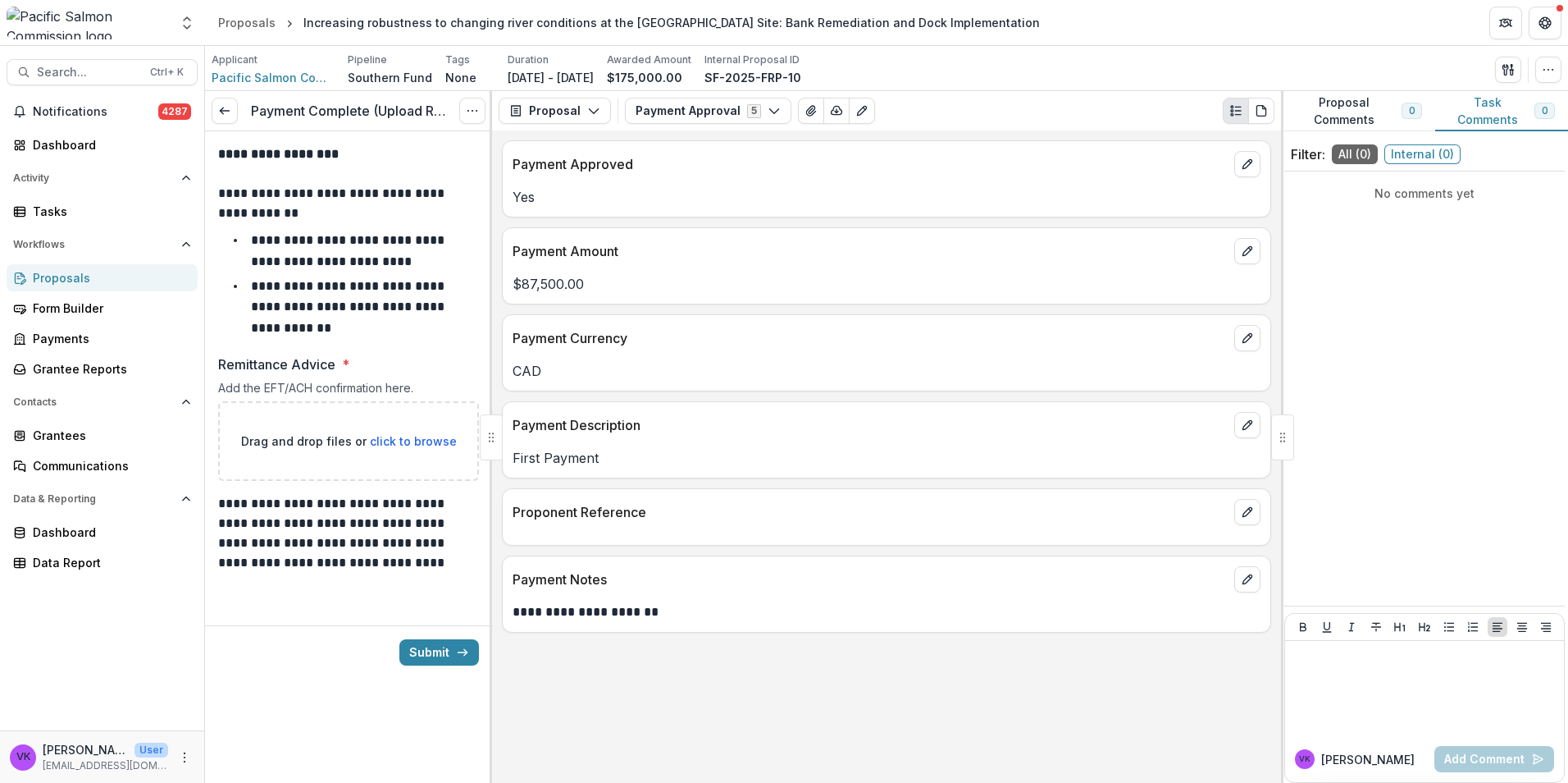
click at [417, 439] on span "click to browse" at bounding box center [413, 440] width 87 height 14
type input "**********"
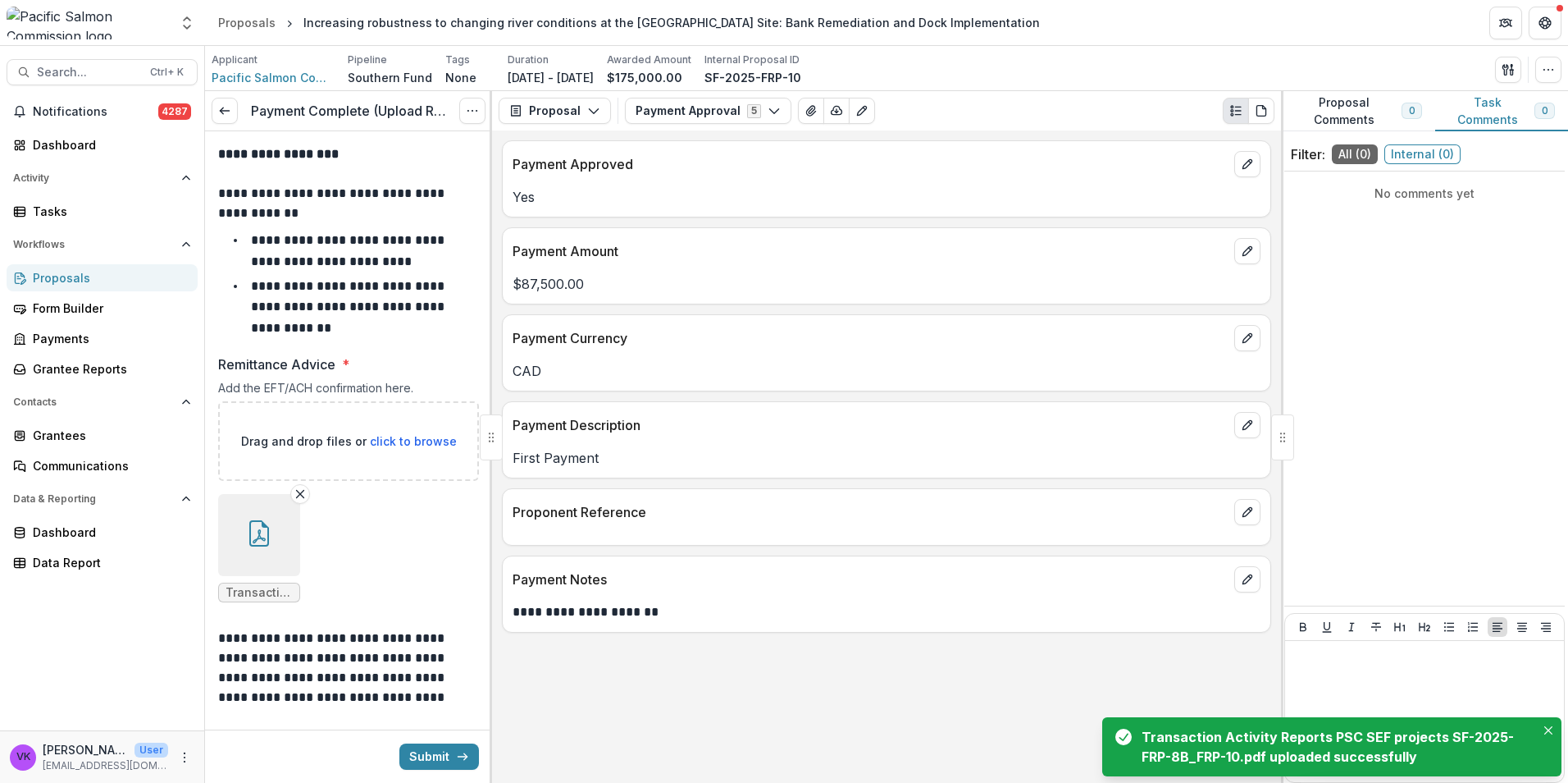
click at [270, 540] on icon "button" at bounding box center [260, 534] width 26 height 26
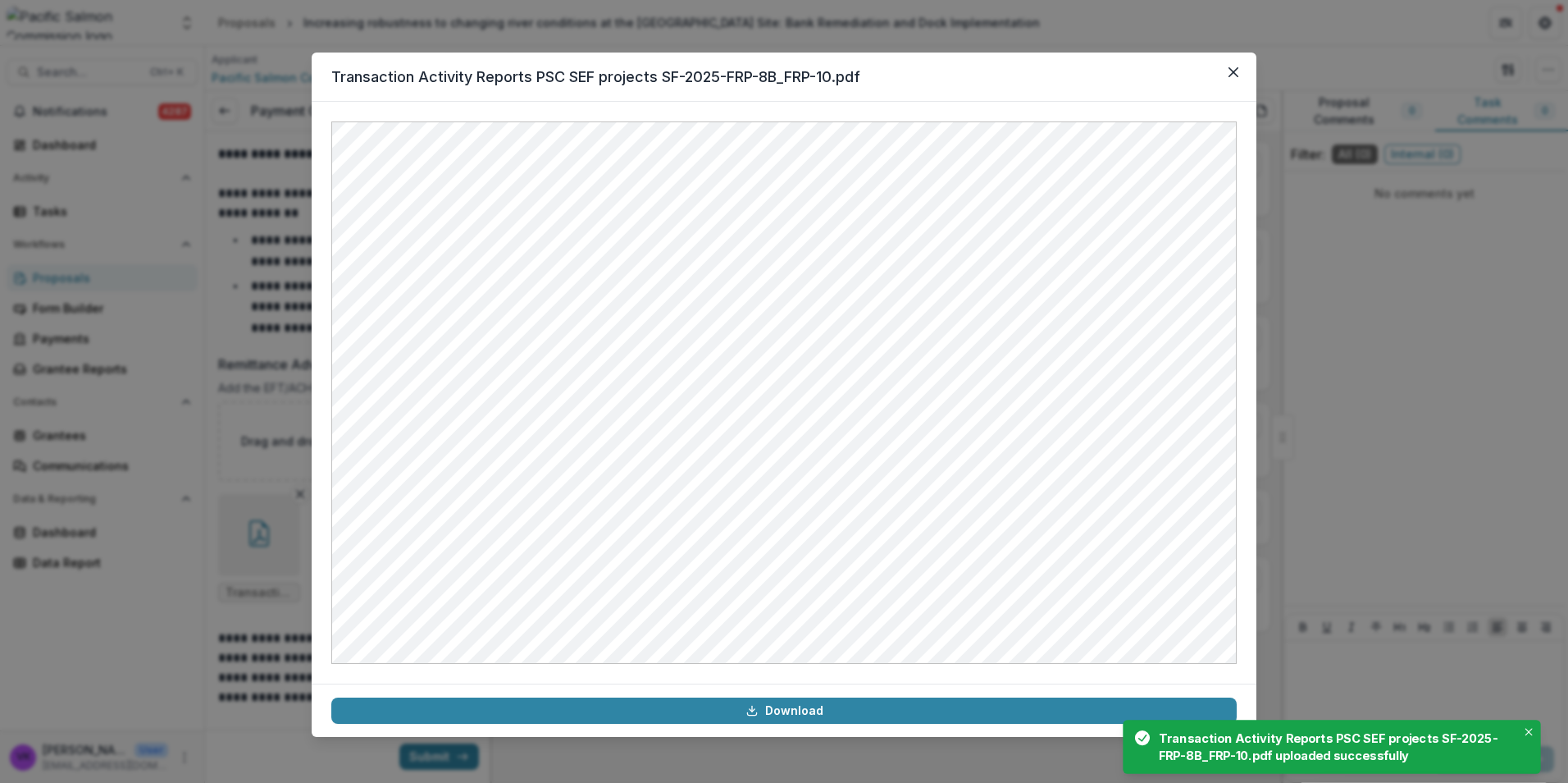
drag, startPoint x: 1232, startPoint y: 65, endPoint x: 1456, endPoint y: 110, distance: 228.5
click at [1232, 63] on button "Close" at bounding box center [1233, 73] width 26 height 26
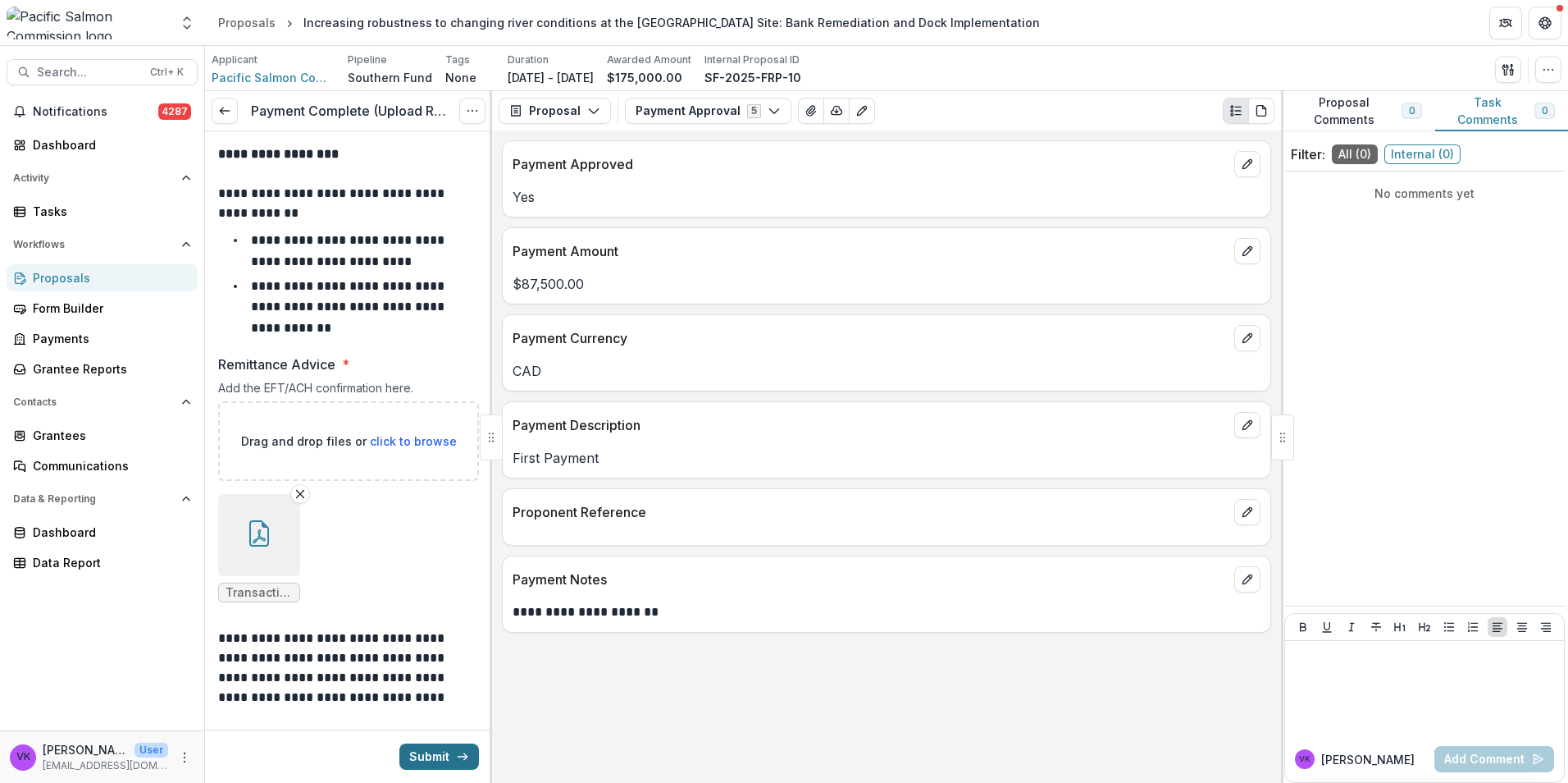
click at [437, 745] on button "Submit" at bounding box center [439, 757] width 79 height 26
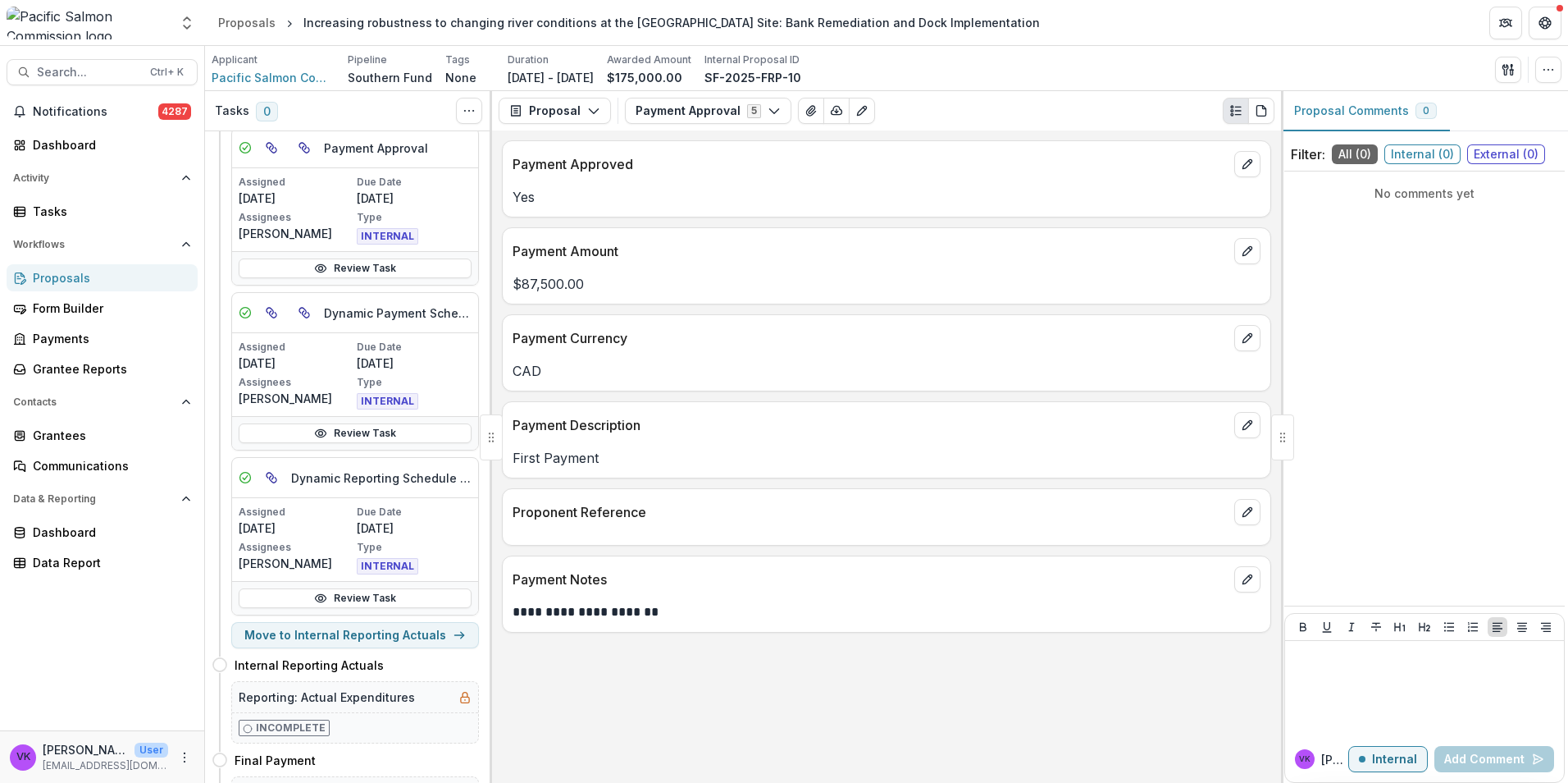
scroll to position [410, 0]
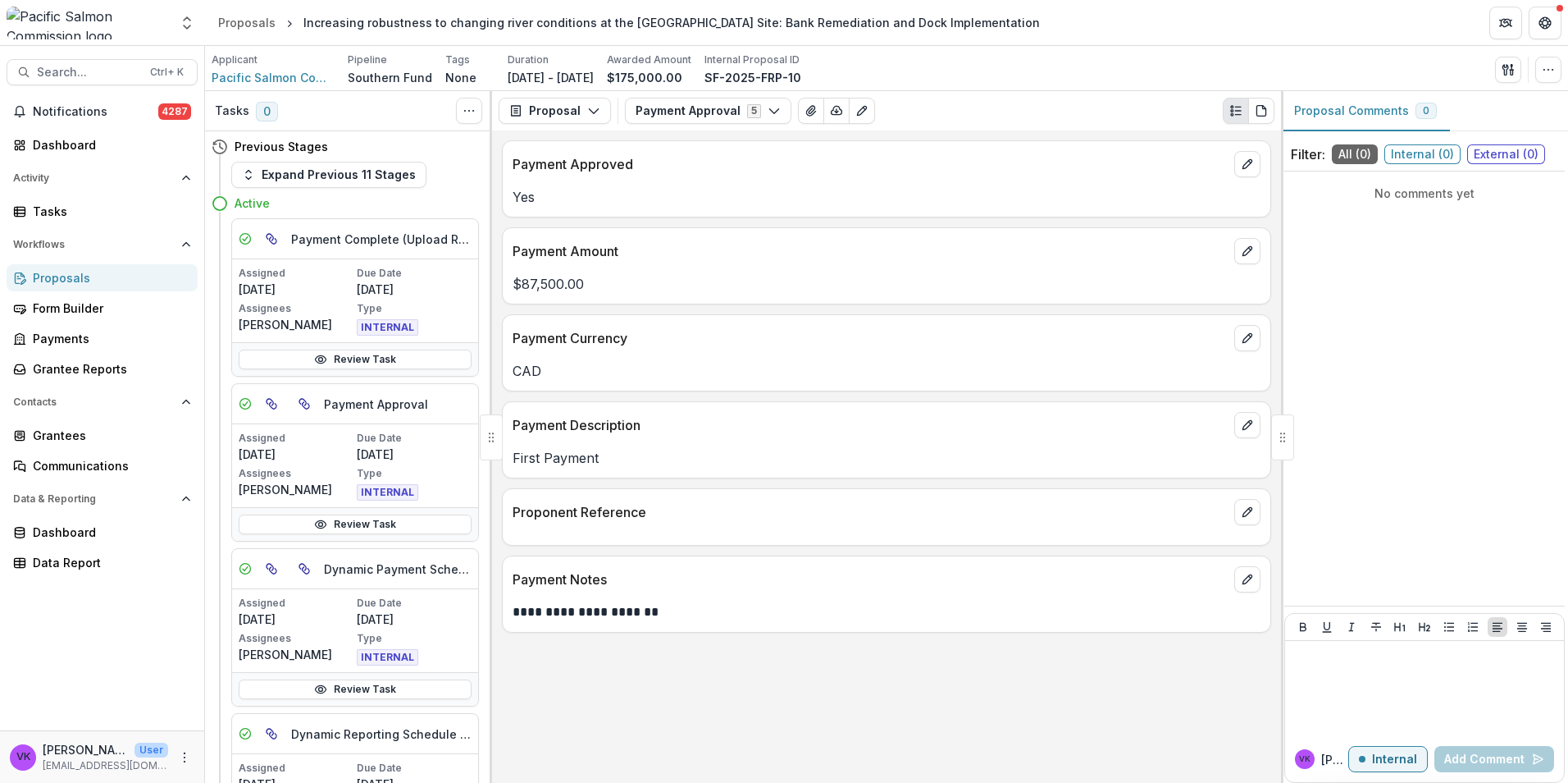
scroll to position [82, 0]
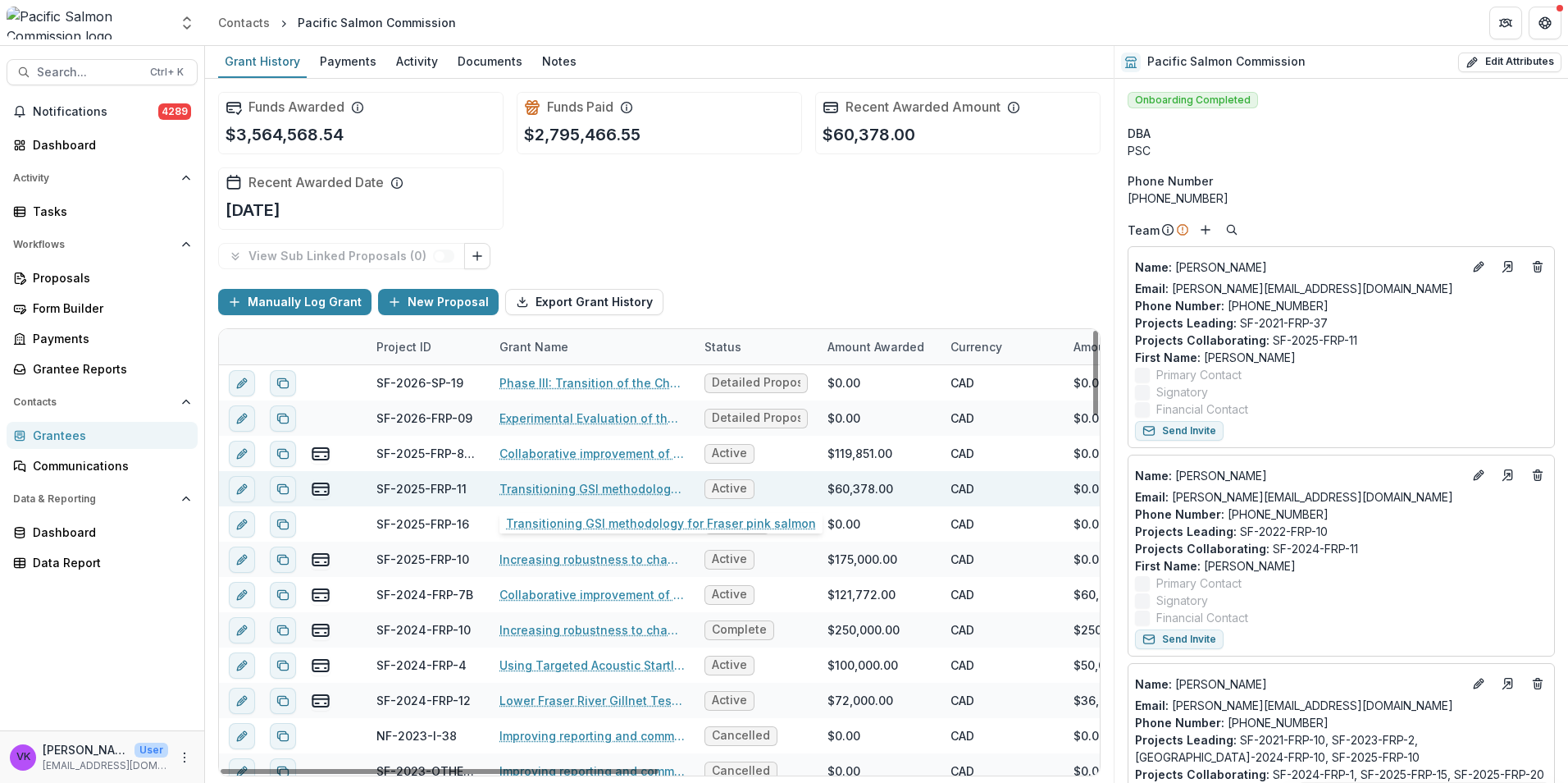
drag, startPoint x: 580, startPoint y: 484, endPoint x: 639, endPoint y: 484, distance: 59.0
click at [580, 483] on link "Transitioning GSI methodology for Fraser pink salmon" at bounding box center [592, 488] width 185 height 17
click at [575, 486] on link "Transitioning GSI methodology for Fraser pink salmon" at bounding box center [592, 488] width 185 height 17
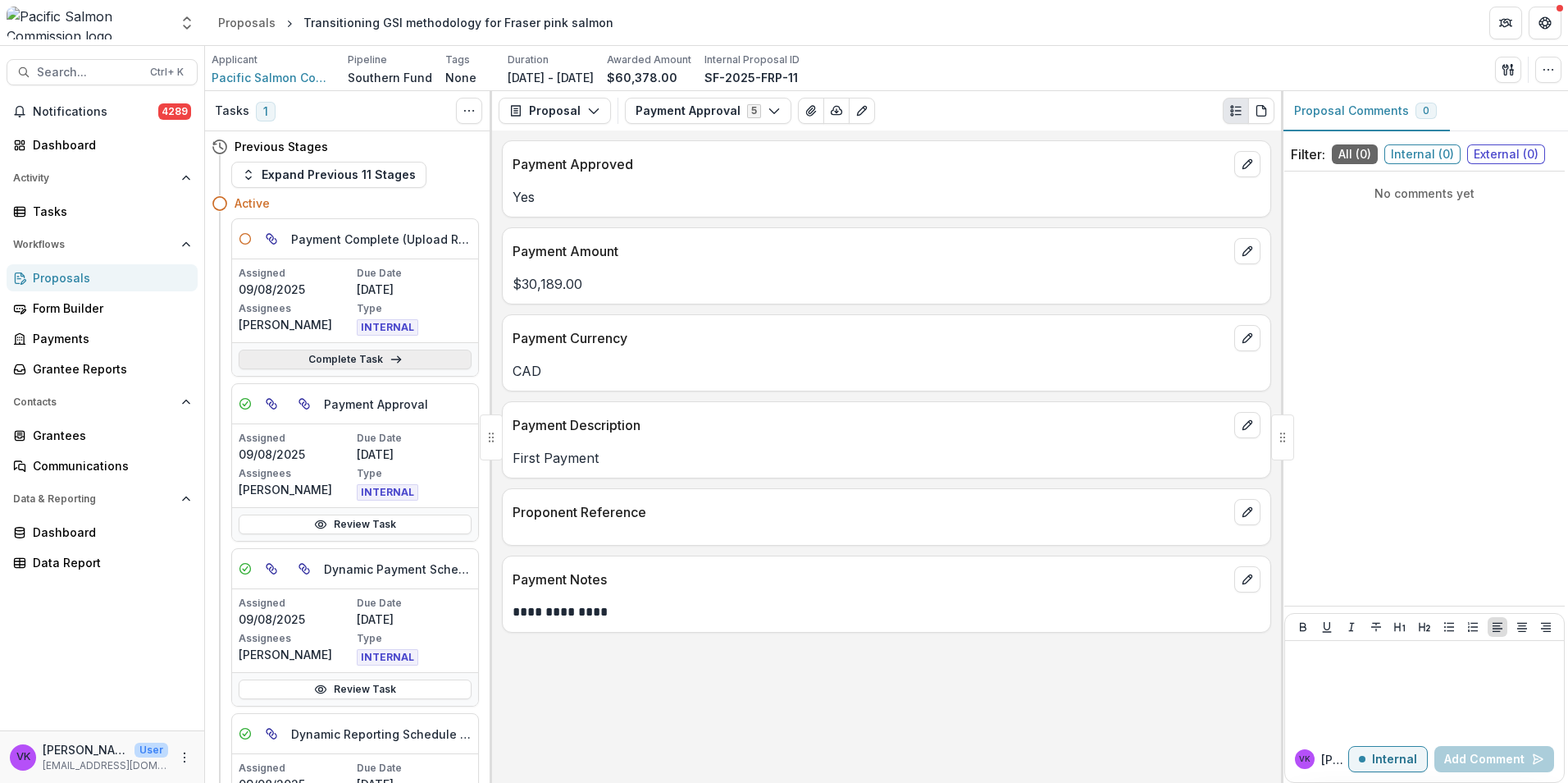
click at [343, 355] on link "Complete Task" at bounding box center [355, 359] width 233 height 20
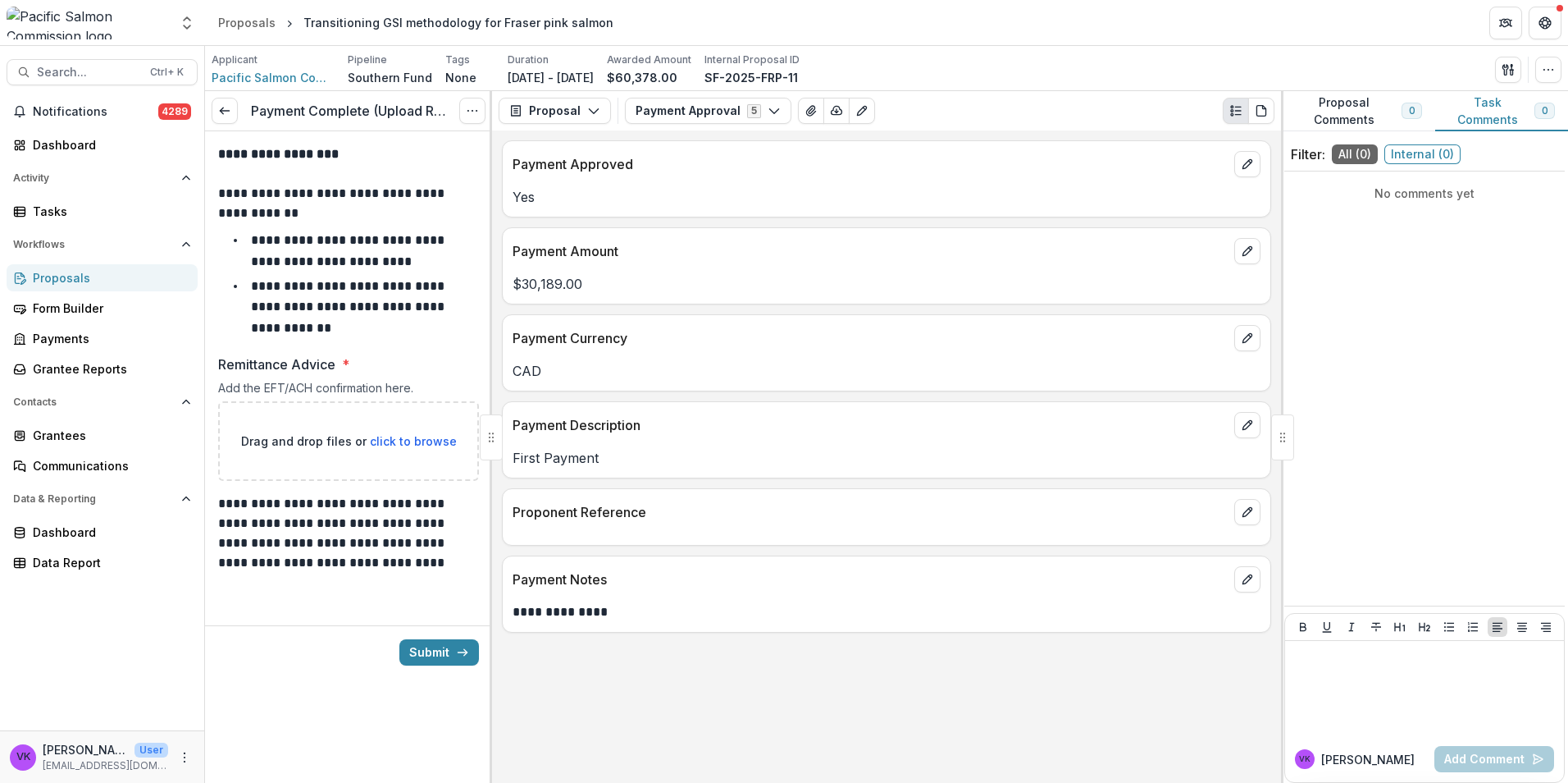
click at [411, 446] on span "click to browse" at bounding box center [413, 440] width 87 height 14
type input "**********"
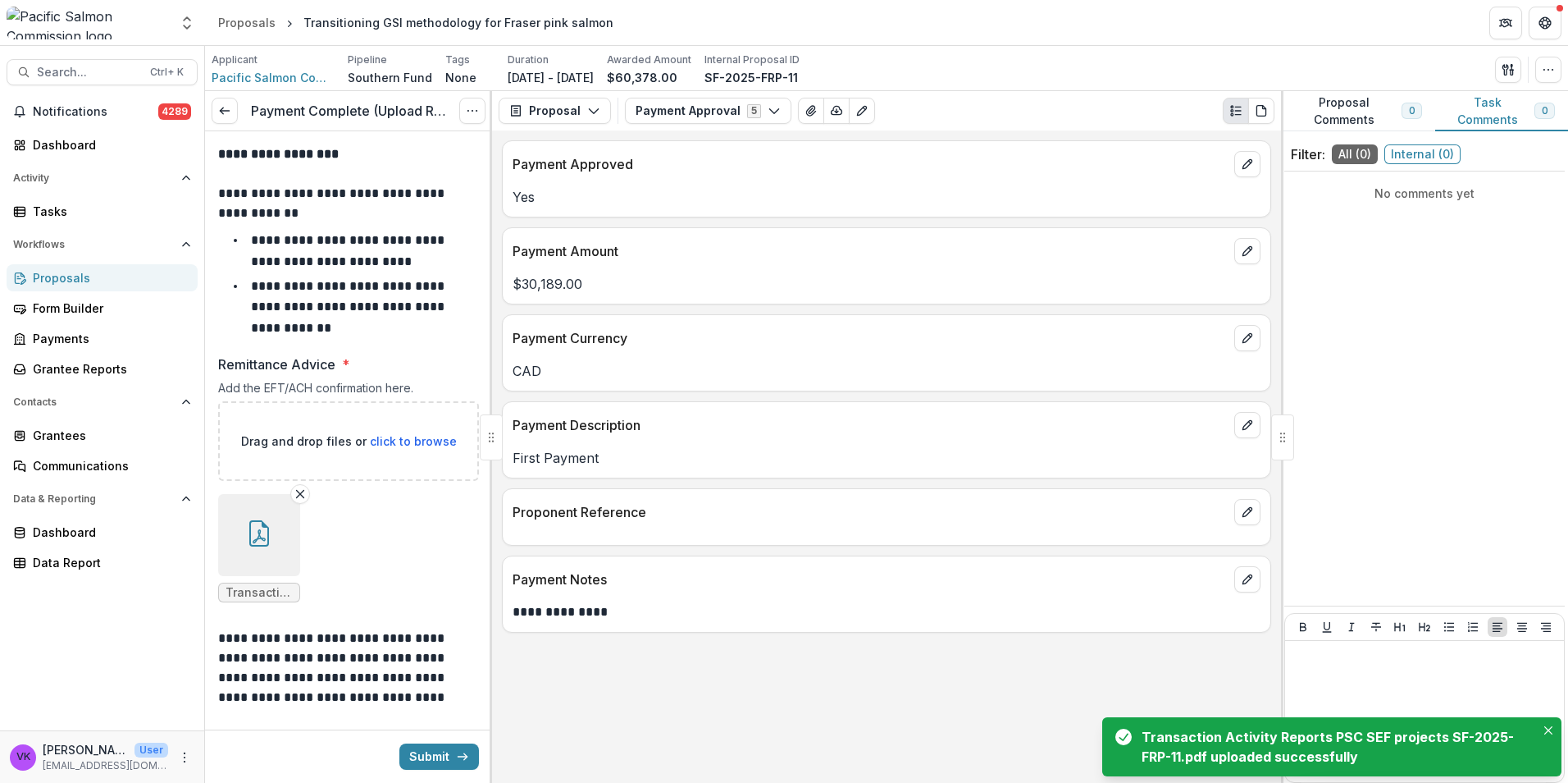
click at [268, 533] on icon "button" at bounding box center [259, 534] width 20 height 26
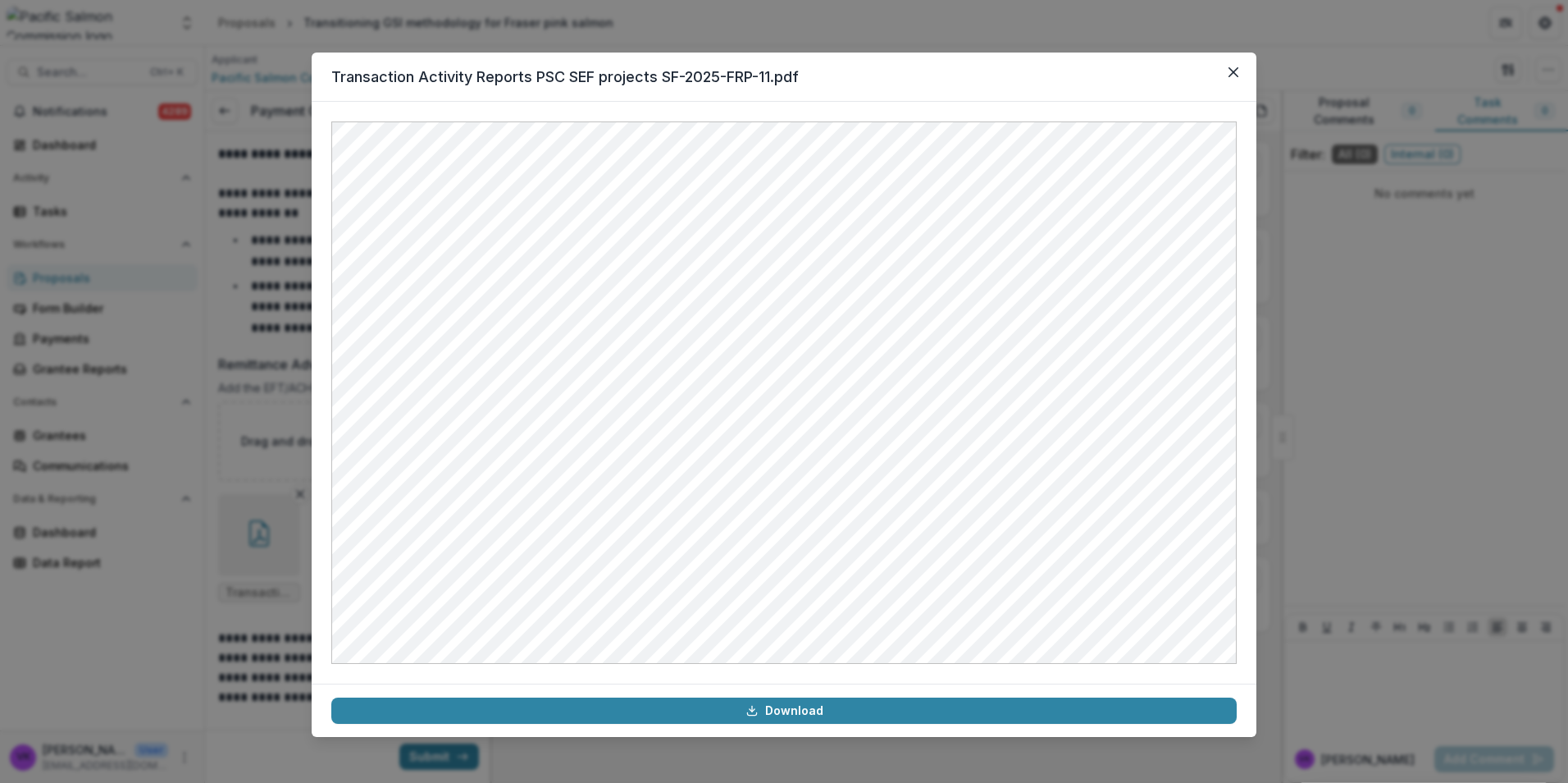
drag, startPoint x: 1238, startPoint y: 71, endPoint x: 1251, endPoint y: 76, distance: 13.9
click at [1238, 70] on icon "Close" at bounding box center [1233, 72] width 9 height 9
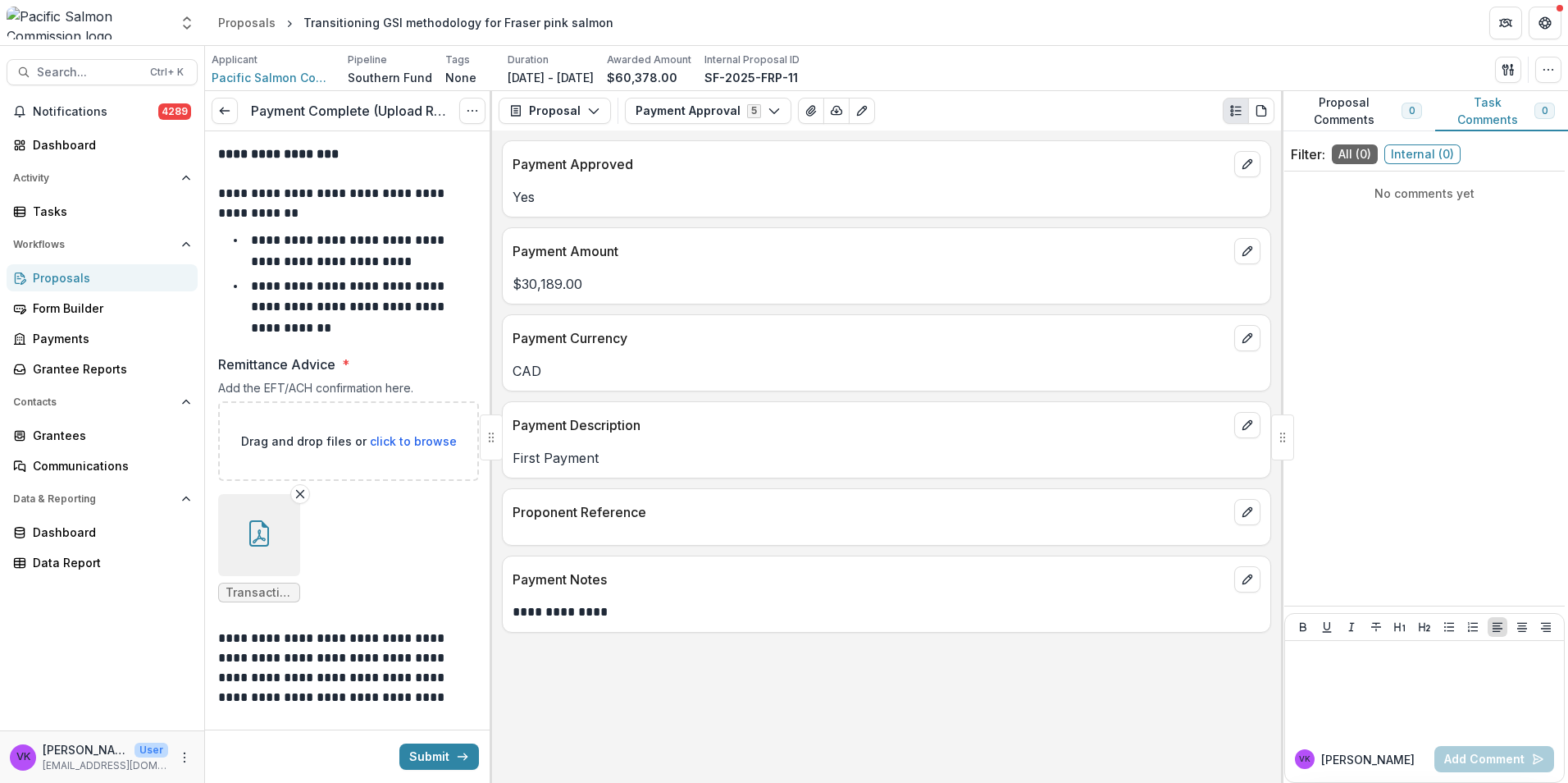
click at [445, 743] on button "Submit" at bounding box center [439, 757] width 79 height 26
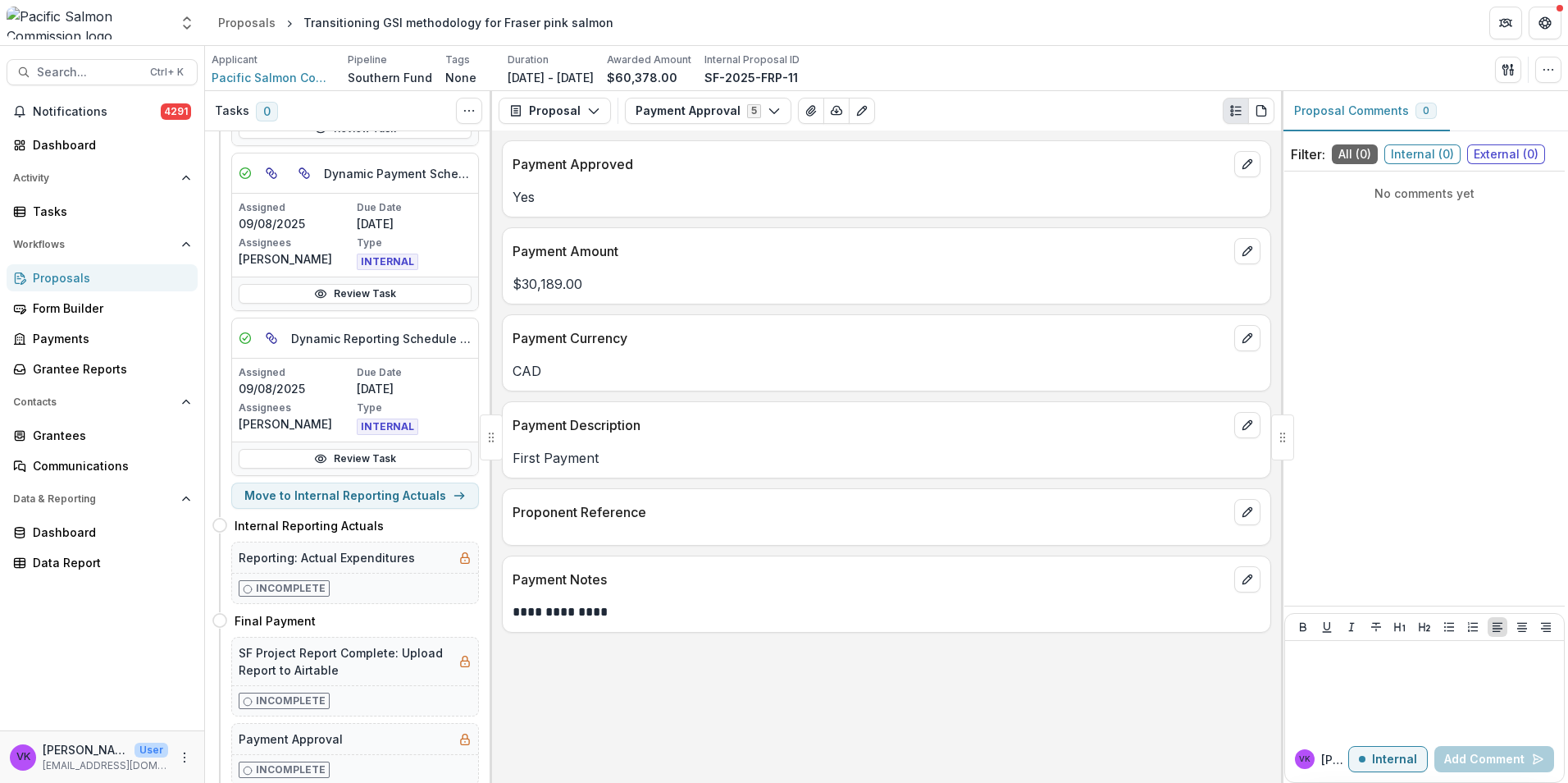
scroll to position [464, 0]
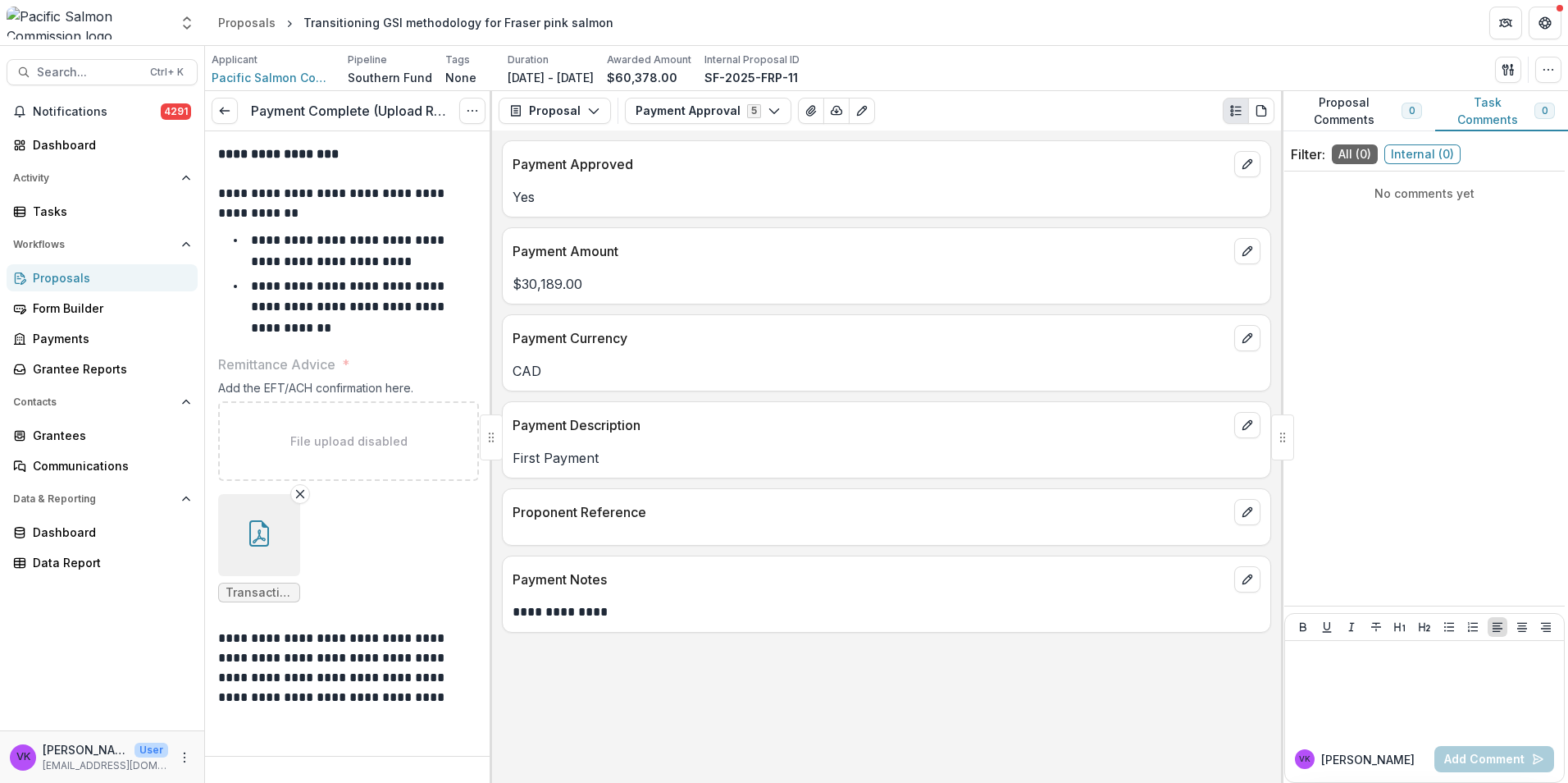
click at [246, 531] on icon "button" at bounding box center [260, 534] width 26 height 26
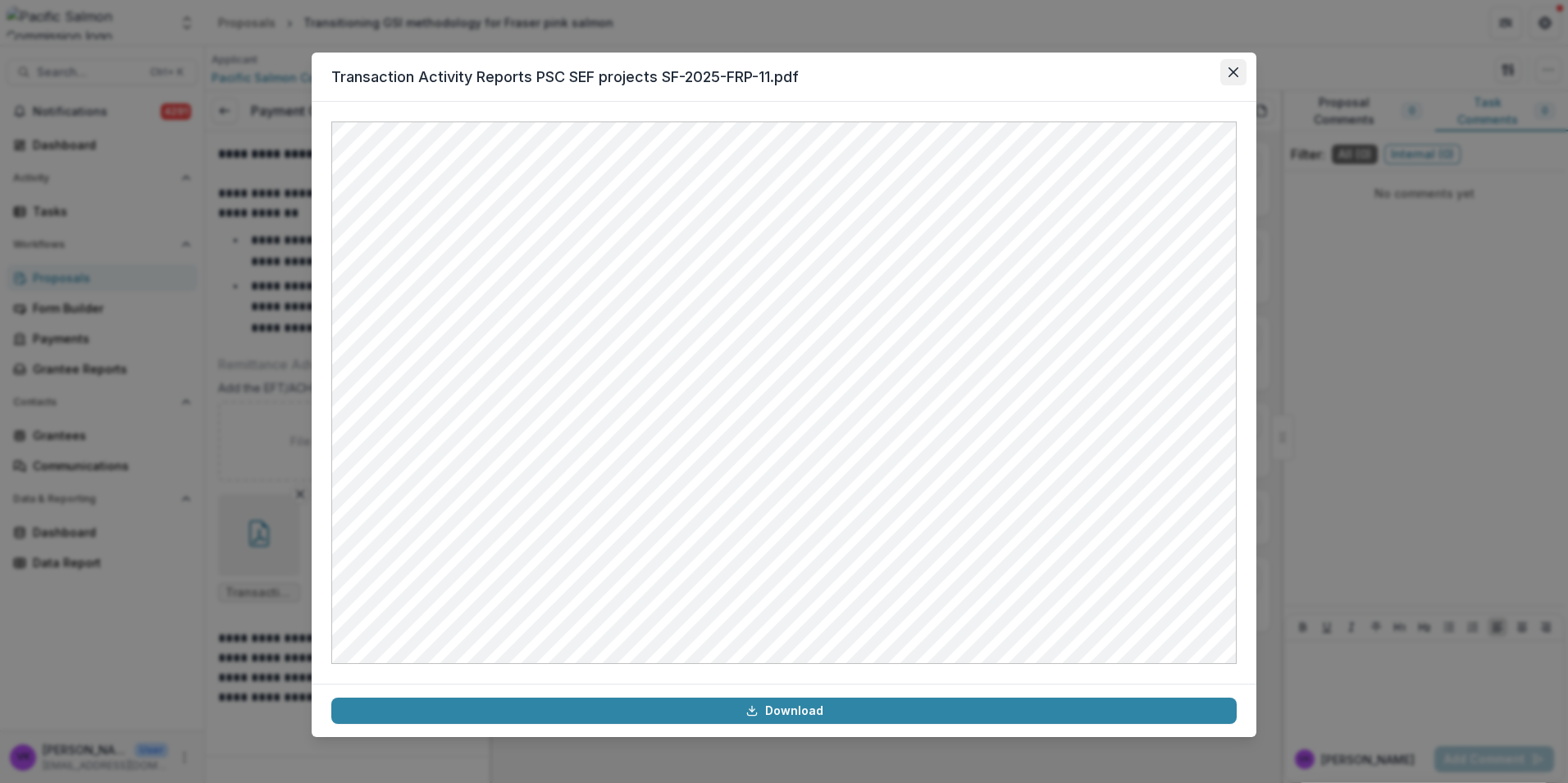
click at [1226, 76] on button "Close" at bounding box center [1233, 73] width 26 height 26
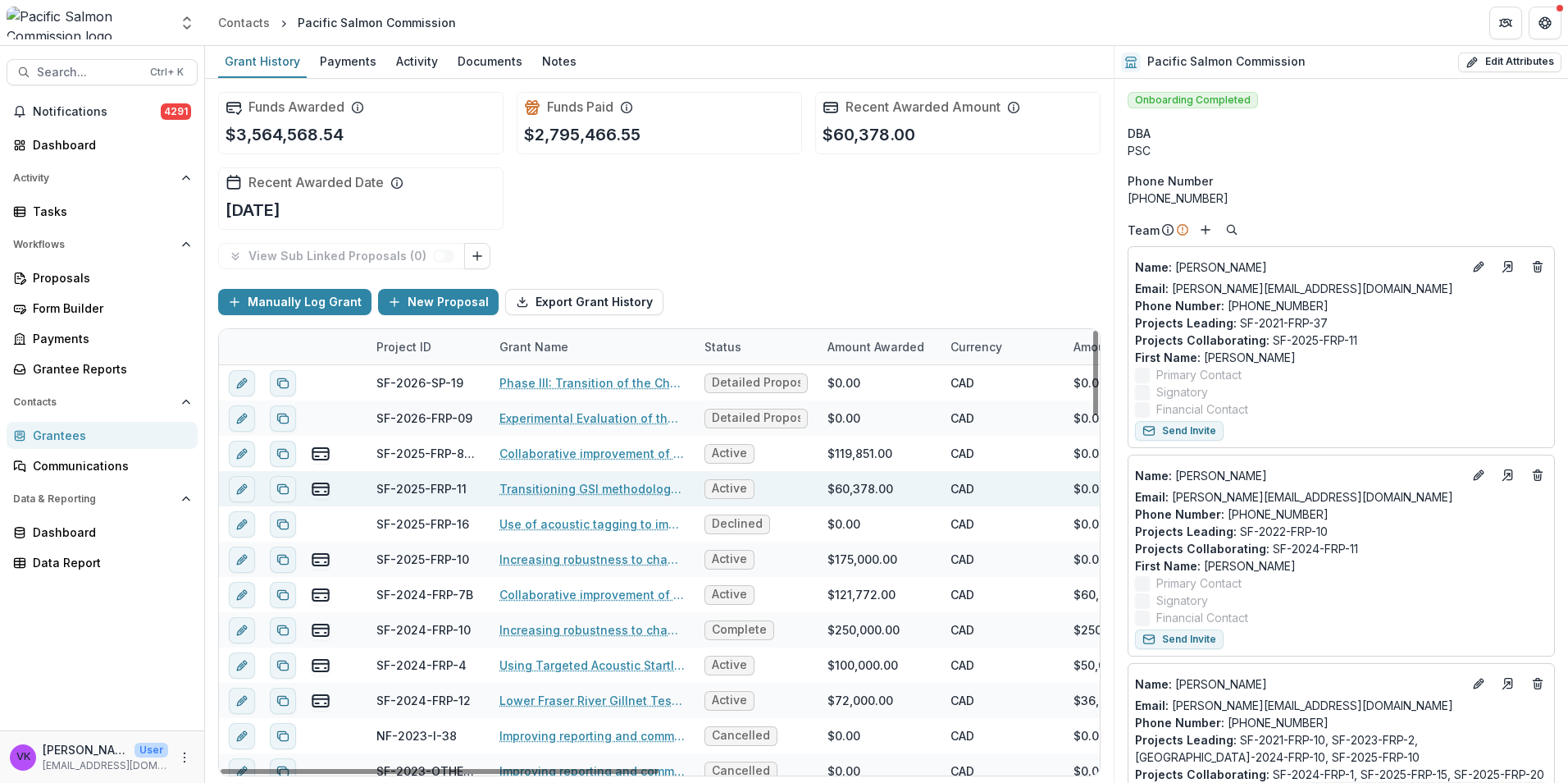
click at [562, 490] on link "Transitioning GSI methodology for Fraser pink salmon" at bounding box center [592, 488] width 185 height 17
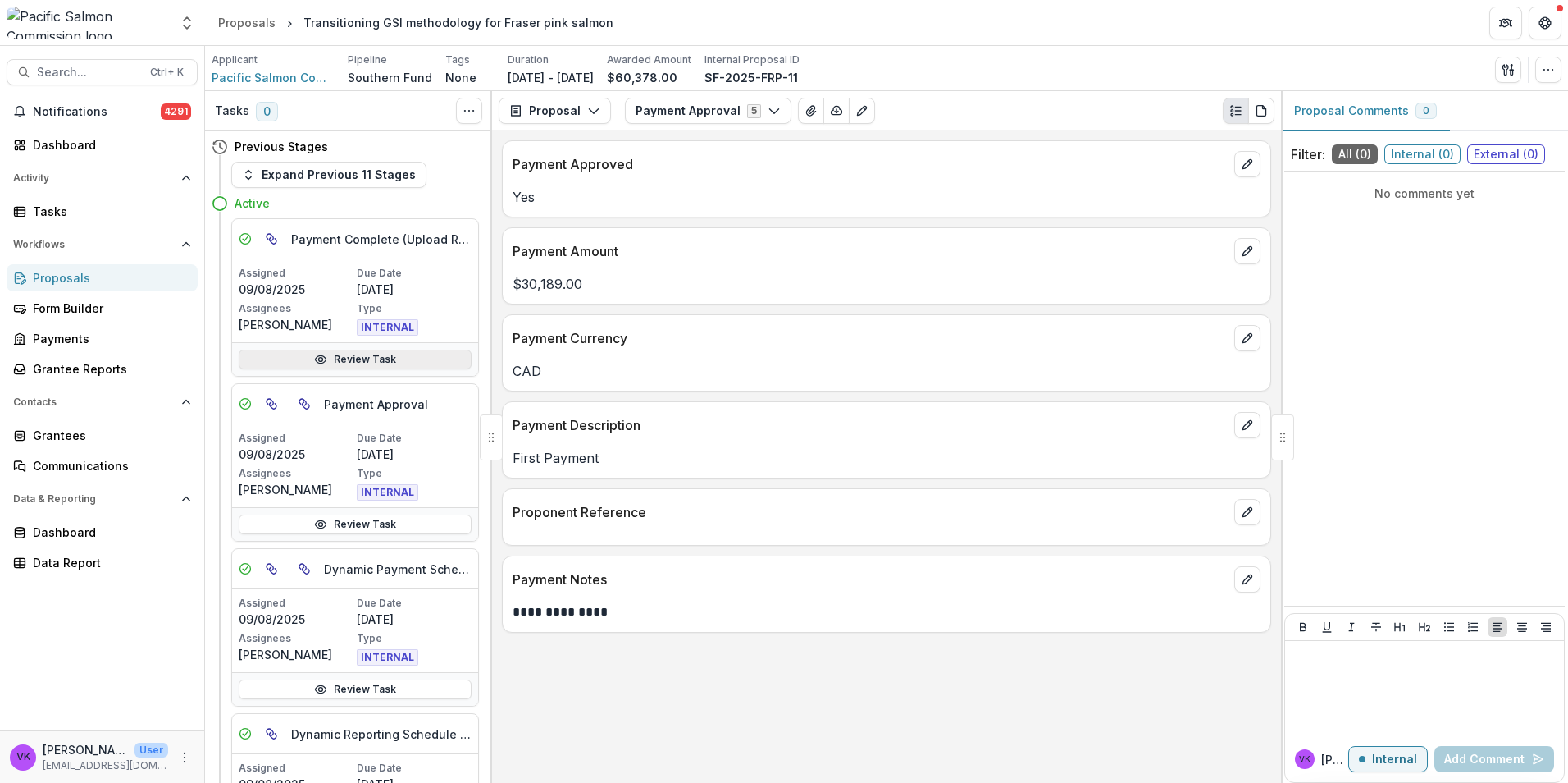
click at [346, 359] on link "Review Task" at bounding box center [355, 359] width 233 height 20
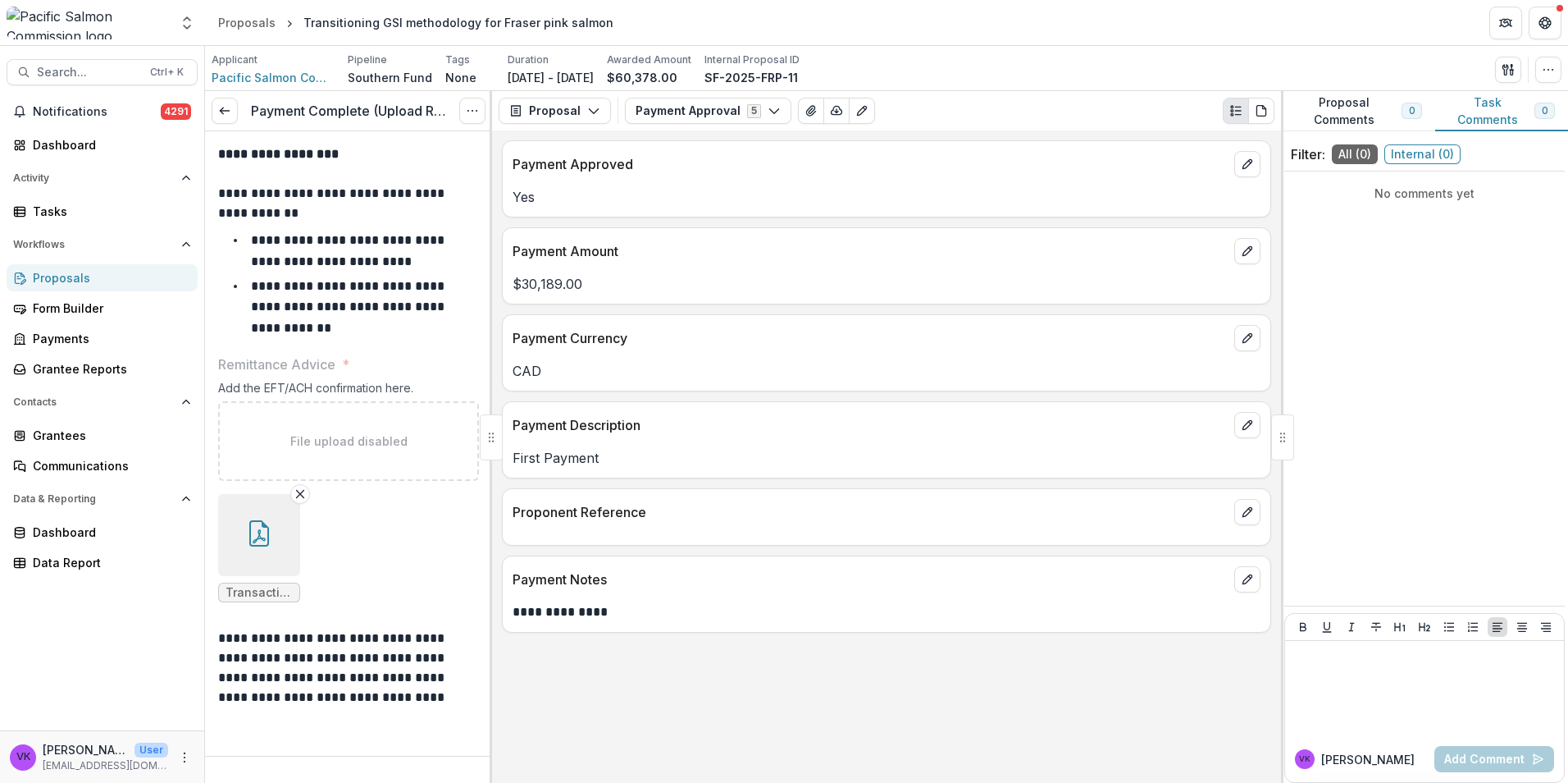
click at [265, 550] on button "button" at bounding box center [259, 535] width 82 height 82
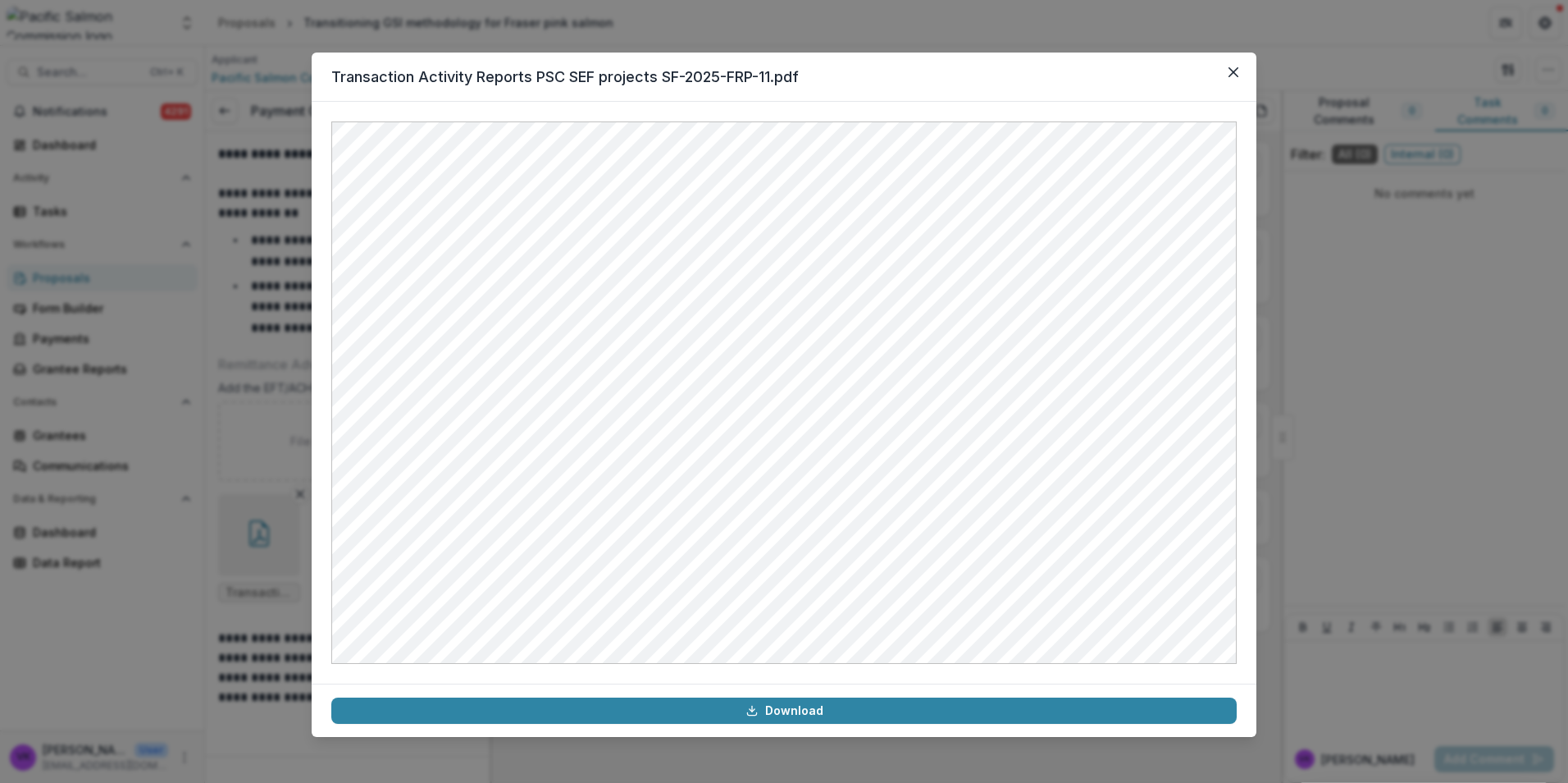
drag, startPoint x: 1229, startPoint y: 69, endPoint x: 1238, endPoint y: 87, distance: 20.1
click at [1229, 70] on icon "Close" at bounding box center [1233, 72] width 9 height 9
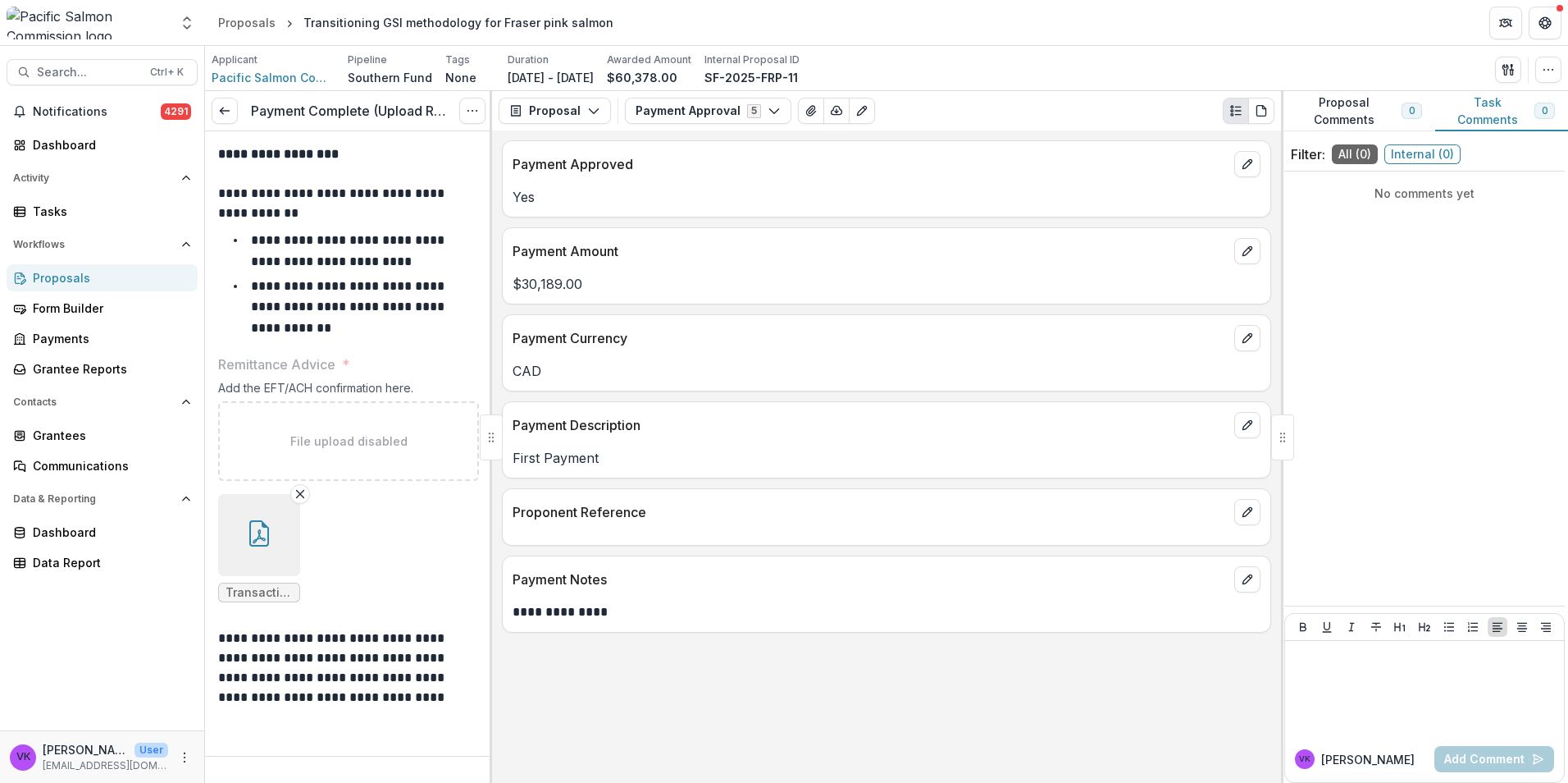
click at [276, 549] on button "button" at bounding box center [259, 535] width 82 height 82
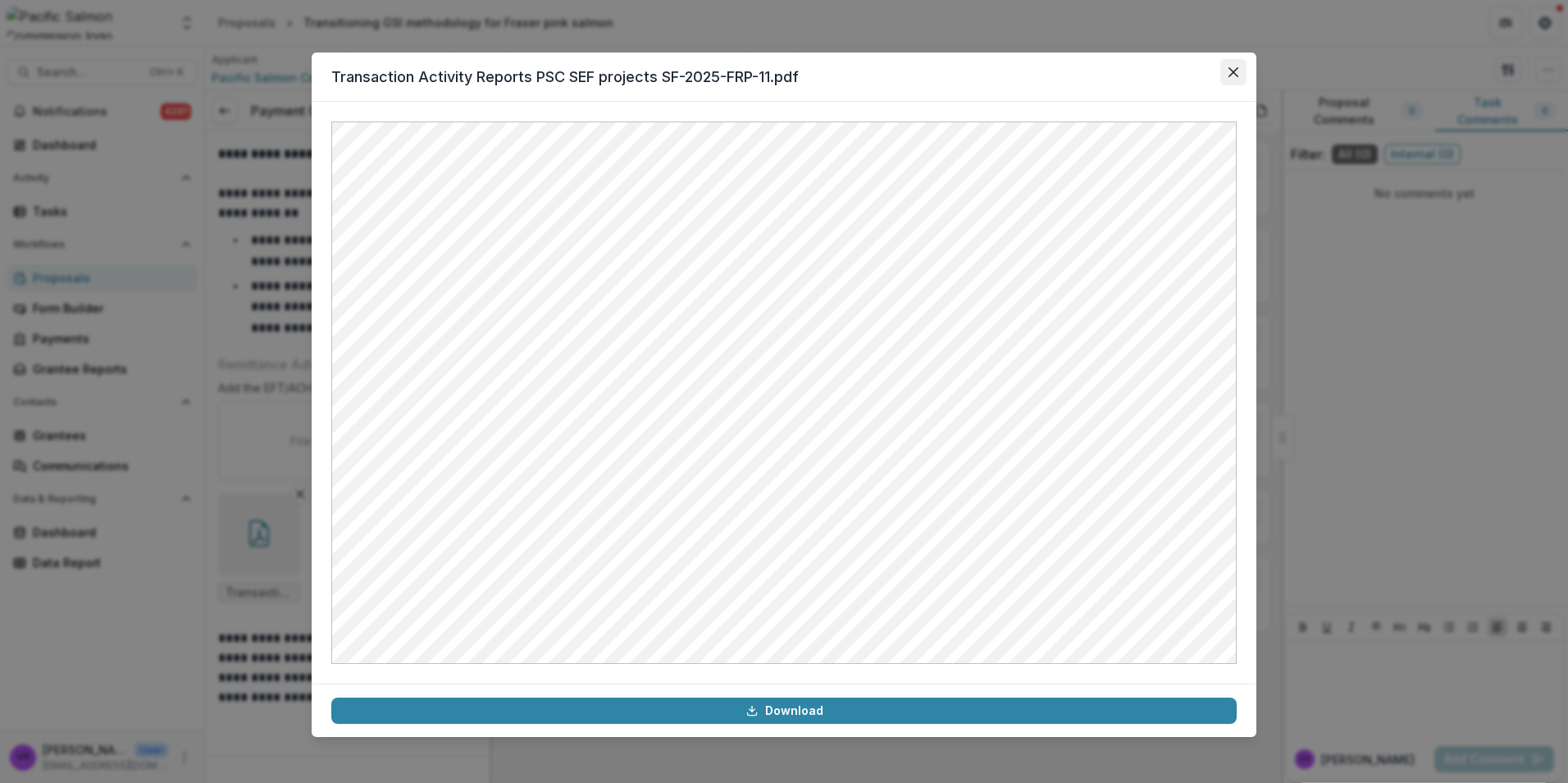
click at [1239, 72] on button "Close" at bounding box center [1233, 73] width 26 height 26
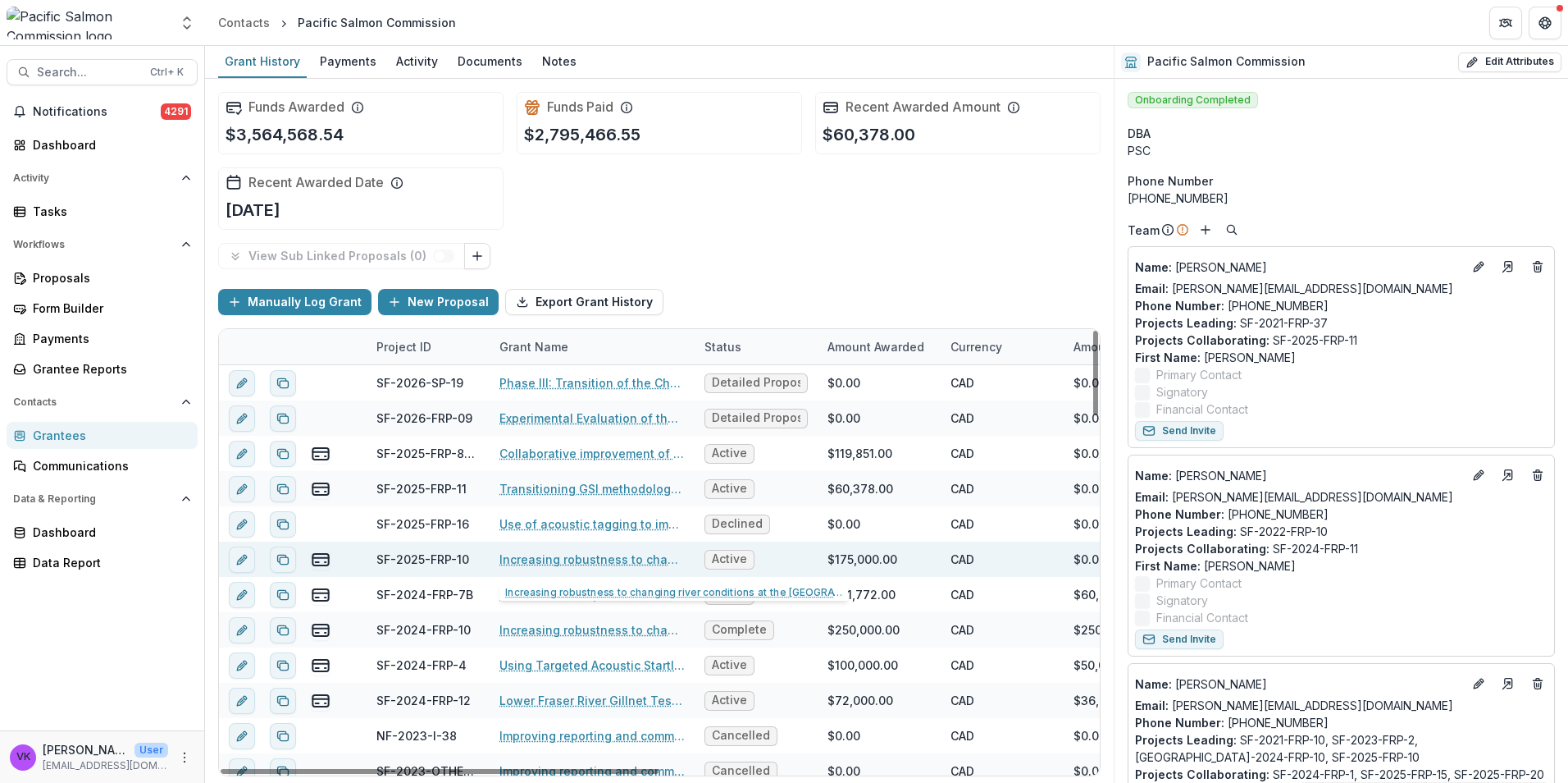
click at [563, 565] on link "Increasing robustness to changing river conditions at the [GEOGRAPHIC_DATA] Sit…" at bounding box center [592, 559] width 185 height 17
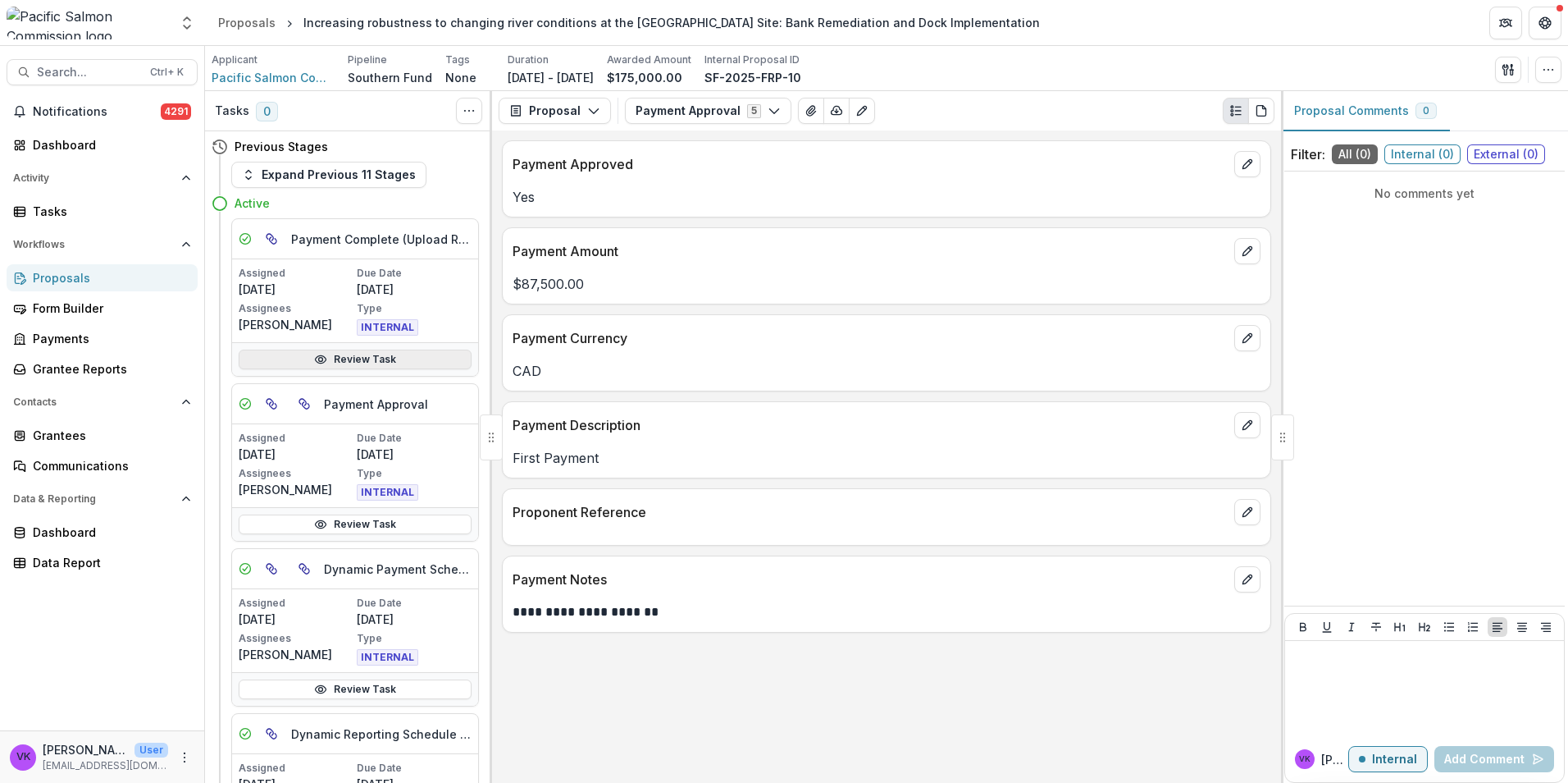
click at [374, 360] on link "Review Task" at bounding box center [355, 359] width 233 height 20
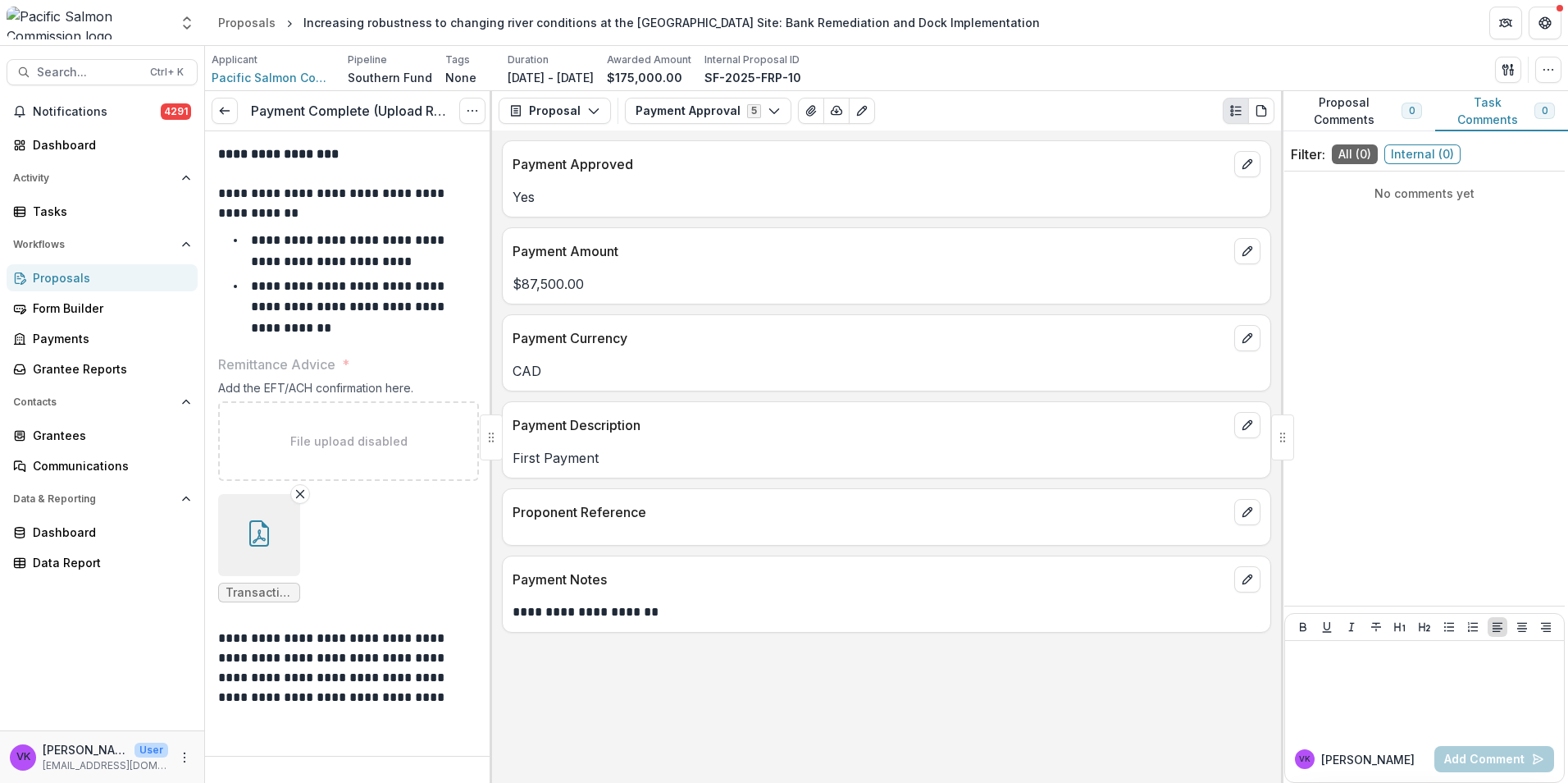
click at [275, 543] on button "button" at bounding box center [259, 535] width 82 height 82
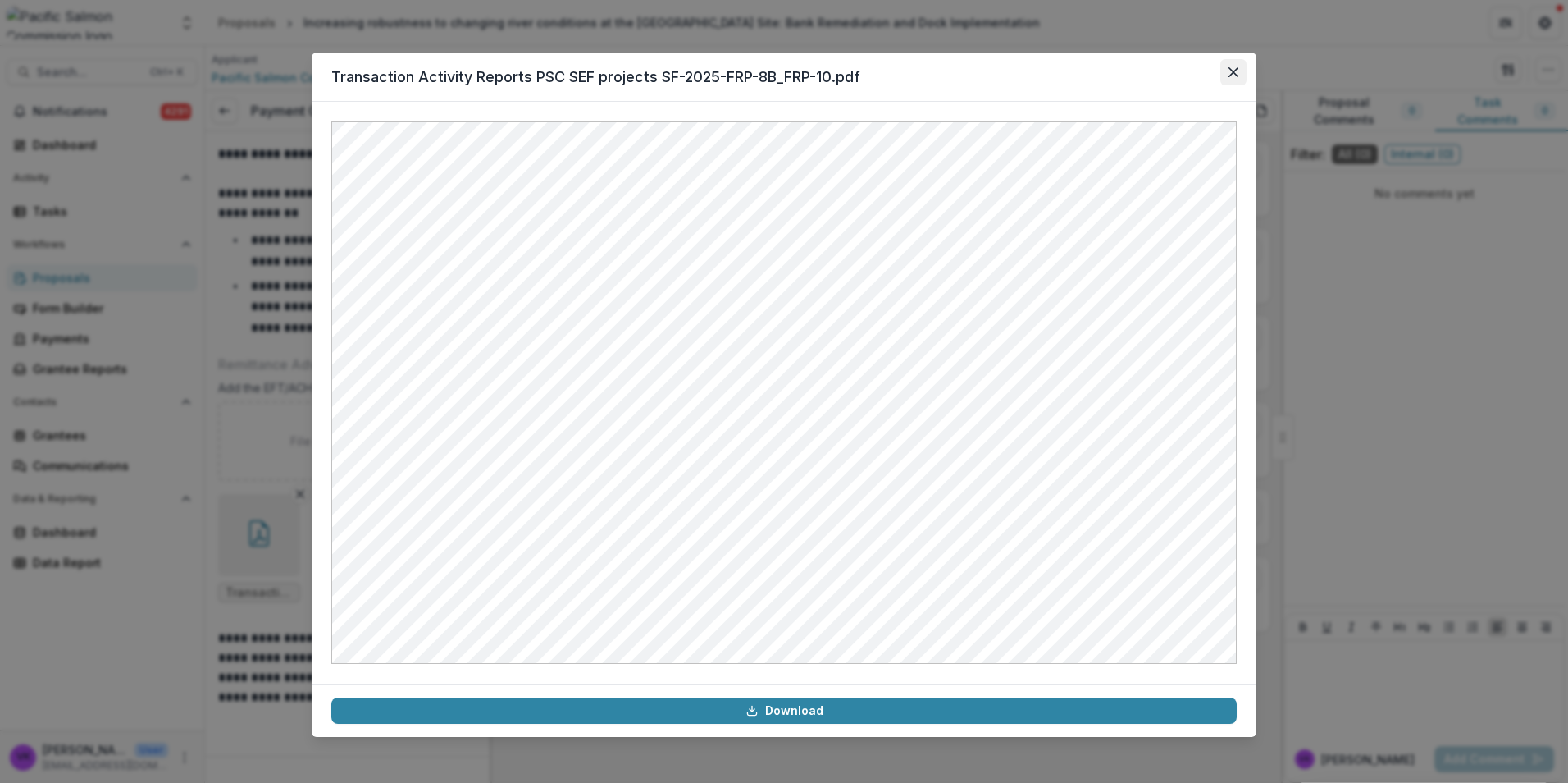
click at [1229, 77] on icon "Close" at bounding box center [1233, 72] width 9 height 9
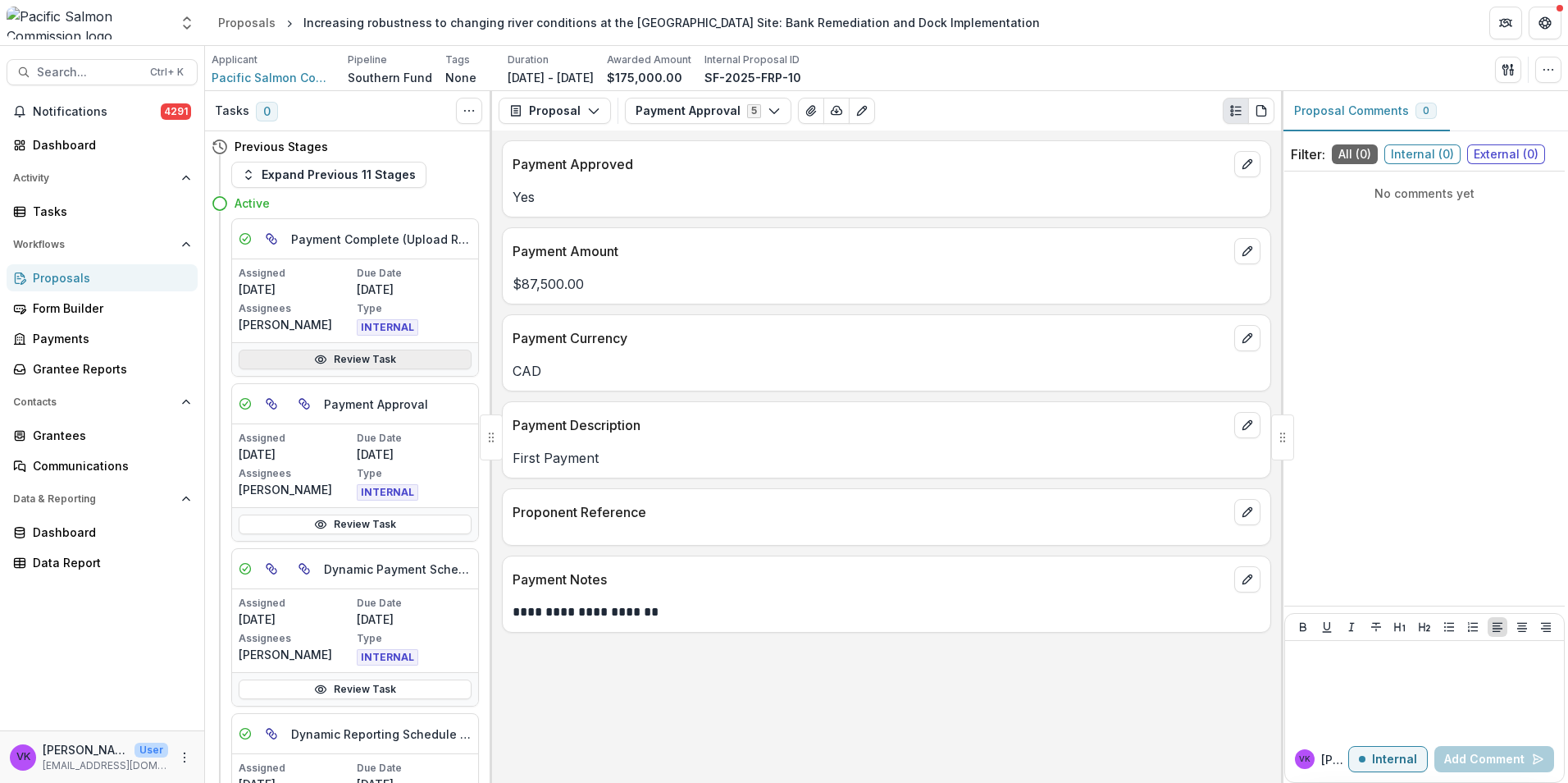
click at [389, 363] on link "Review Task" at bounding box center [355, 359] width 233 height 20
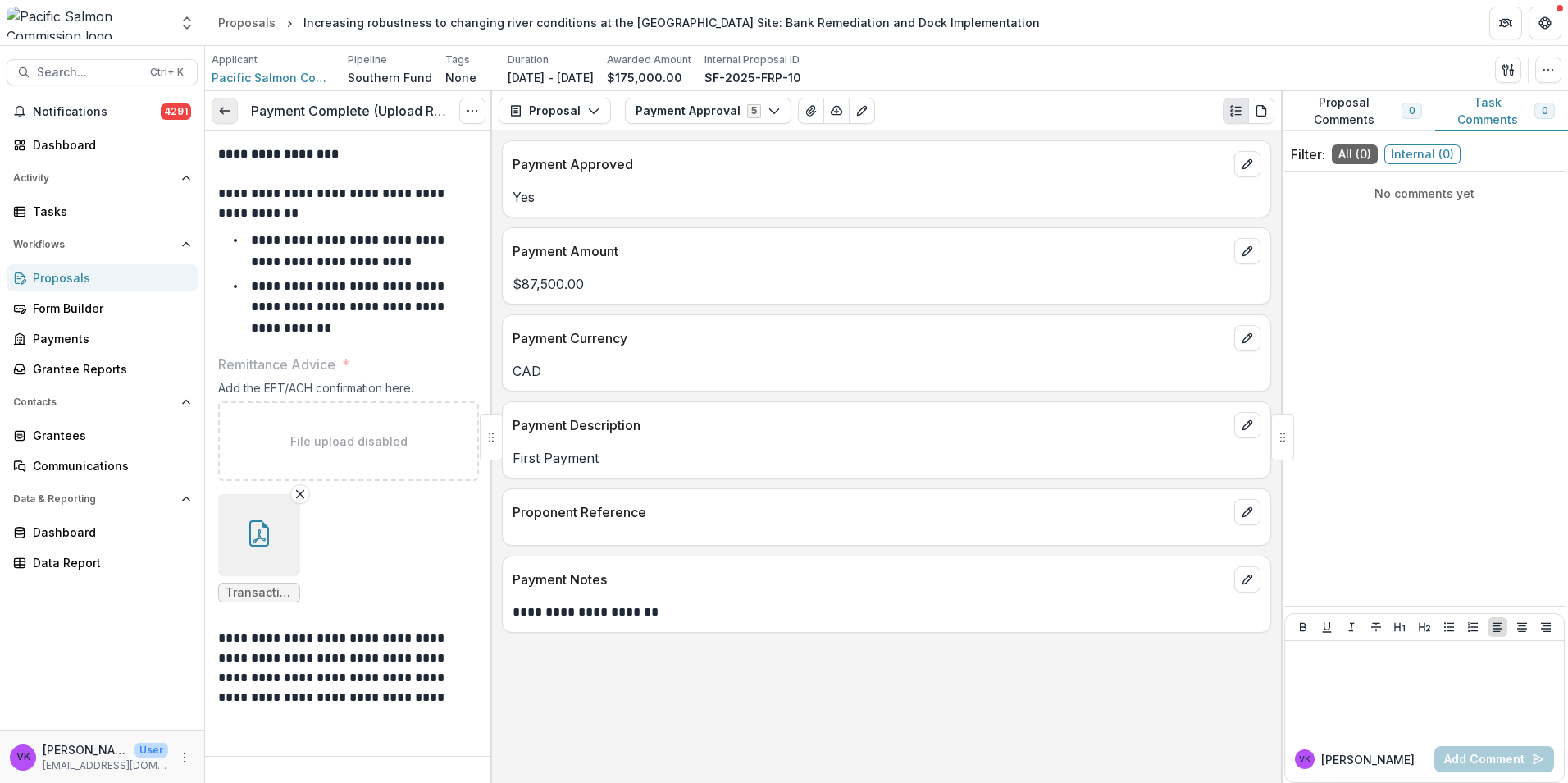
click at [230, 113] on icon at bounding box center [225, 111] width 13 height 13
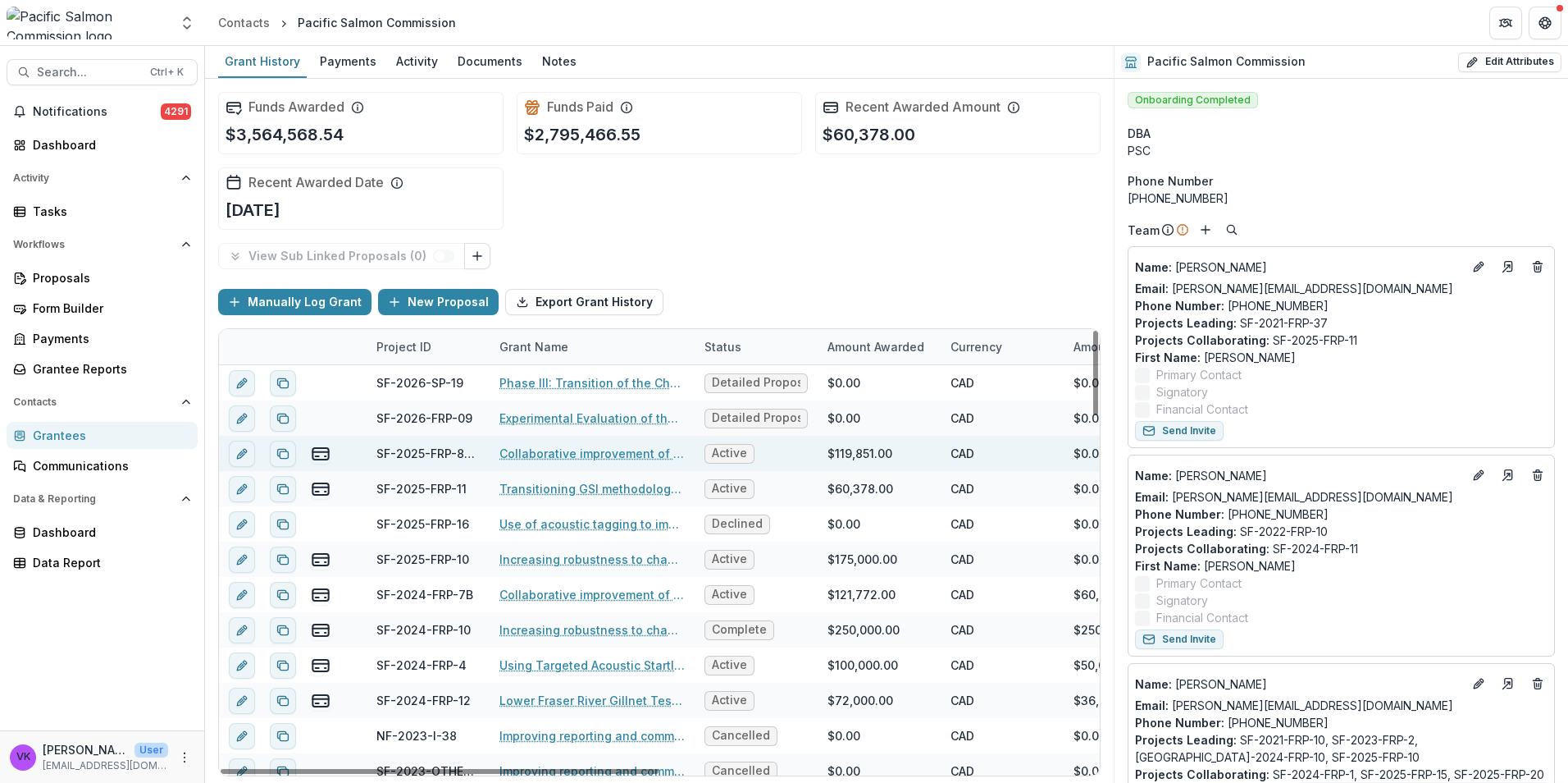
click at [554, 451] on link "Collaborative improvement of Lower Fraser species composition estimates: develo…" at bounding box center [592, 453] width 185 height 17
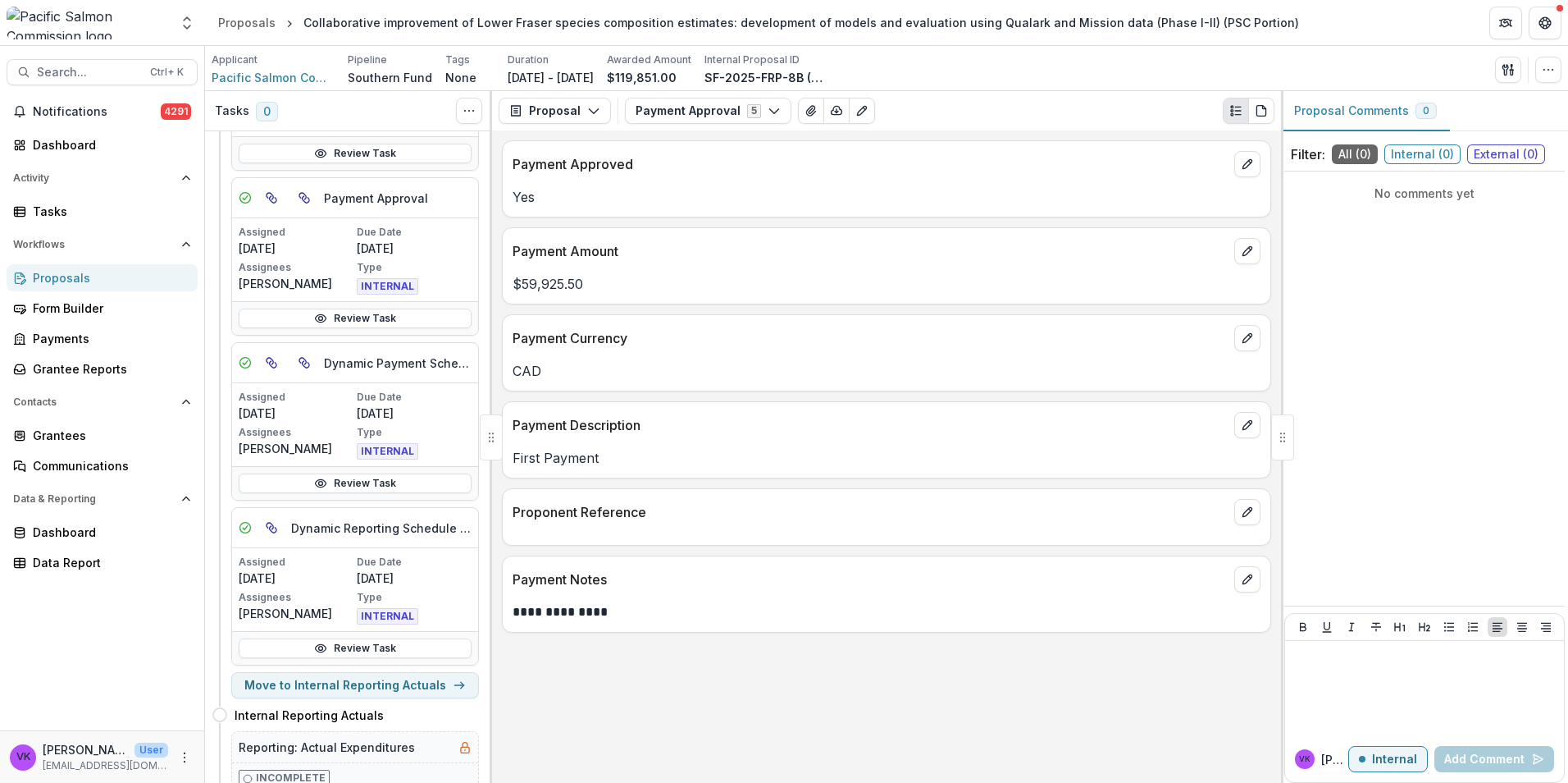
scroll to position [328, 0]
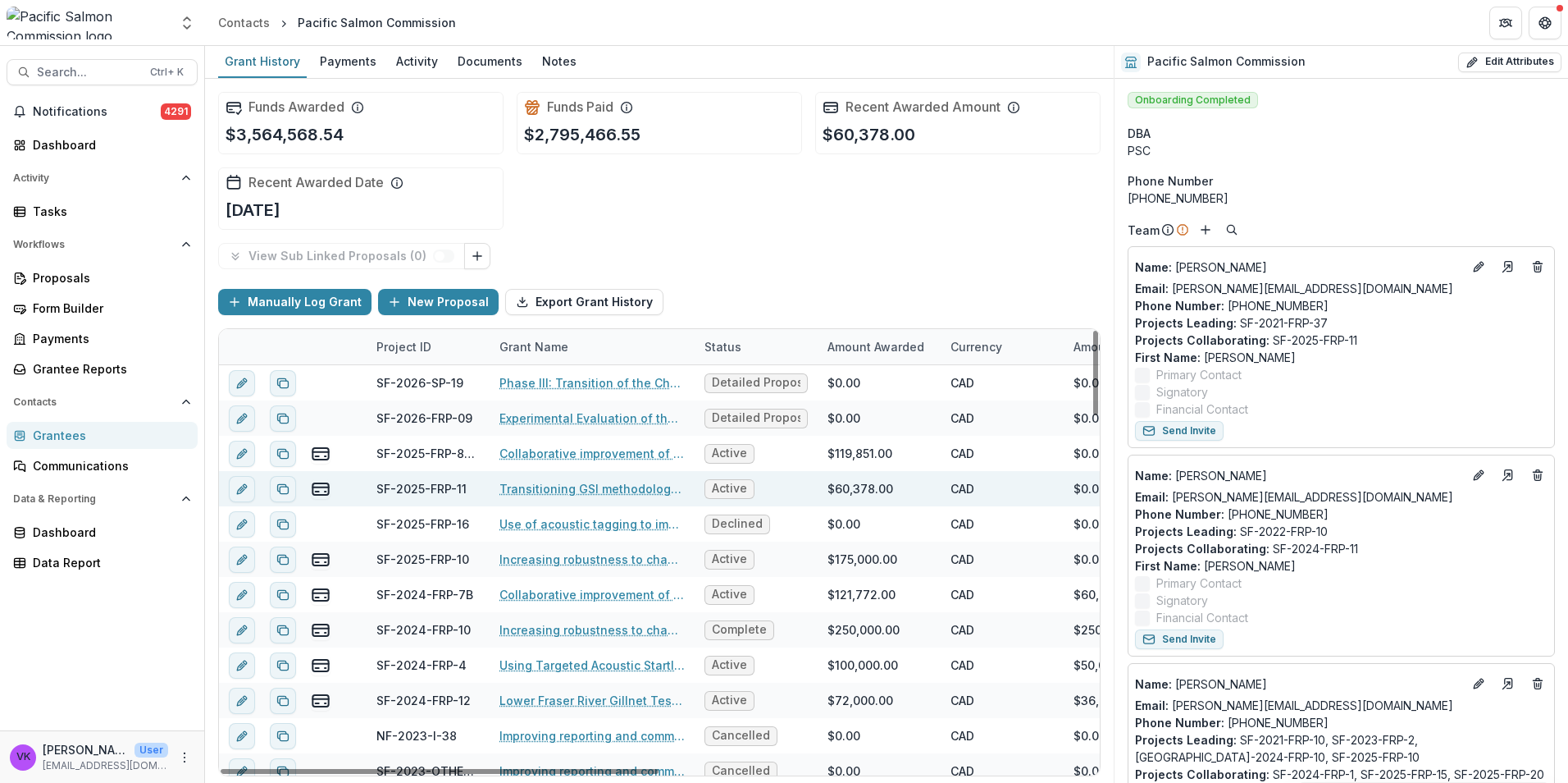
click at [615, 487] on link "Transitioning GSI methodology for Fraser pink salmon" at bounding box center [592, 488] width 185 height 17
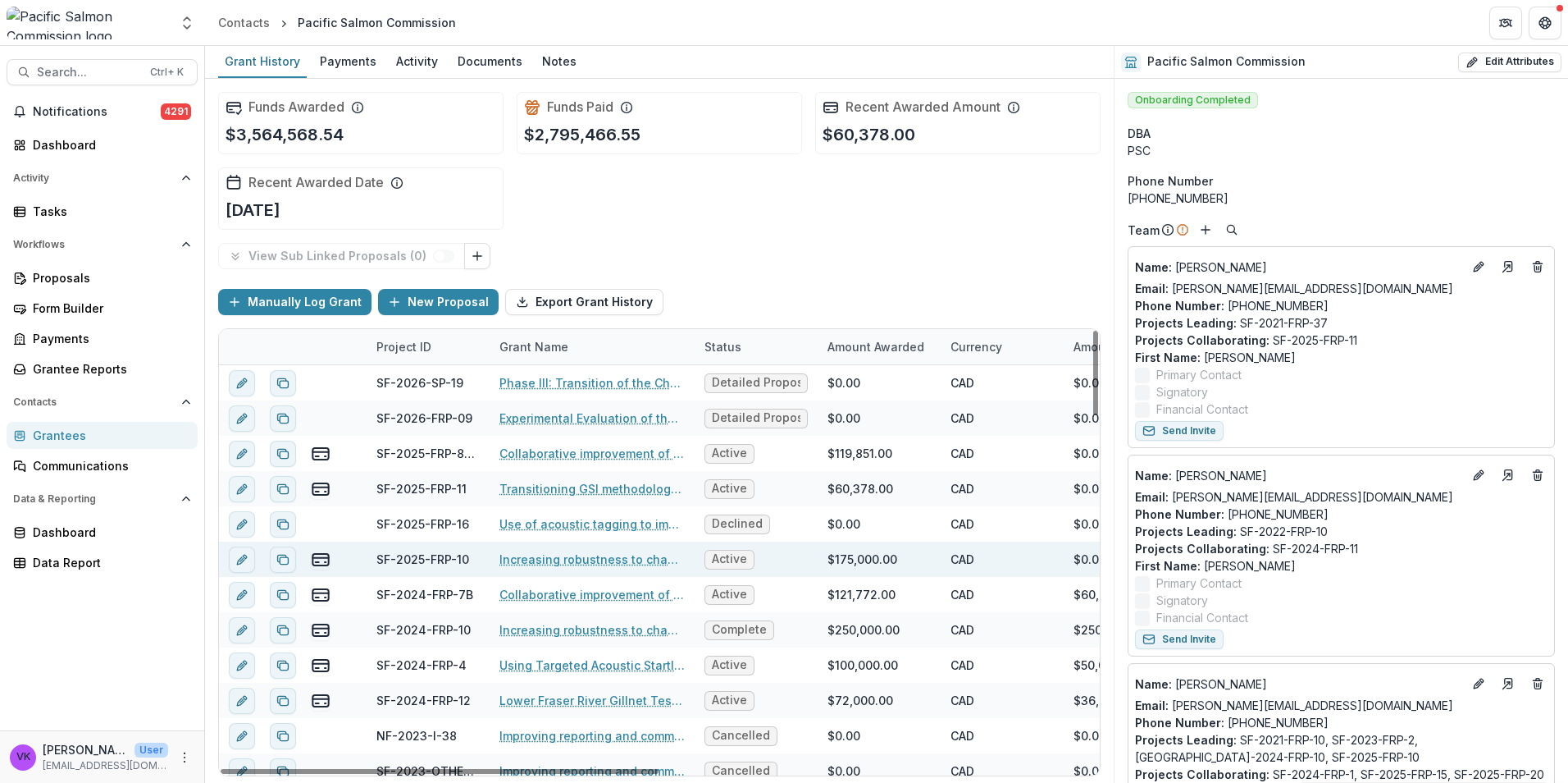
click at [623, 556] on link "Increasing robustness to changing river conditions at the [GEOGRAPHIC_DATA] Sit…" at bounding box center [592, 559] width 185 height 17
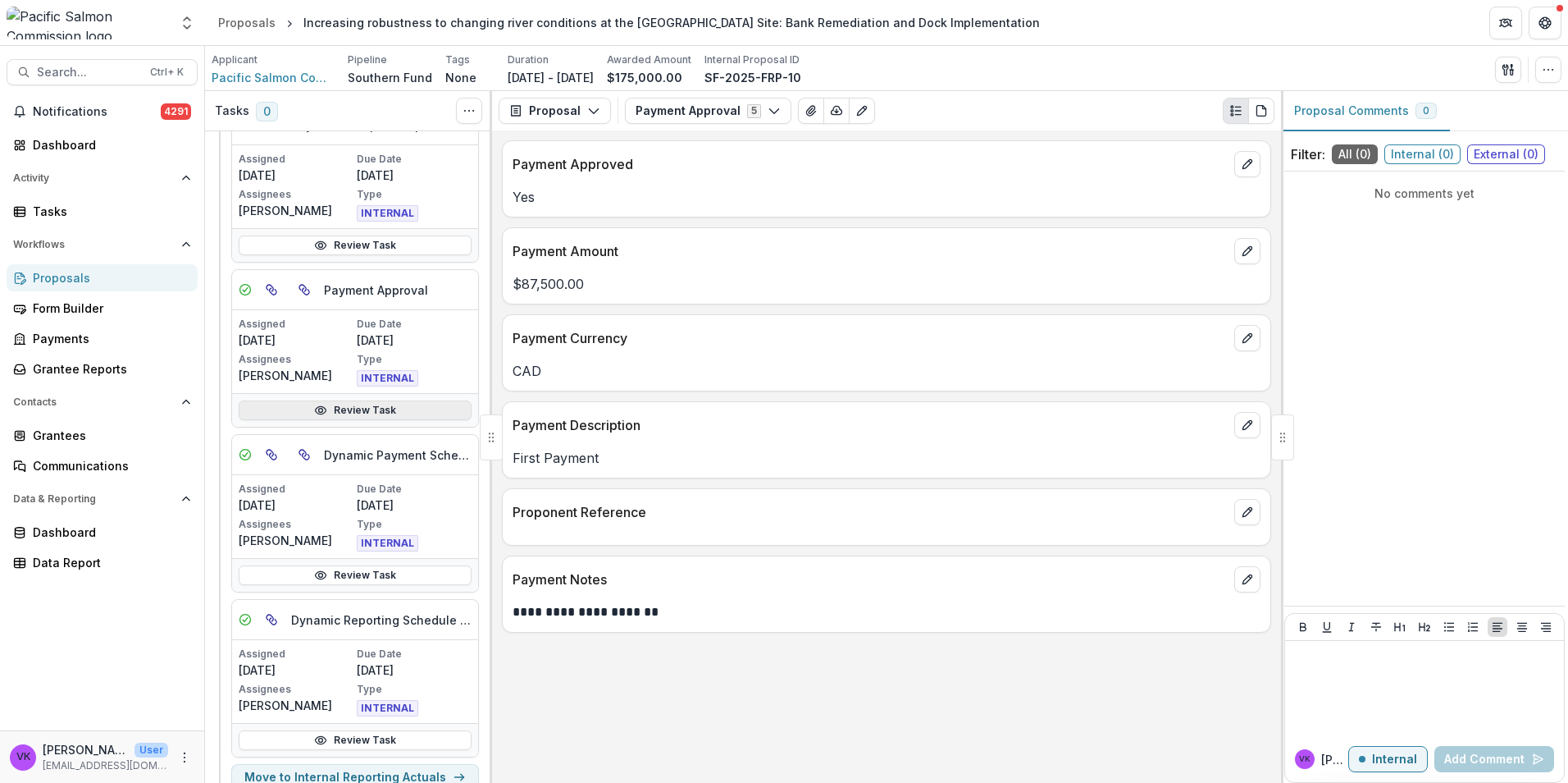
scroll to position [247, 0]
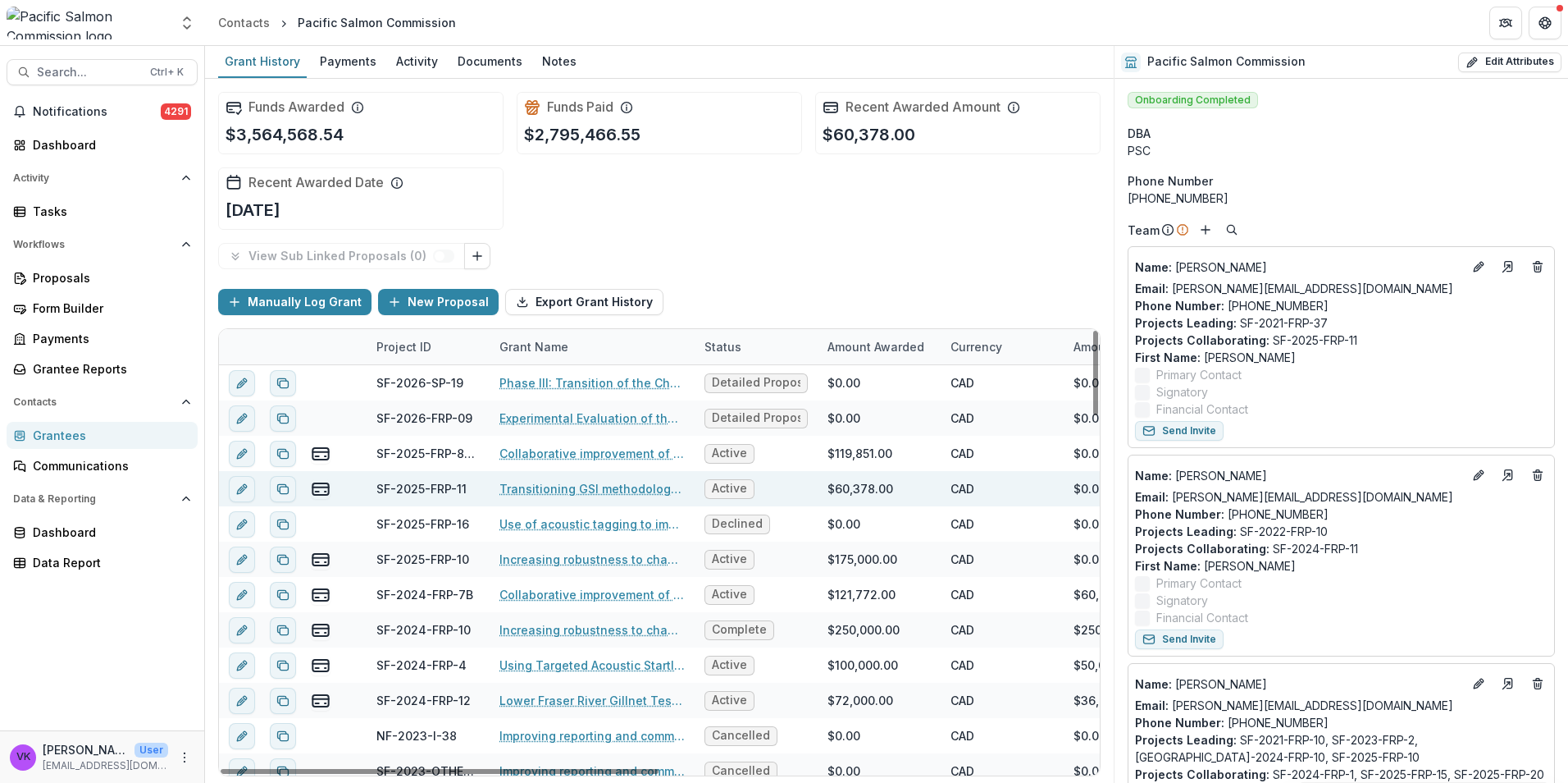
click at [618, 490] on link "Transitioning GSI methodology for Fraser pink salmon" at bounding box center [592, 488] width 185 height 17
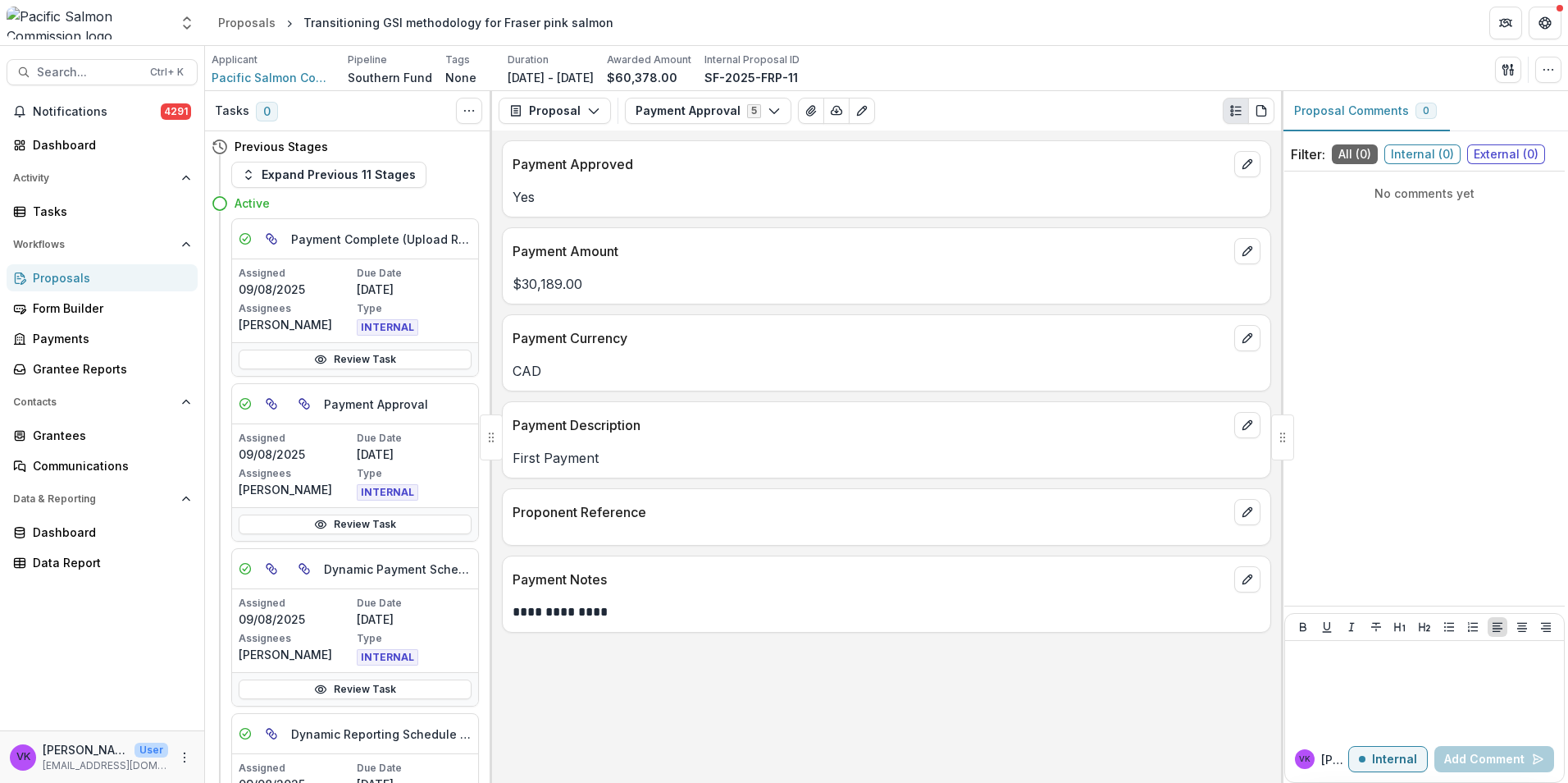
scroll to position [247, 0]
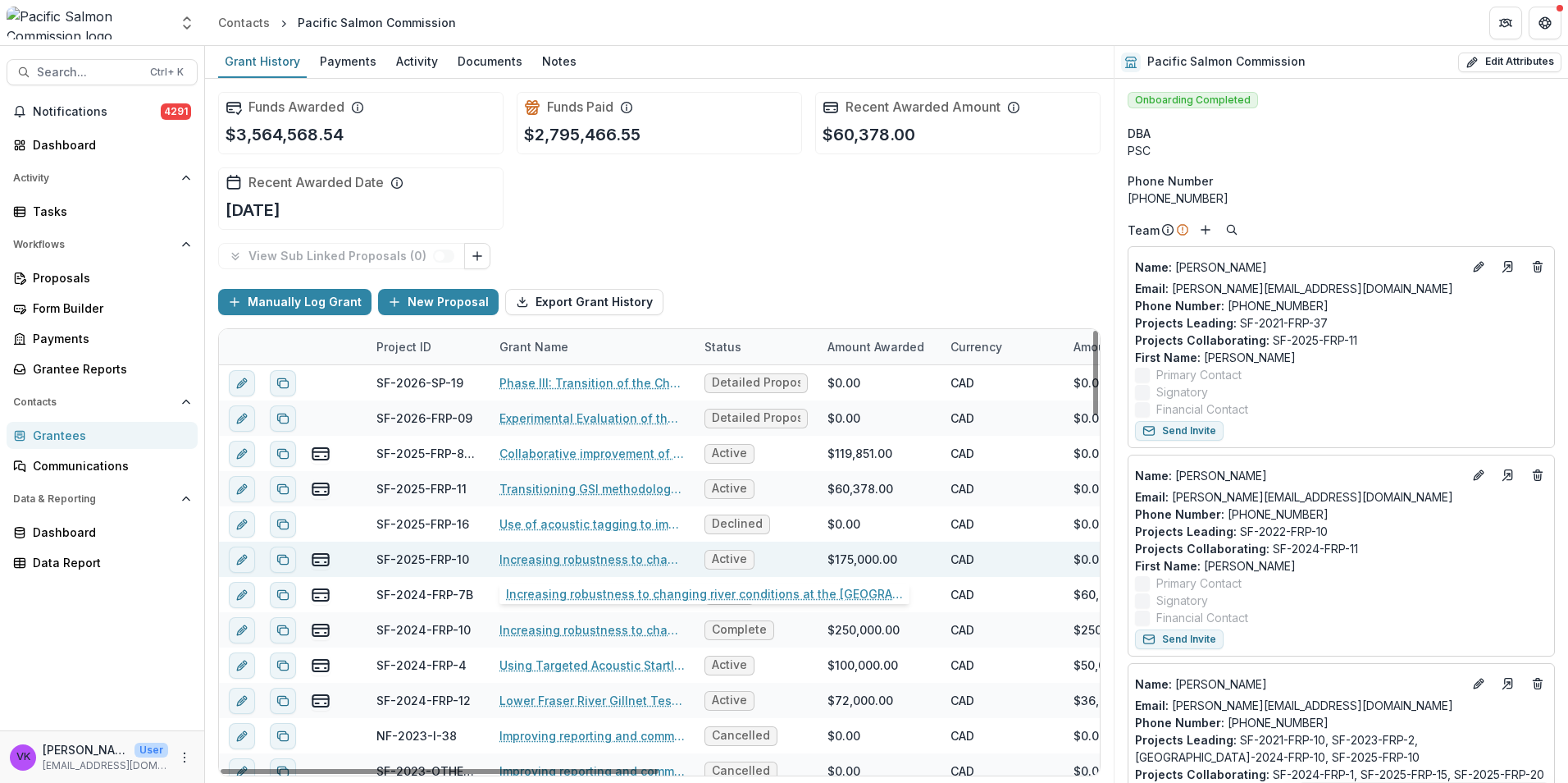
click at [615, 563] on link "Increasing robustness to changing river conditions at the [GEOGRAPHIC_DATA] Sit…" at bounding box center [592, 559] width 185 height 17
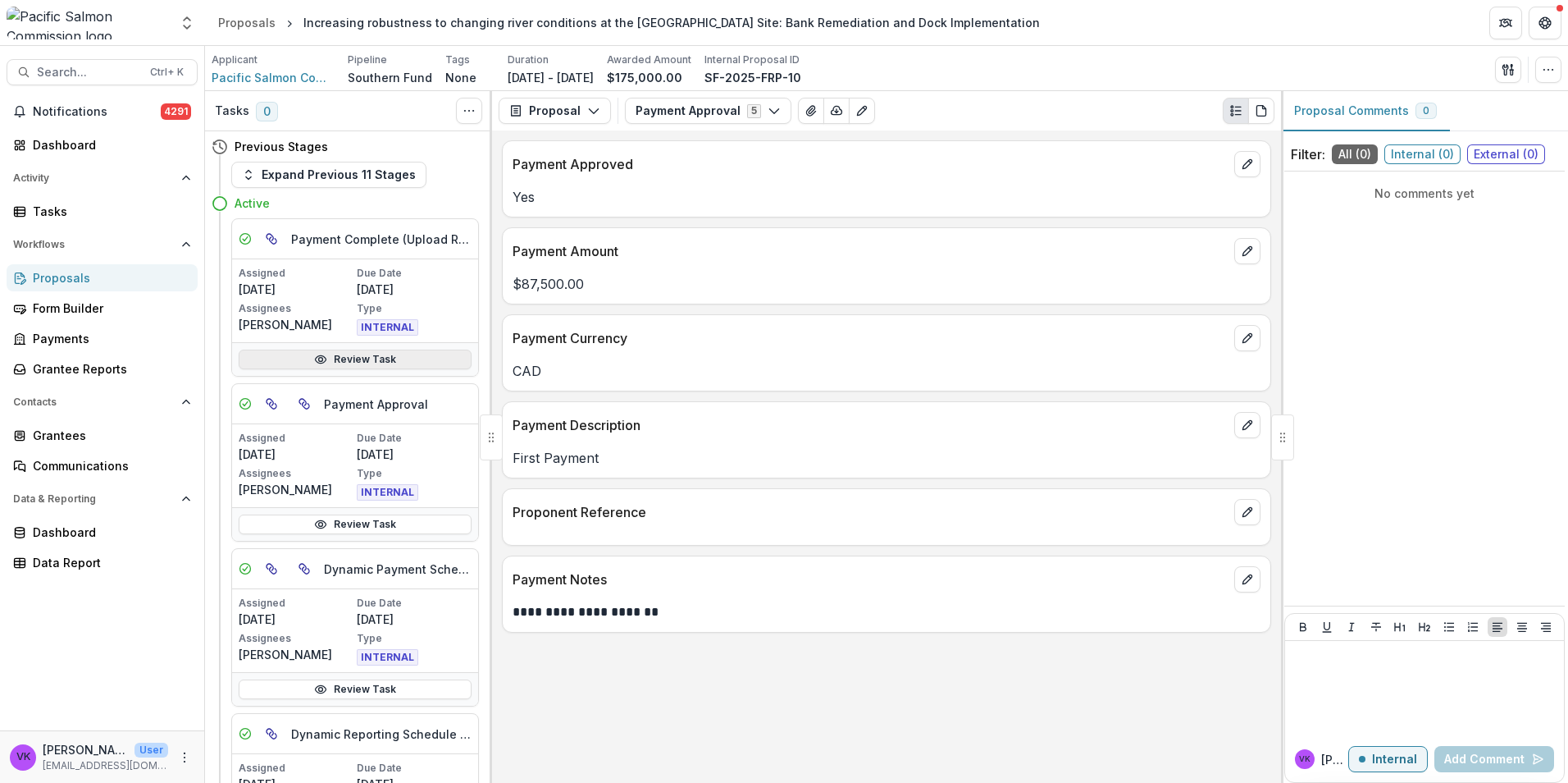
drag, startPoint x: 348, startPoint y: 362, endPoint x: 380, endPoint y: 362, distance: 32.0
click at [348, 361] on link "Review Task" at bounding box center [355, 359] width 233 height 20
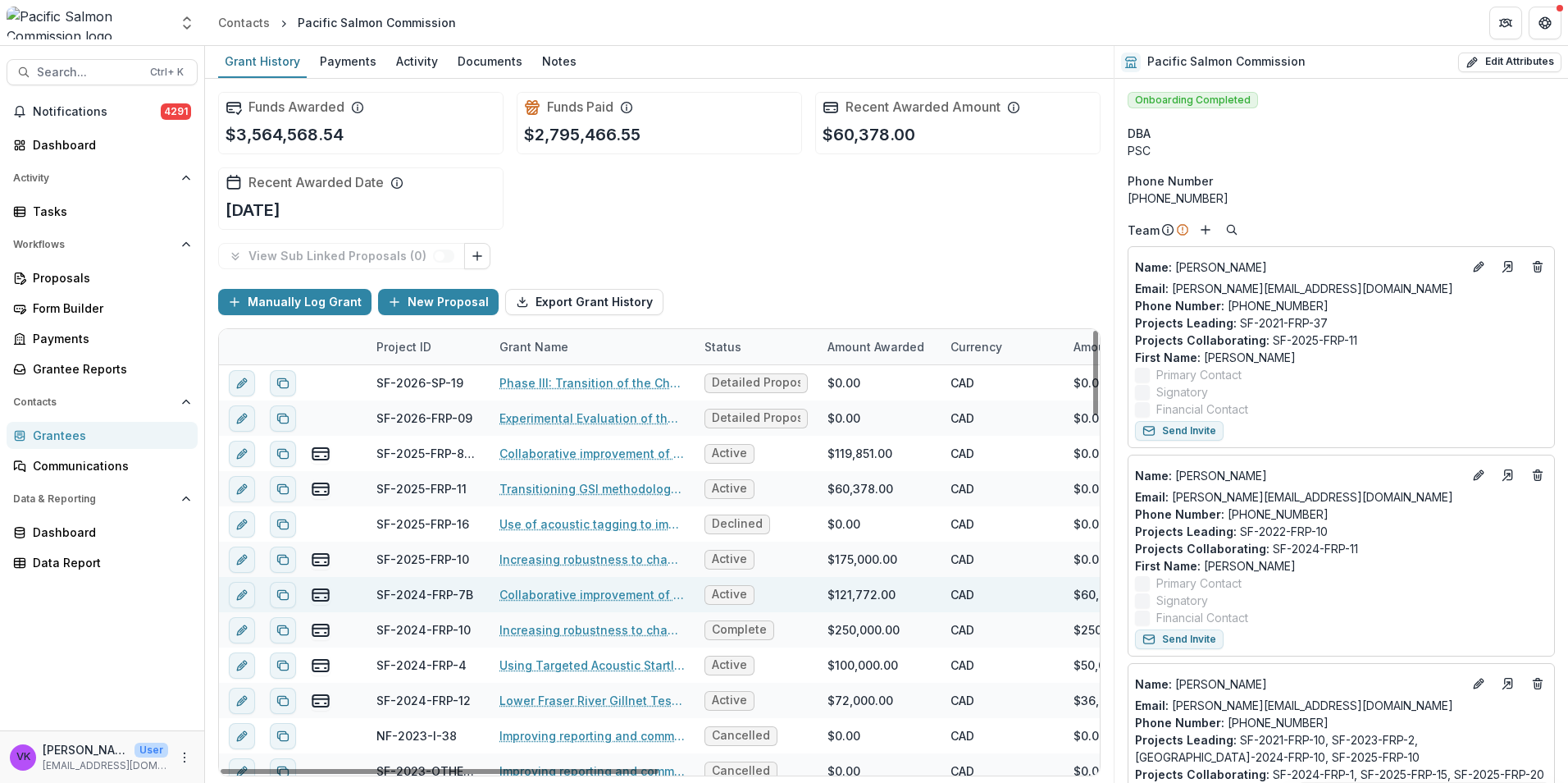
click at [613, 596] on link "Collaborative improvement of Lower Fraser species composition estimates: develo…" at bounding box center [592, 594] width 185 height 17
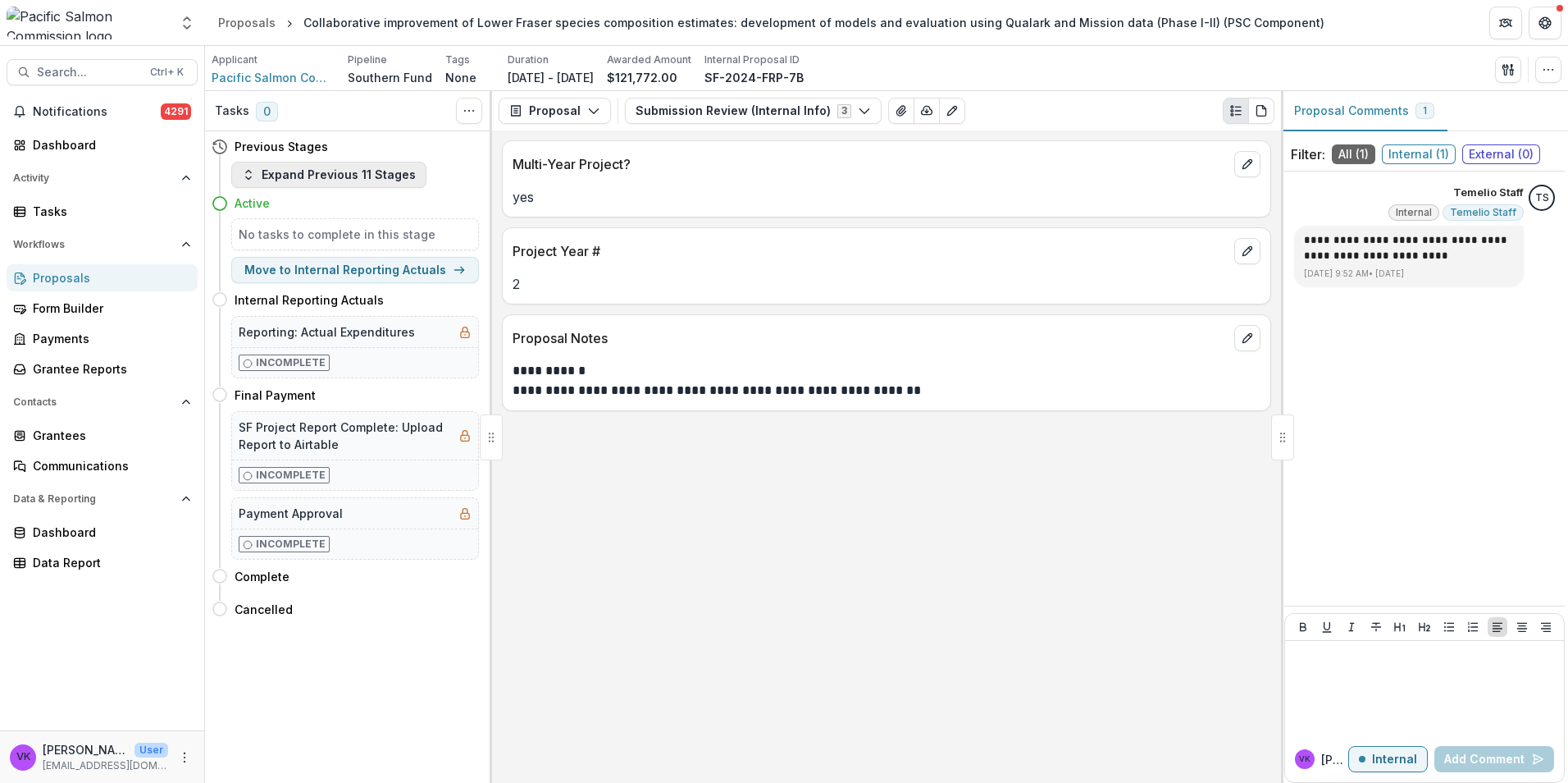
click at [259, 184] on button "Expand Previous 11 Stages" at bounding box center [329, 175] width 195 height 26
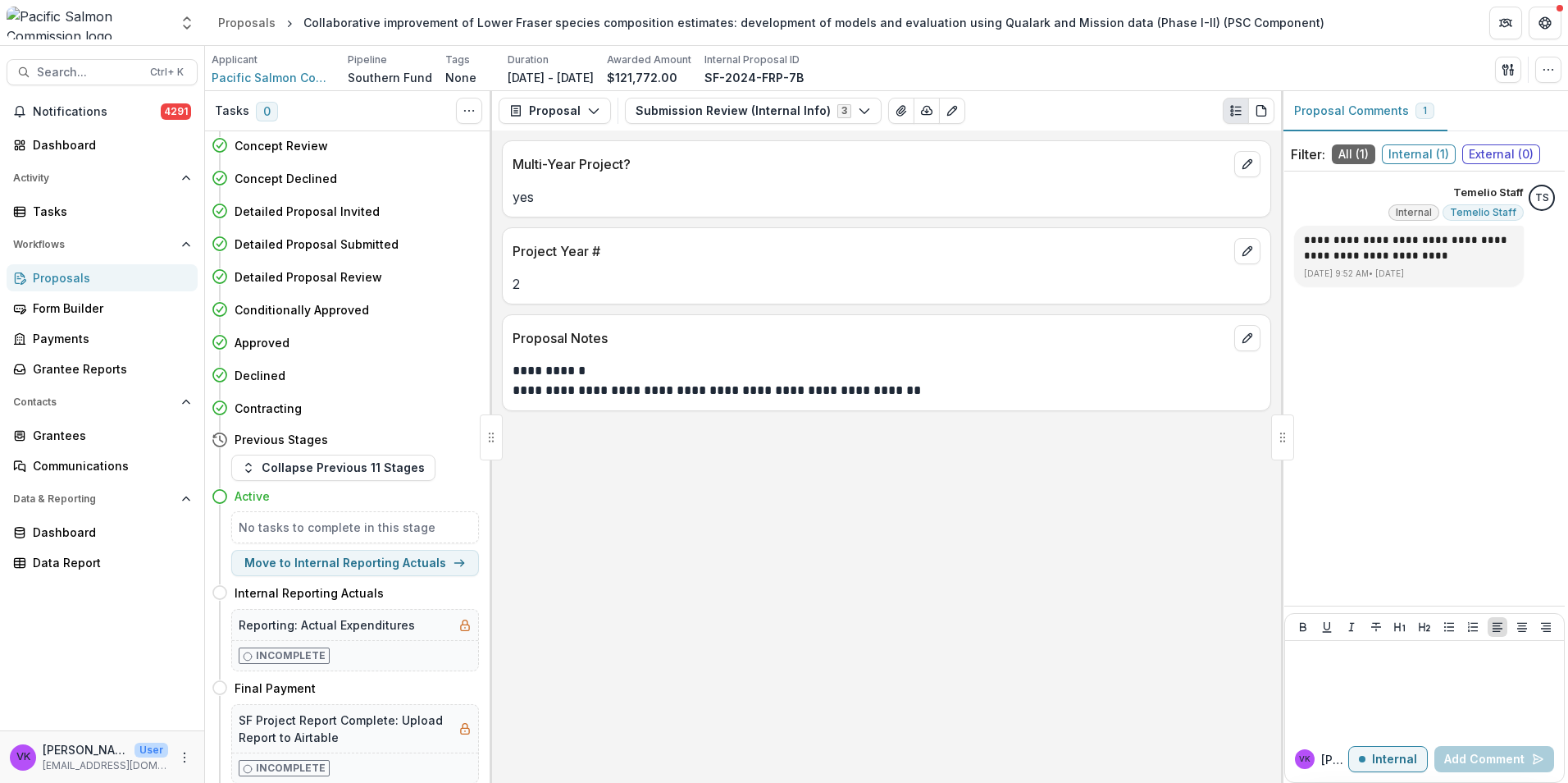
scroll to position [203, 0]
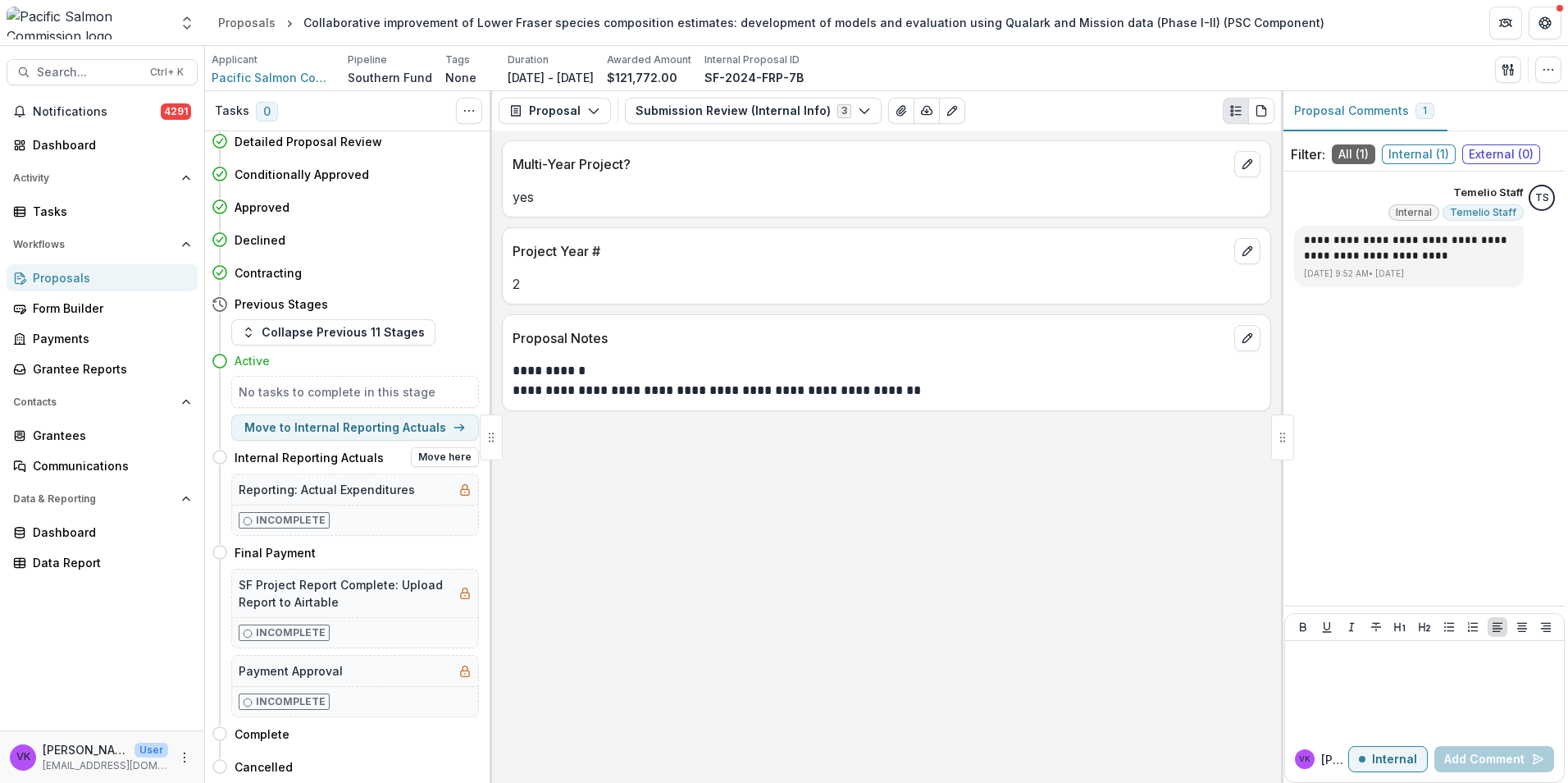
click at [306, 329] on button "Collapse Previous 11 Stages" at bounding box center [333, 332] width 204 height 26
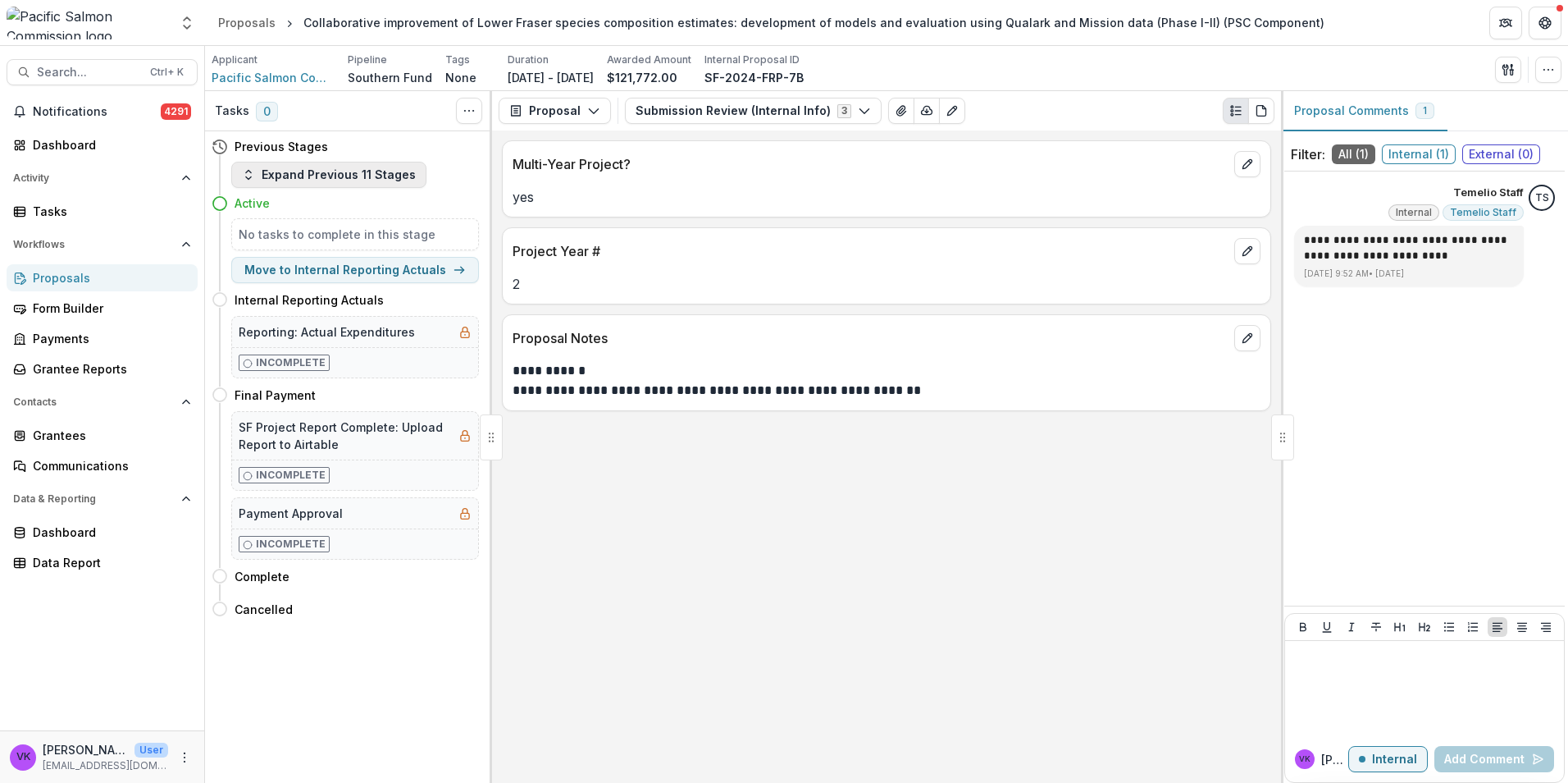
click at [263, 176] on button "Expand Previous 11 Stages" at bounding box center [329, 175] width 195 height 26
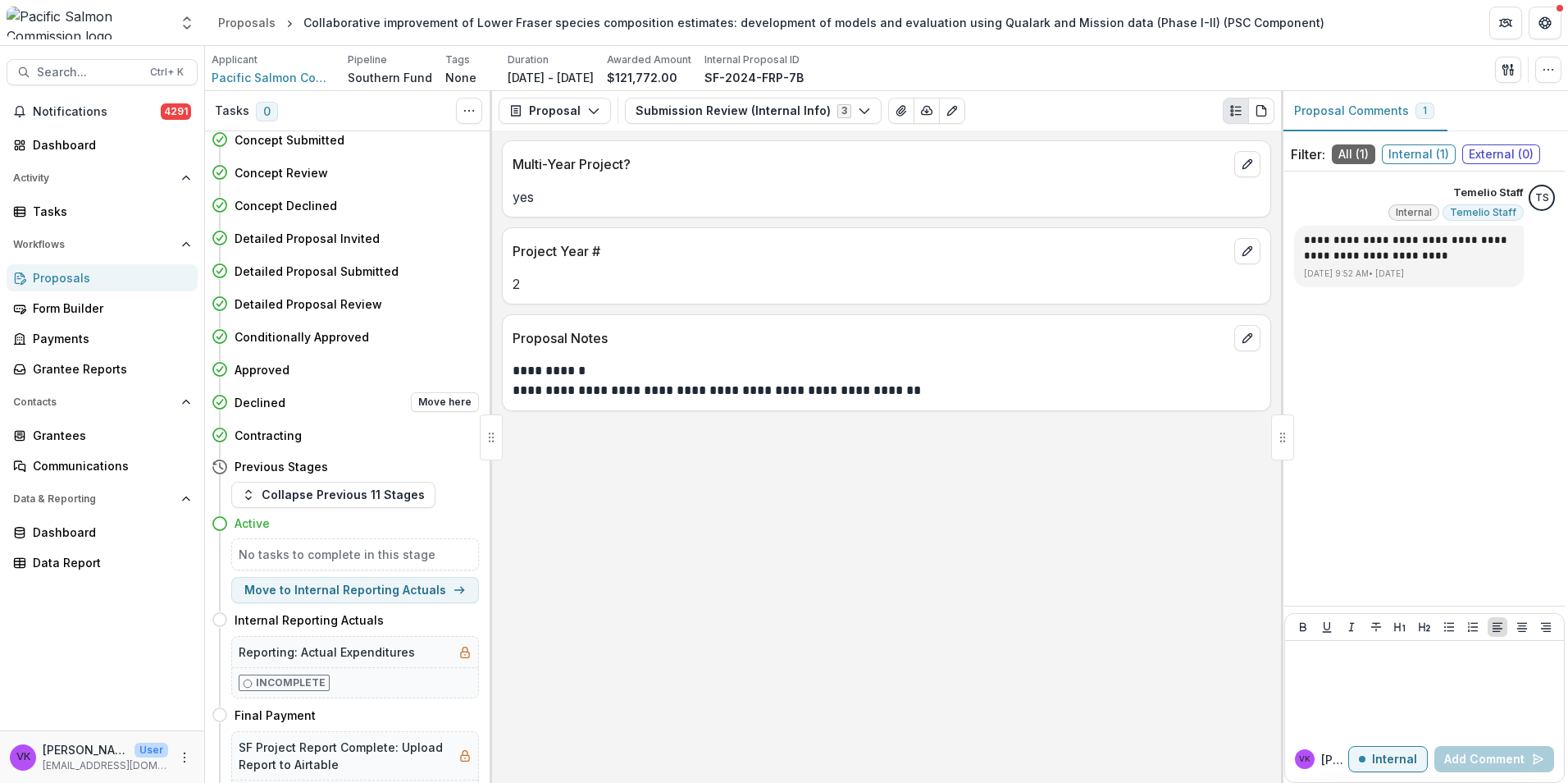
scroll to position [40, 0]
click at [244, 493] on icon "button" at bounding box center [248, 497] width 13 height 13
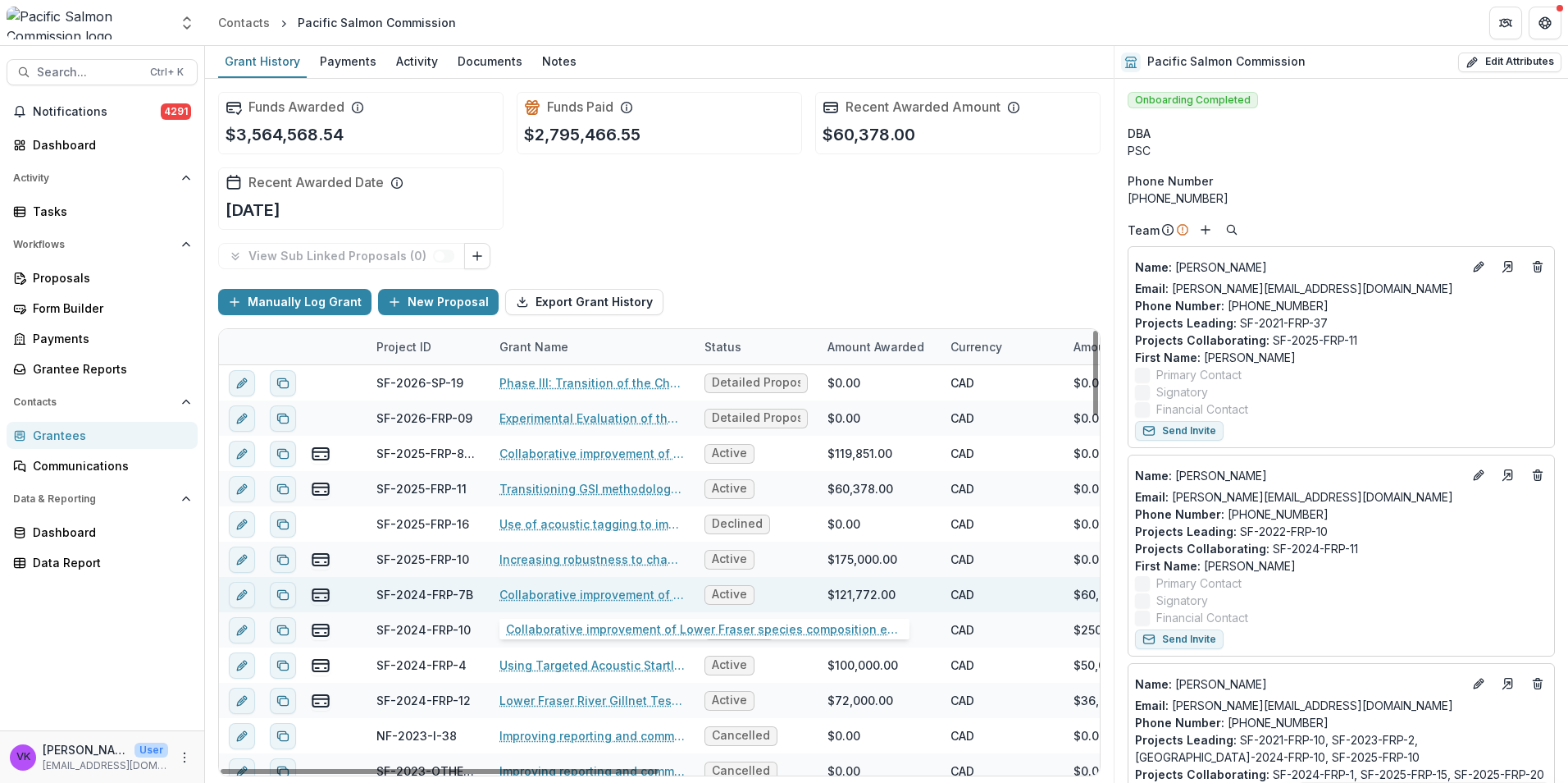
click at [571, 594] on link "Collaborative improvement of Lower Fraser species composition estimates: develo…" at bounding box center [592, 594] width 185 height 17
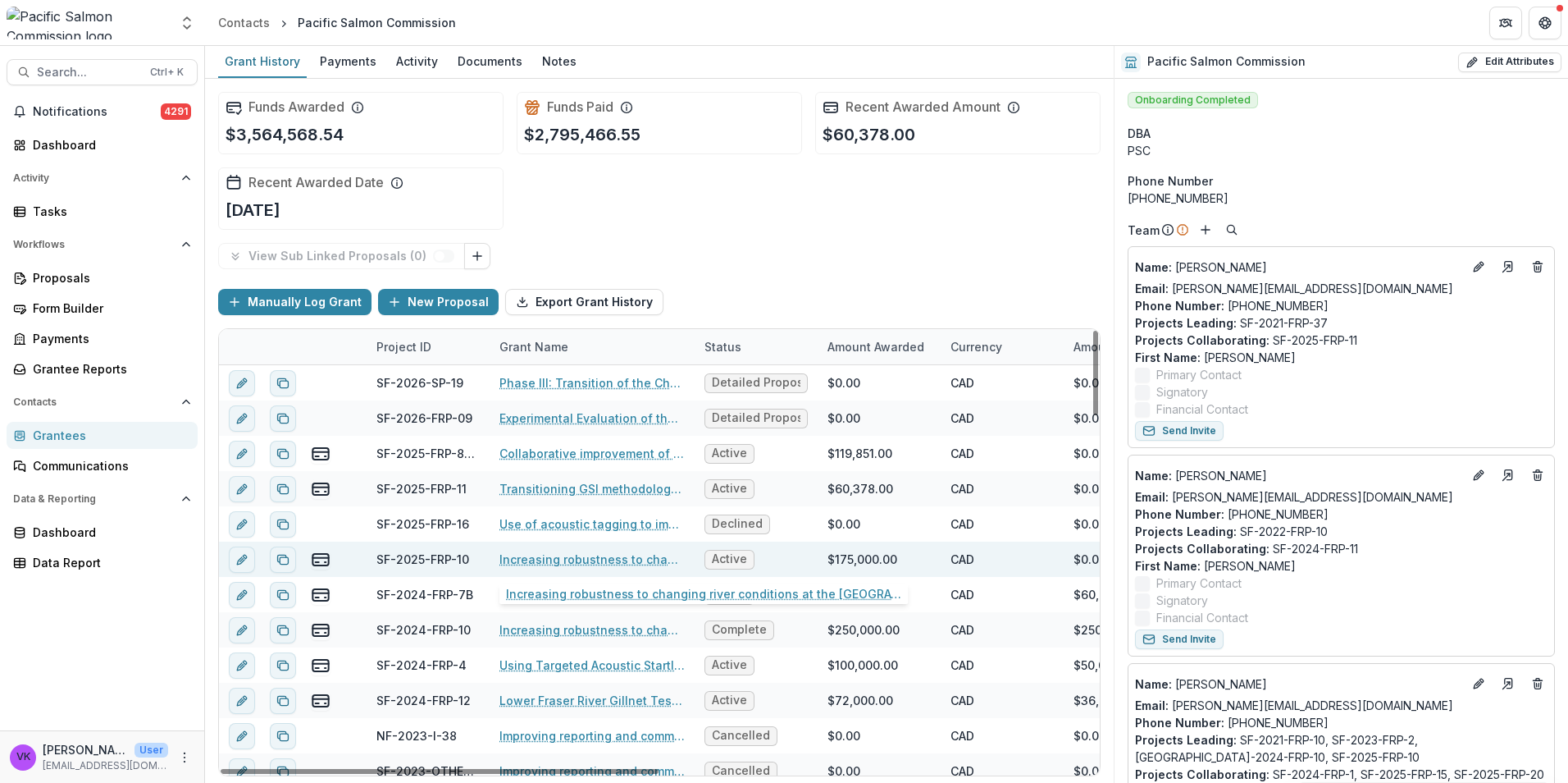
click at [585, 555] on link "Increasing robustness to changing river conditions at the [GEOGRAPHIC_DATA] Sit…" at bounding box center [592, 559] width 185 height 17
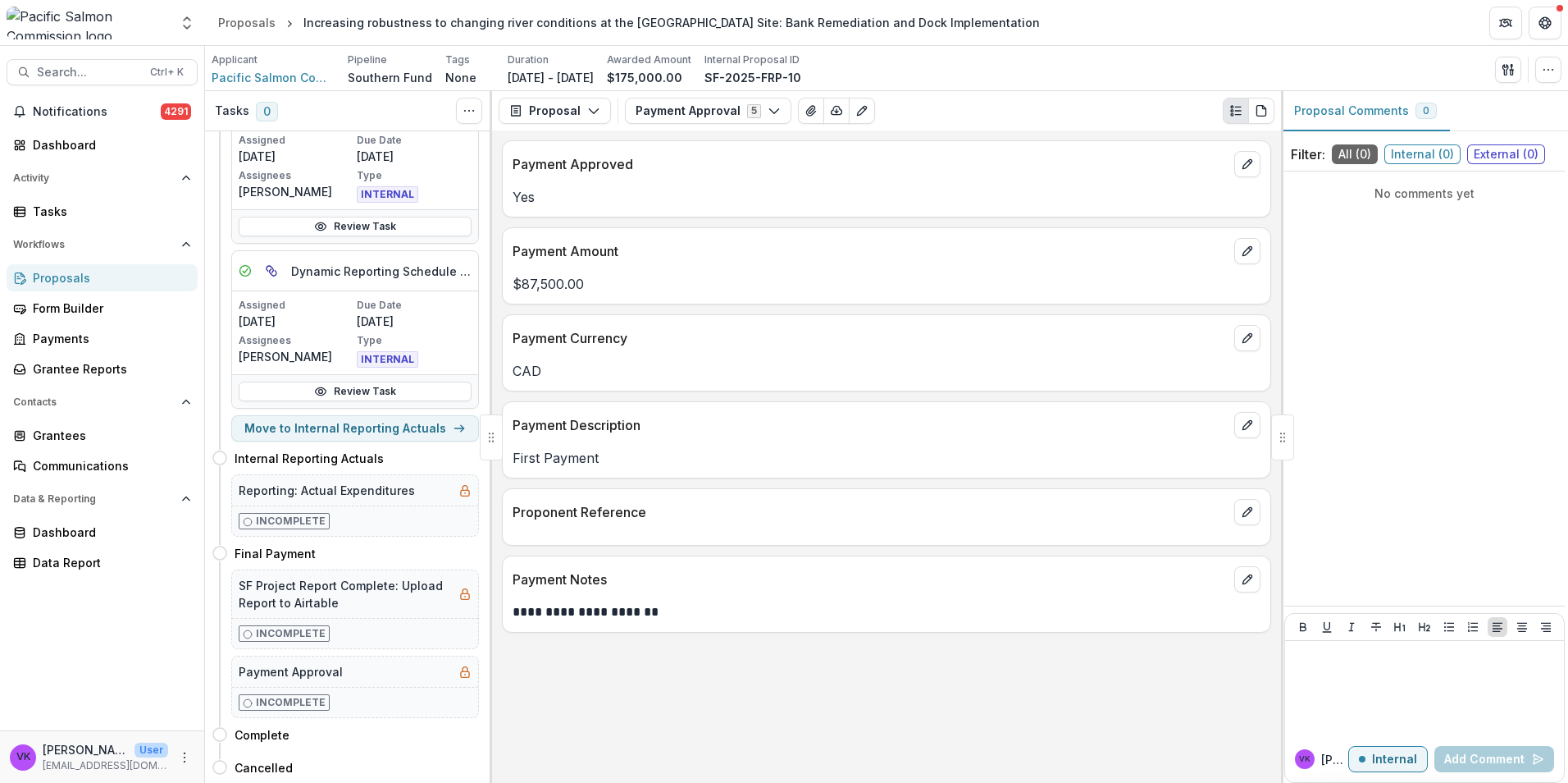
scroll to position [464, 0]
click at [365, 426] on button "Move to Internal Reporting Actuals" at bounding box center [355, 428] width 247 height 26
select select "*********"
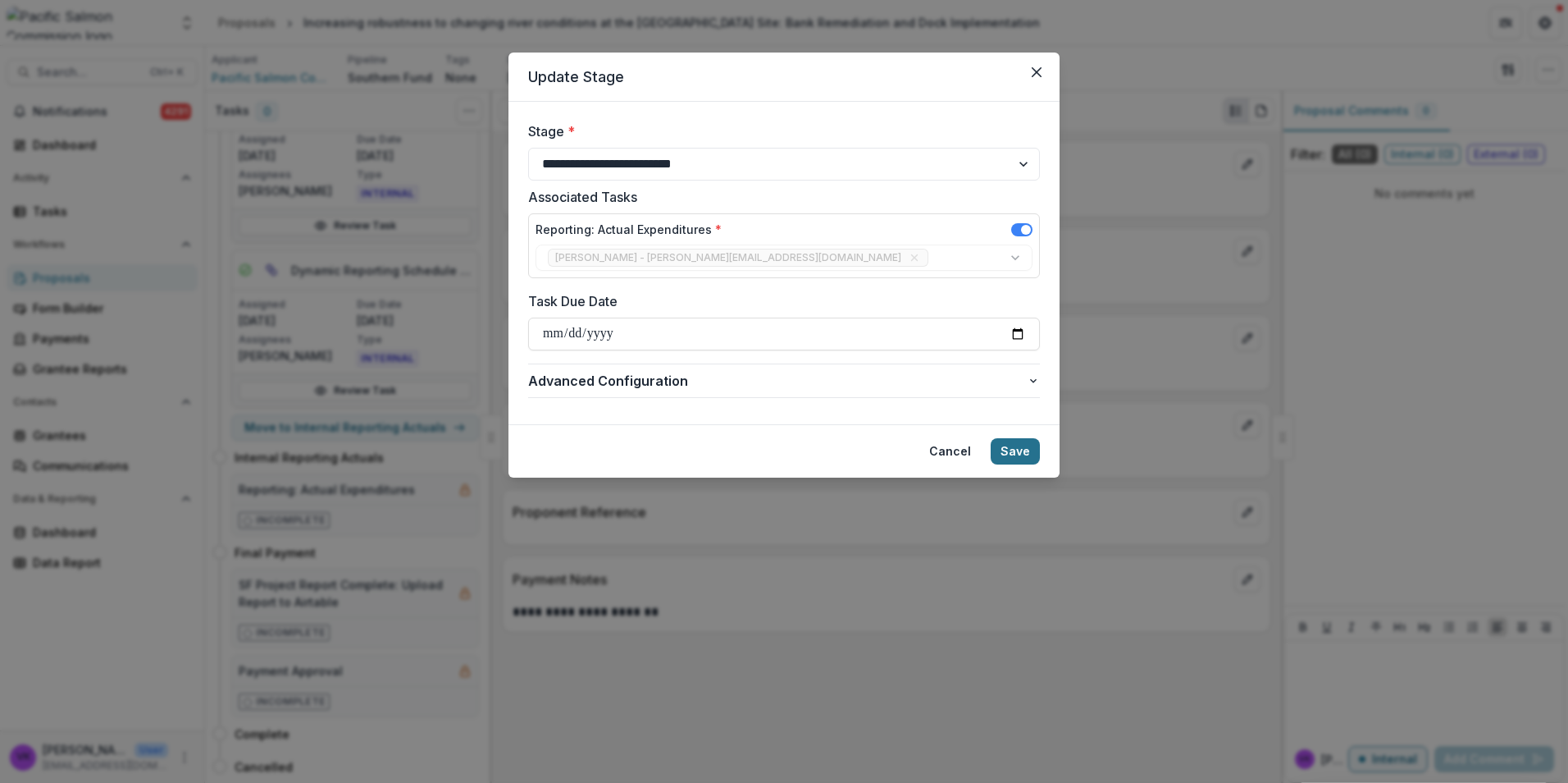
click at [1014, 451] on button "Save" at bounding box center [1015, 451] width 49 height 26
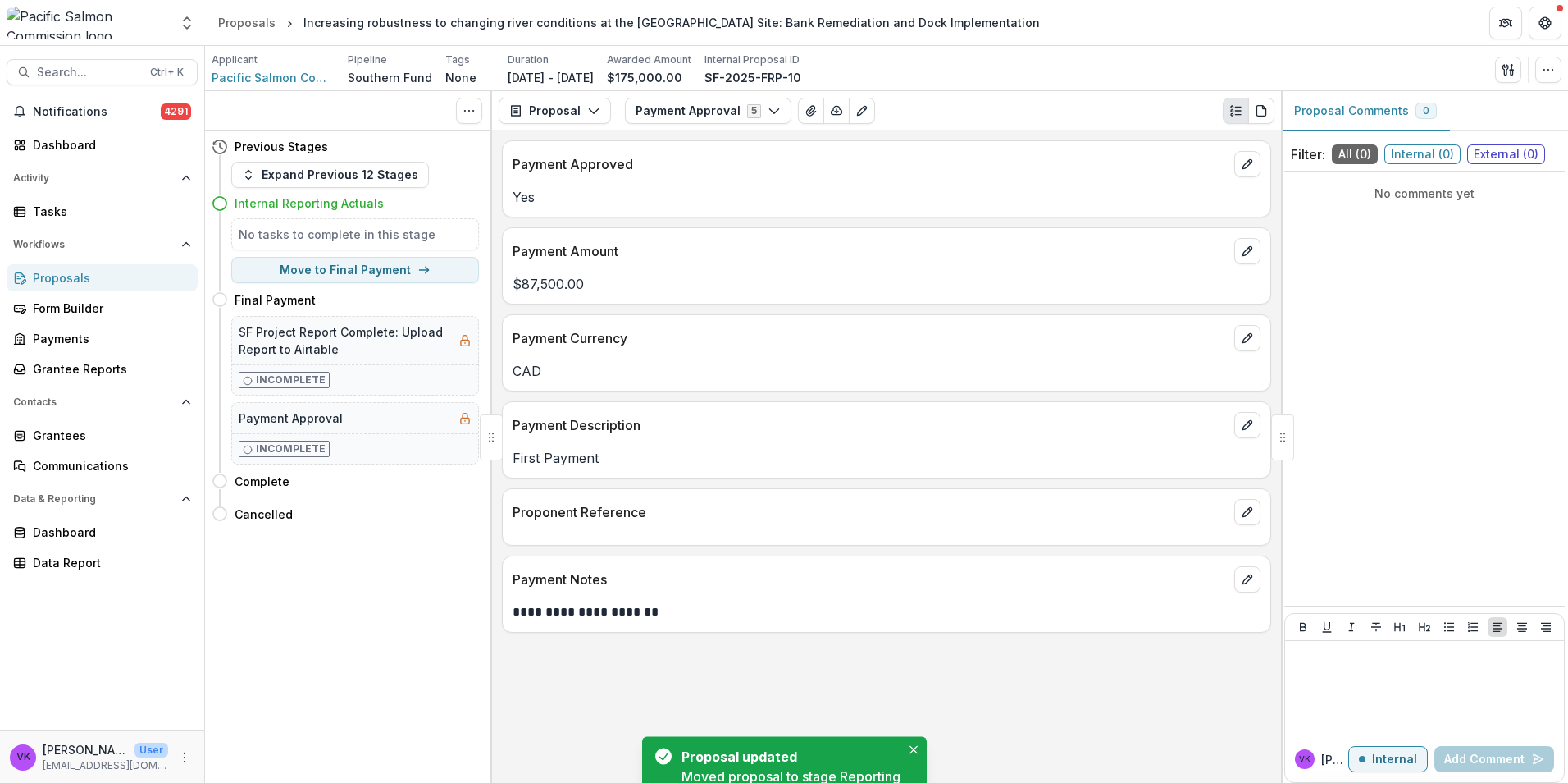
scroll to position [0, 0]
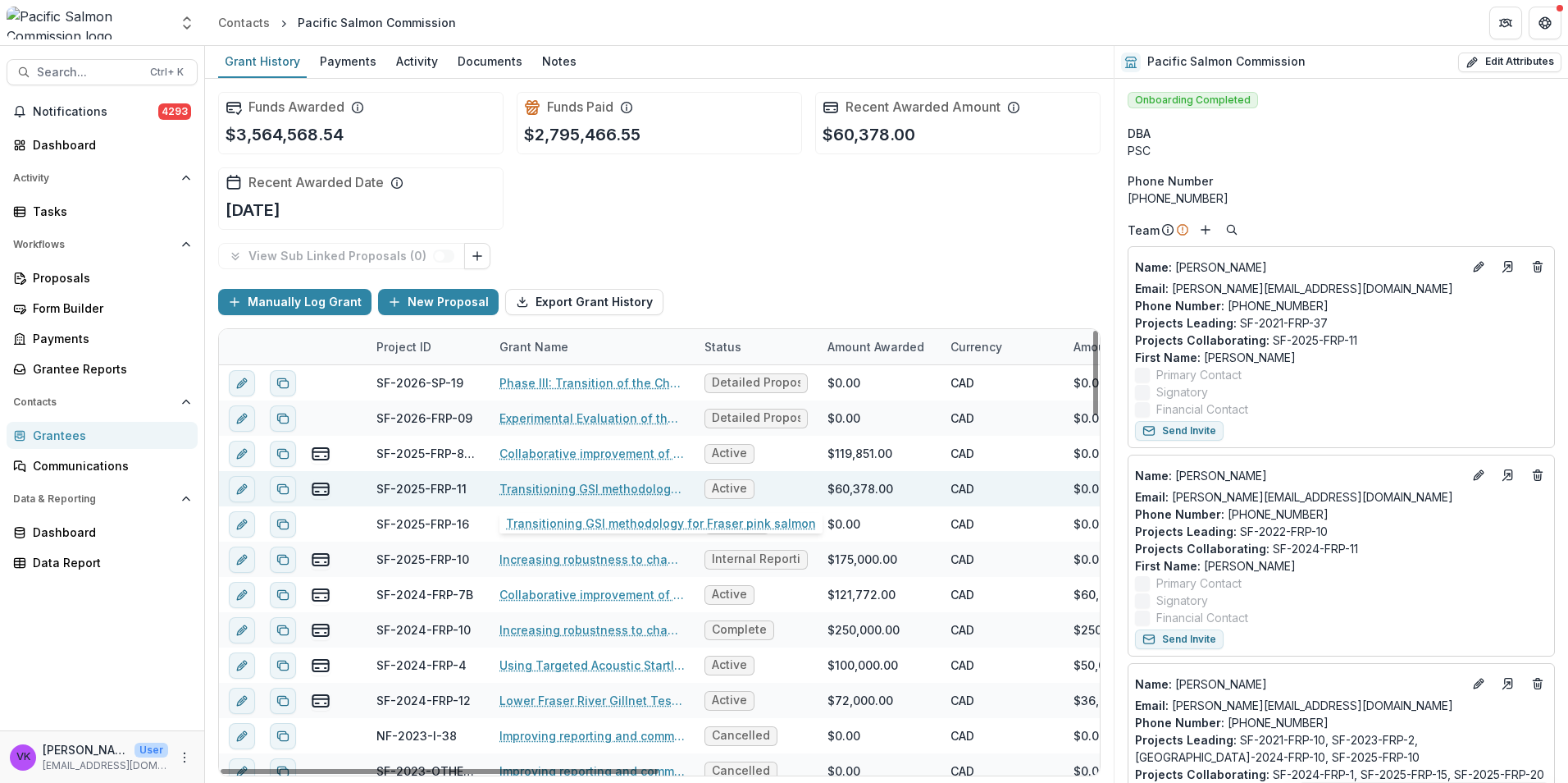
drag, startPoint x: 577, startPoint y: 490, endPoint x: 599, endPoint y: 494, distance: 22.4
click at [576, 490] on link "Transitioning GSI methodology for Fraser pink salmon" at bounding box center [592, 488] width 185 height 17
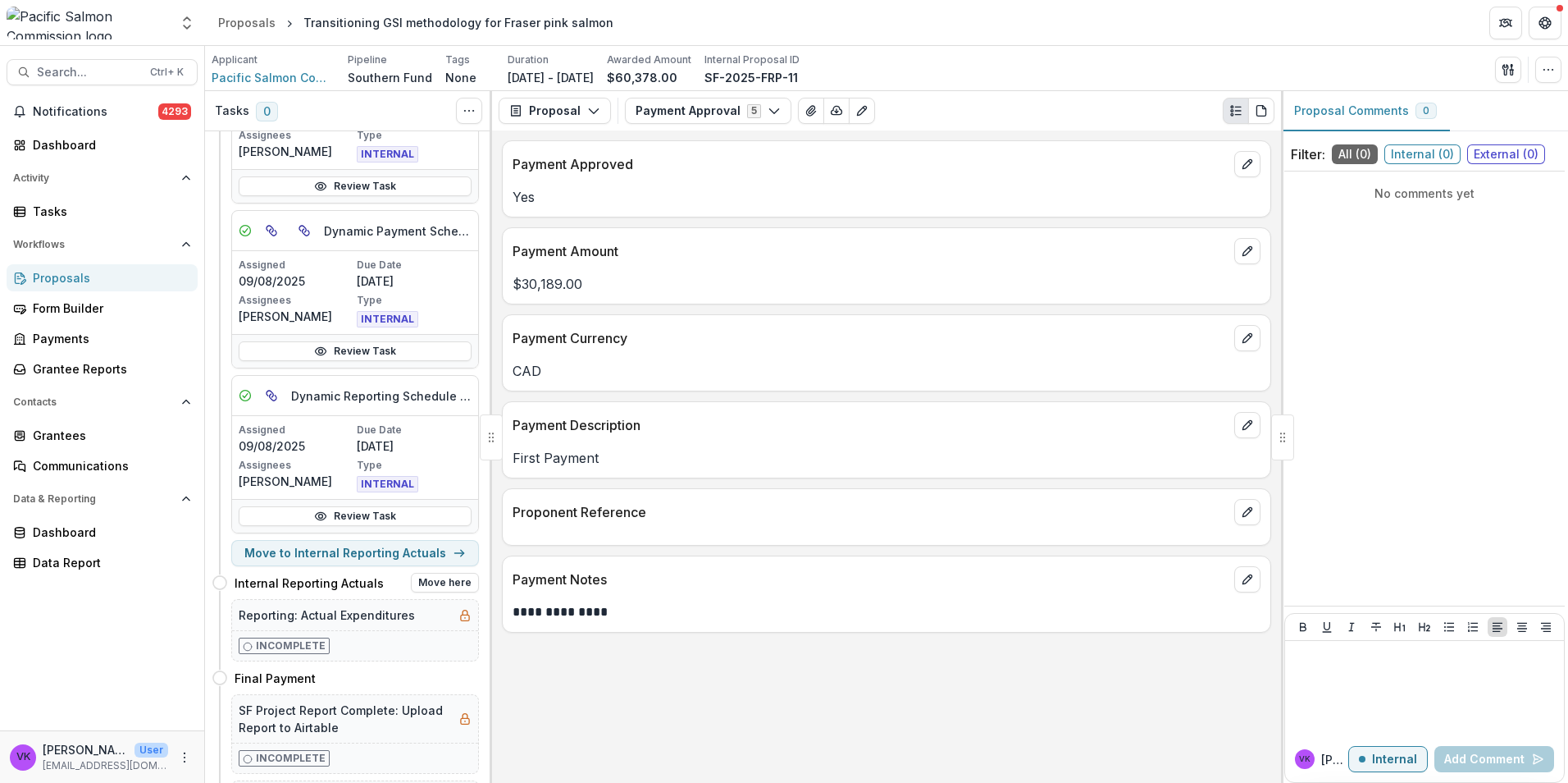
scroll to position [464, 0]
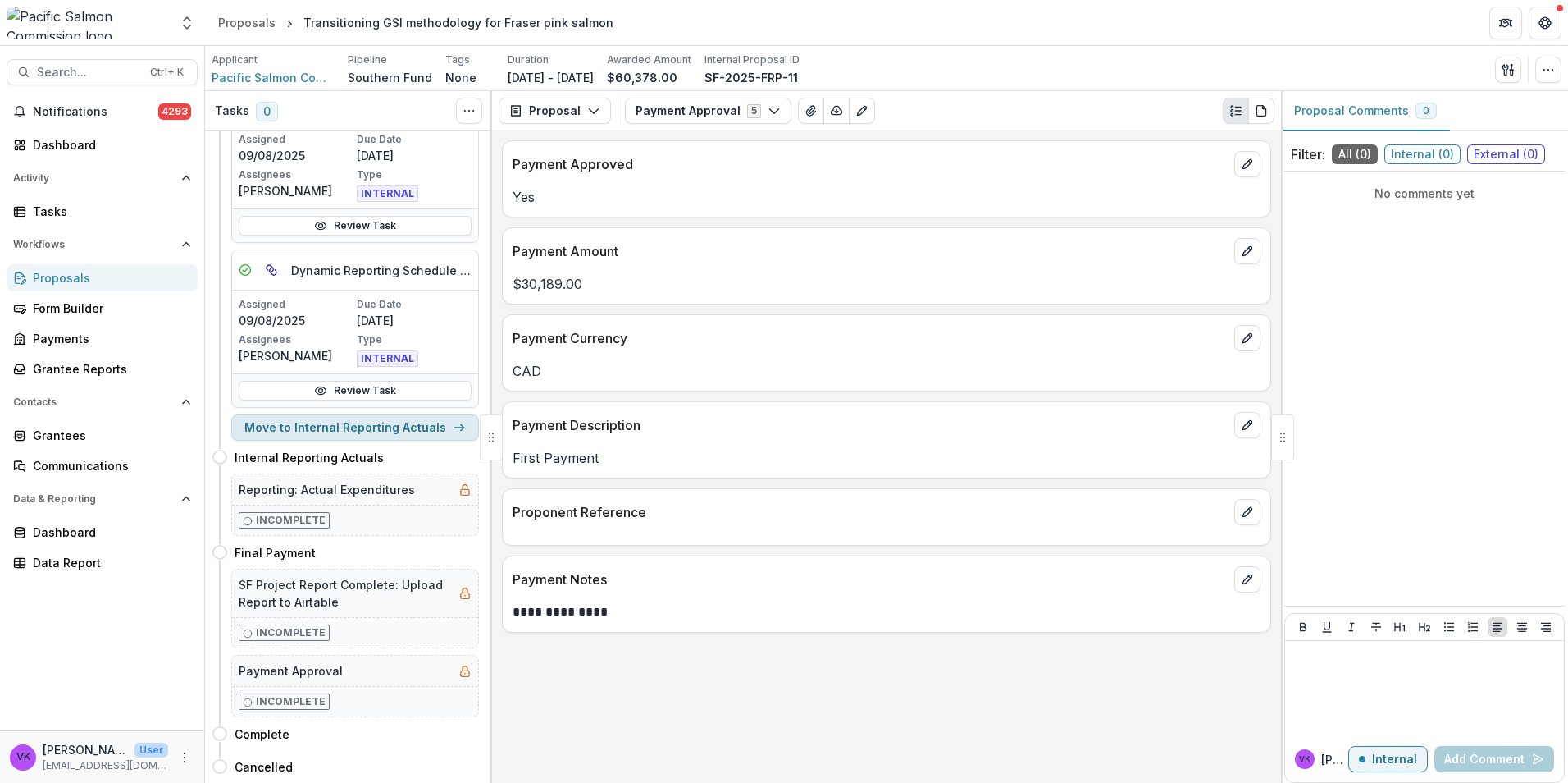
click at [367, 434] on button "Move to Internal Reporting Actuals" at bounding box center [355, 428] width 247 height 26
select select "*********"
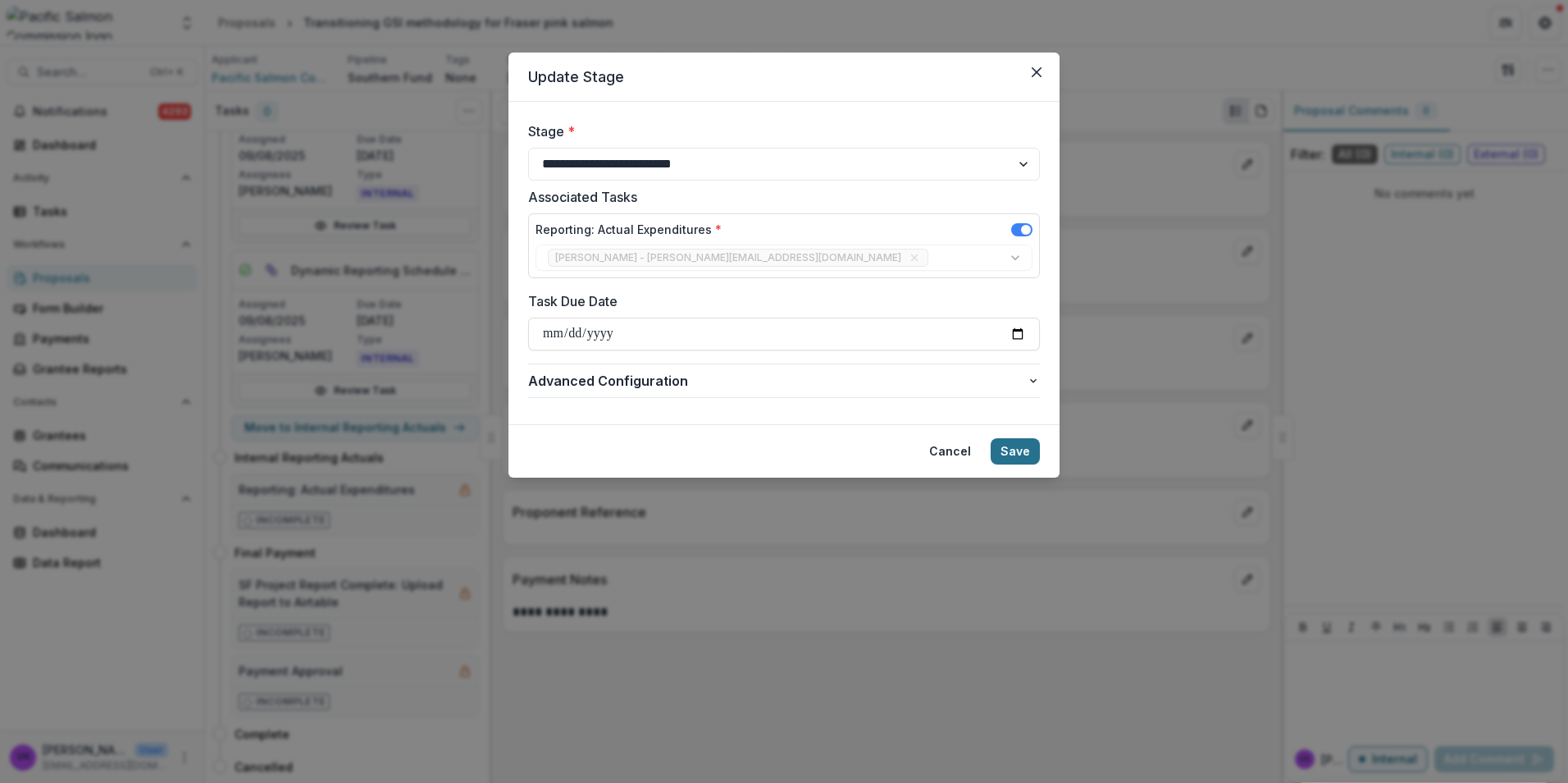
click at [1003, 452] on button "Save" at bounding box center [1015, 451] width 49 height 26
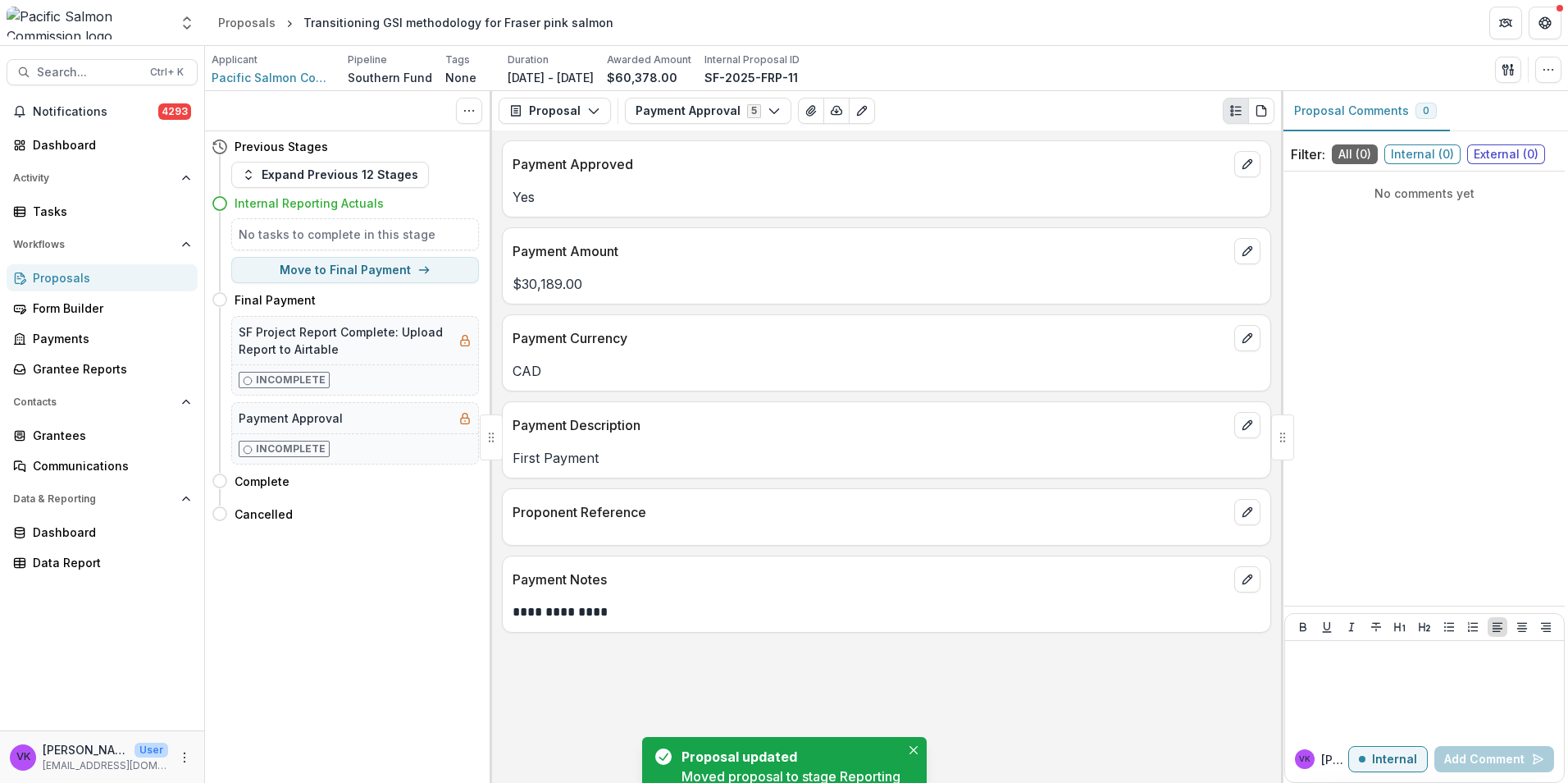
scroll to position [0, 0]
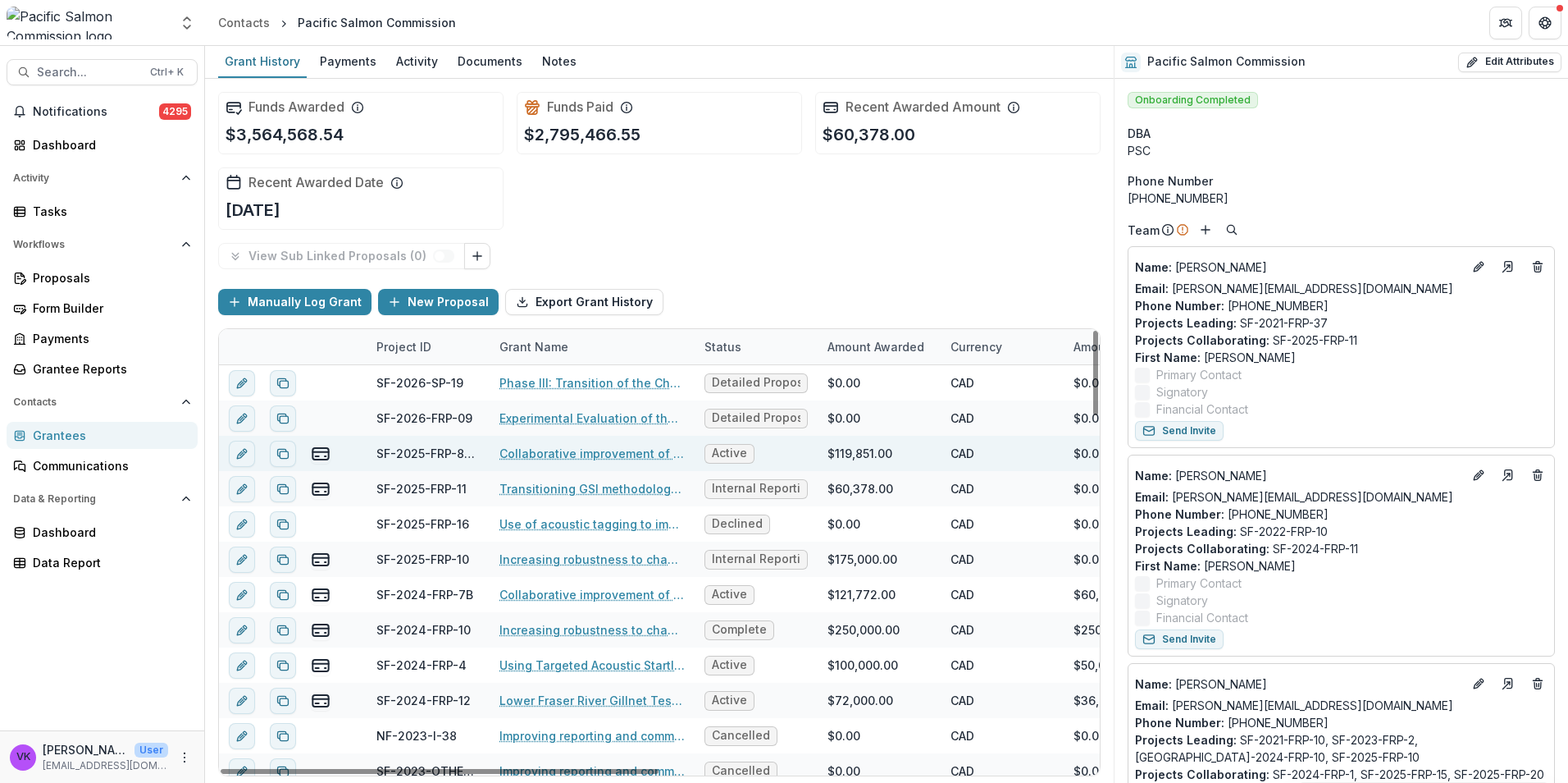
click at [618, 455] on link "Collaborative improvement of Lower Fraser species composition estimates: develo…" at bounding box center [592, 453] width 185 height 17
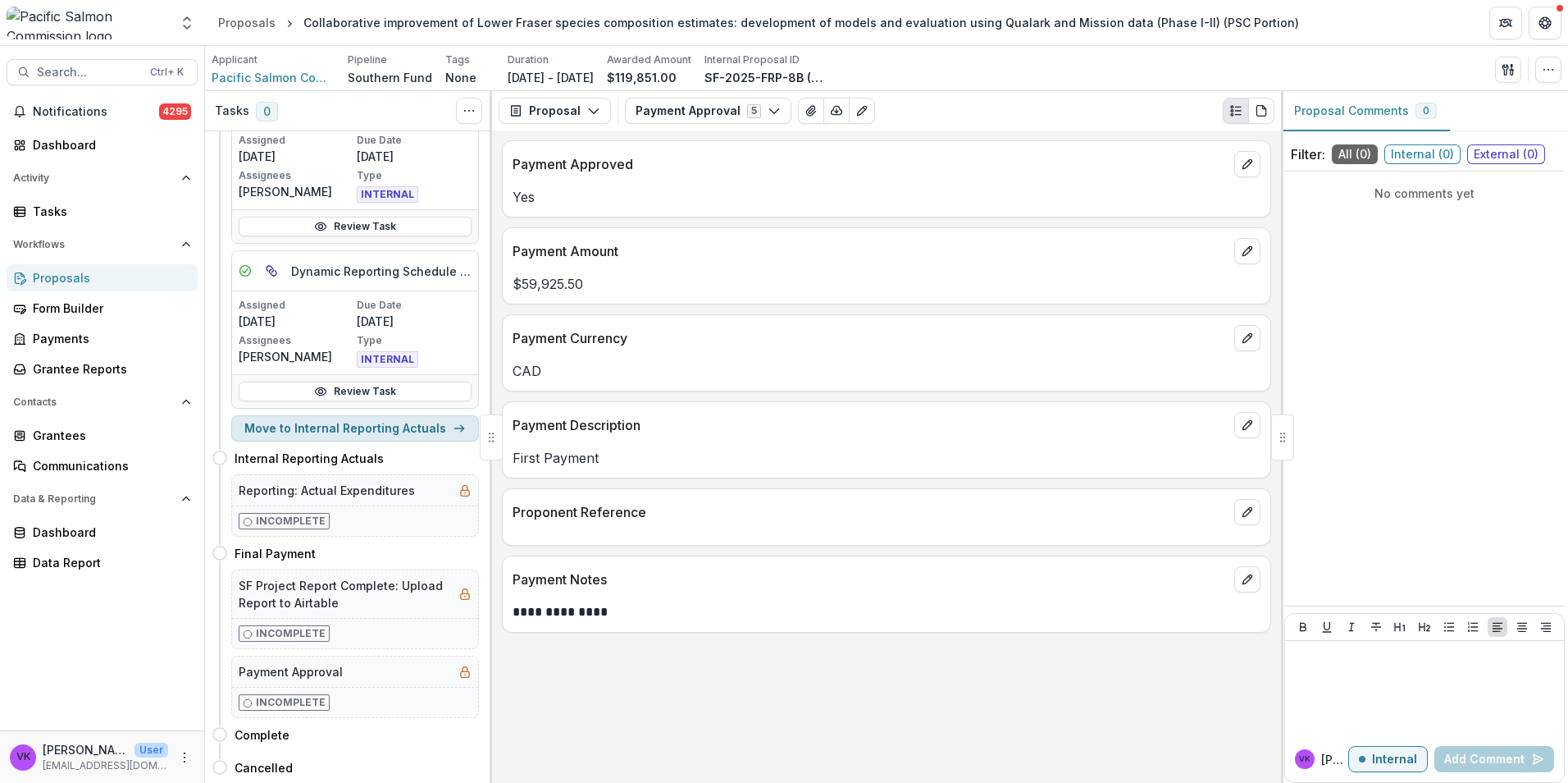
scroll to position [464, 0]
click at [369, 428] on button "Move to Internal Reporting Actuals" at bounding box center [355, 428] width 247 height 26
select select "*********"
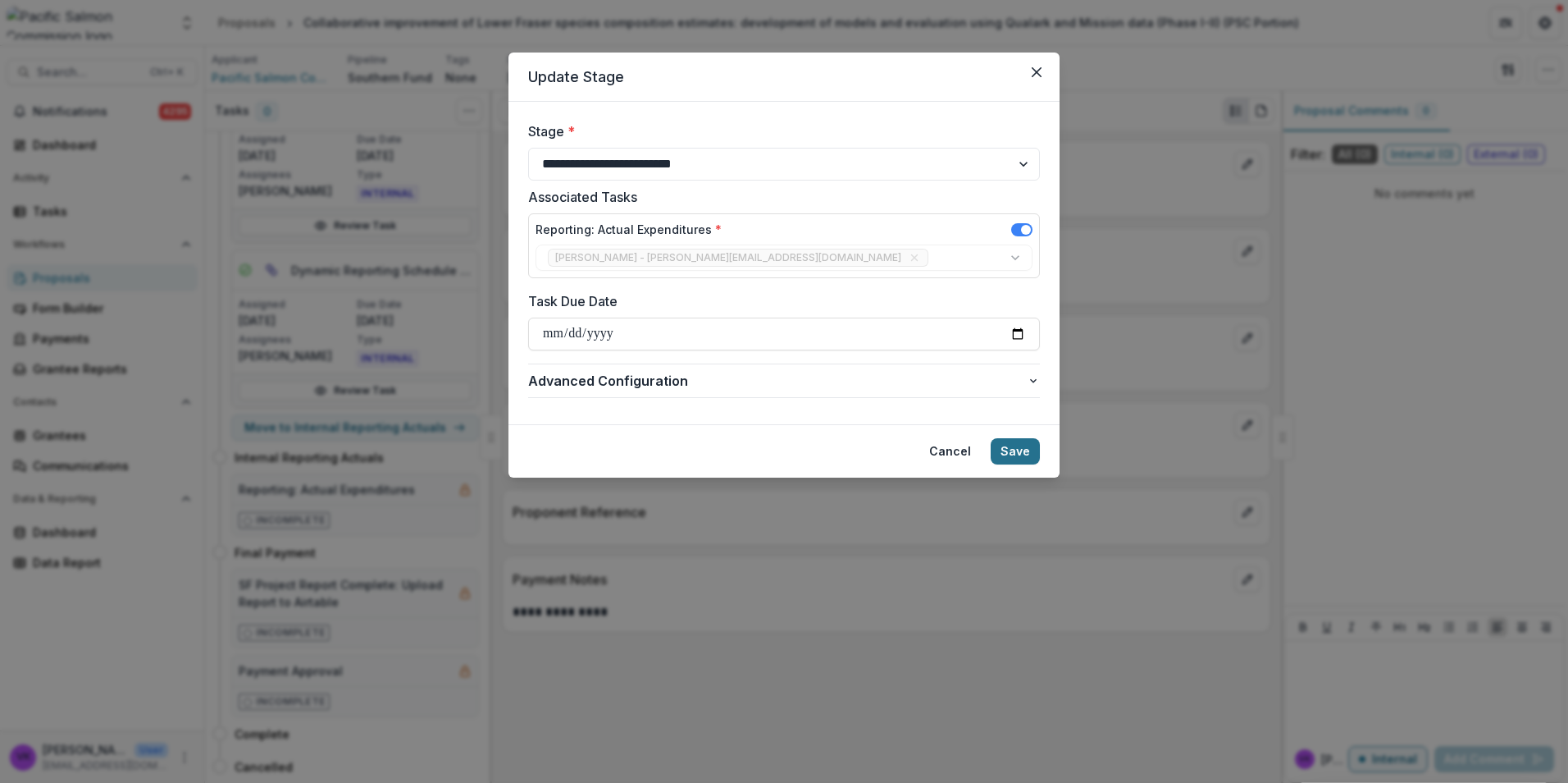
click at [1030, 454] on button "Save" at bounding box center [1015, 451] width 49 height 26
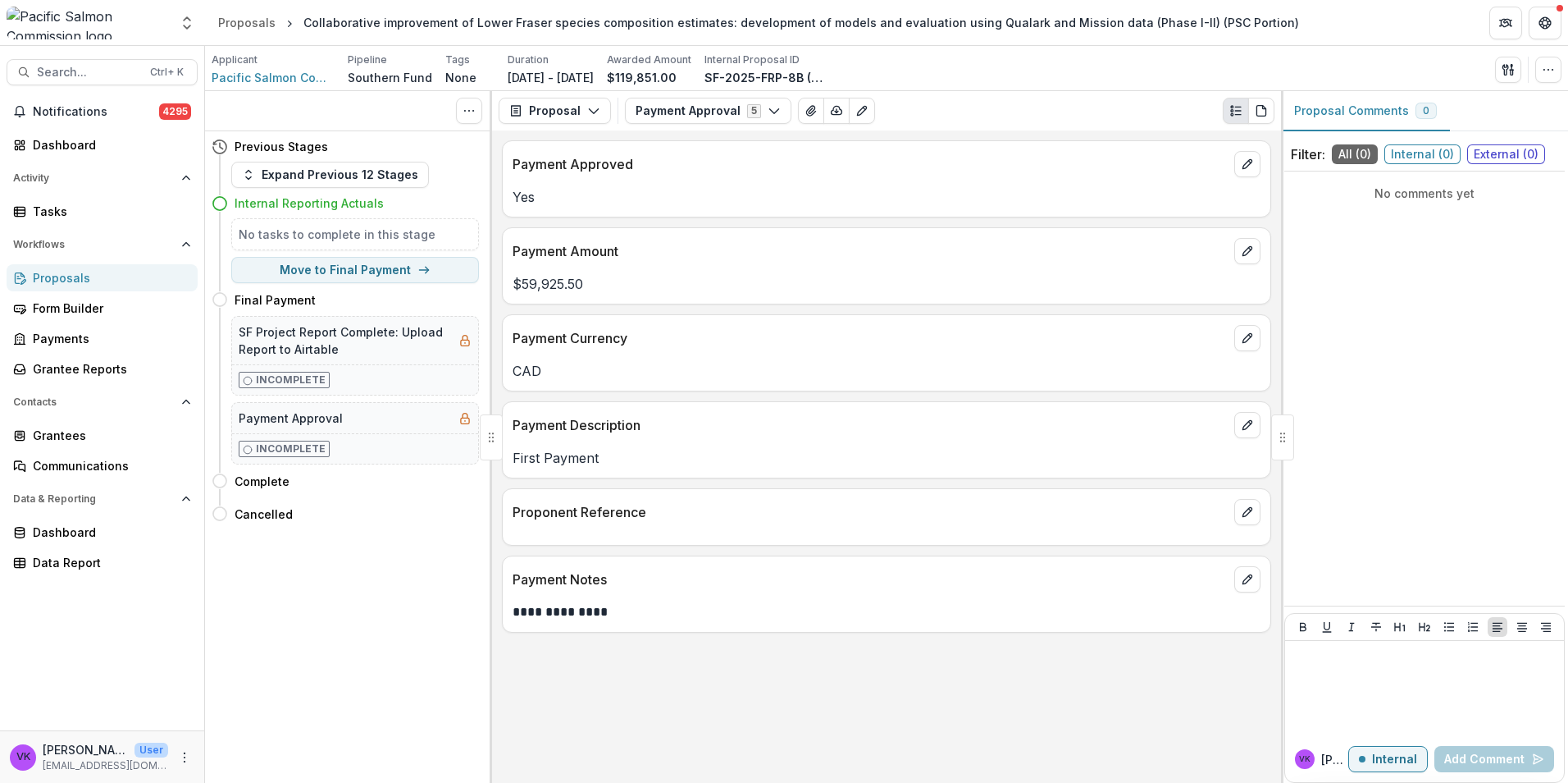
scroll to position [0, 0]
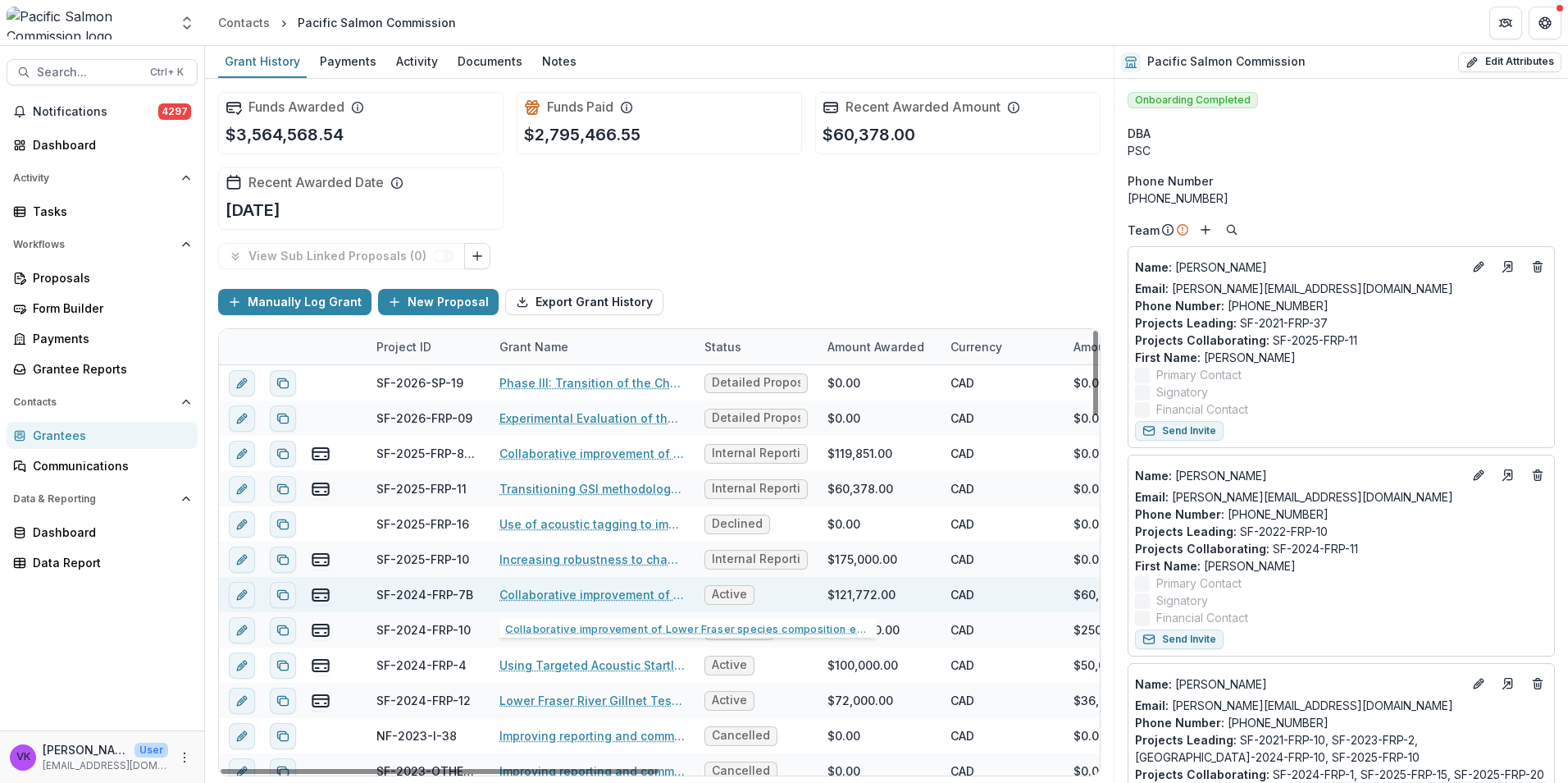
click at [581, 596] on link "Collaborative improvement of Lower Fraser species composition estimates: develo…" at bounding box center [592, 594] width 185 height 17
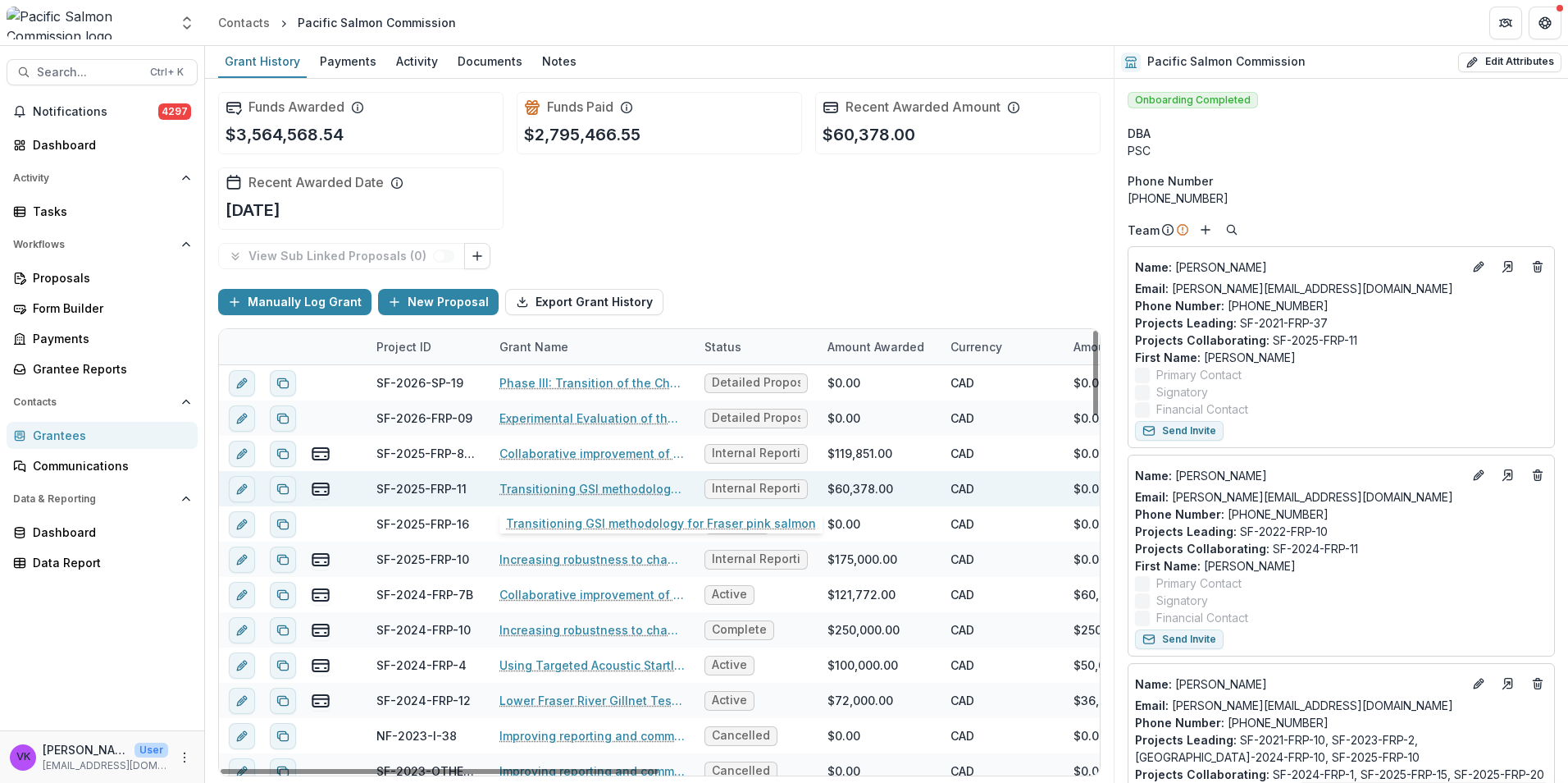
click at [609, 491] on link "Transitioning GSI methodology for Fraser pink salmon" at bounding box center [592, 488] width 185 height 17
